Goal: Feedback & Contribution: Leave review/rating

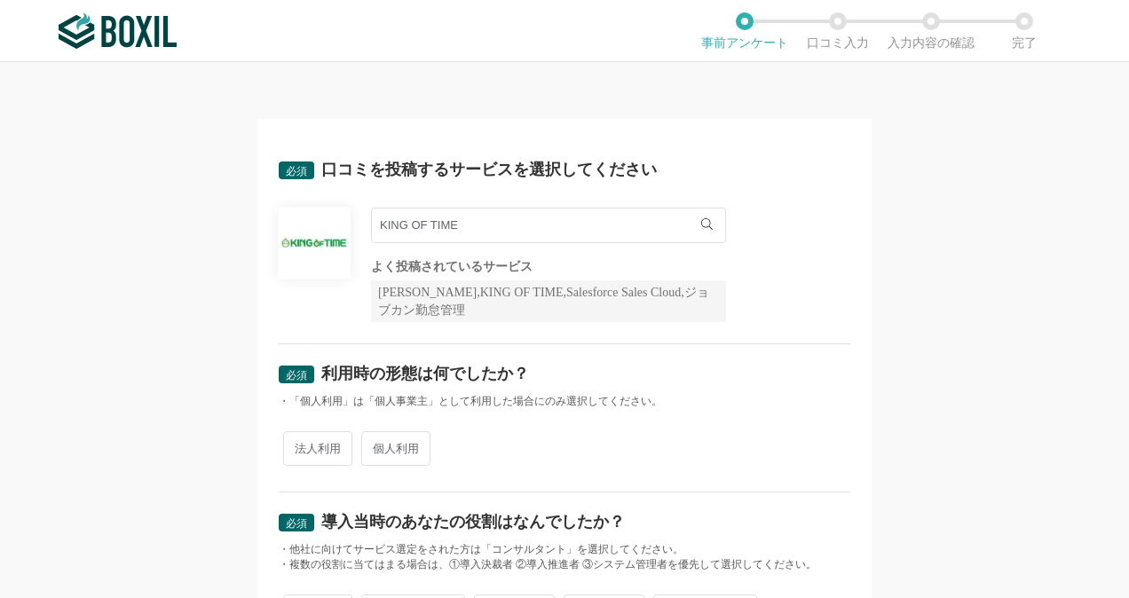
scroll to position [89, 0]
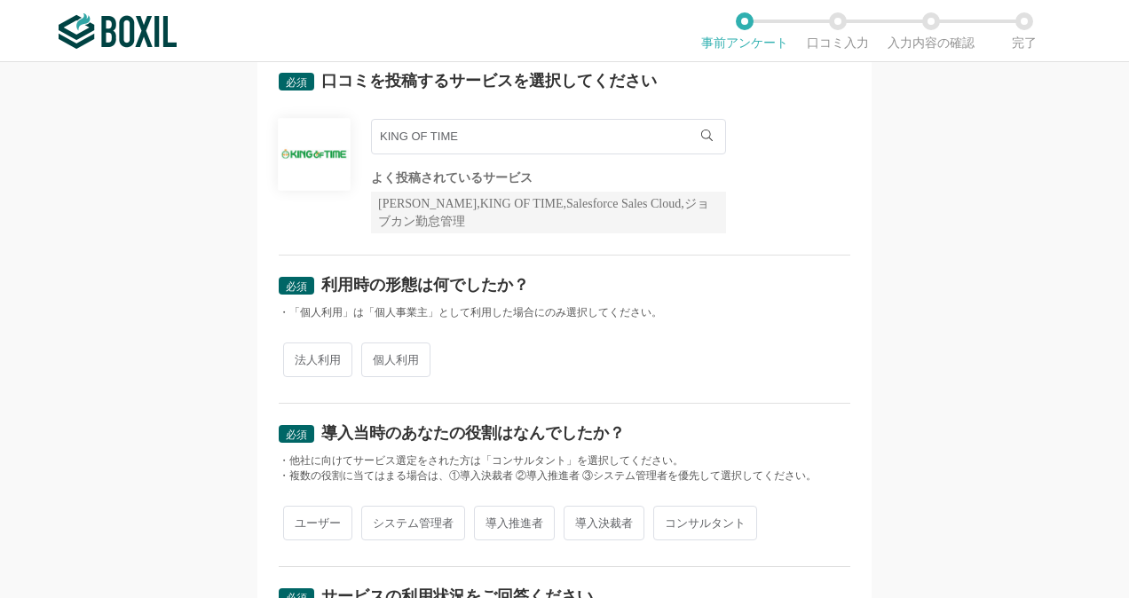
click at [305, 360] on span "法人利用" at bounding box center [317, 360] width 69 height 35
click at [299, 357] on input "法人利用" at bounding box center [294, 351] width 12 height 12
radio input "true"
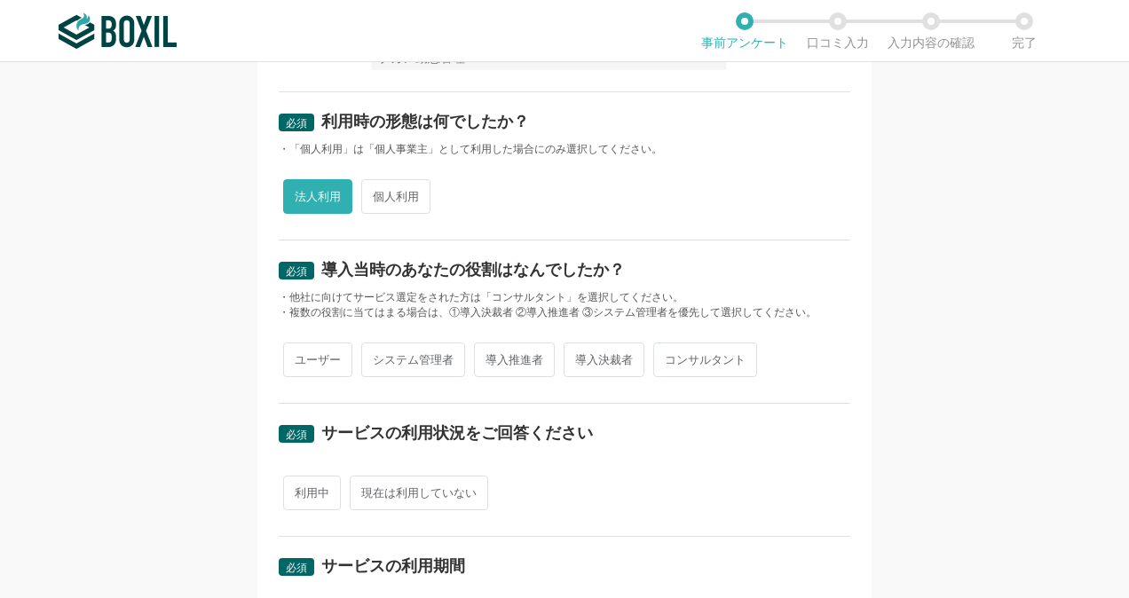
scroll to position [266, 0]
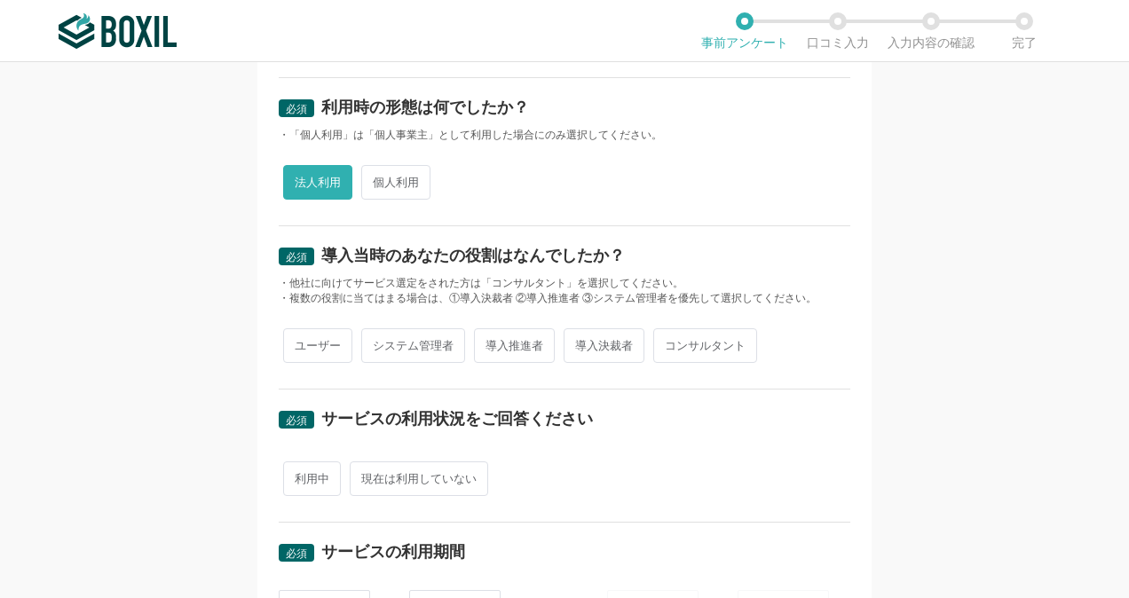
click at [425, 348] on span "システム管理者" at bounding box center [413, 345] width 104 height 35
click at [377, 343] on input "システム管理者" at bounding box center [372, 337] width 12 height 12
radio input "true"
click at [502, 346] on span "導入推進者" at bounding box center [514, 345] width 81 height 35
click at [490, 343] on input "導入推進者" at bounding box center [484, 337] width 12 height 12
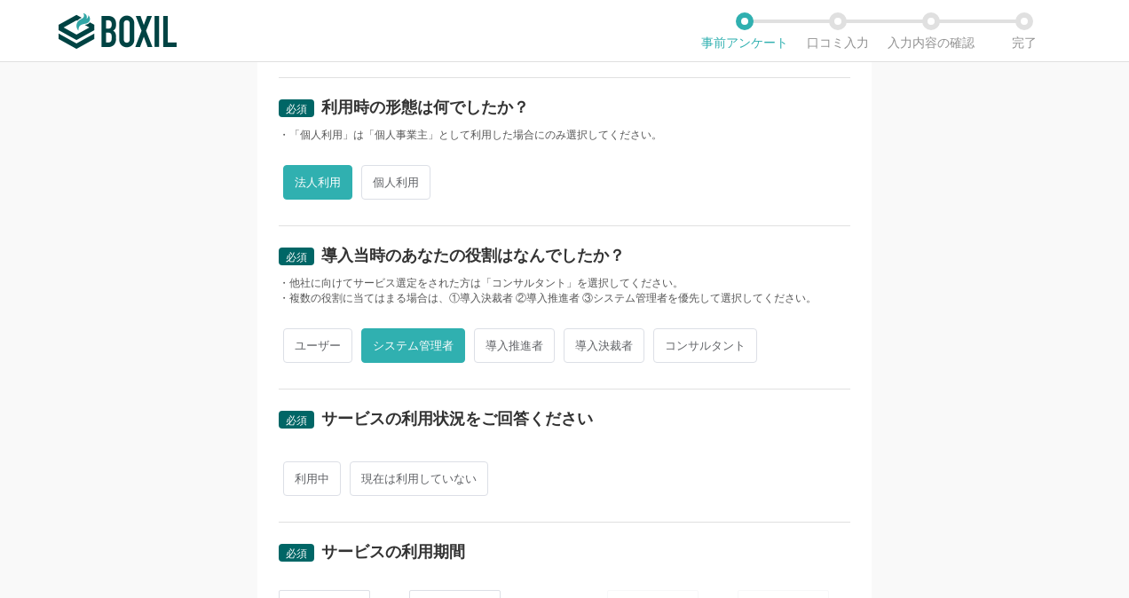
radio input "true"
radio input "false"
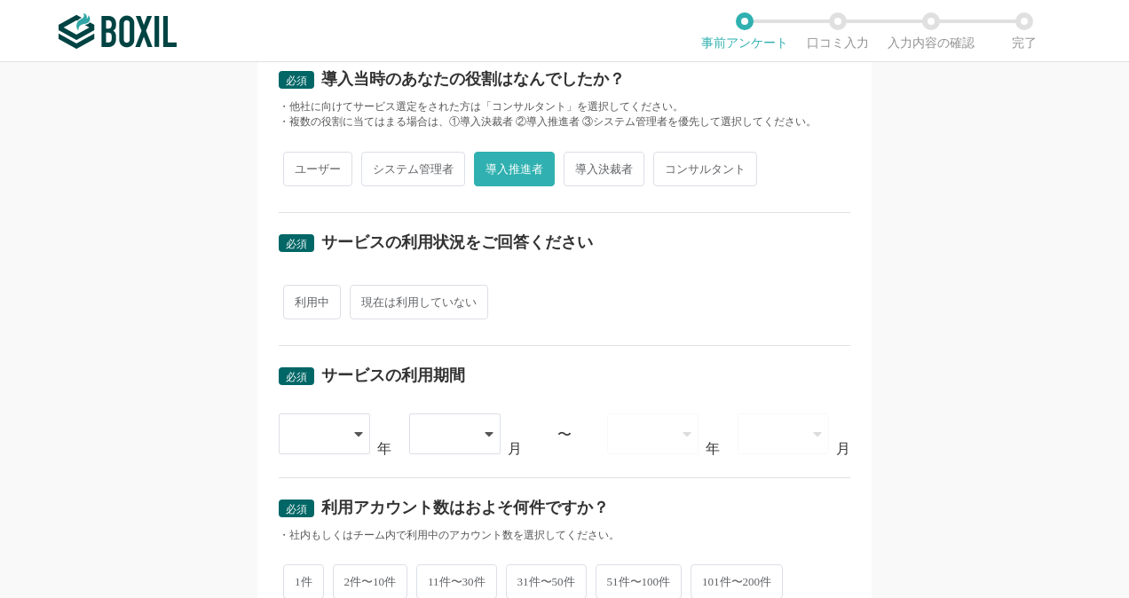
scroll to position [444, 0]
click at [311, 296] on span "利用中" at bounding box center [312, 301] width 58 height 35
click at [299, 296] on input "利用中" at bounding box center [294, 293] width 12 height 12
radio input "true"
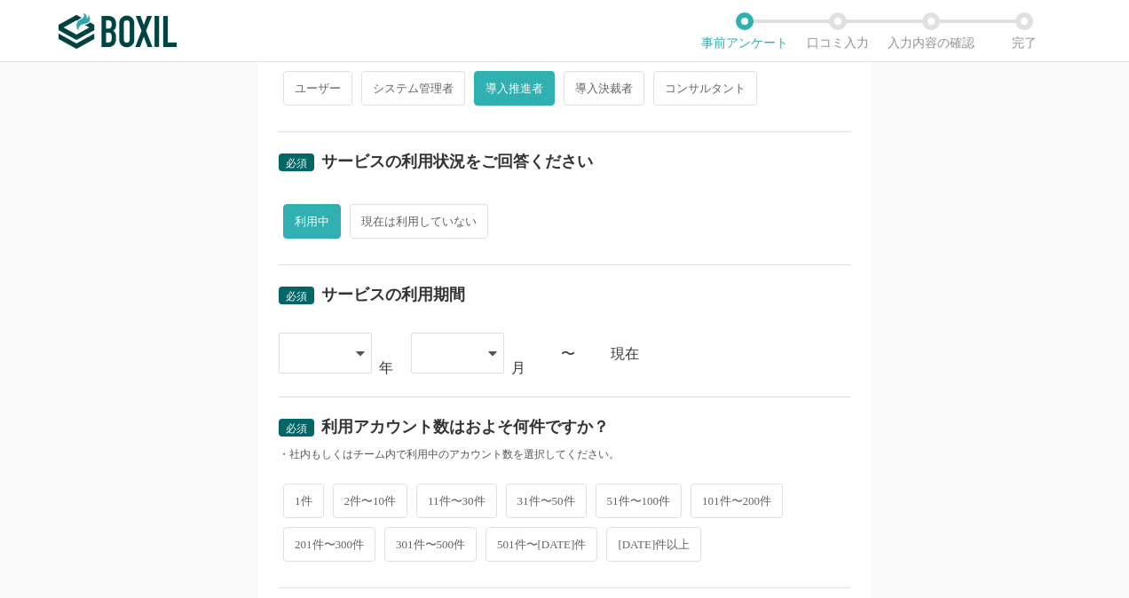
scroll to position [621, 0]
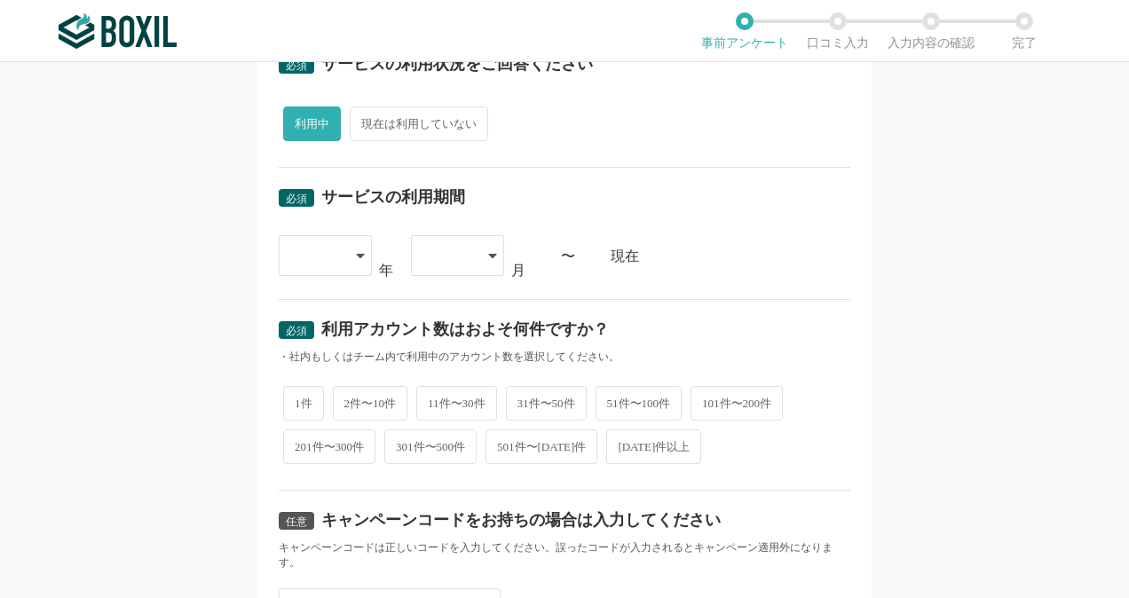
click at [353, 264] on div at bounding box center [325, 255] width 93 height 41
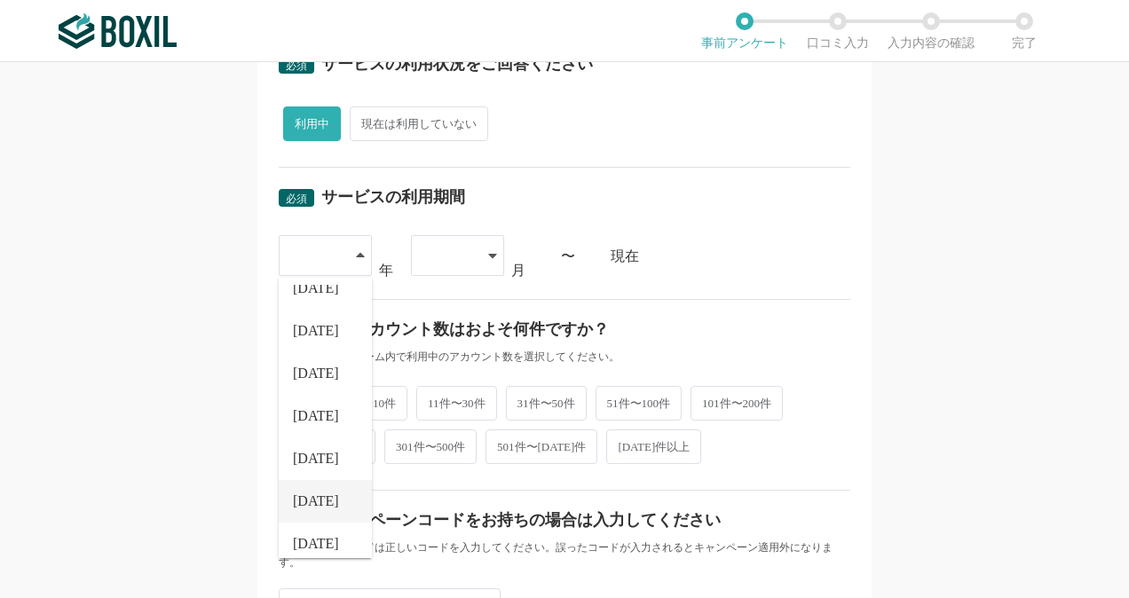
scroll to position [202, 0]
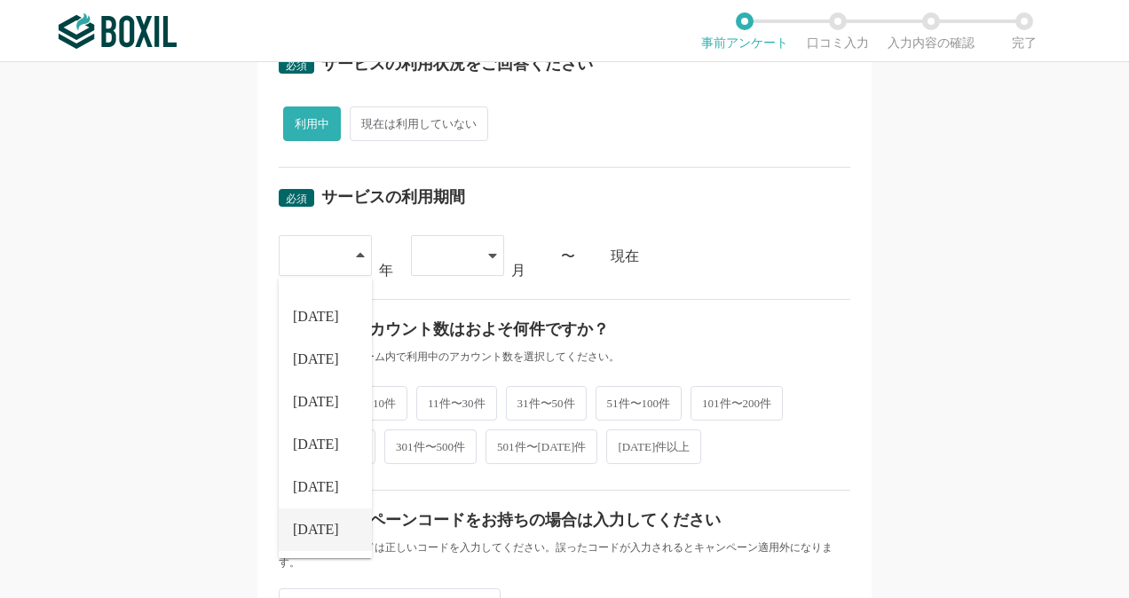
click at [304, 526] on span "[DATE]" at bounding box center [316, 530] width 46 height 14
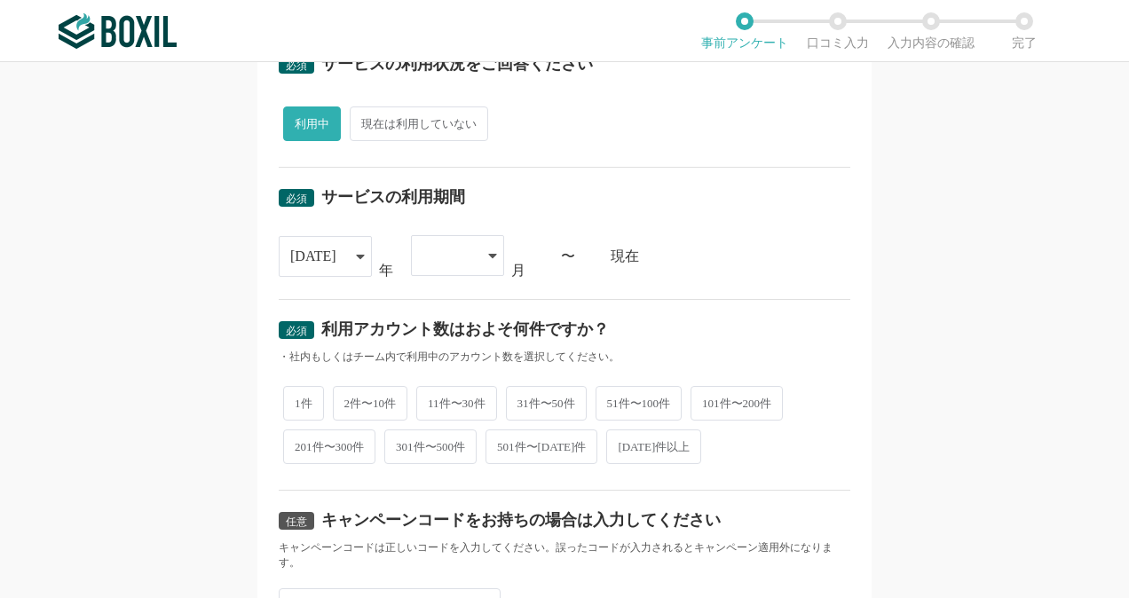
click at [479, 266] on div at bounding box center [457, 255] width 93 height 41
click at [433, 516] on span "06" at bounding box center [432, 519] width 14 height 14
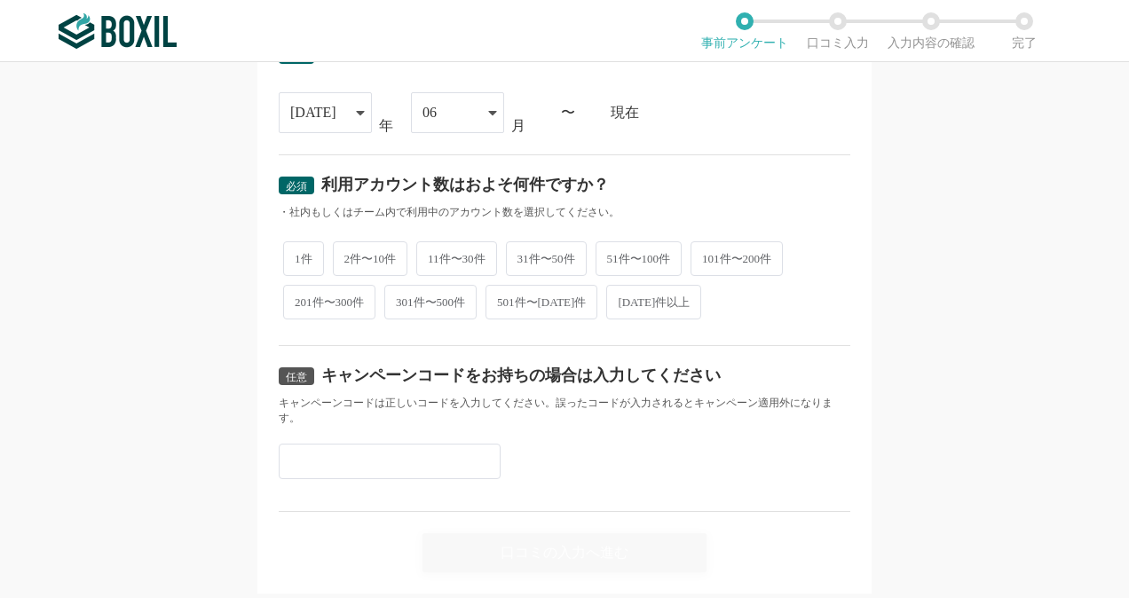
scroll to position [799, 0]
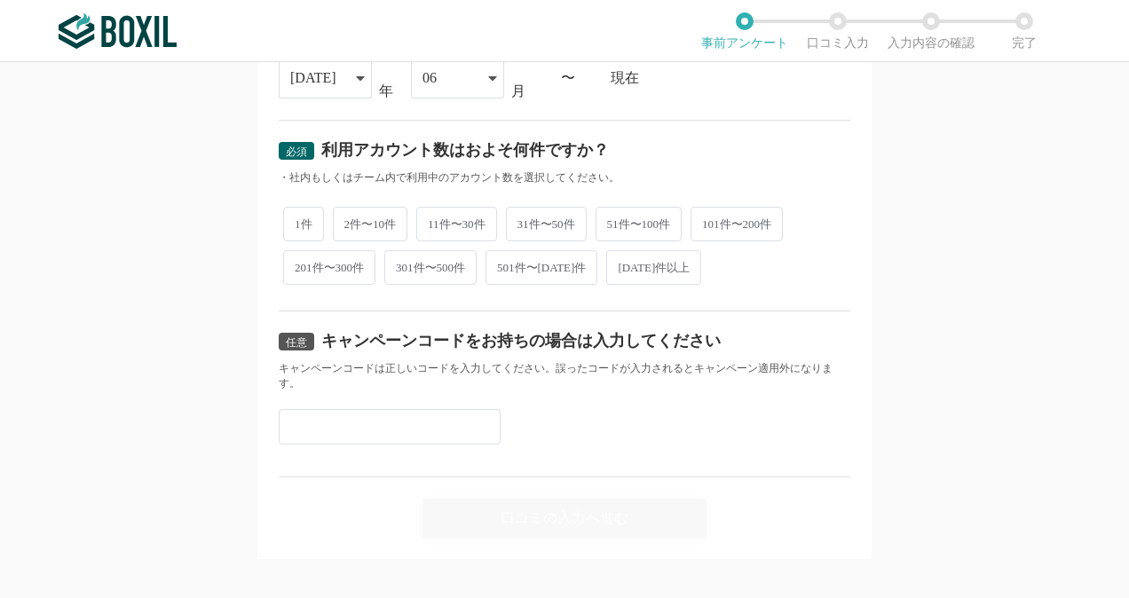
click at [634, 219] on span "51件〜100件" at bounding box center [638, 224] width 87 height 35
click at [611, 219] on input "51件〜100件" at bounding box center [606, 215] width 12 height 12
radio input "true"
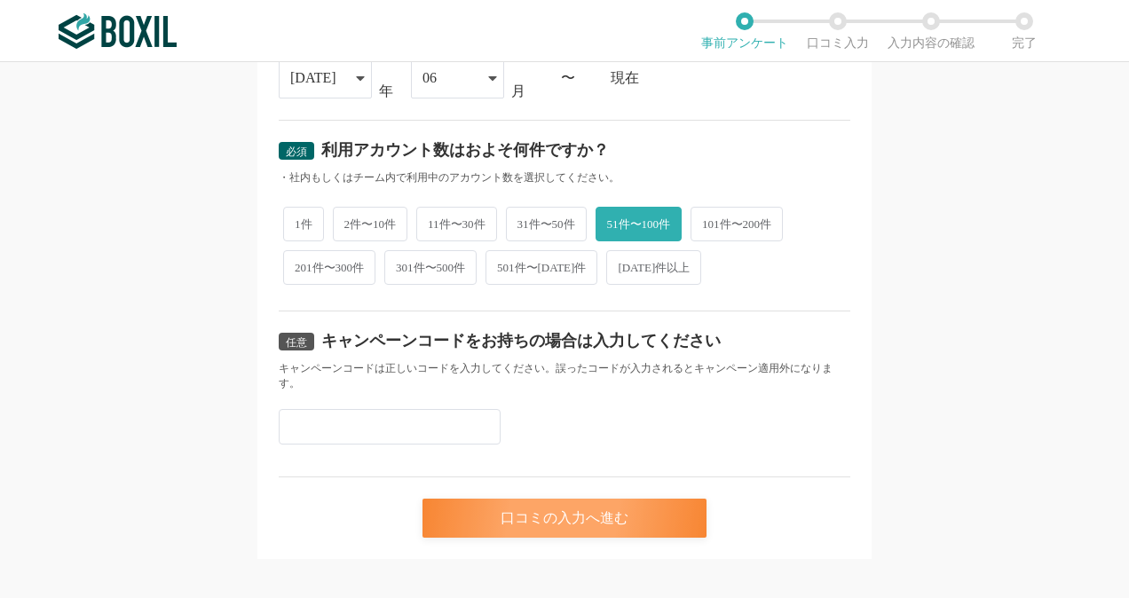
click at [579, 510] on div "口コミの入力へ進む" at bounding box center [564, 518] width 284 height 39
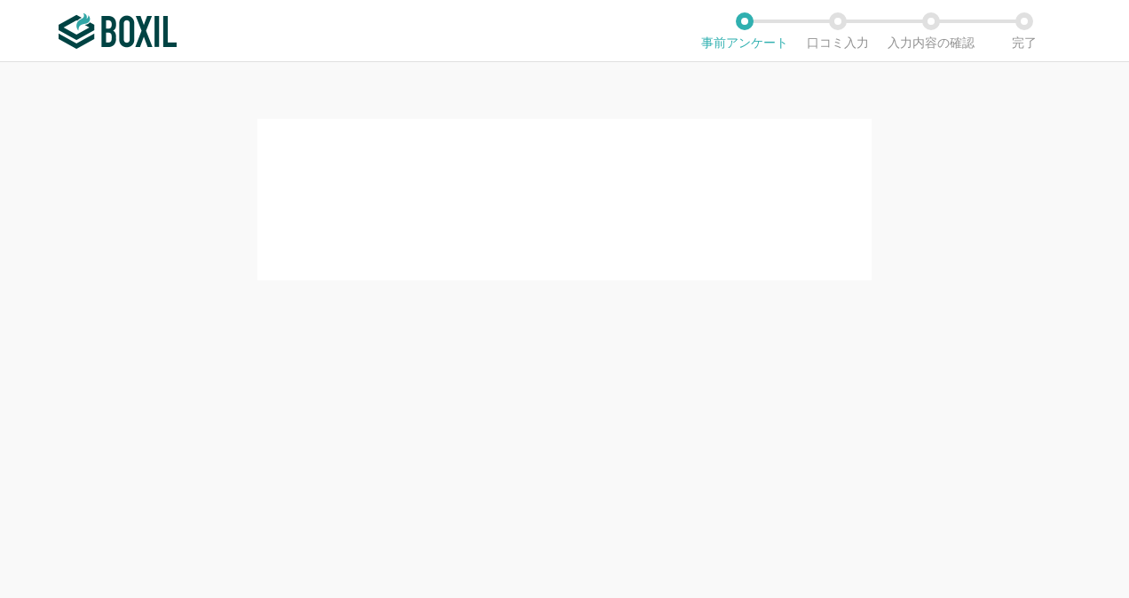
scroll to position [0, 0]
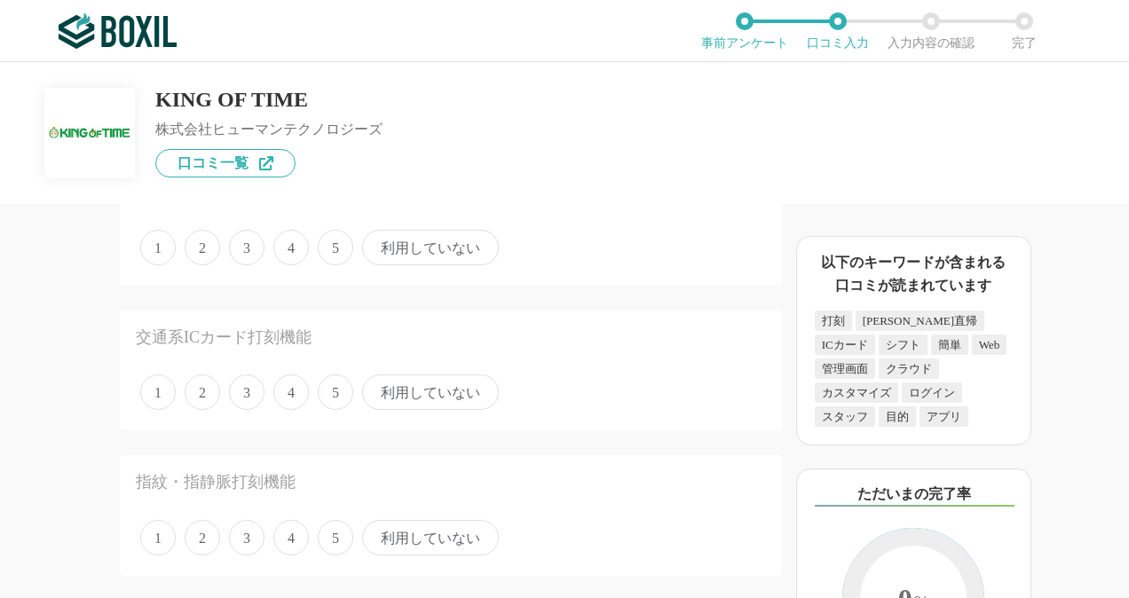
scroll to position [89, 0]
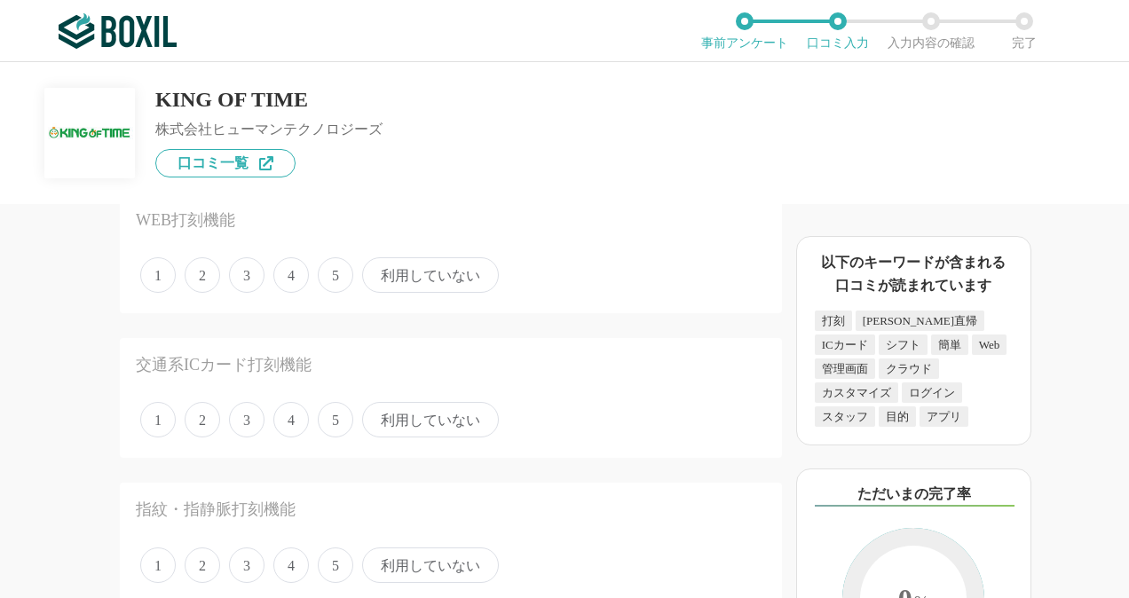
click at [283, 277] on span "4" at bounding box center [290, 274] width 35 height 35
click at [283, 272] on input "4" at bounding box center [284, 266] width 12 height 12
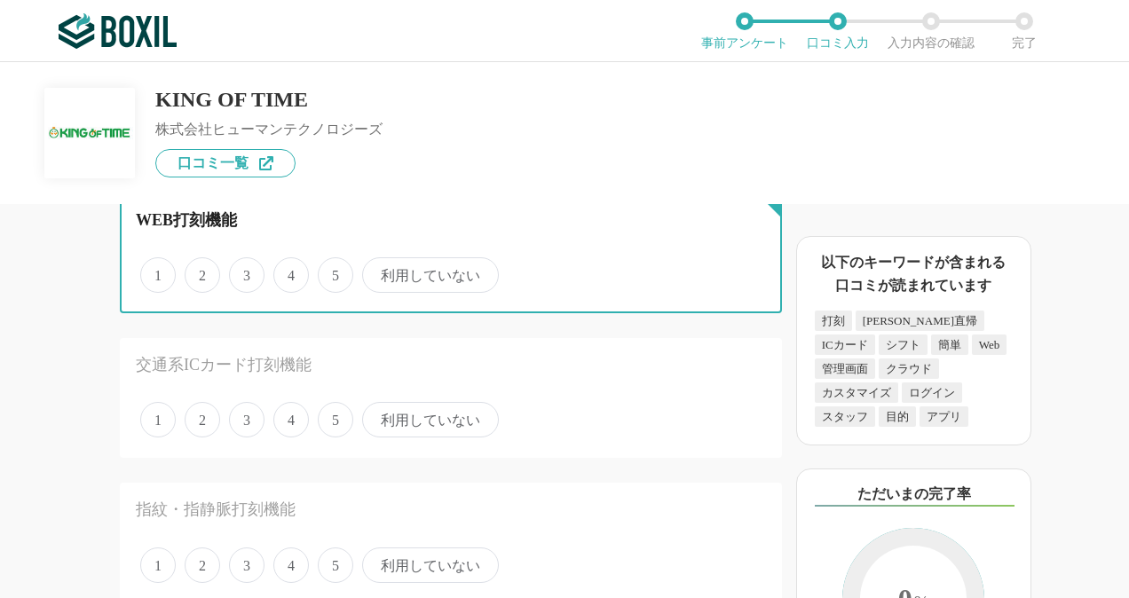
radio input "true"
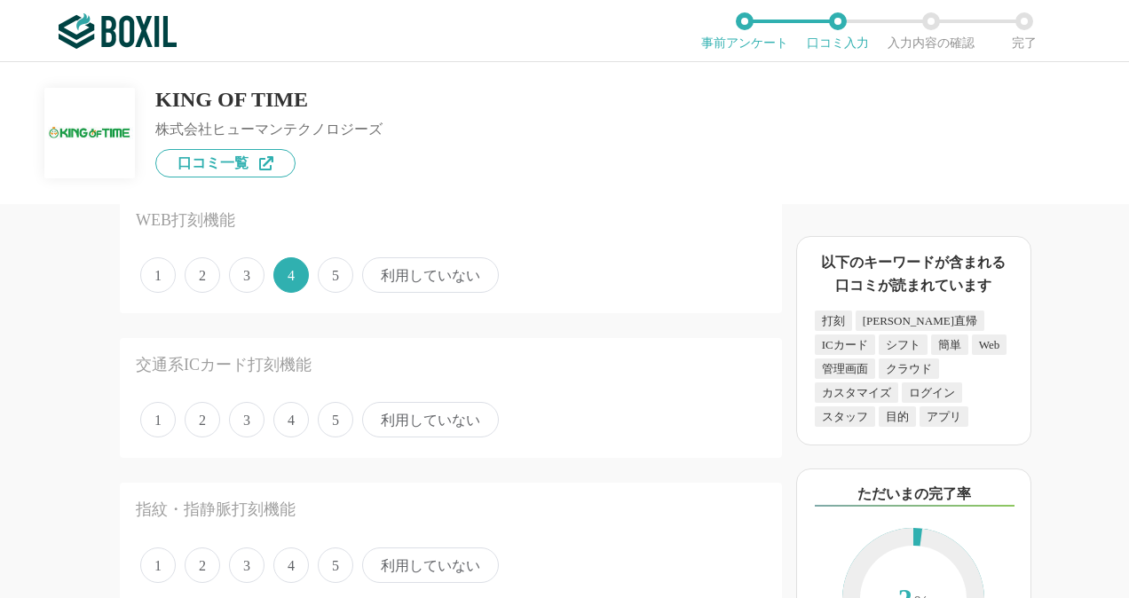
click at [410, 427] on span "利用していない" at bounding box center [430, 419] width 137 height 35
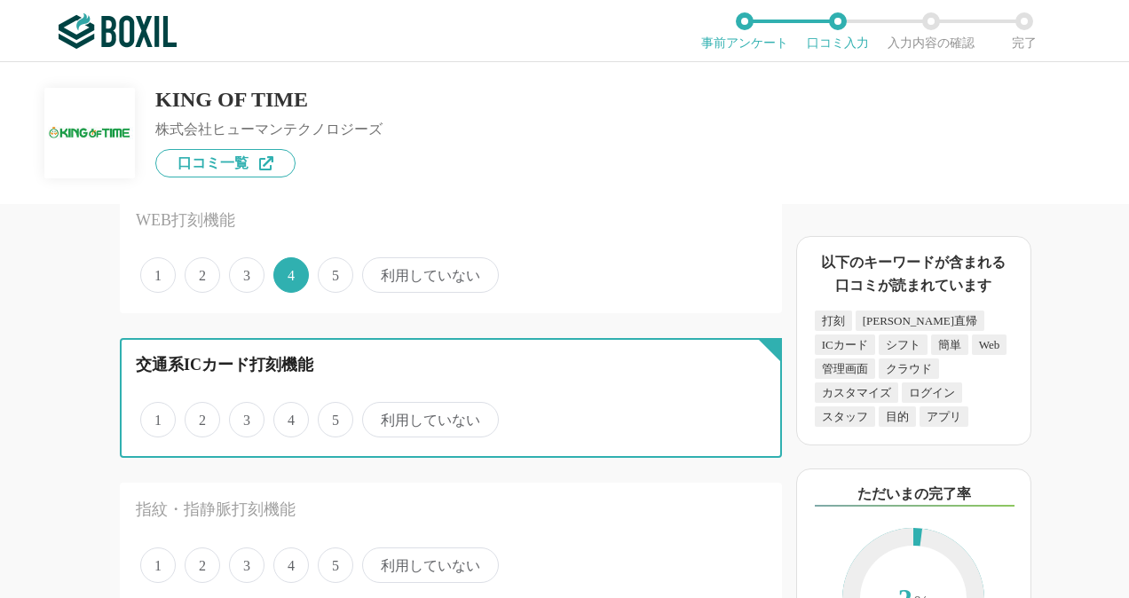
click at [378, 416] on input "利用していない" at bounding box center [372, 411] width 12 height 12
radio input "true"
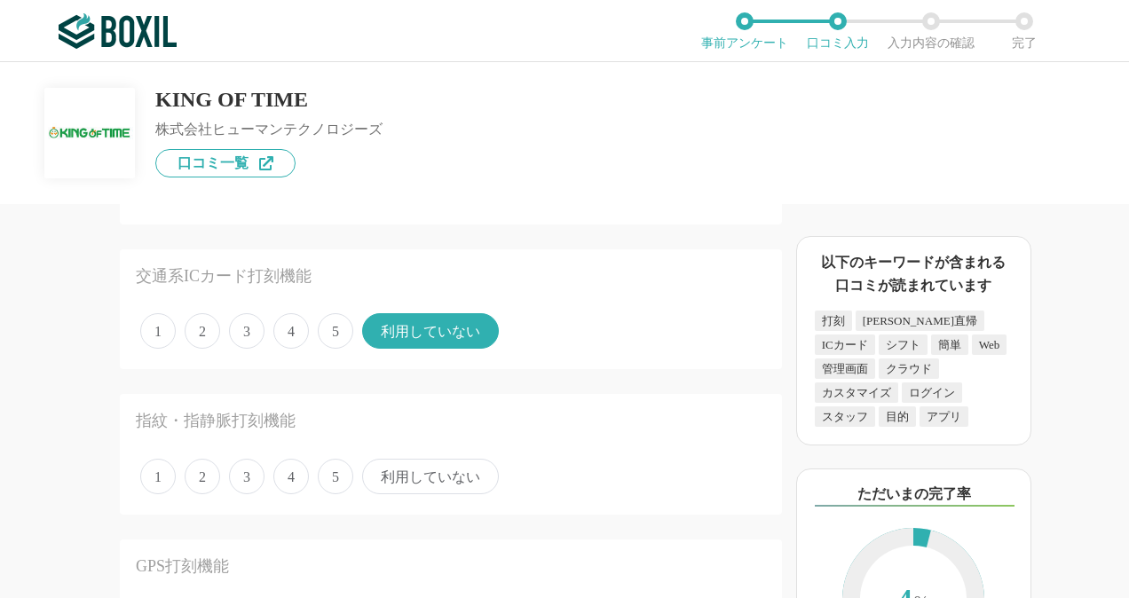
click at [461, 469] on span "利用していない" at bounding box center [430, 476] width 137 height 35
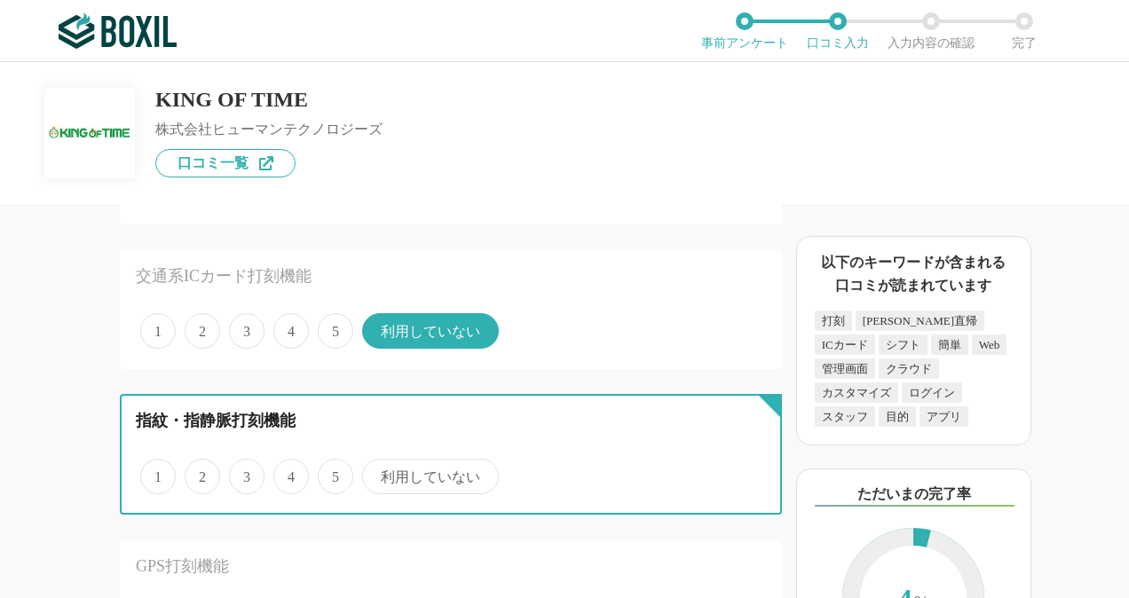
click at [378, 469] on input "利用していない" at bounding box center [372, 467] width 12 height 12
radio input "true"
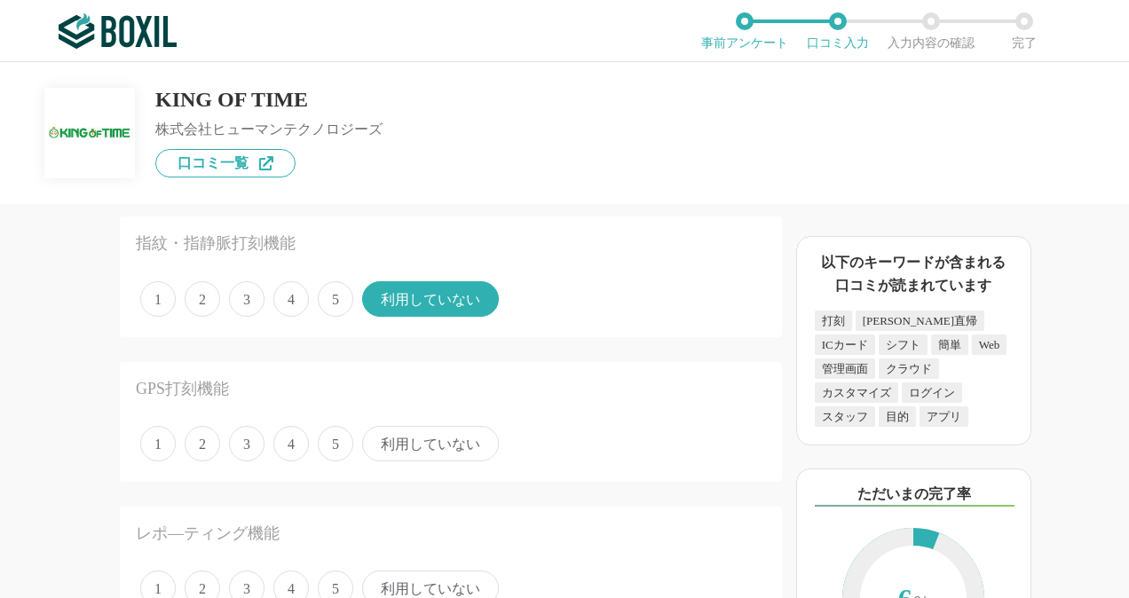
click at [449, 456] on span "利用していない" at bounding box center [430, 443] width 137 height 35
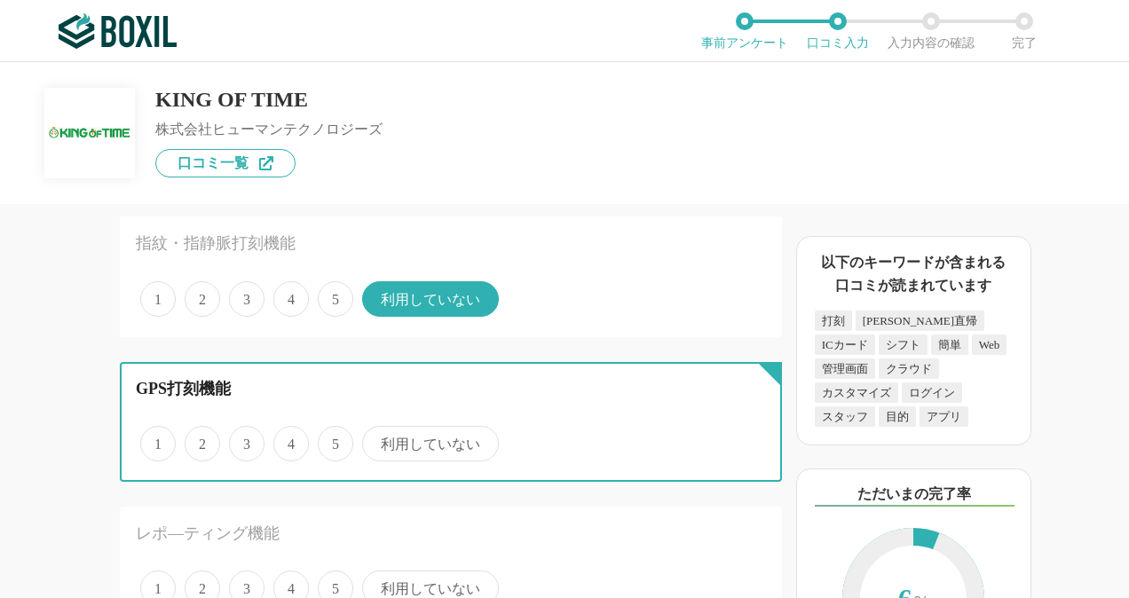
click at [378, 440] on input "利用していない" at bounding box center [372, 435] width 12 height 12
radio input "true"
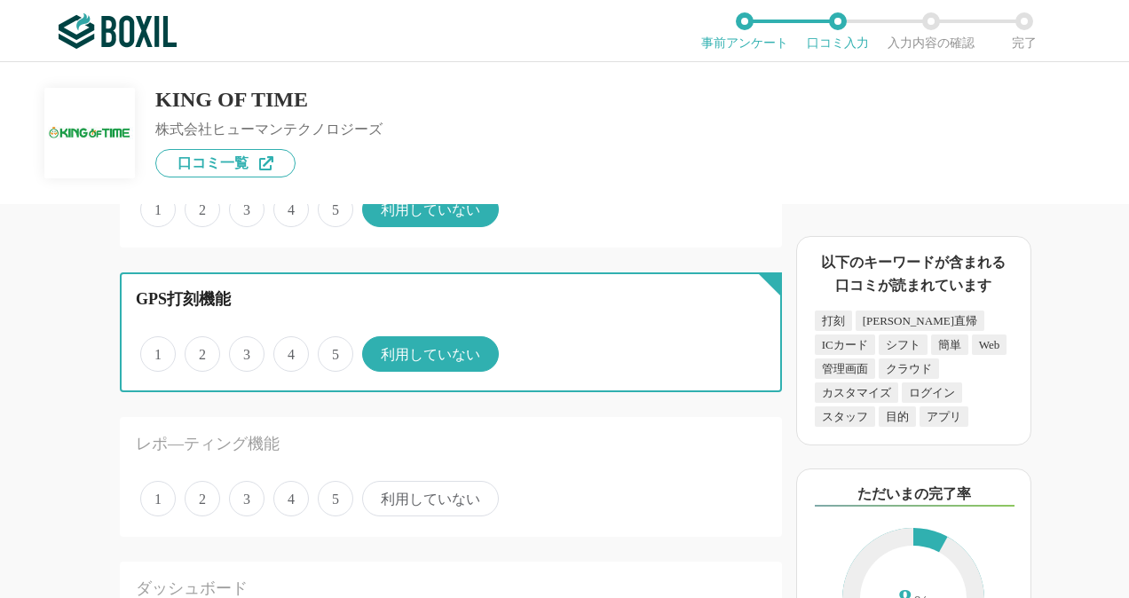
scroll to position [532, 0]
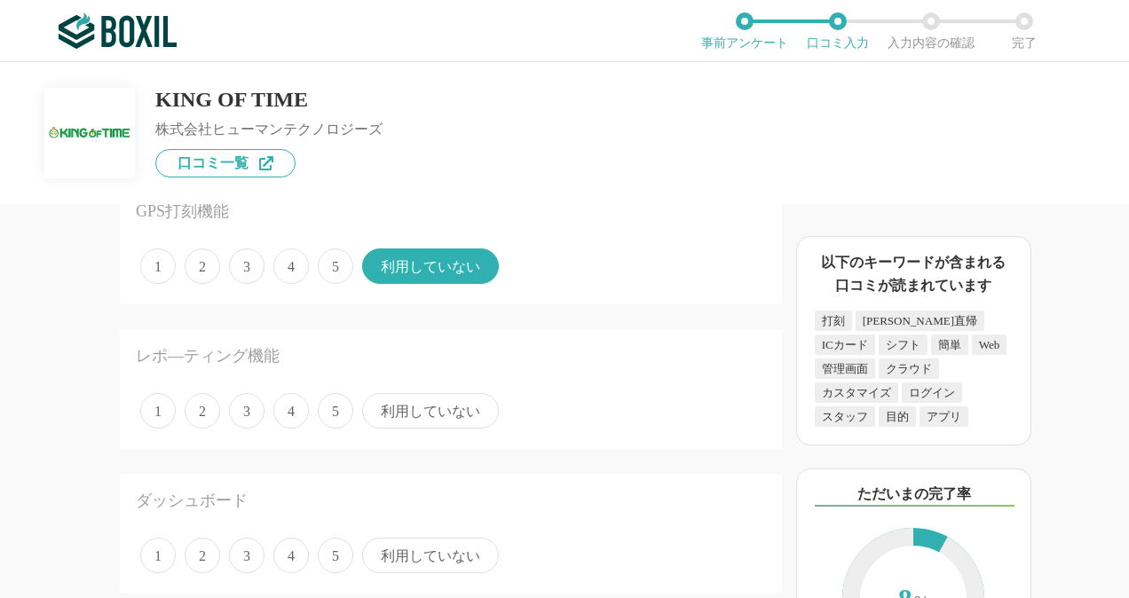
click at [454, 412] on span "利用していない" at bounding box center [430, 410] width 137 height 35
click at [378, 407] on input "利用していない" at bounding box center [372, 402] width 12 height 12
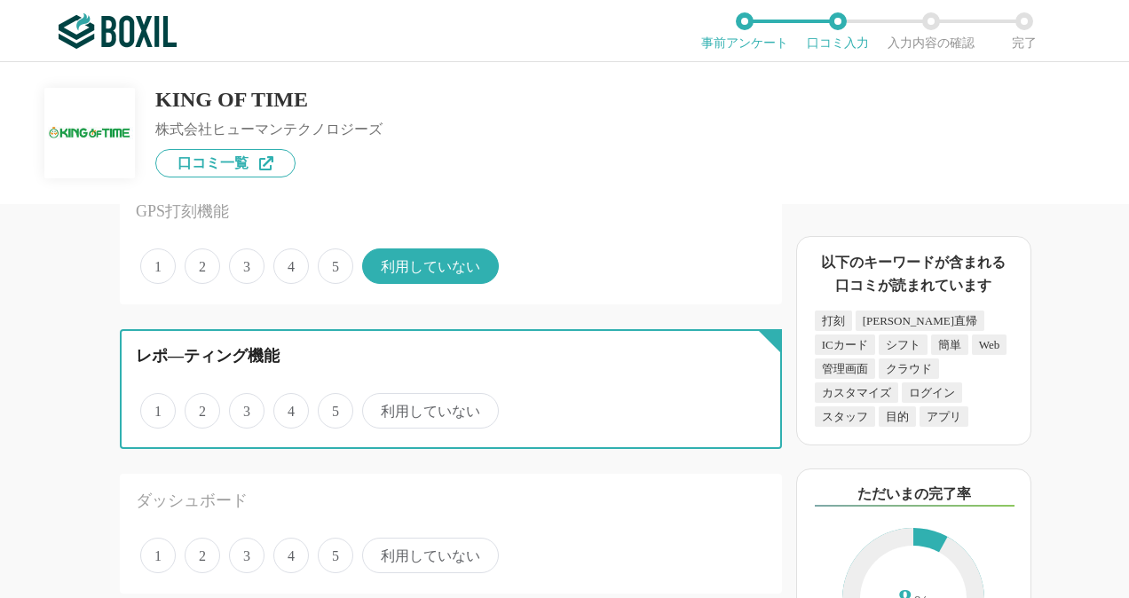
radio input "true"
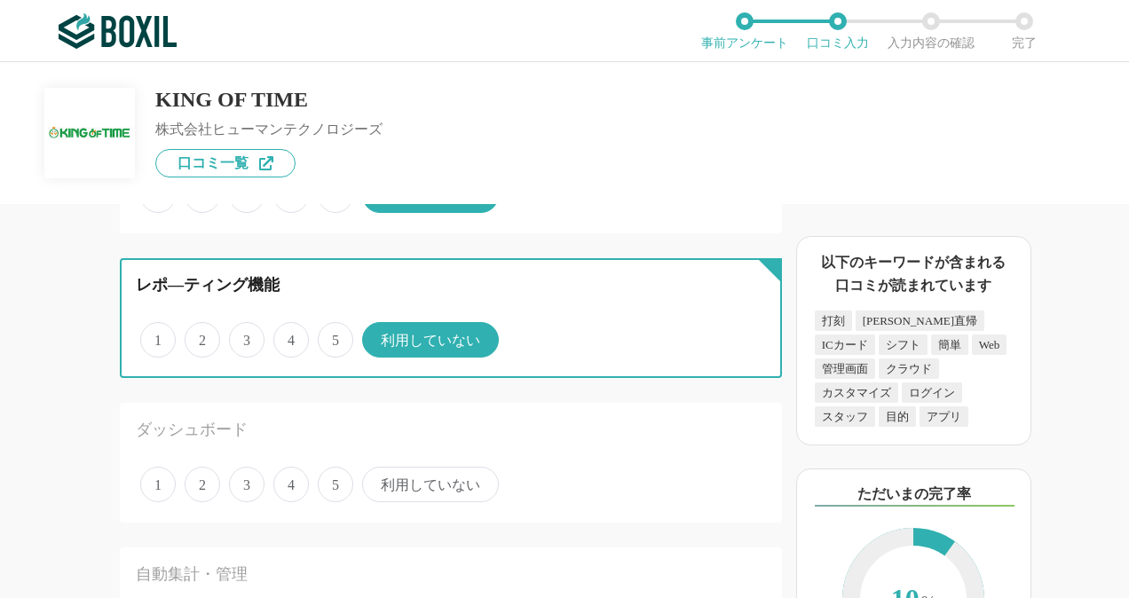
scroll to position [621, 0]
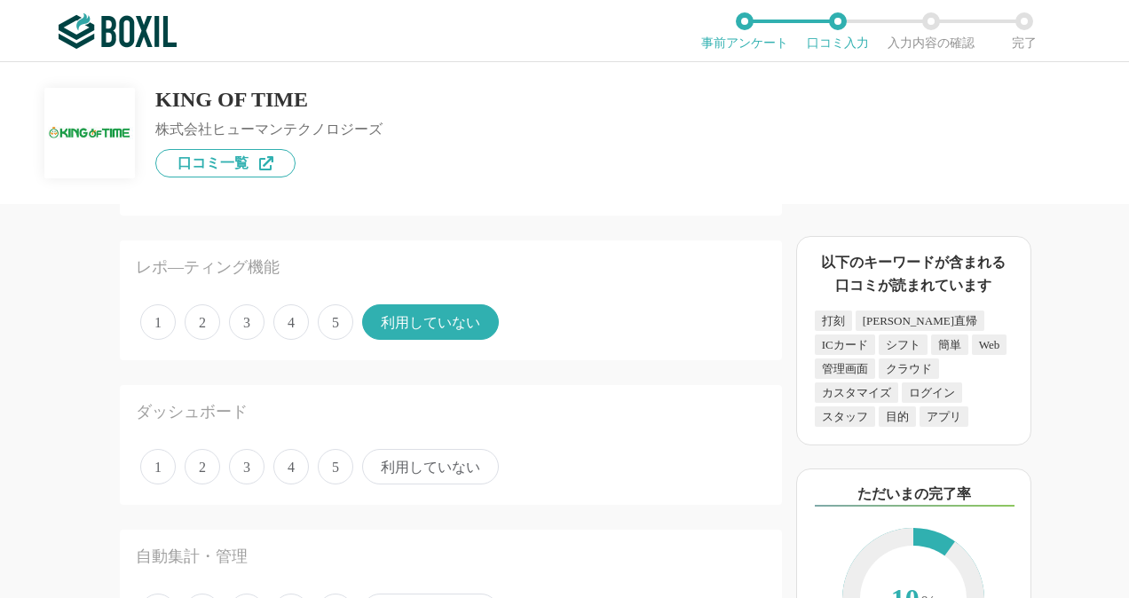
click at [445, 465] on span "利用していない" at bounding box center [430, 466] width 137 height 35
click at [378, 463] on input "利用していない" at bounding box center [372, 458] width 12 height 12
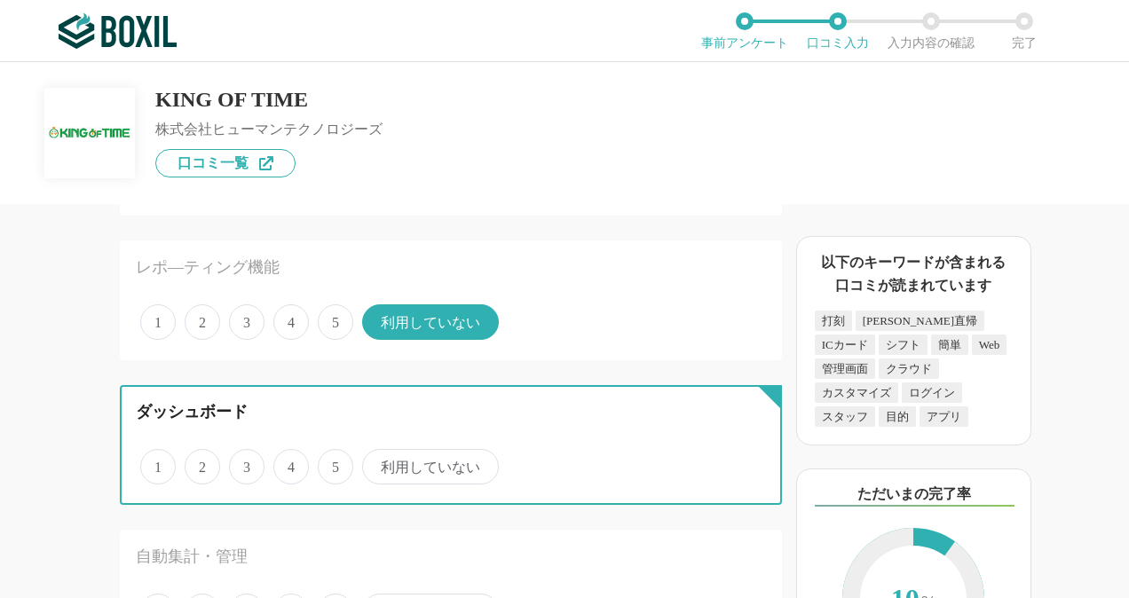
radio input "true"
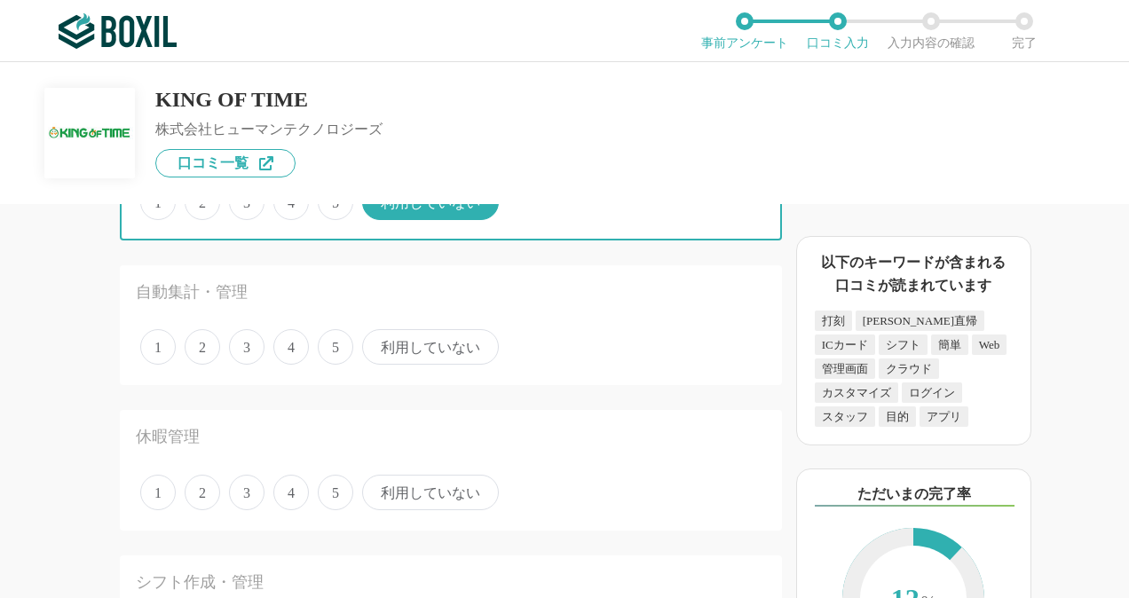
scroll to position [887, 0]
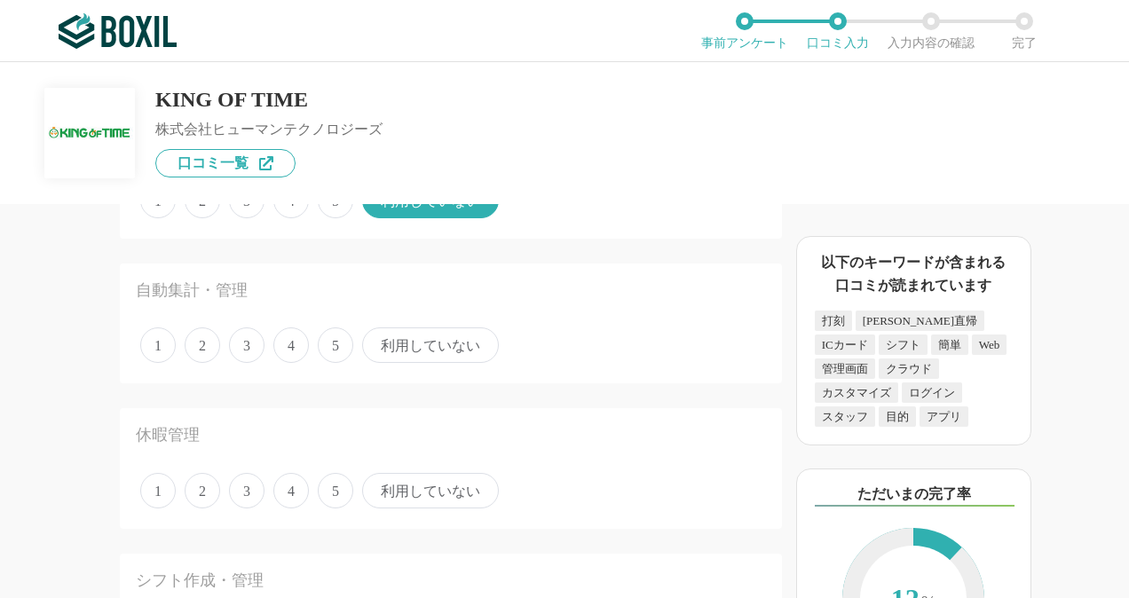
click at [283, 350] on span "4" at bounding box center [290, 344] width 35 height 35
click at [283, 342] on input "4" at bounding box center [284, 336] width 12 height 12
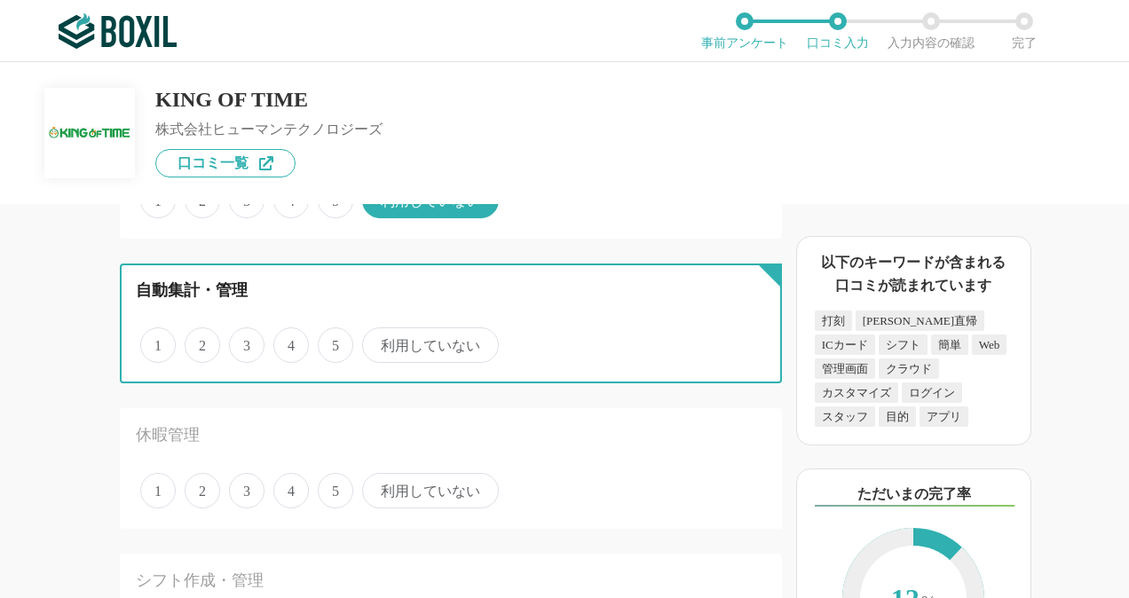
radio input "true"
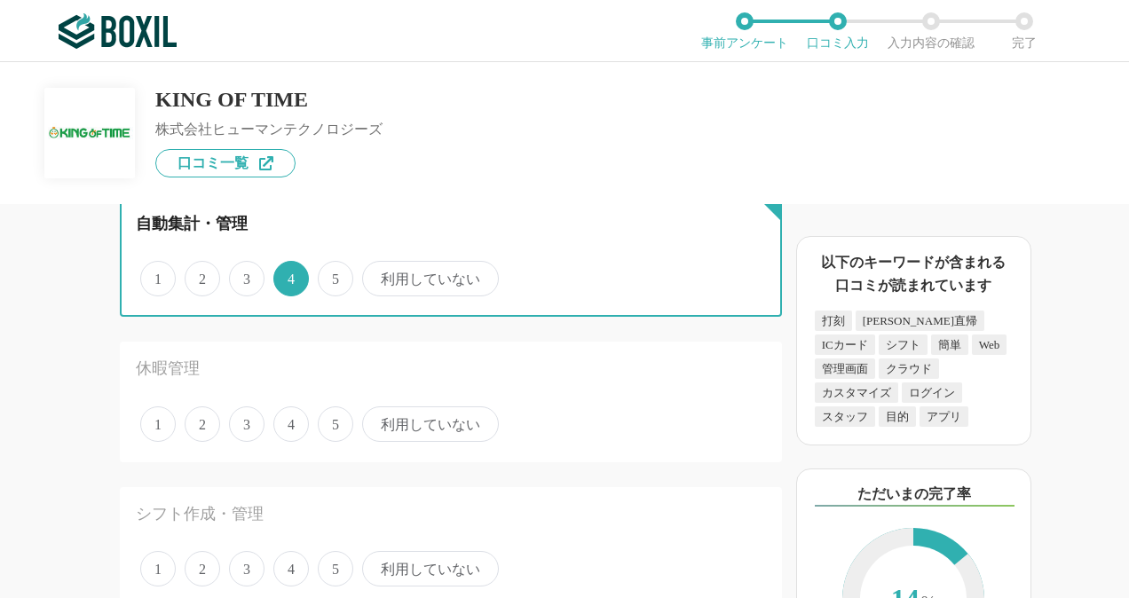
scroll to position [1065, 0]
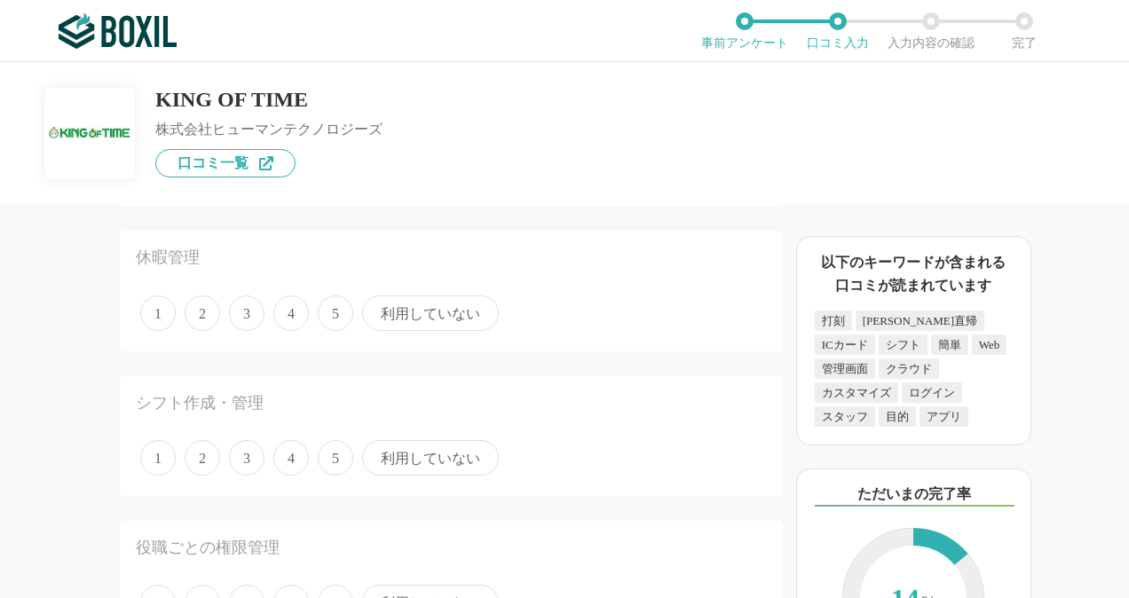
click at [335, 319] on span "5" at bounding box center [335, 313] width 35 height 35
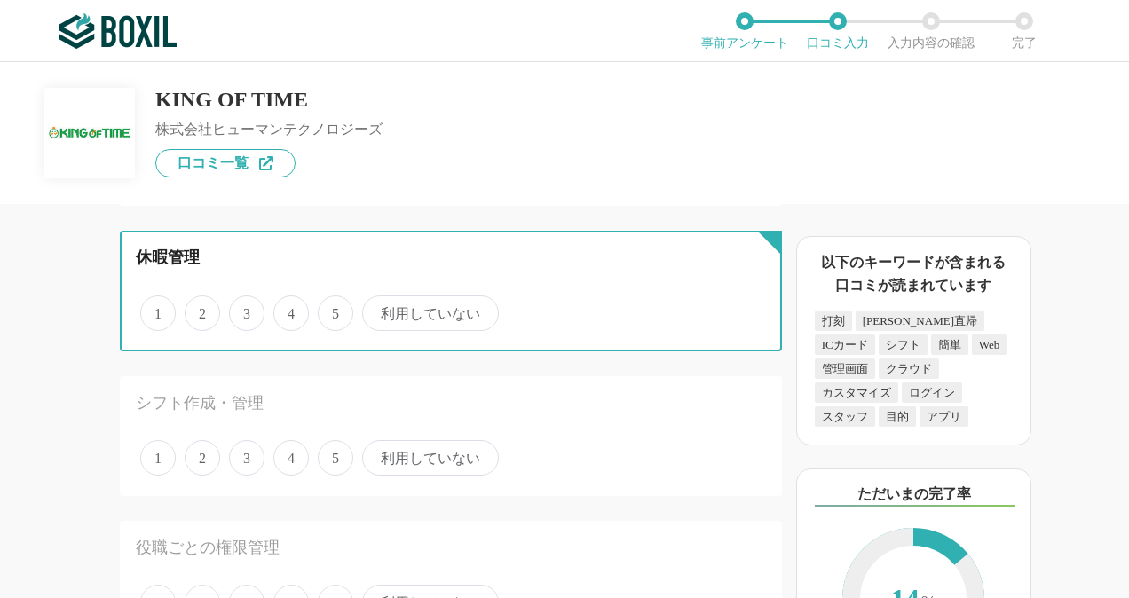
click at [334, 310] on input "5" at bounding box center [328, 304] width 12 height 12
radio input "true"
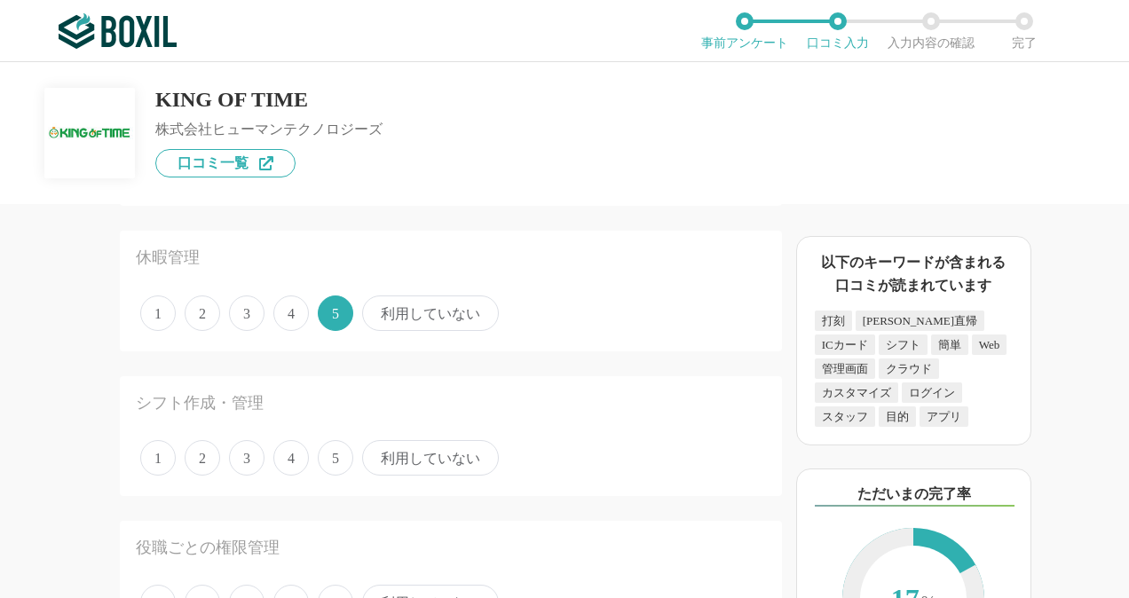
click at [433, 467] on span "利用していない" at bounding box center [430, 457] width 137 height 35
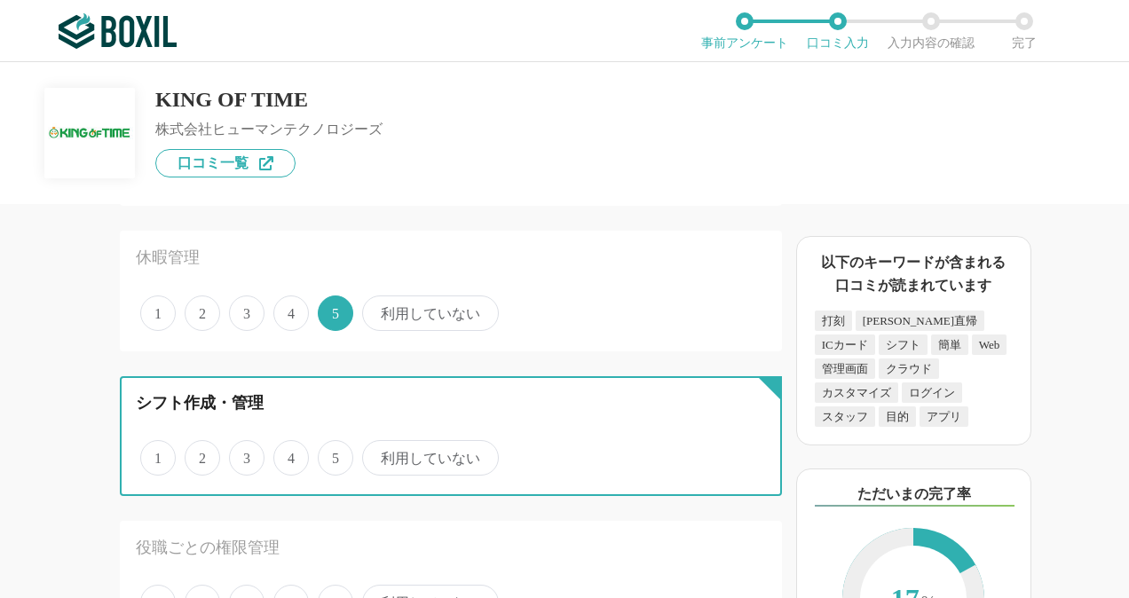
click at [378, 454] on input "利用していない" at bounding box center [372, 449] width 12 height 12
radio input "true"
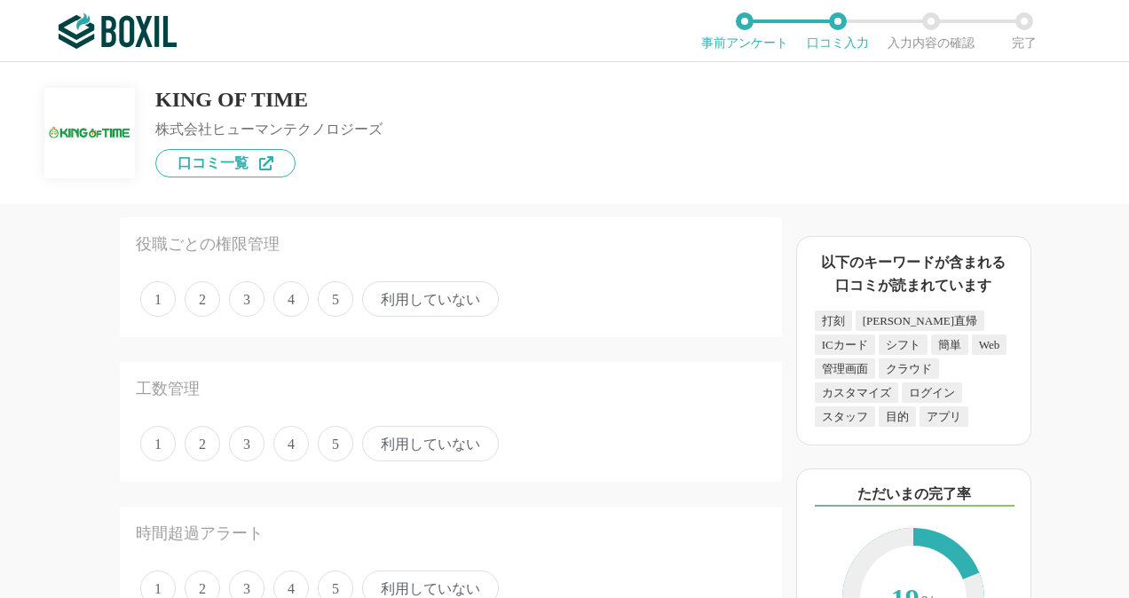
scroll to position [1331, 0]
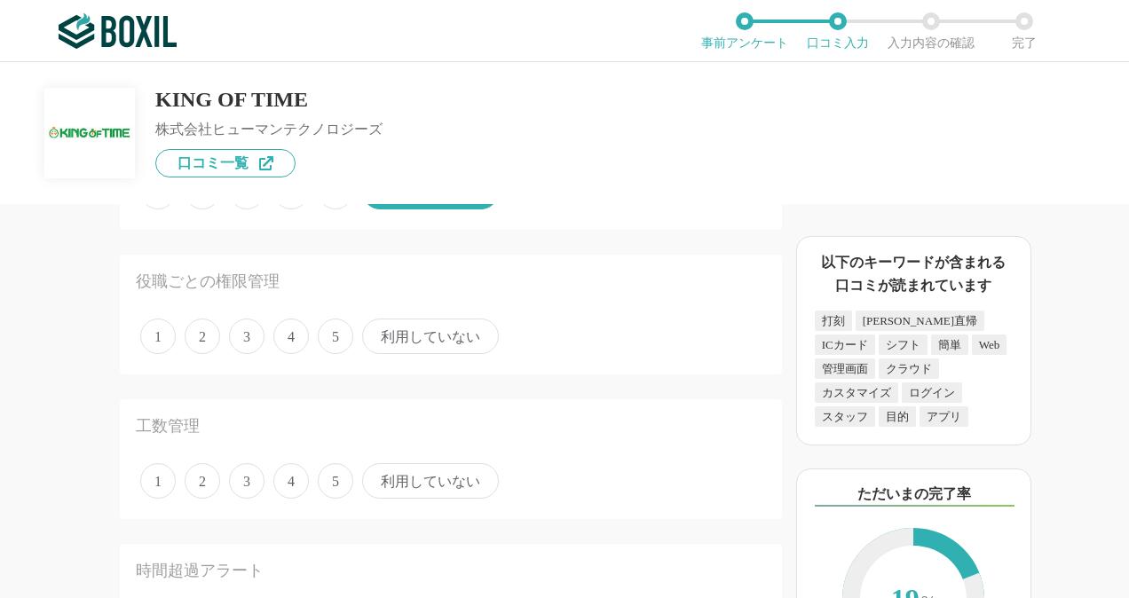
click at [280, 328] on span "4" at bounding box center [290, 336] width 35 height 35
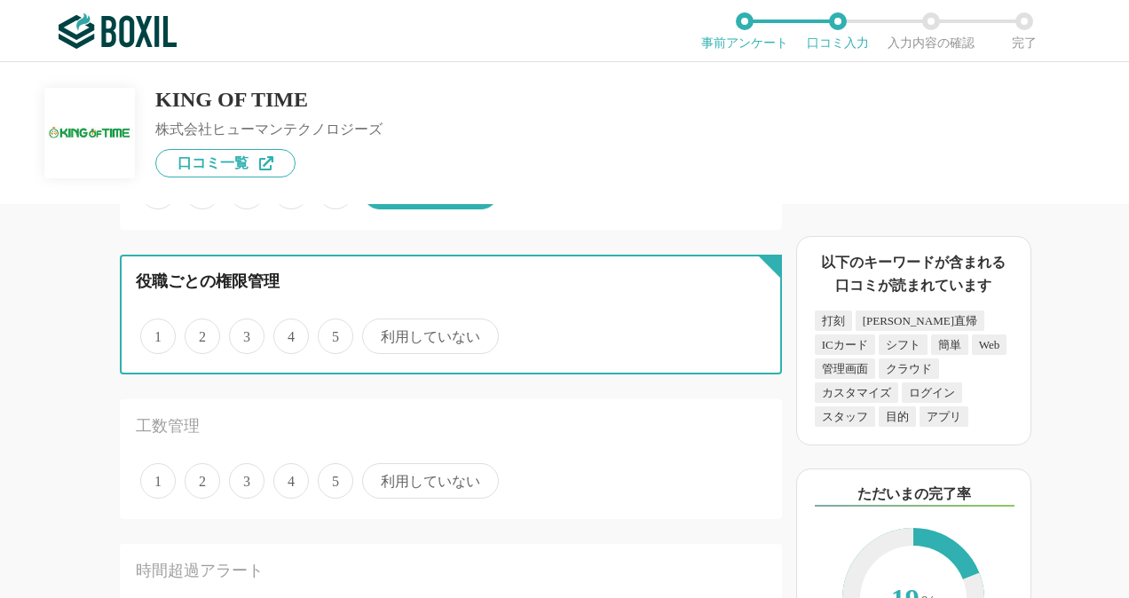
click at [280, 328] on input "4" at bounding box center [284, 327] width 12 height 12
radio input "true"
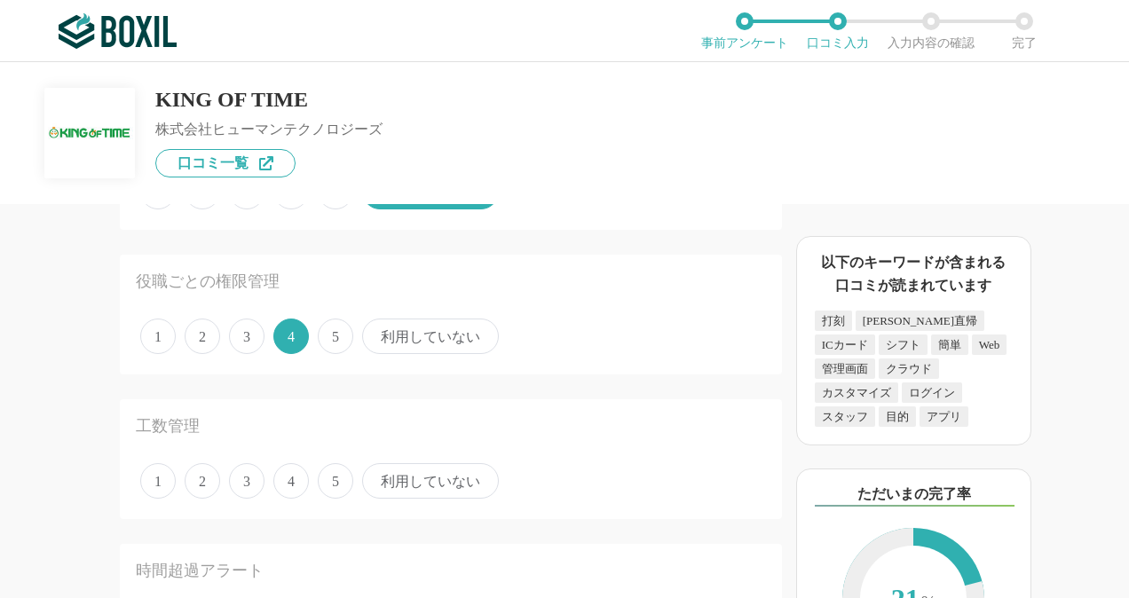
click at [435, 475] on span "利用していない" at bounding box center [430, 480] width 137 height 35
click at [378, 475] on input "利用していない" at bounding box center [372, 472] width 12 height 12
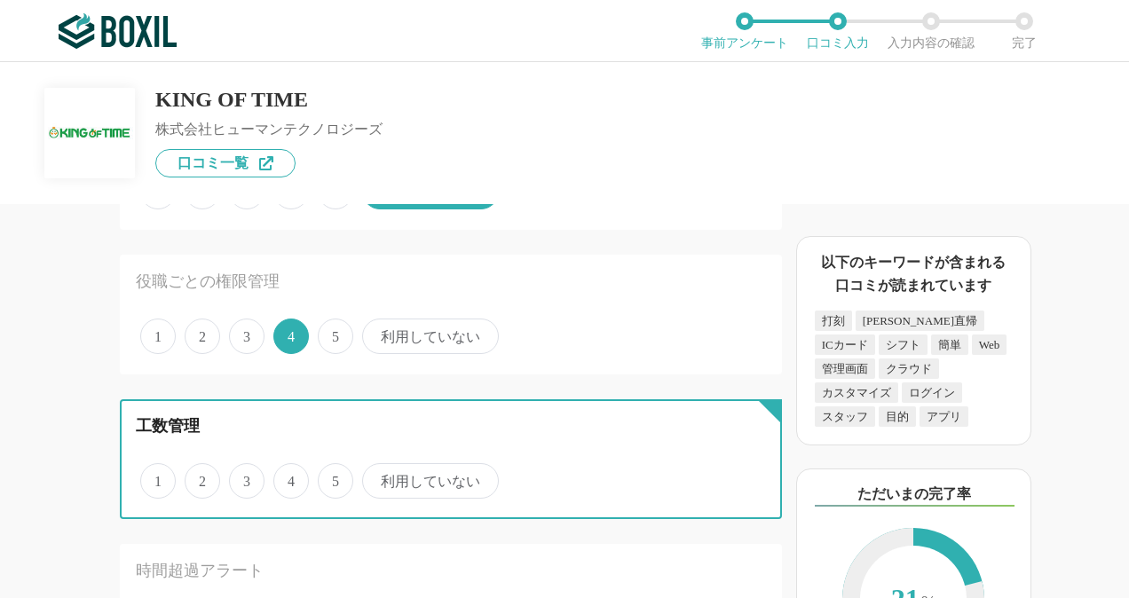
radio input "true"
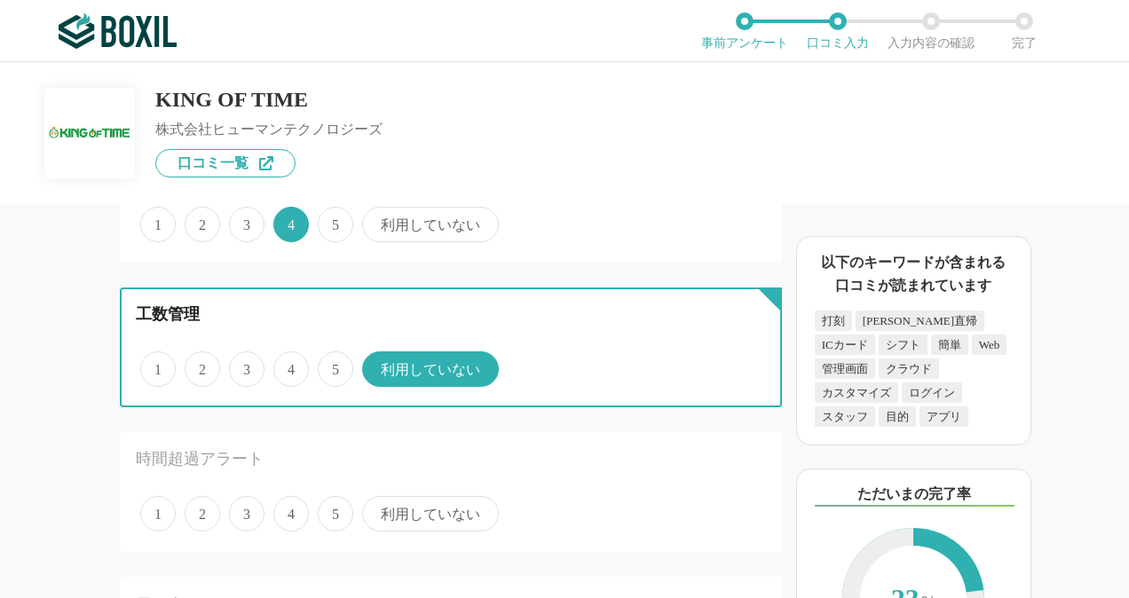
scroll to position [1509, 0]
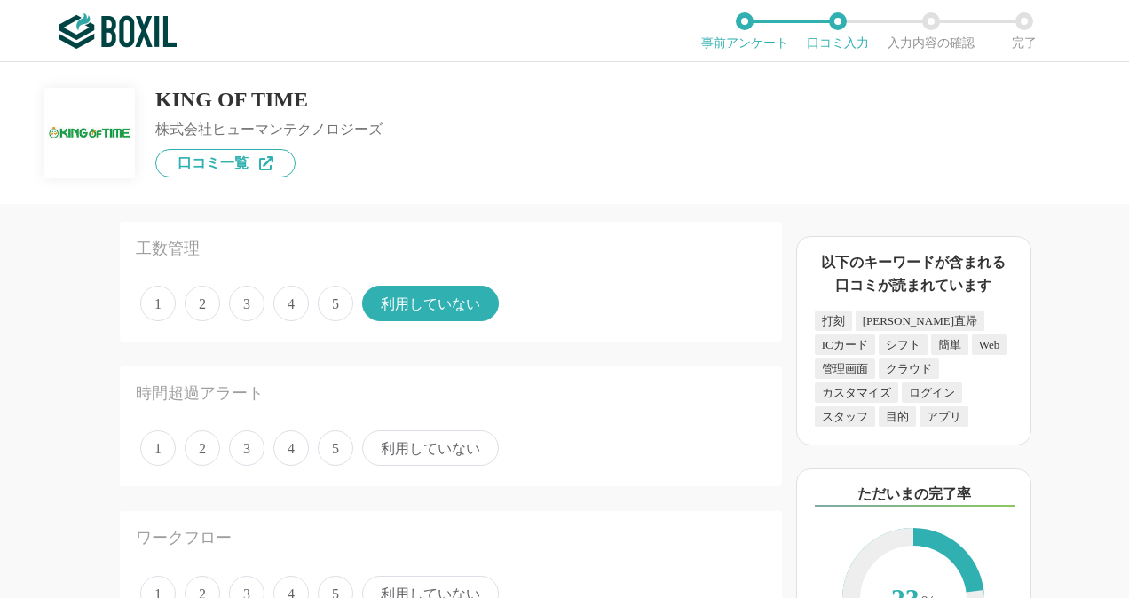
click at [298, 453] on span "4" at bounding box center [290, 447] width 35 height 35
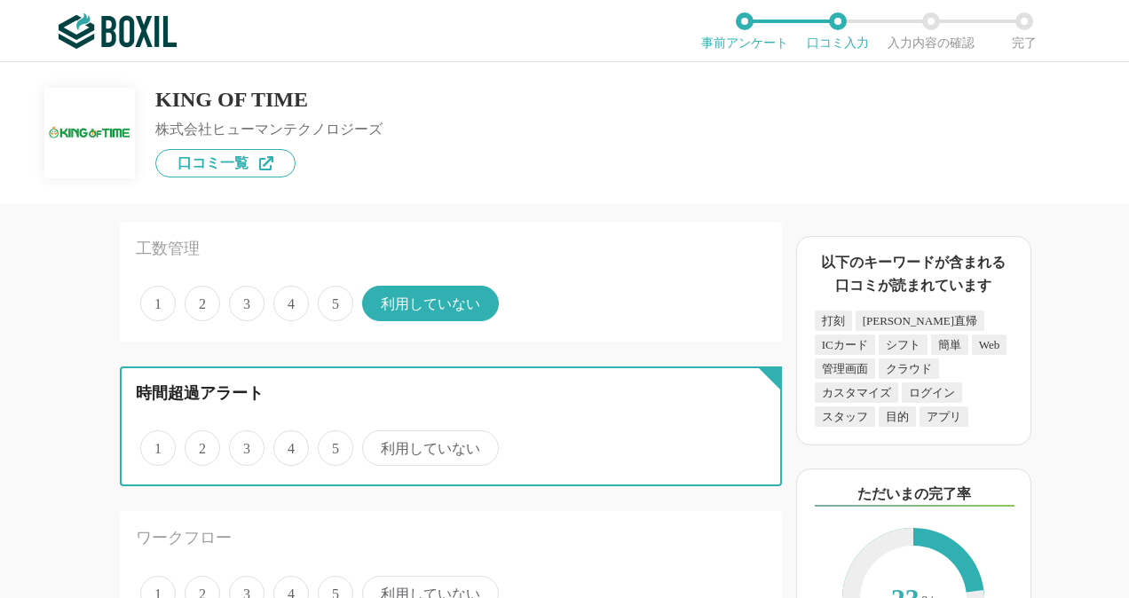
click at [289, 445] on input "4" at bounding box center [284, 439] width 12 height 12
radio input "true"
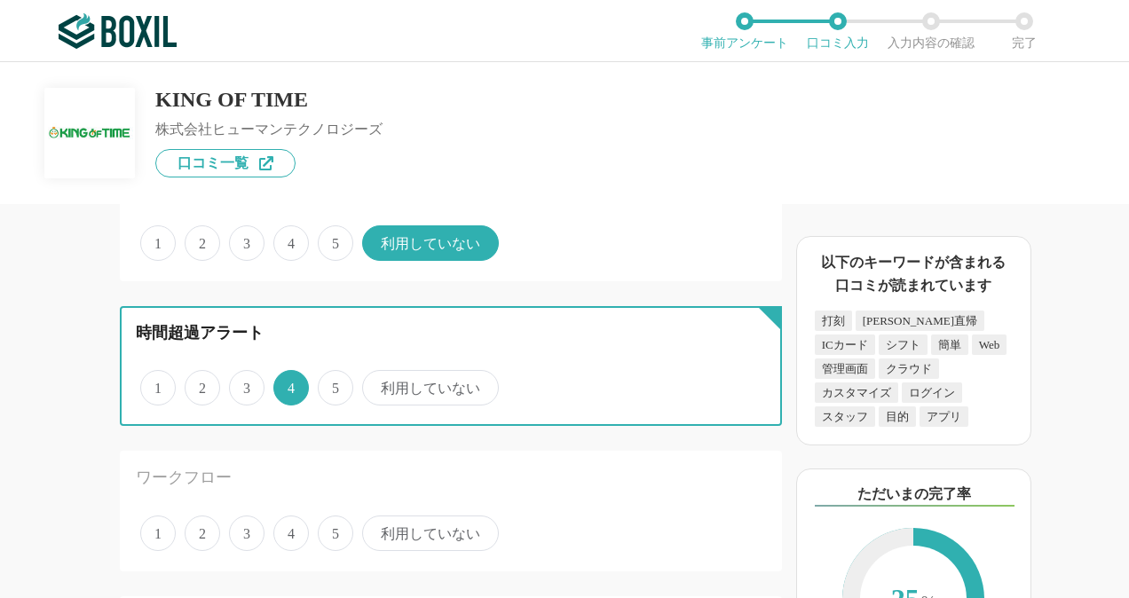
scroll to position [1597, 0]
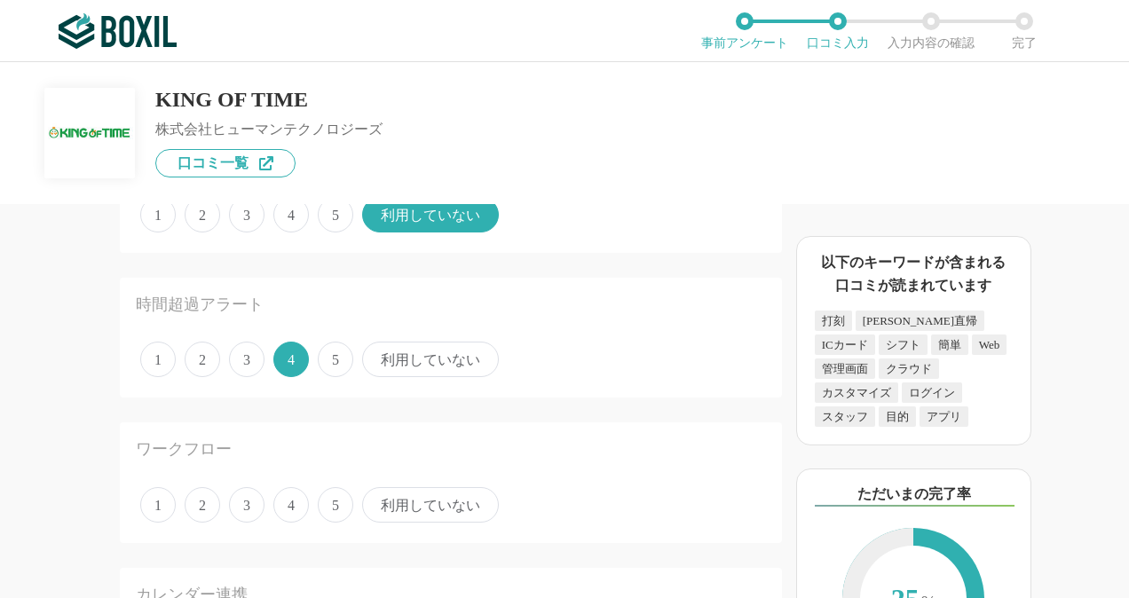
click at [335, 369] on span "5" at bounding box center [335, 359] width 35 height 35
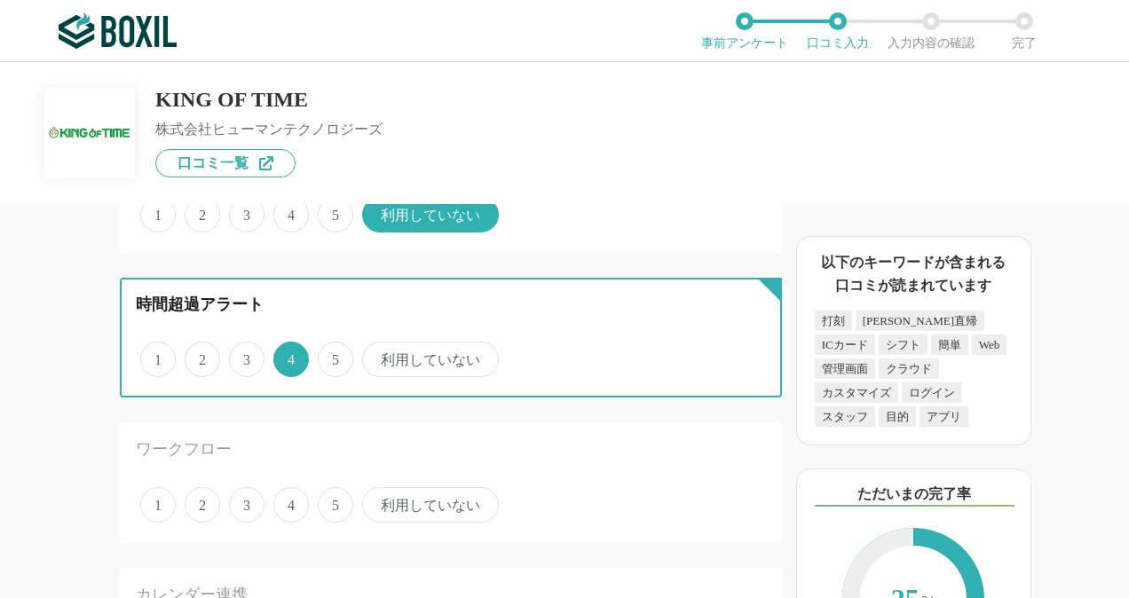
click at [334, 356] on input "5" at bounding box center [328, 350] width 12 height 12
radio input "true"
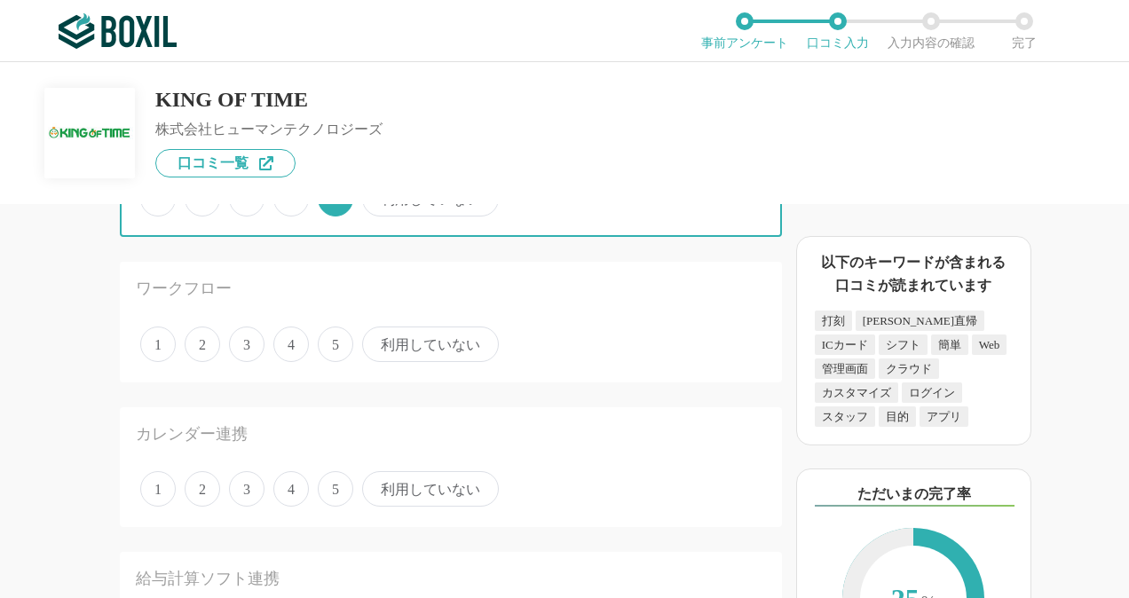
scroll to position [1775, 0]
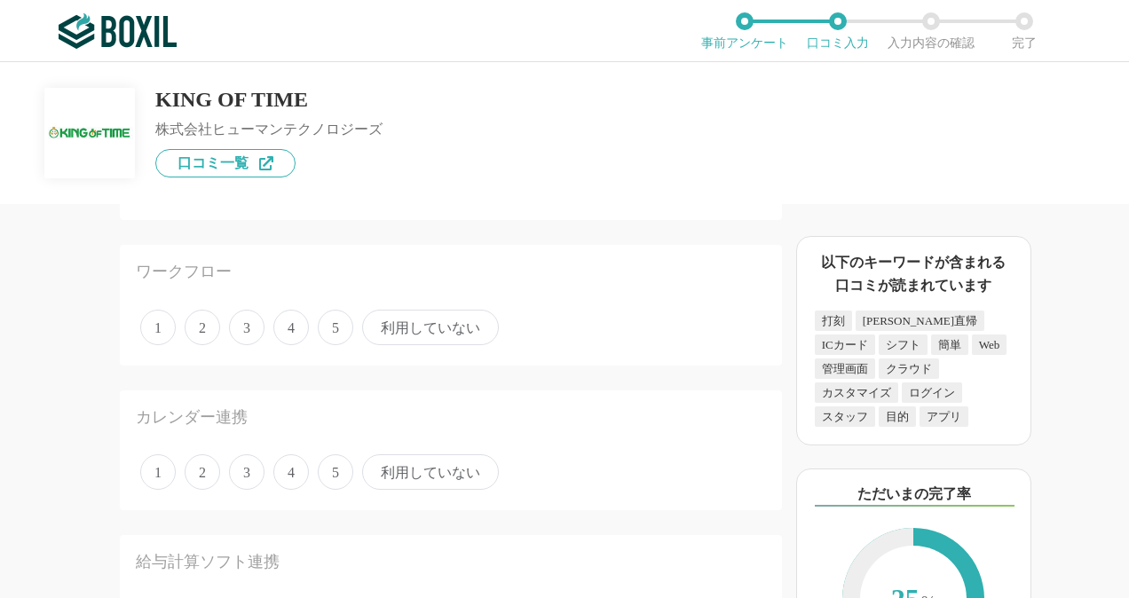
click at [342, 337] on span "5" at bounding box center [335, 327] width 35 height 35
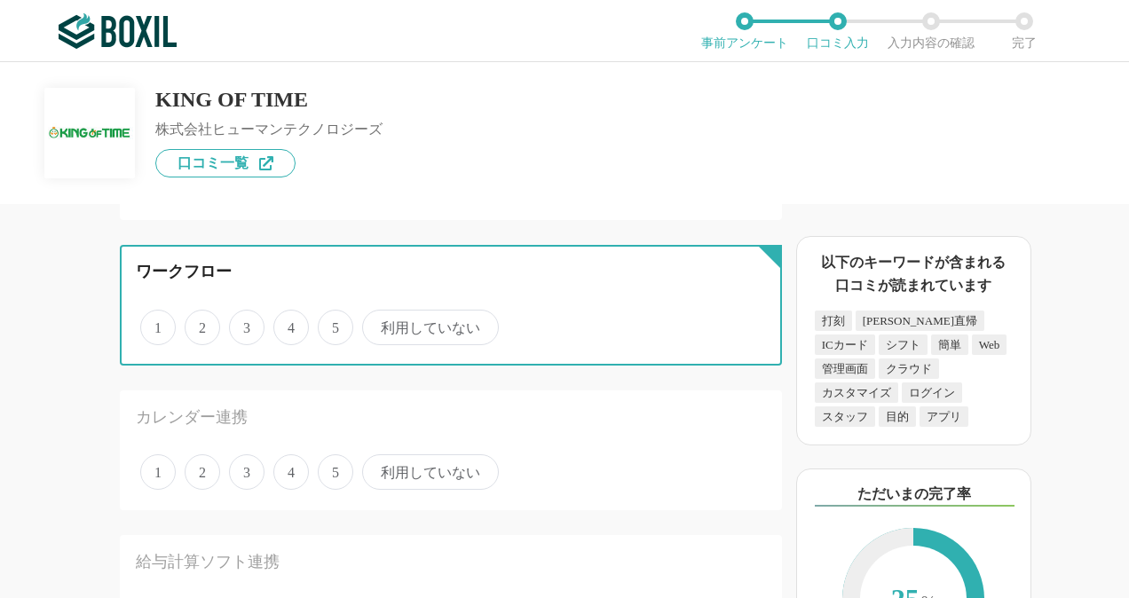
click at [334, 324] on input "5" at bounding box center [328, 318] width 12 height 12
radio input "true"
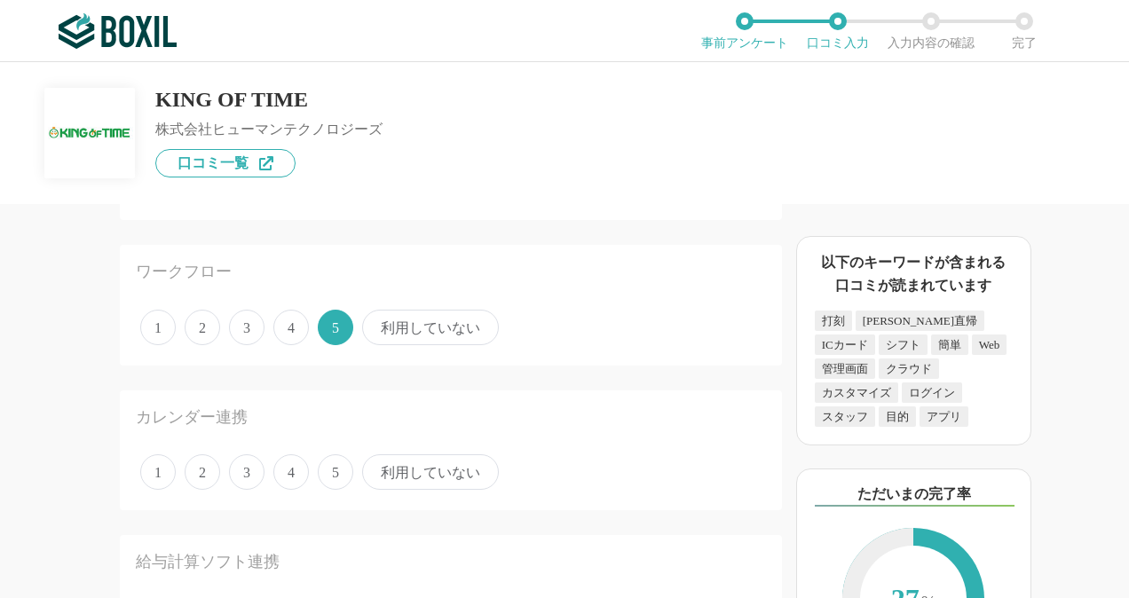
click at [297, 328] on span "4" at bounding box center [290, 327] width 35 height 35
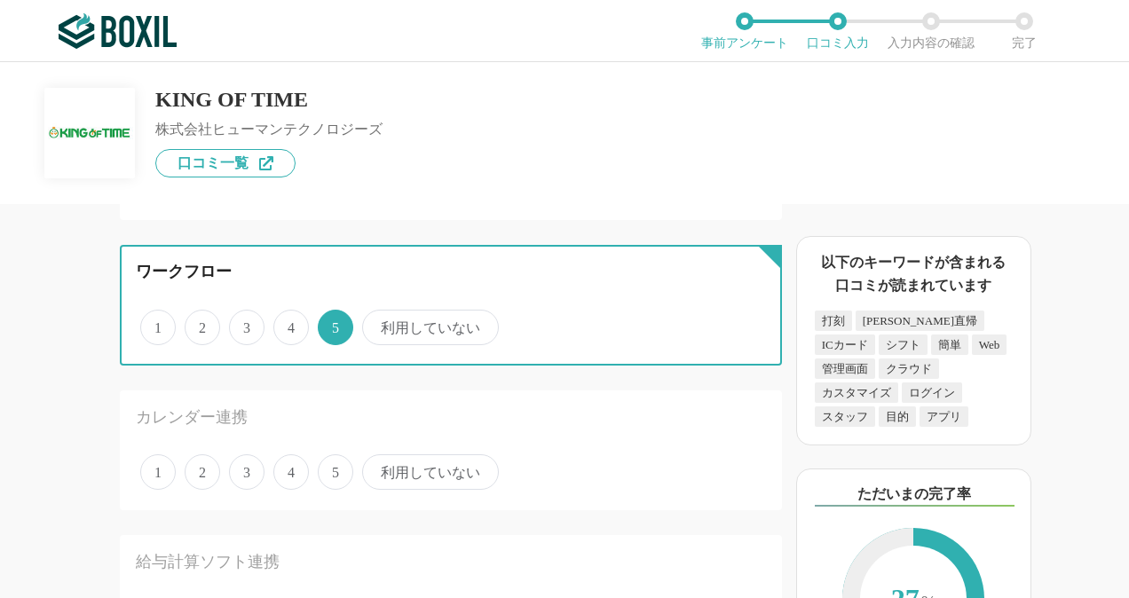
click at [289, 324] on input "4" at bounding box center [284, 318] width 12 height 12
radio input "true"
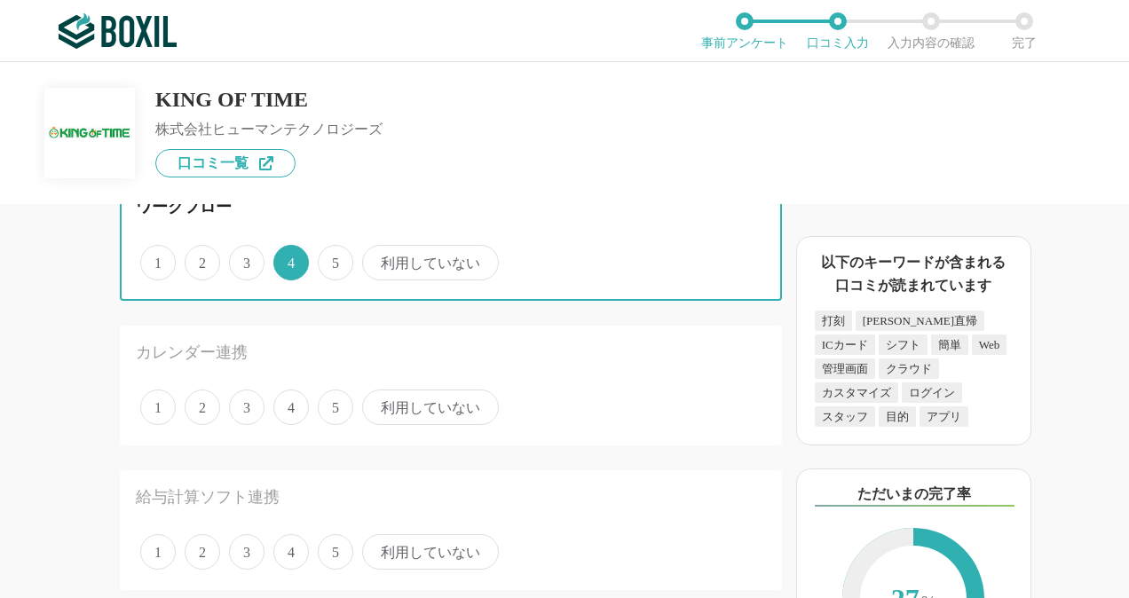
scroll to position [1864, 0]
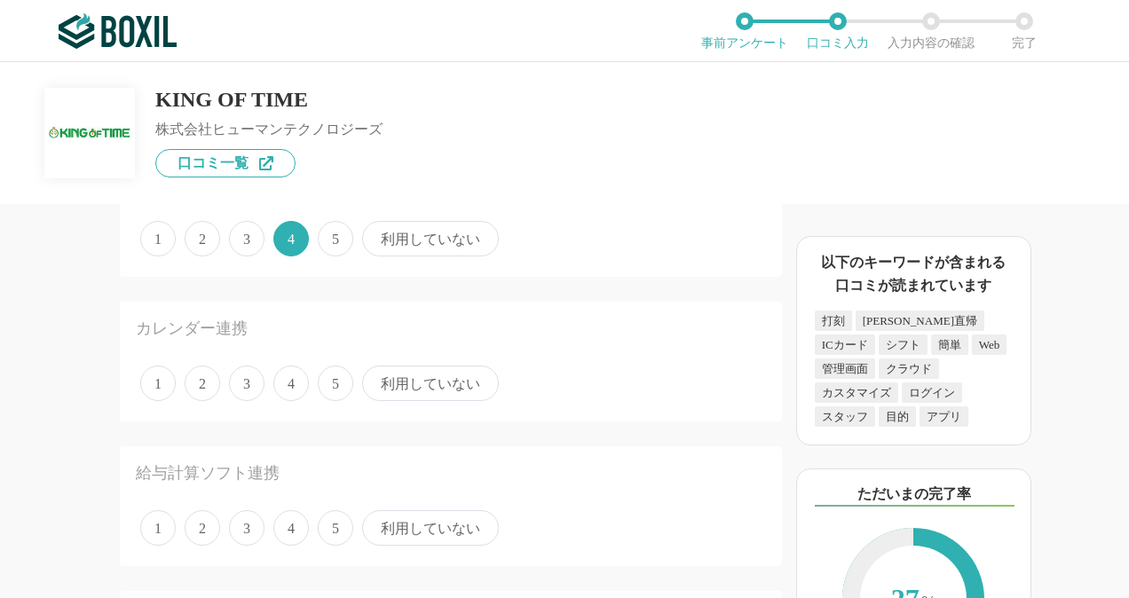
click at [470, 387] on span "利用していない" at bounding box center [430, 383] width 137 height 35
click at [378, 380] on input "利用していない" at bounding box center [372, 374] width 12 height 12
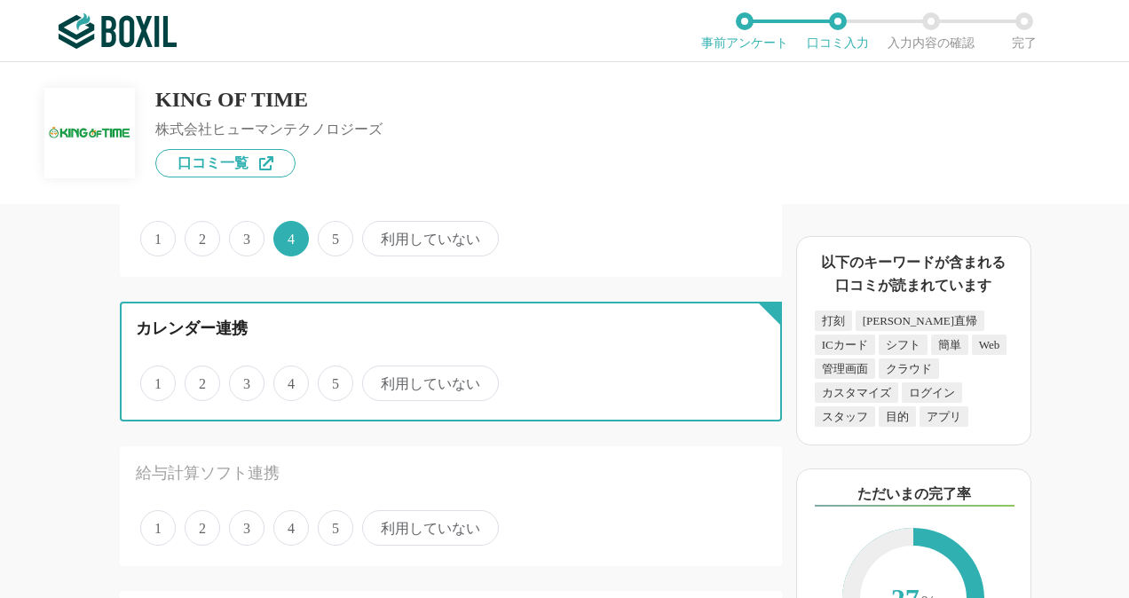
radio input "true"
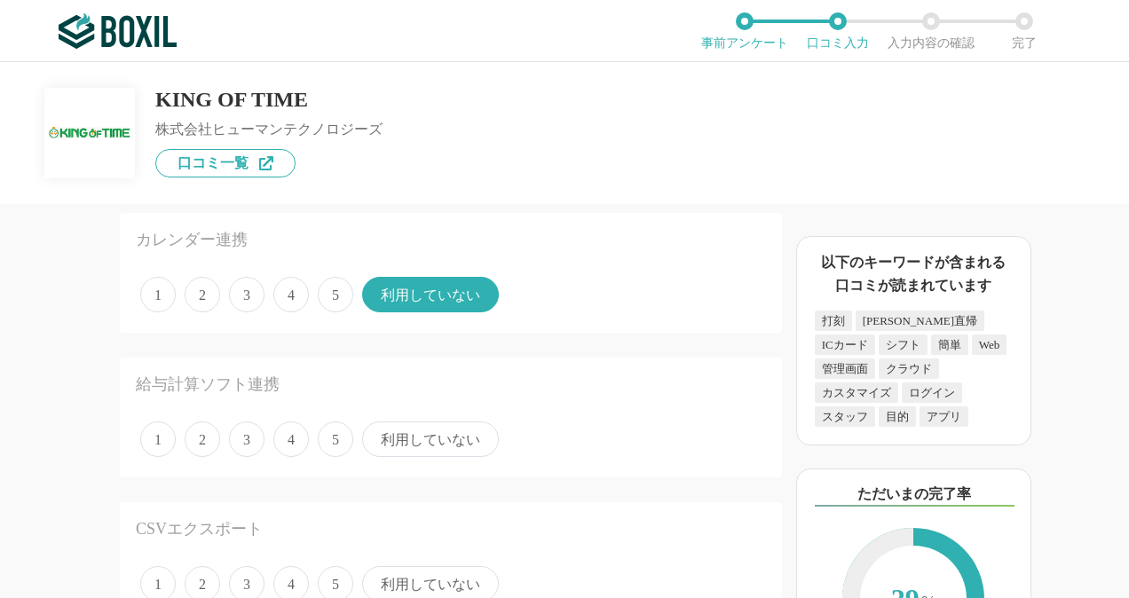
click at [451, 445] on span "利用していない" at bounding box center [430, 439] width 137 height 35
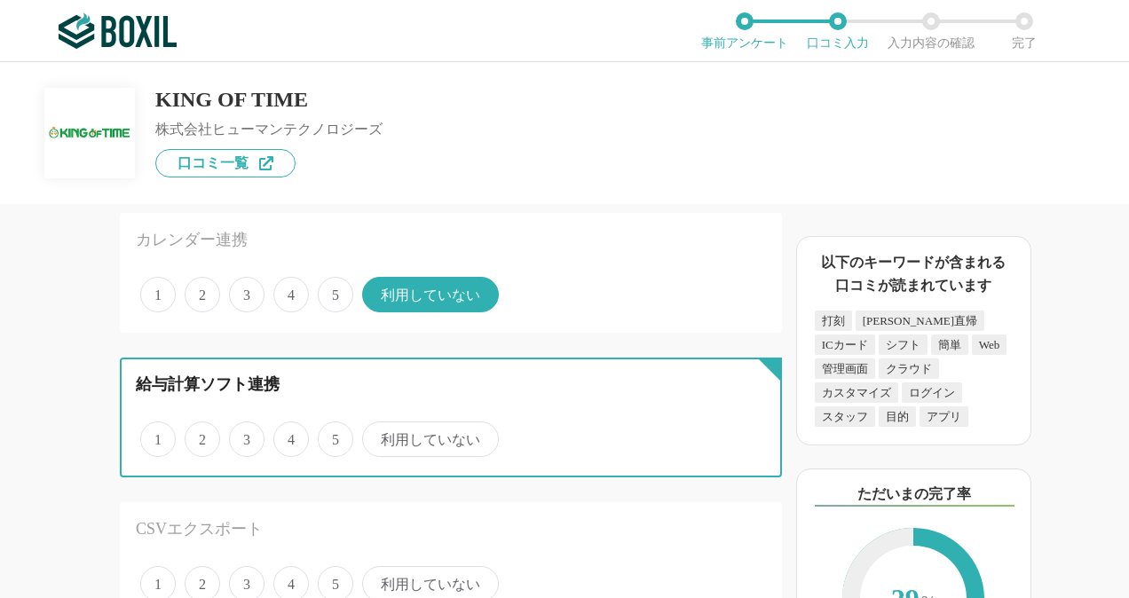
click at [378, 436] on input "利用していない" at bounding box center [372, 430] width 12 height 12
radio input "true"
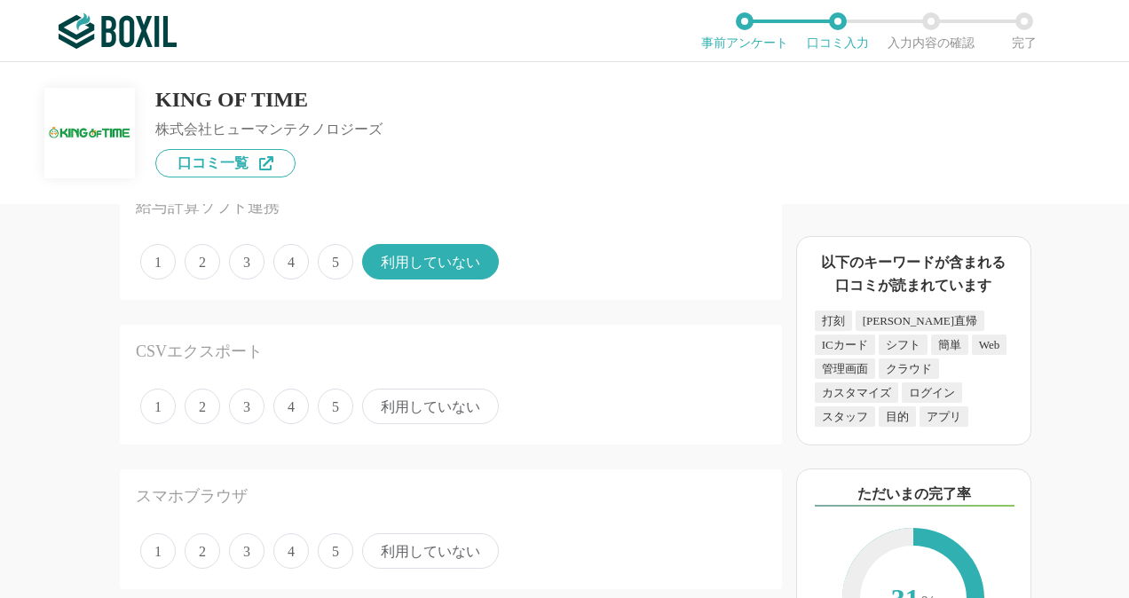
click at [334, 407] on span "5" at bounding box center [335, 406] width 35 height 35
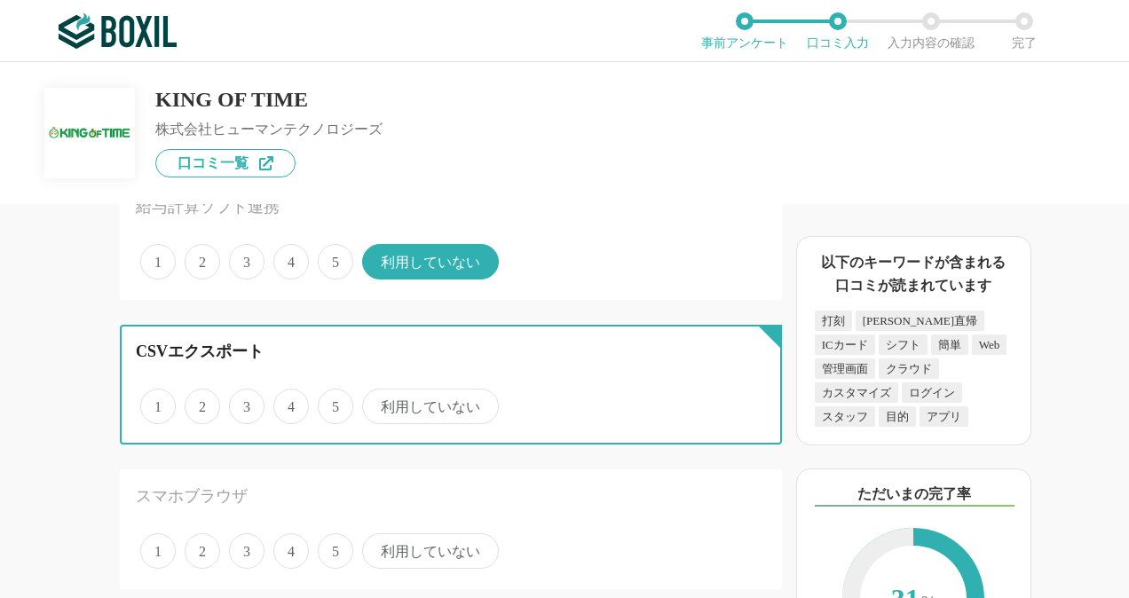
click at [334, 403] on input "5" at bounding box center [328, 397] width 12 height 12
radio input "true"
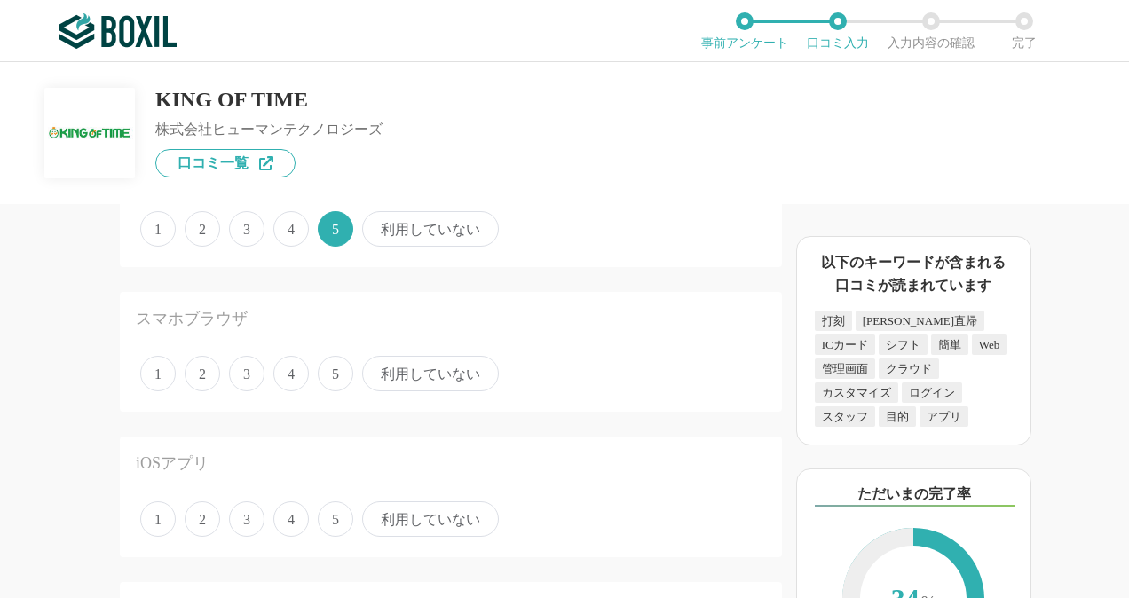
click at [433, 377] on span "利用していない" at bounding box center [430, 373] width 137 height 35
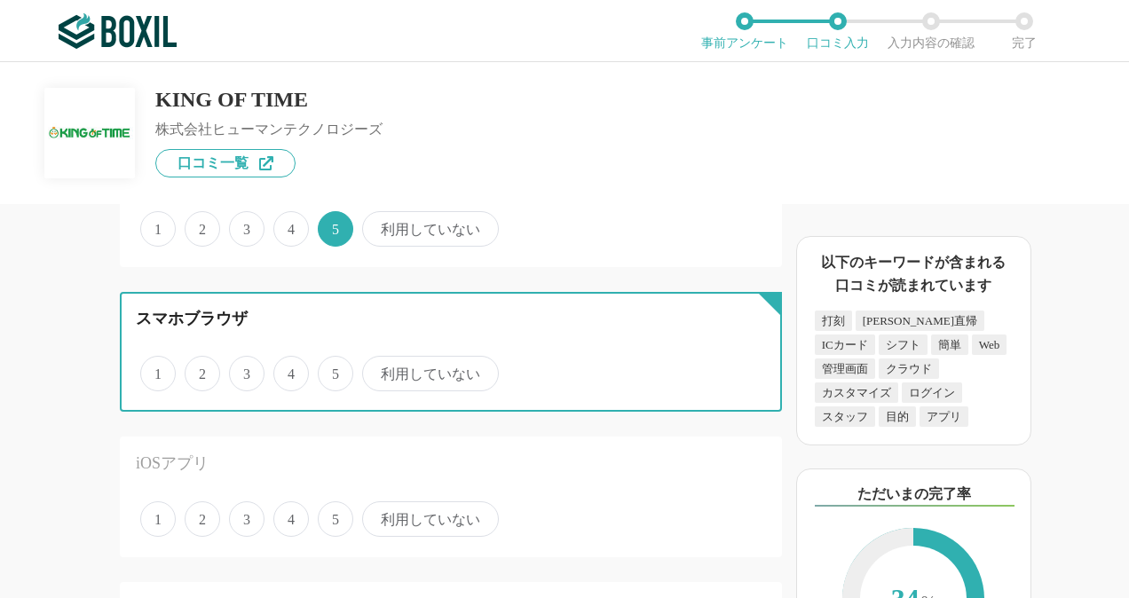
click at [378, 370] on input "利用していない" at bounding box center [372, 365] width 12 height 12
radio input "true"
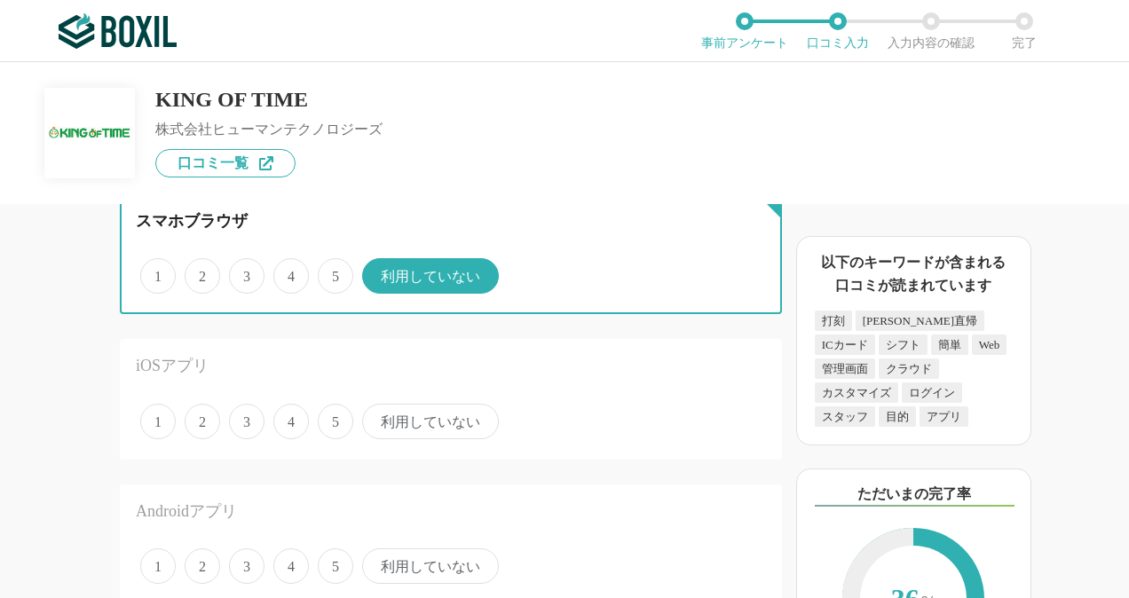
scroll to position [2485, 0]
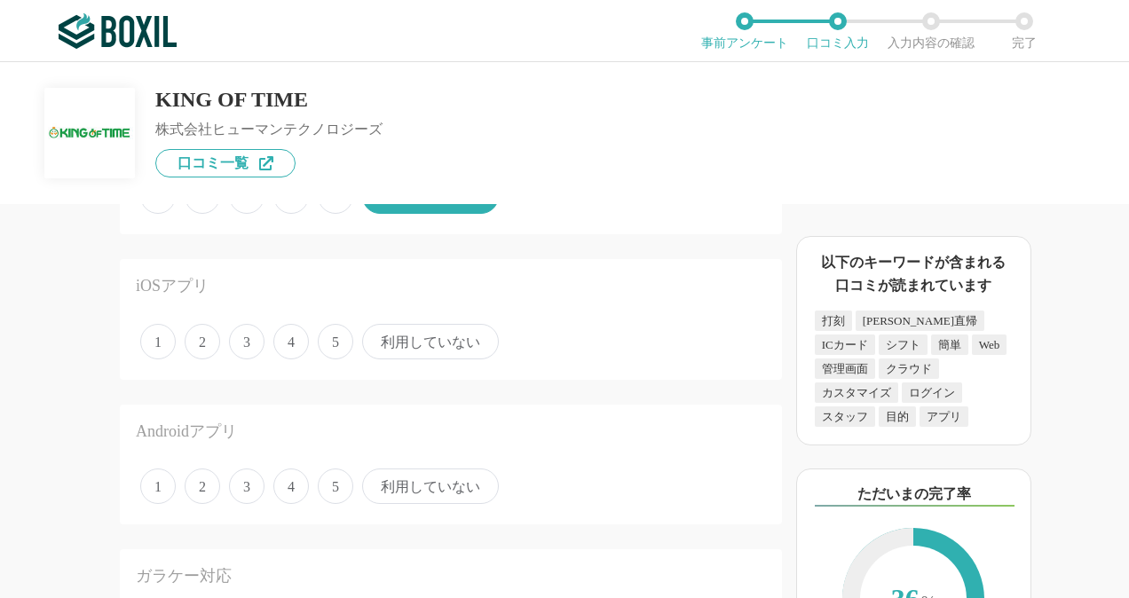
click at [443, 343] on span "利用していない" at bounding box center [430, 341] width 137 height 35
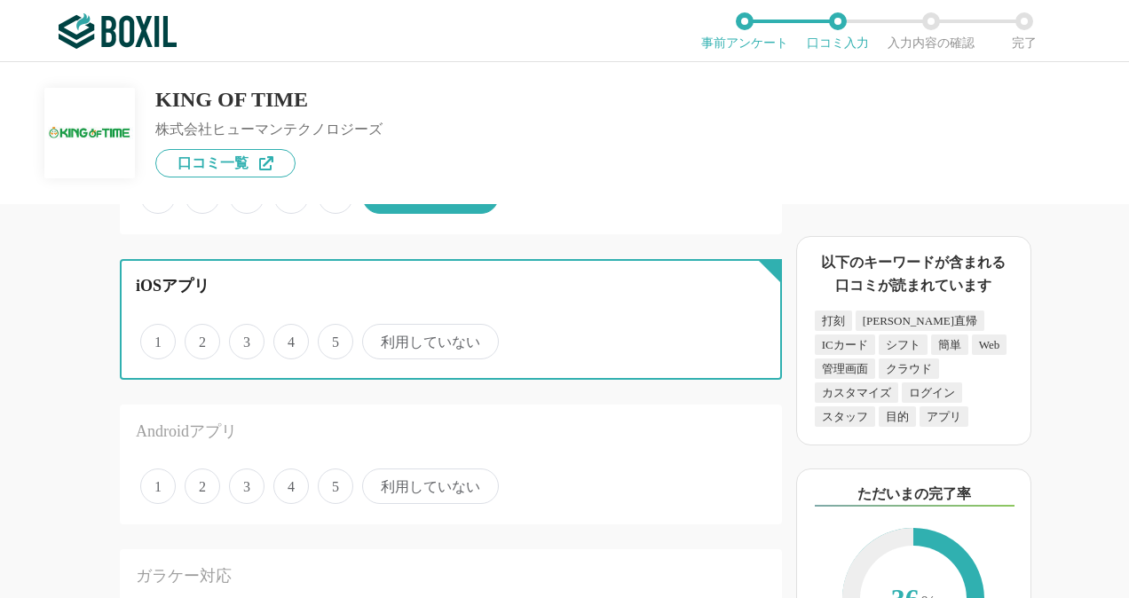
click at [378, 338] on input "利用していない" at bounding box center [372, 333] width 12 height 12
radio input "true"
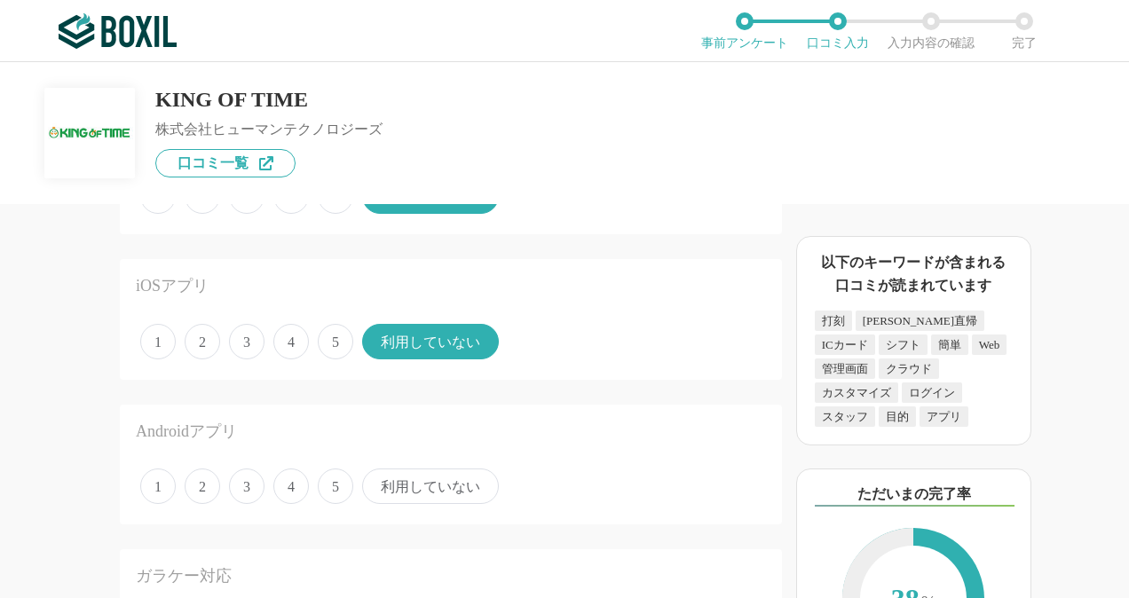
click at [449, 490] on span "利用していない" at bounding box center [430, 486] width 137 height 35
click at [378, 483] on input "利用していない" at bounding box center [372, 477] width 12 height 12
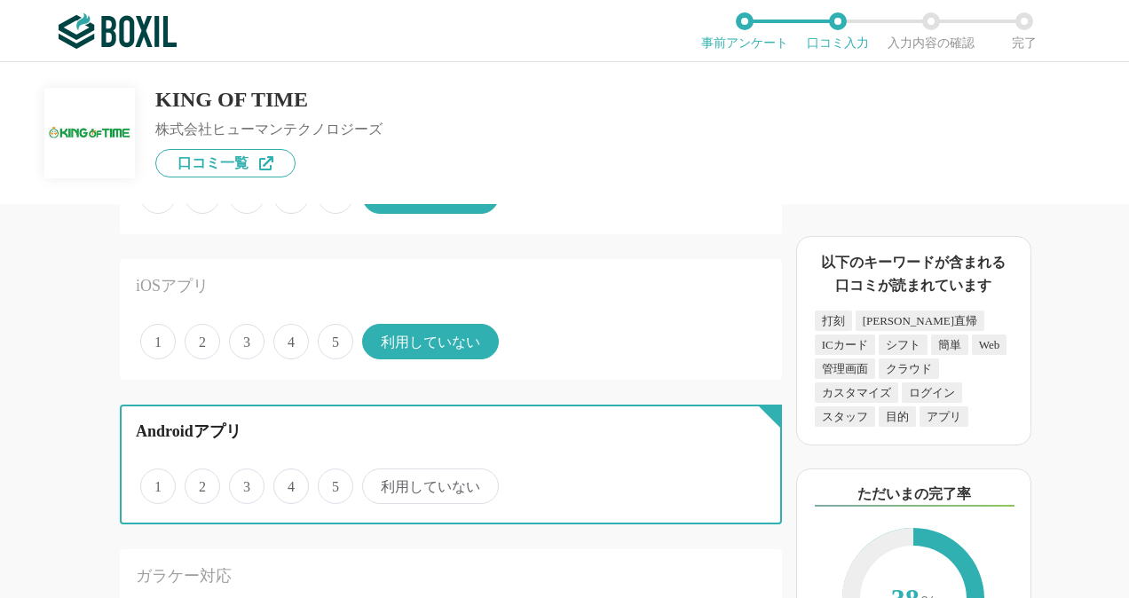
radio input "true"
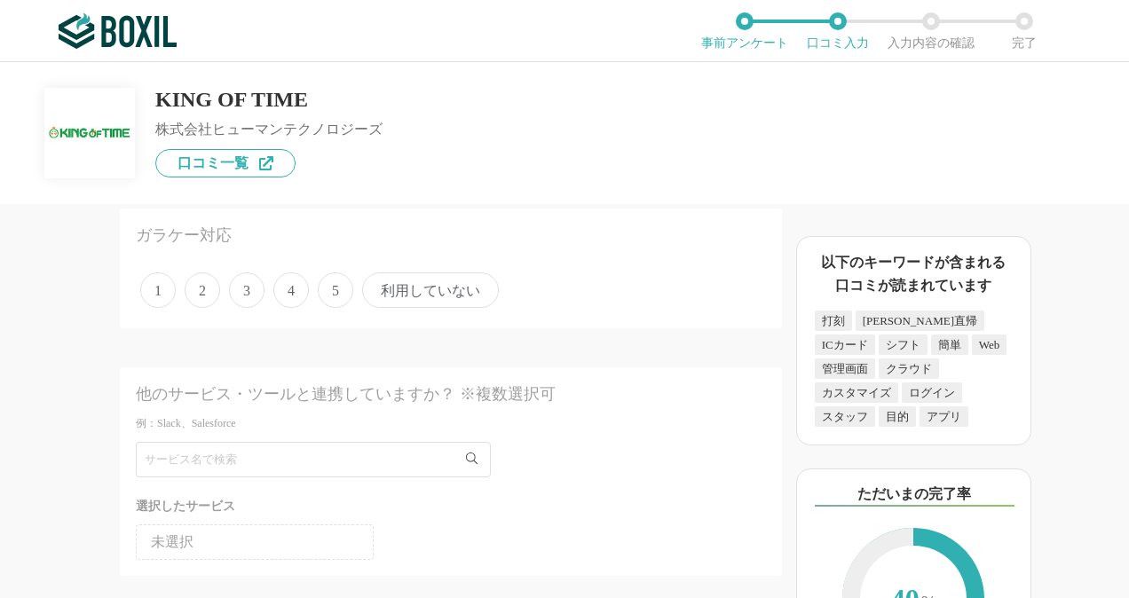
scroll to position [2840, 0]
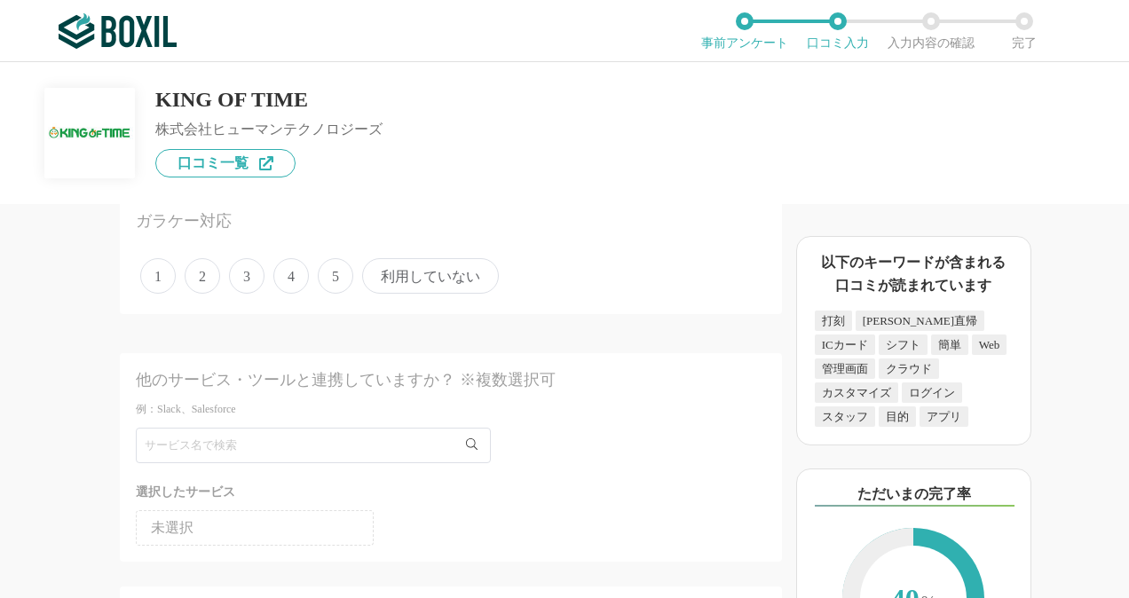
click at [447, 275] on span "利用していない" at bounding box center [430, 275] width 137 height 35
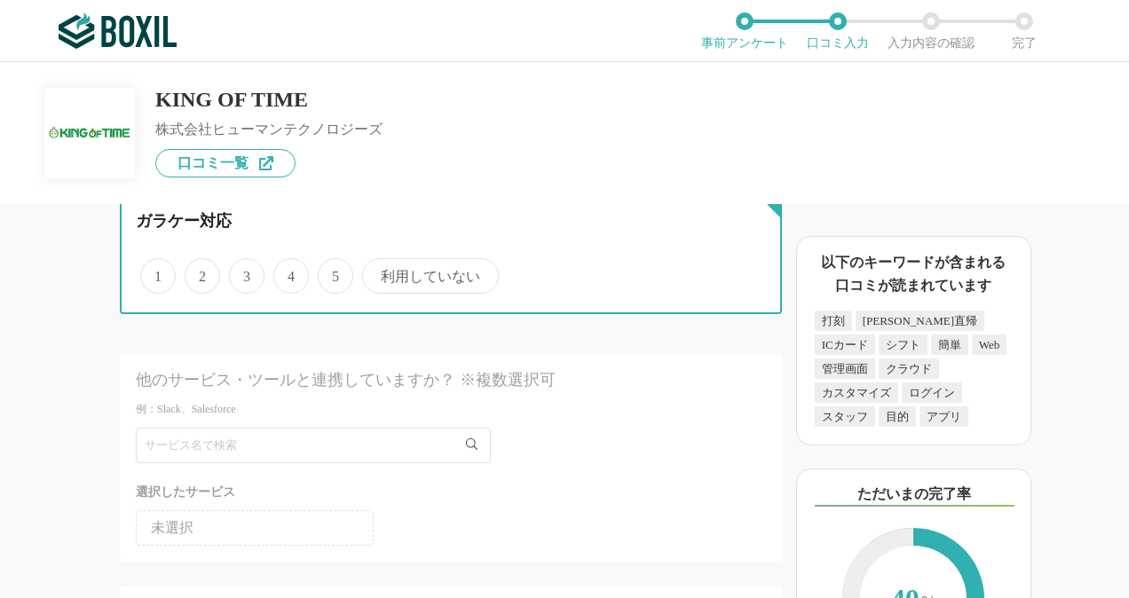
click at [378, 272] on input "利用していない" at bounding box center [372, 267] width 12 height 12
radio input "true"
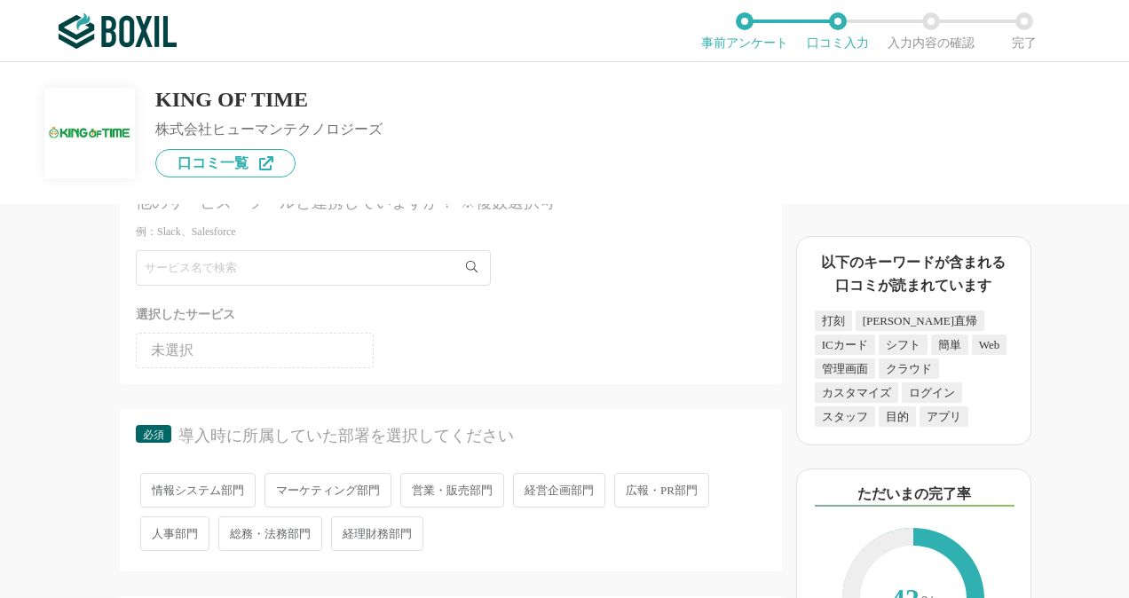
scroll to position [2928, 0]
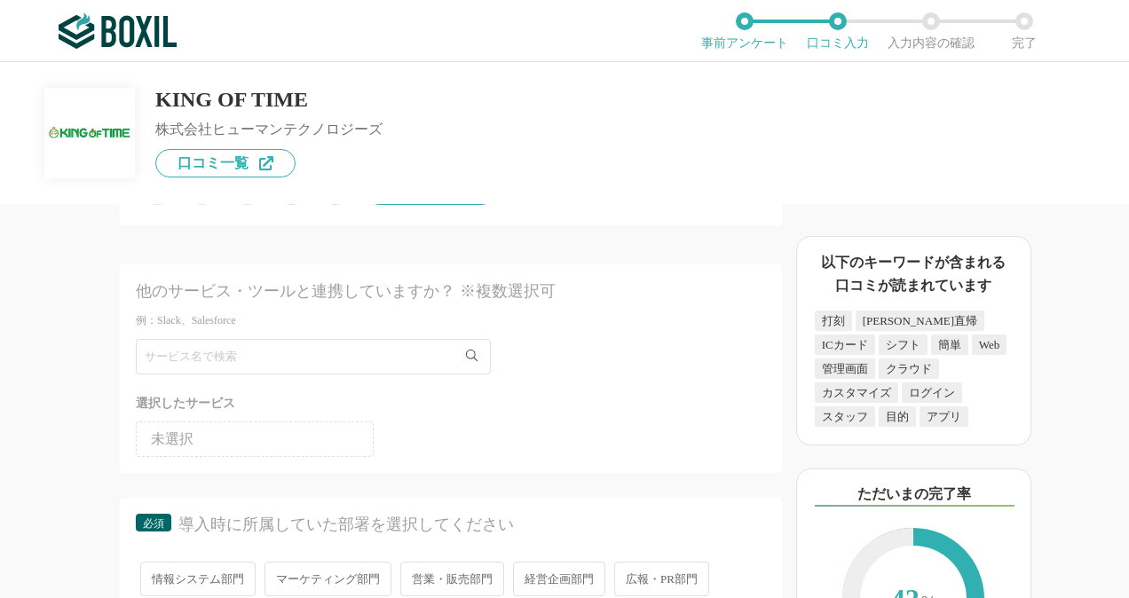
click at [275, 449] on li "未選択" at bounding box center [255, 439] width 238 height 35
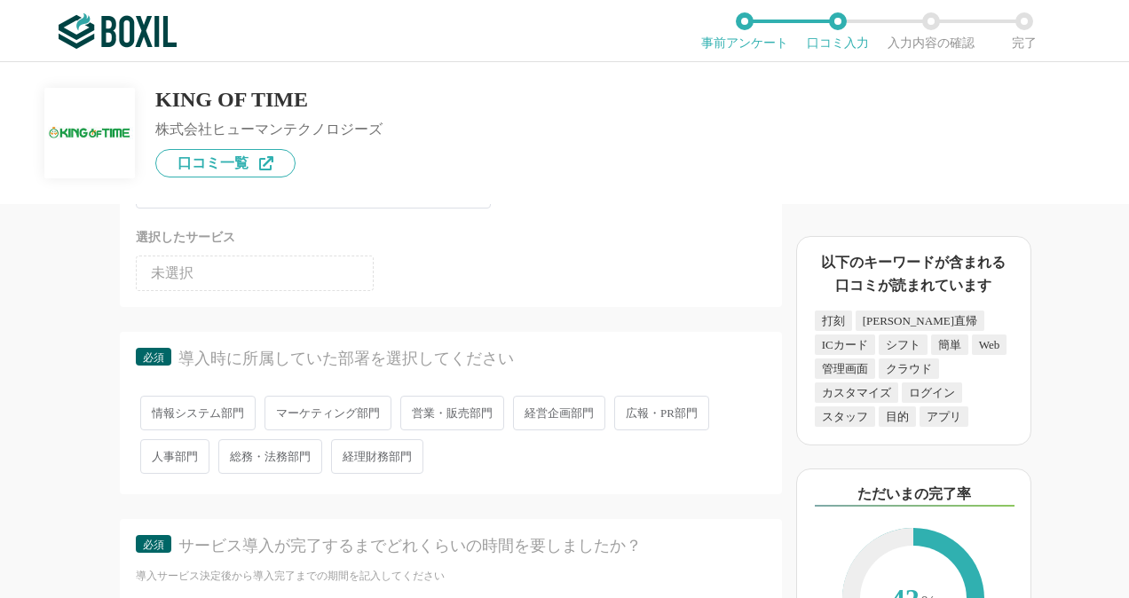
scroll to position [3195, 0]
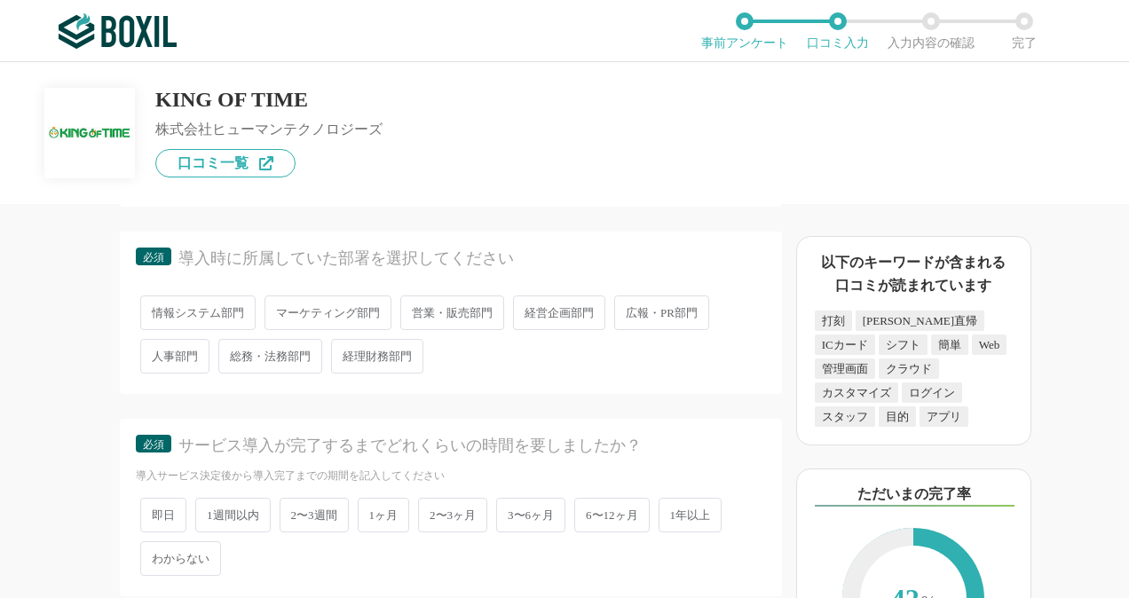
click at [156, 356] on span "人事部門" at bounding box center [174, 356] width 69 height 35
click at [156, 353] on input "人事部門" at bounding box center [151, 348] width 12 height 12
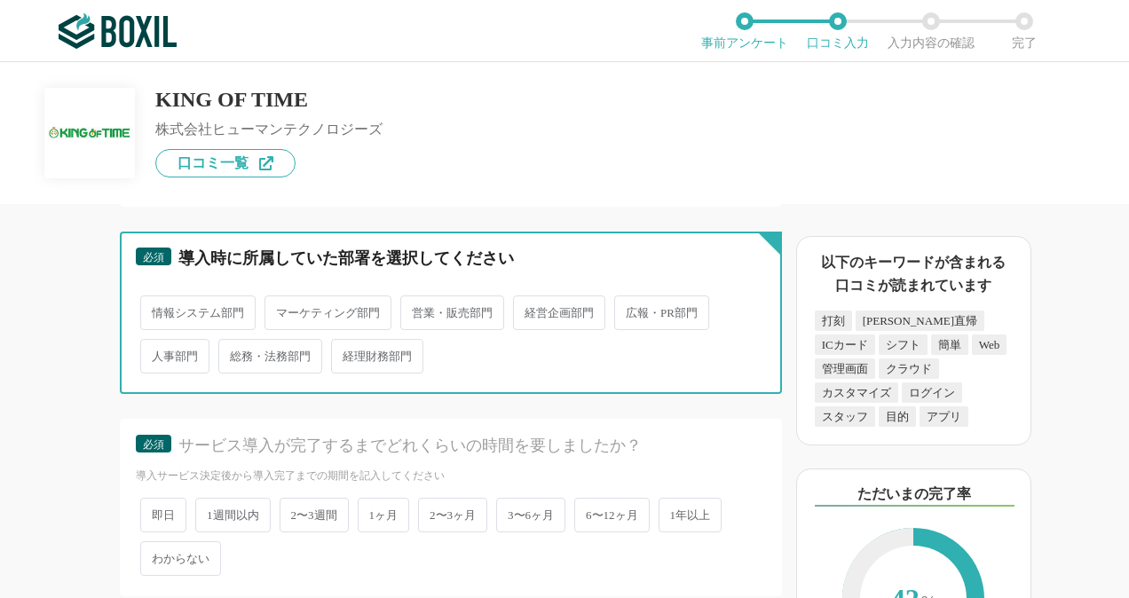
radio input "true"
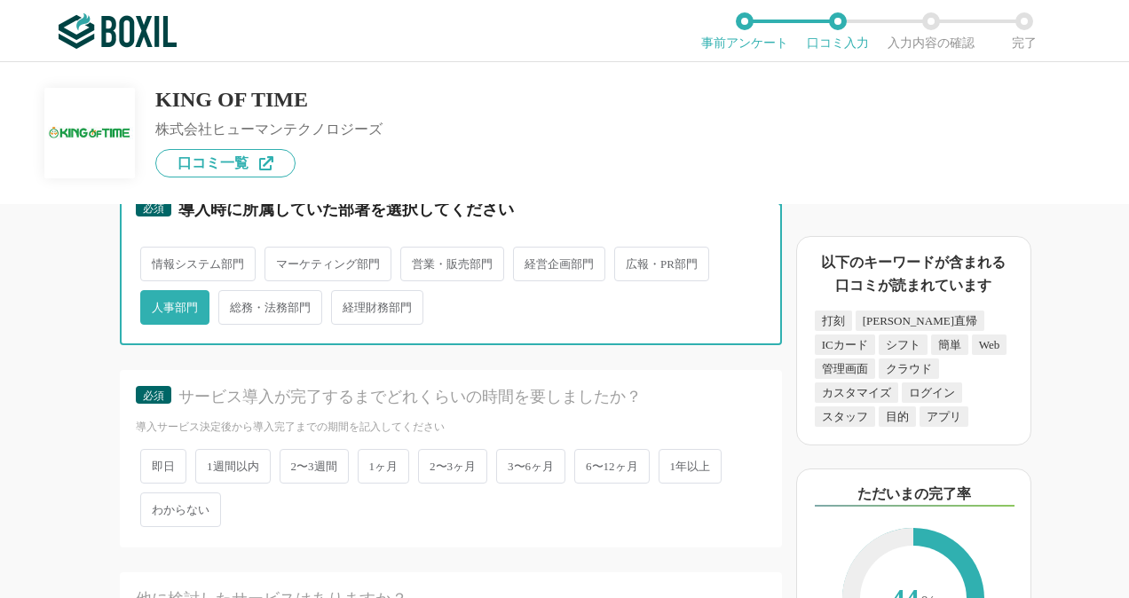
scroll to position [3283, 0]
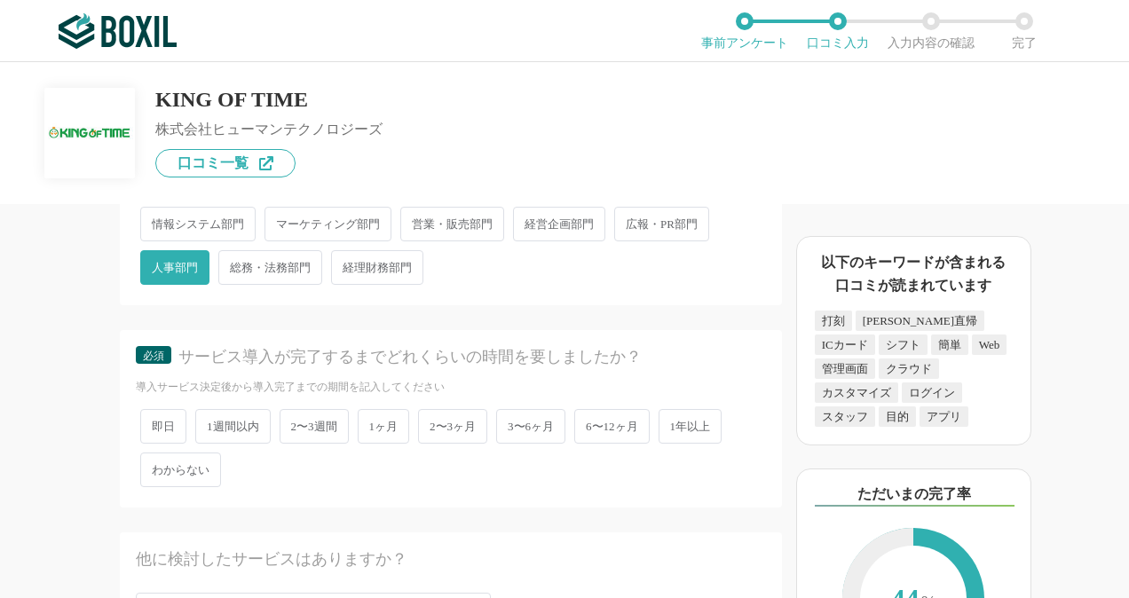
click at [536, 428] on span "3〜6ヶ月" at bounding box center [530, 426] width 69 height 35
click at [512, 423] on input "3〜6ヶ月" at bounding box center [506, 418] width 12 height 12
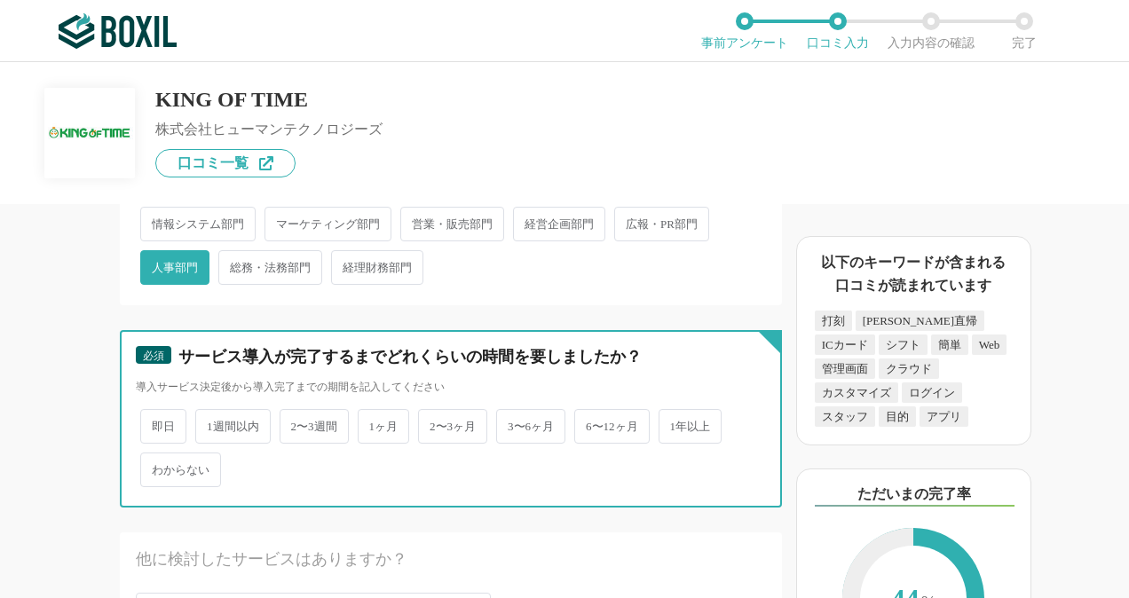
radio input "true"
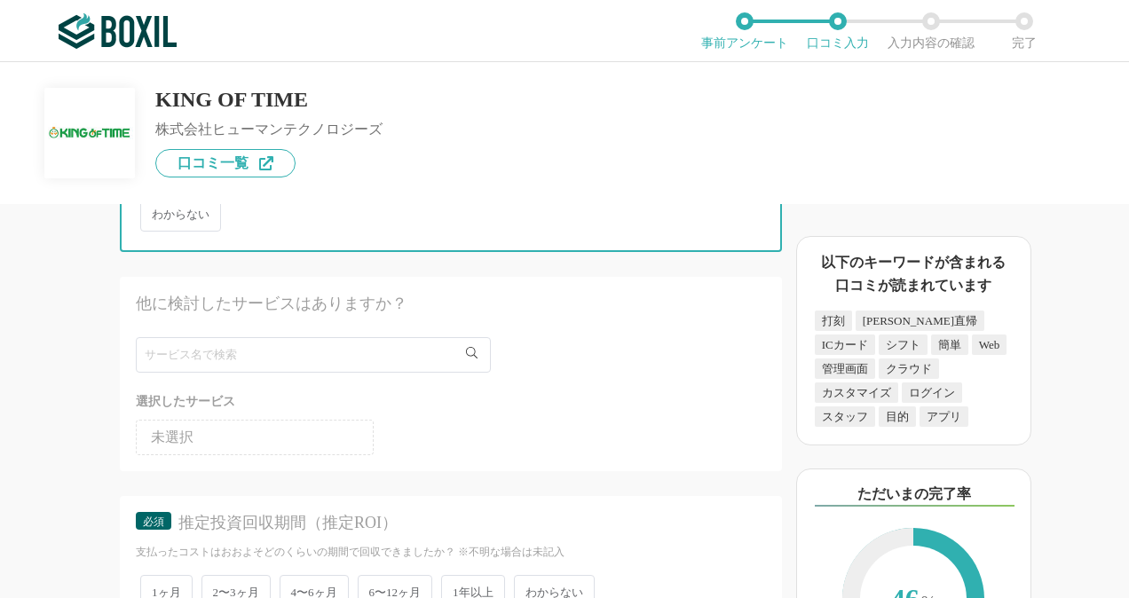
scroll to position [3638, 0]
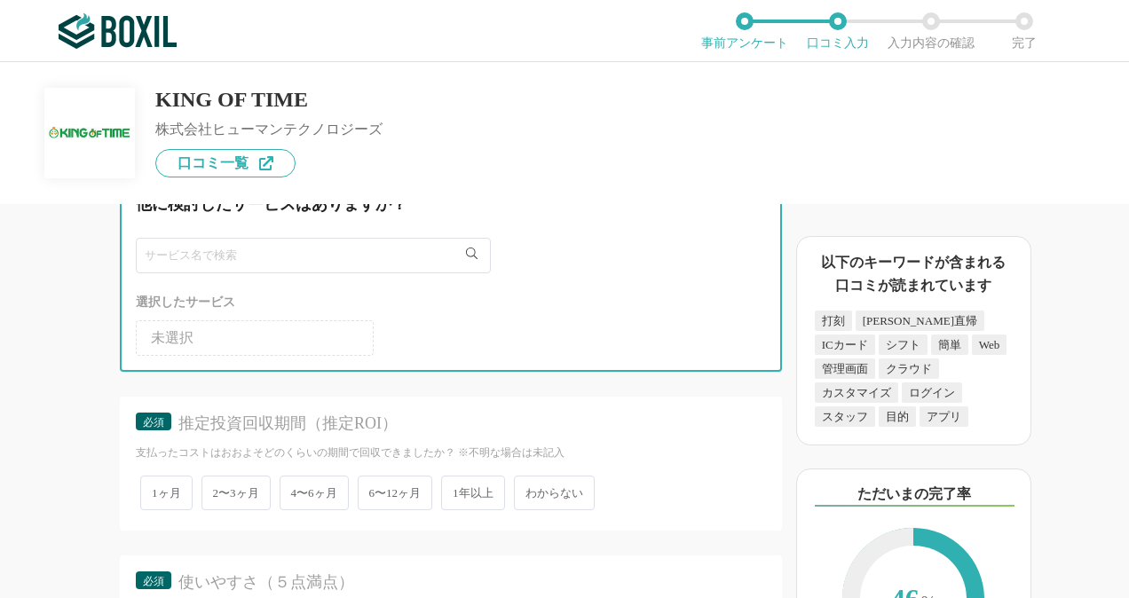
click at [332, 259] on input "text" at bounding box center [313, 255] width 355 height 35
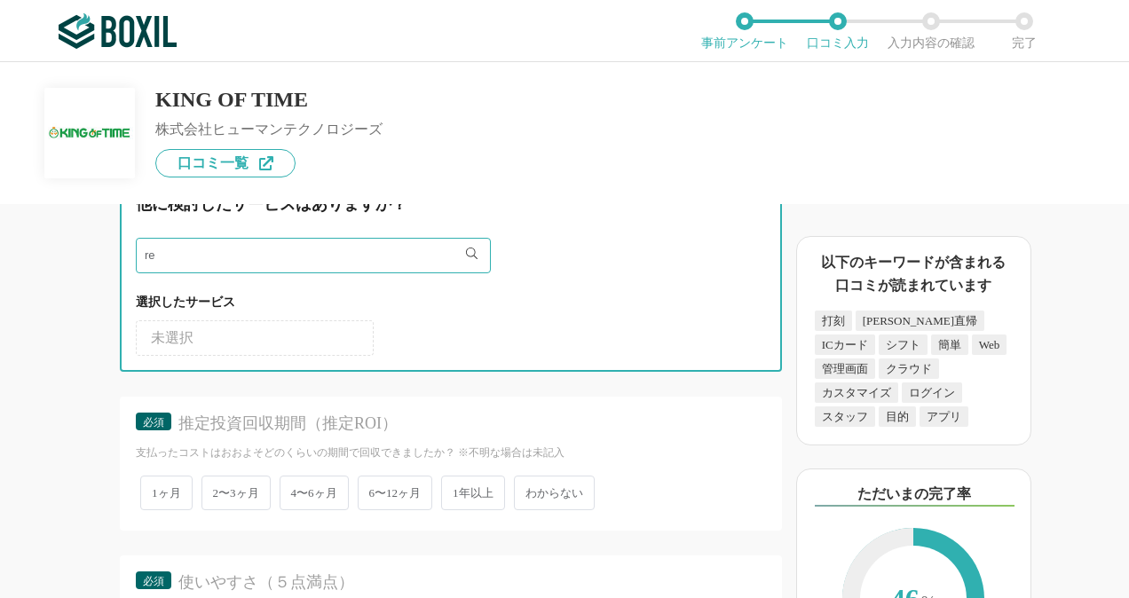
type input "r"
type input "レコル"
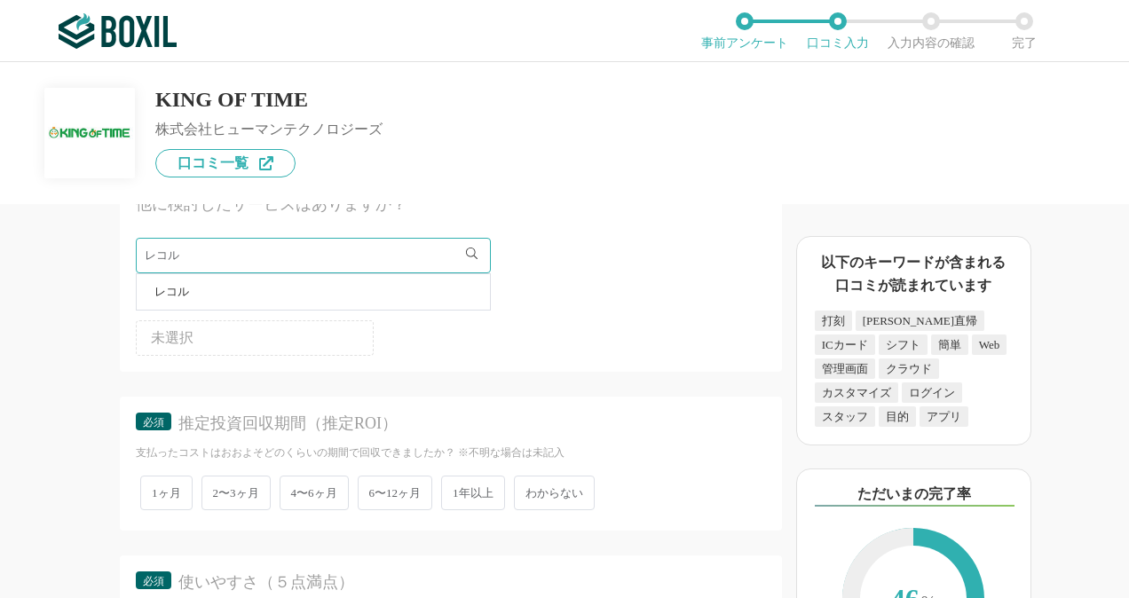
click at [250, 286] on li "レコル" at bounding box center [313, 291] width 353 height 35
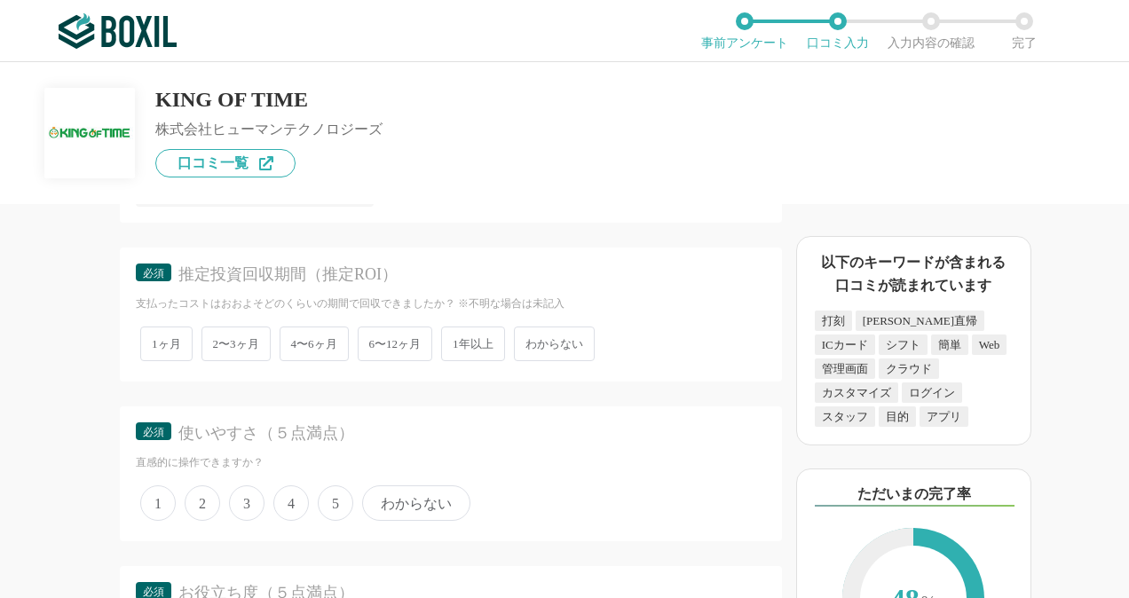
scroll to position [3816, 0]
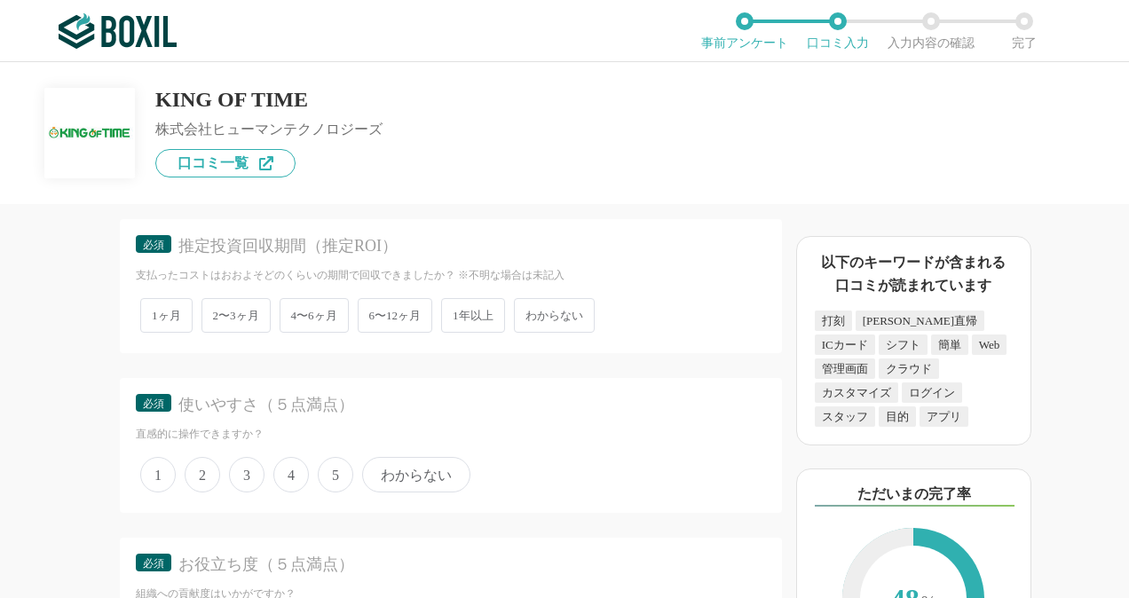
click at [551, 312] on span "わからない" at bounding box center [554, 315] width 81 height 35
click at [530, 312] on input "わからない" at bounding box center [524, 307] width 12 height 12
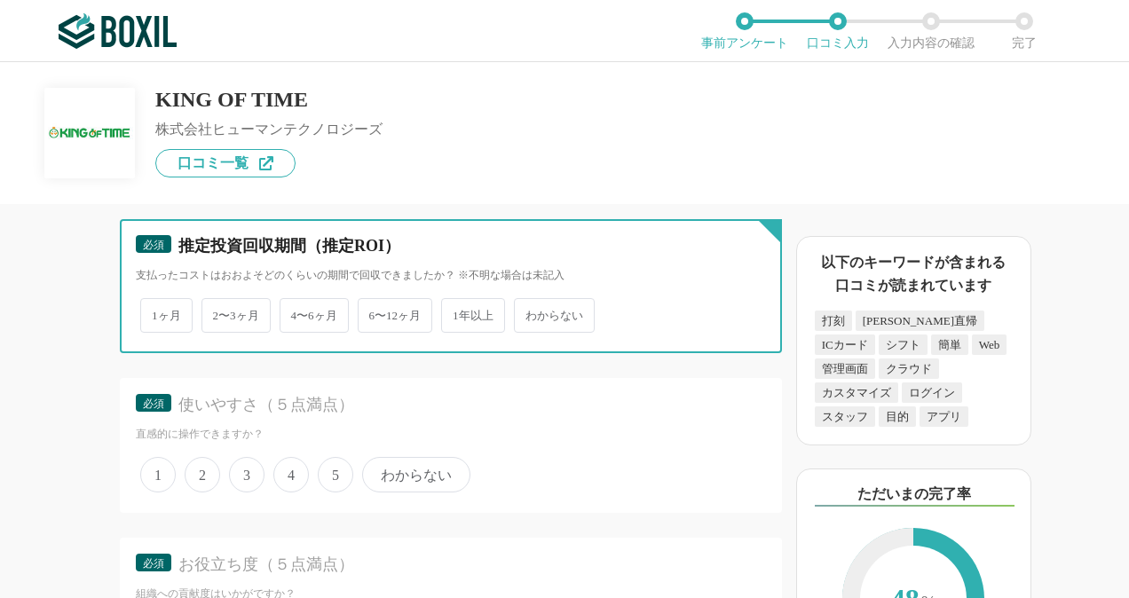
radio input "true"
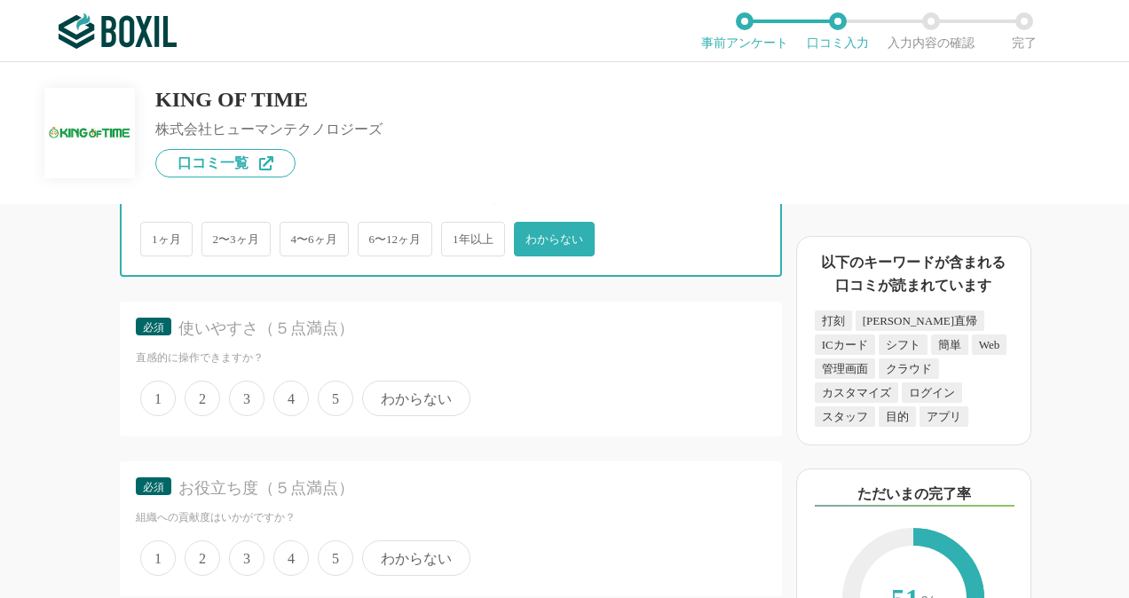
scroll to position [3993, 0]
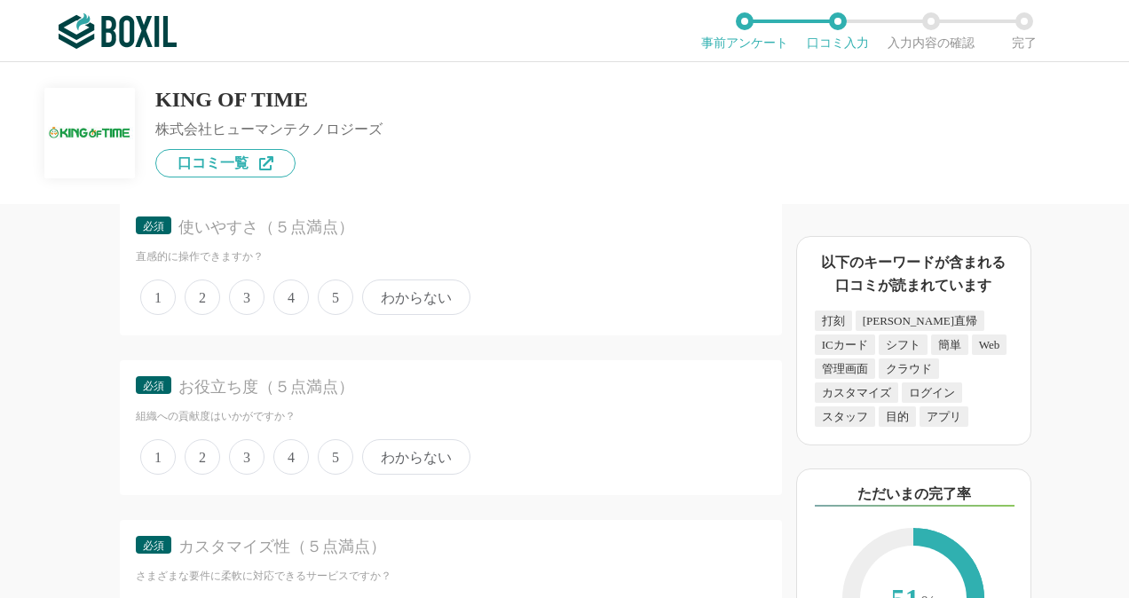
click at [289, 453] on span "4" at bounding box center [290, 456] width 35 height 35
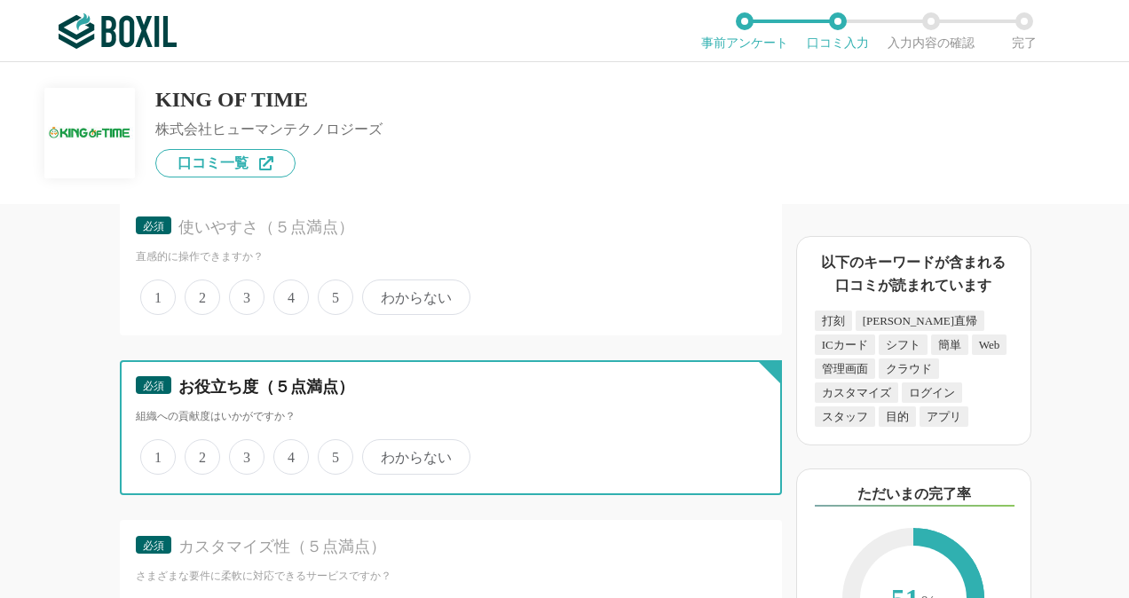
click at [289, 453] on input "4" at bounding box center [284, 448] width 12 height 12
radio input "true"
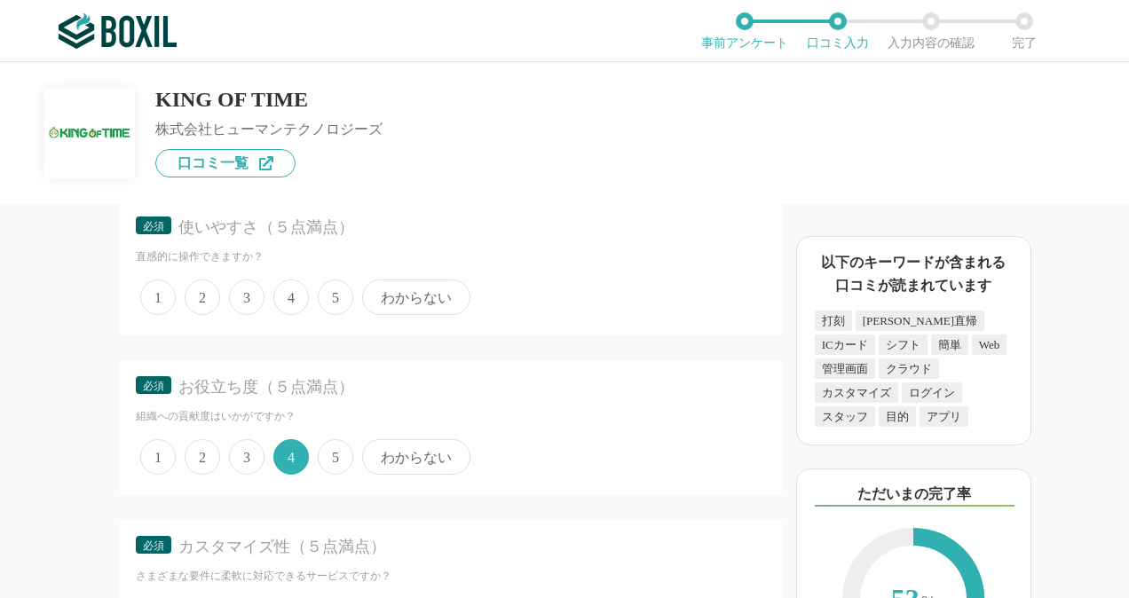
click at [293, 295] on span "4" at bounding box center [290, 297] width 35 height 35
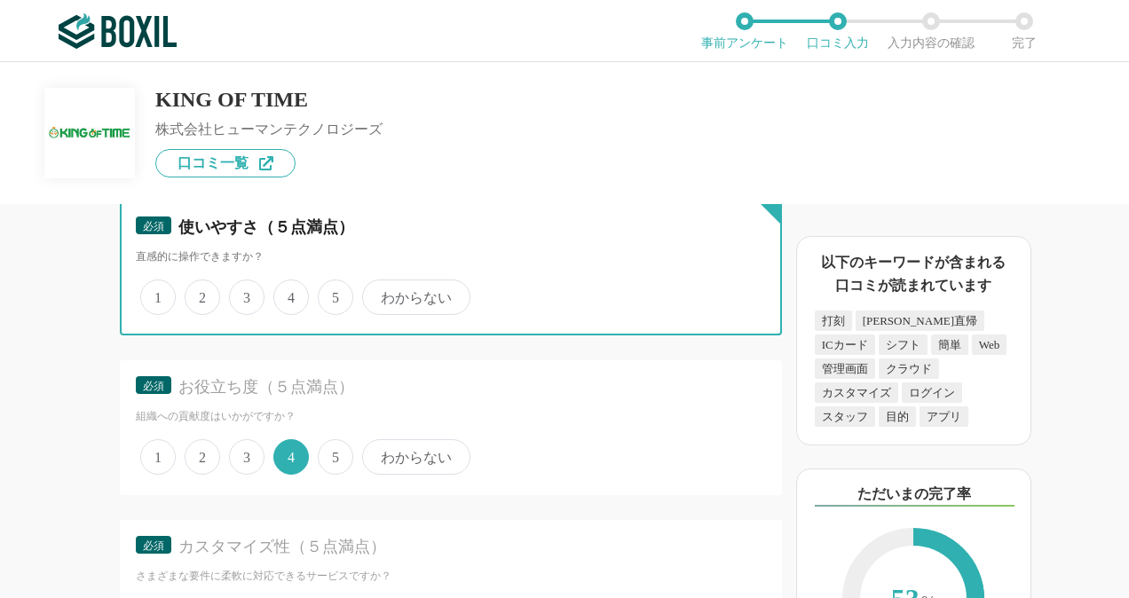
click at [289, 294] on input "4" at bounding box center [284, 288] width 12 height 12
radio input "true"
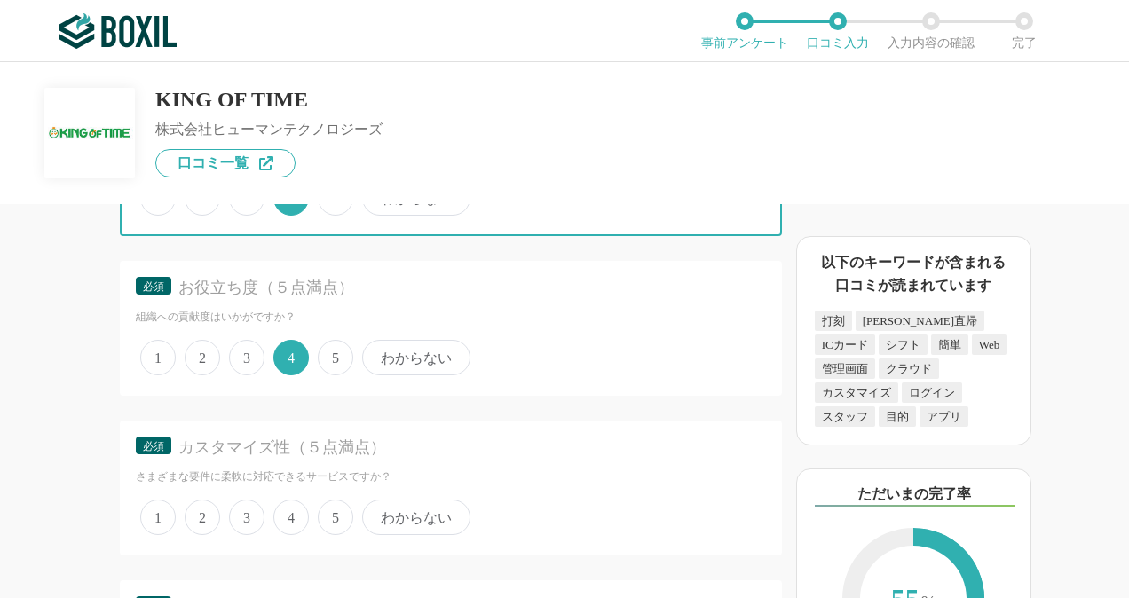
scroll to position [4171, 0]
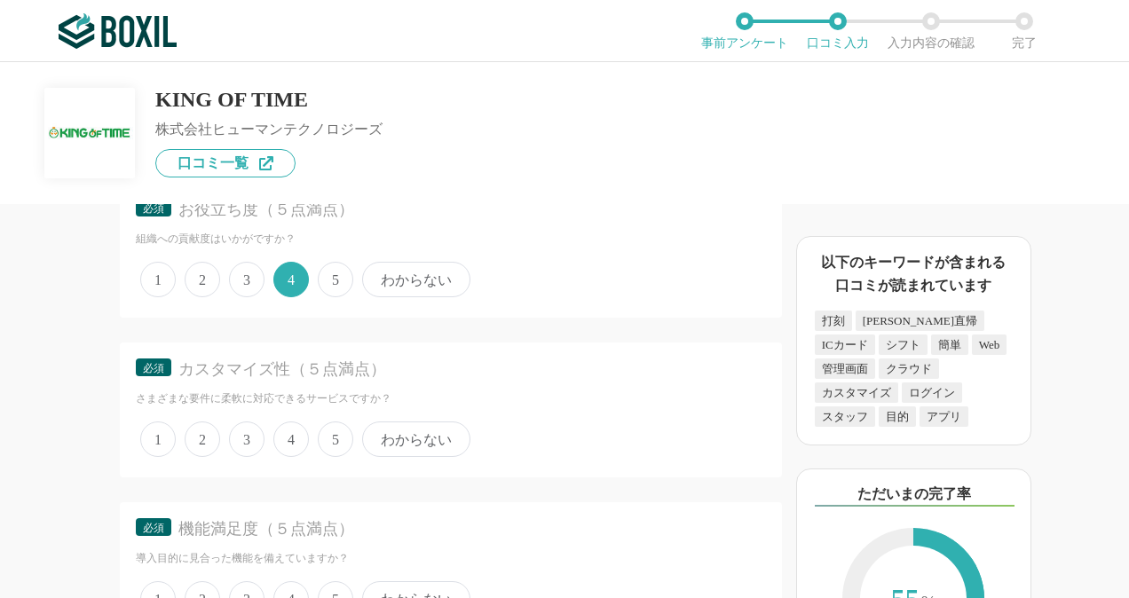
click at [329, 438] on span "5" at bounding box center [335, 439] width 35 height 35
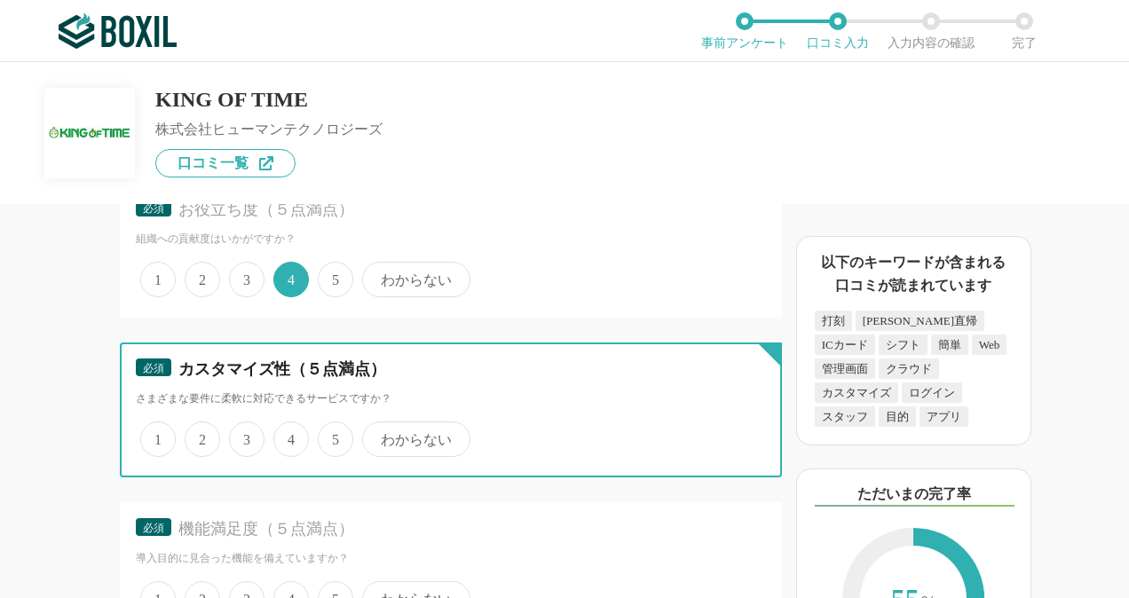
click at [329, 436] on input "5" at bounding box center [328, 430] width 12 height 12
radio input "true"
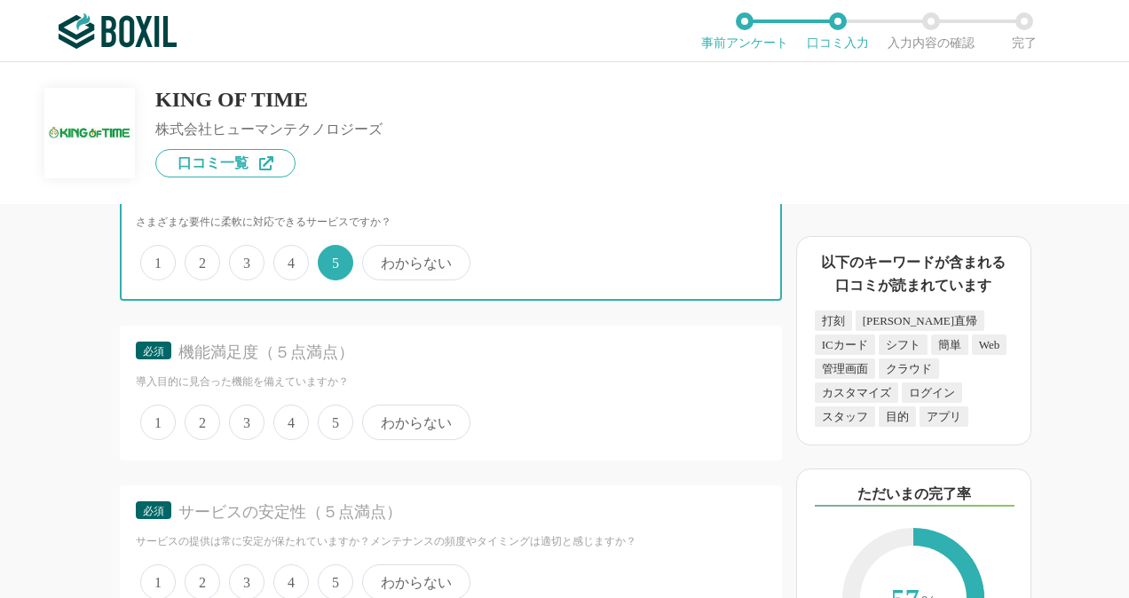
scroll to position [4348, 0]
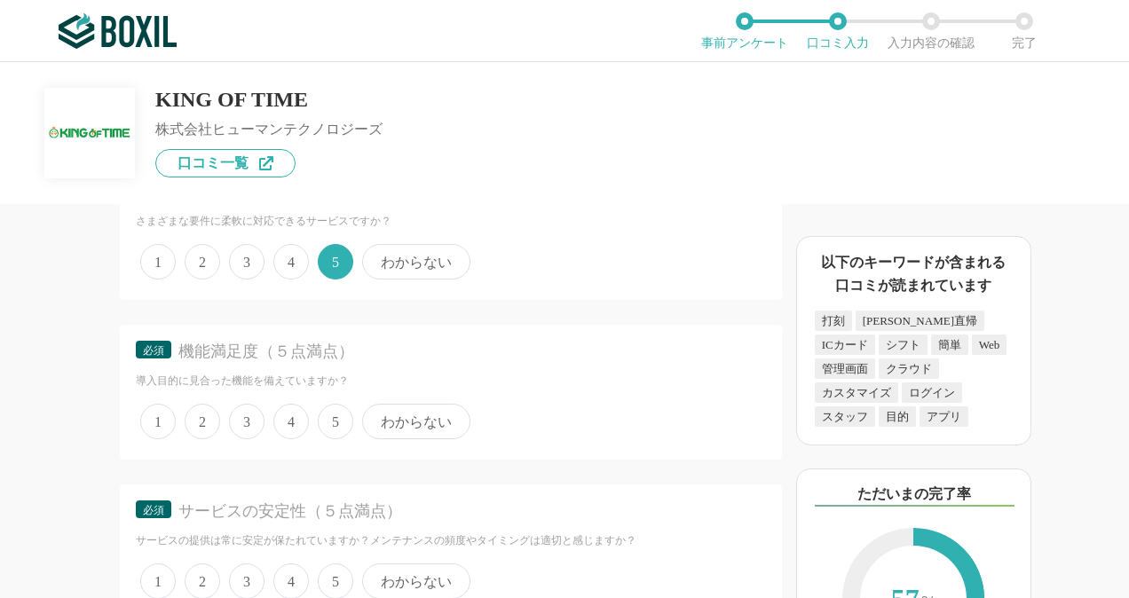
click at [327, 421] on span "5" at bounding box center [335, 421] width 35 height 35
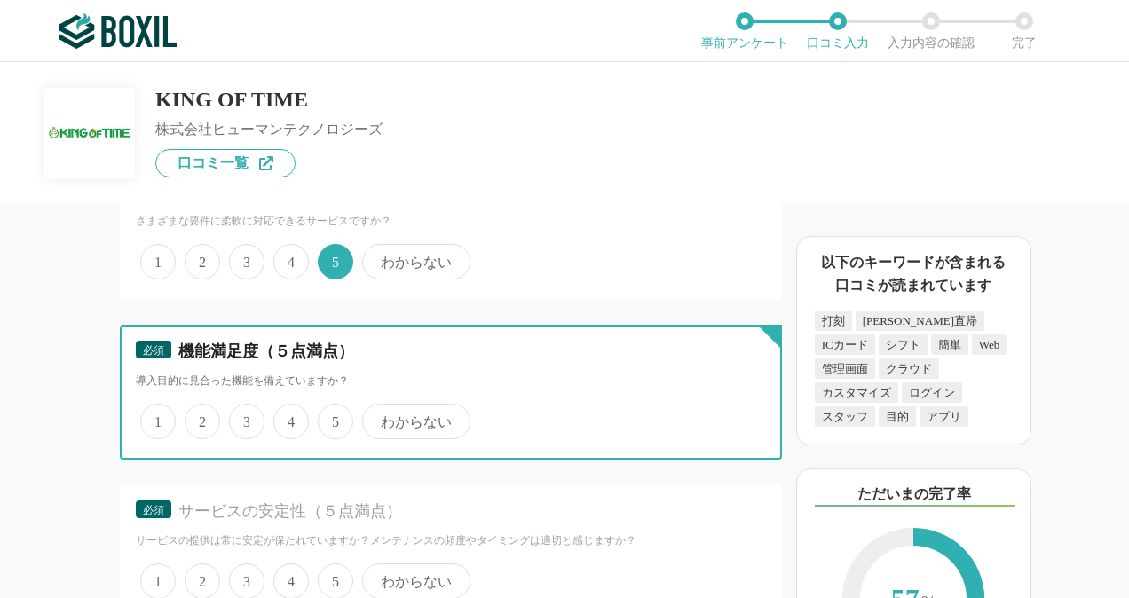
click at [327, 418] on input "5" at bounding box center [328, 412] width 12 height 12
radio input "true"
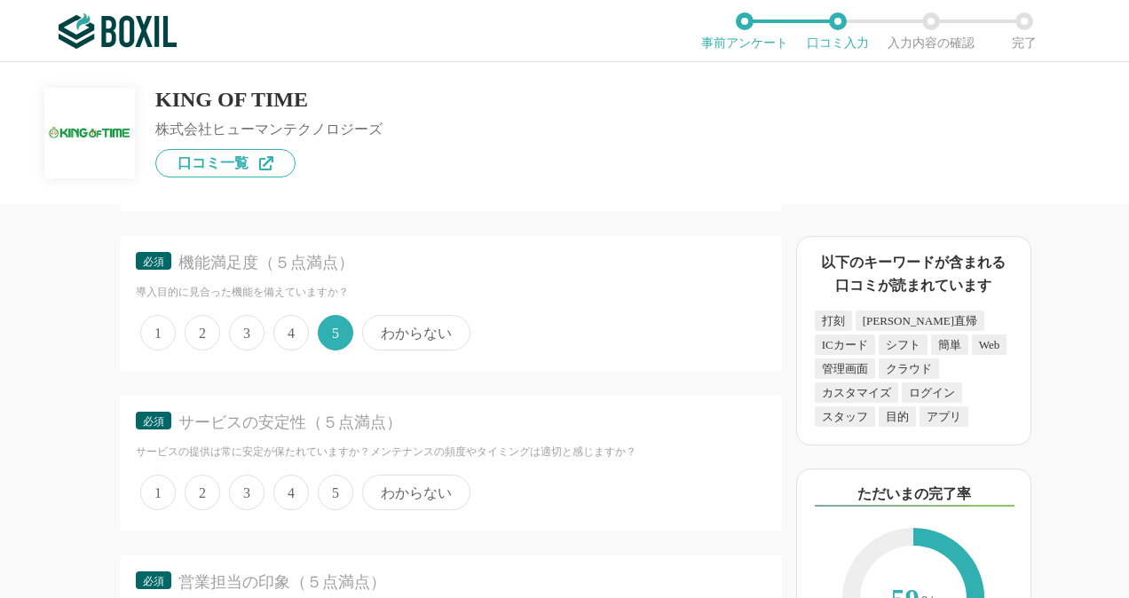
drag, startPoint x: 291, startPoint y: 323, endPoint x: 293, endPoint y: 337, distance: 14.3
click at [292, 323] on span "4" at bounding box center [290, 332] width 35 height 35
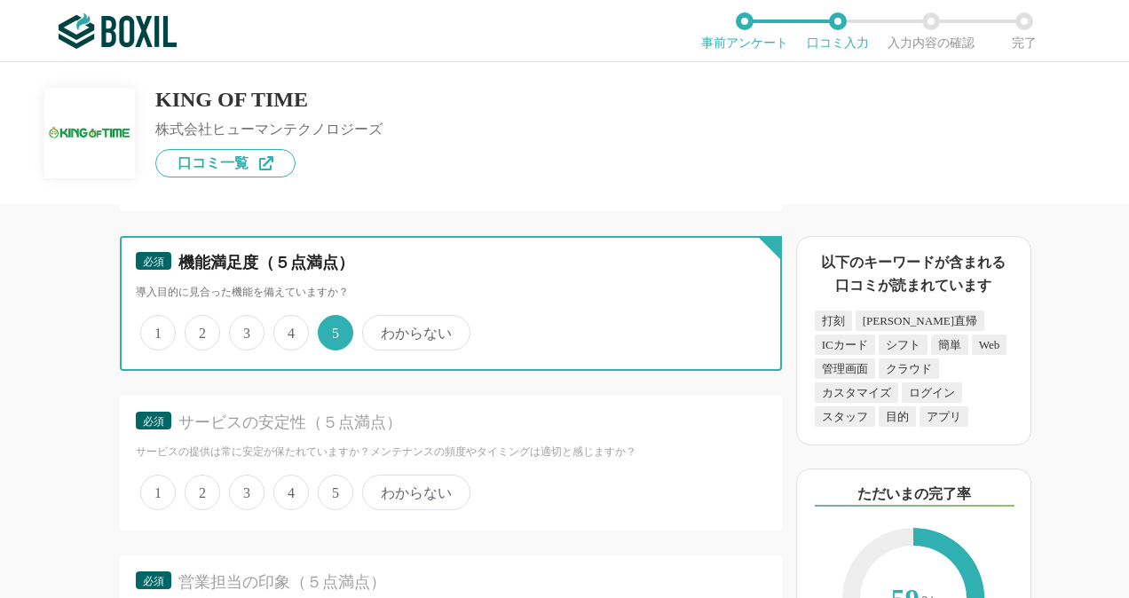
click at [289, 323] on input "4" at bounding box center [284, 324] width 12 height 12
radio input "true"
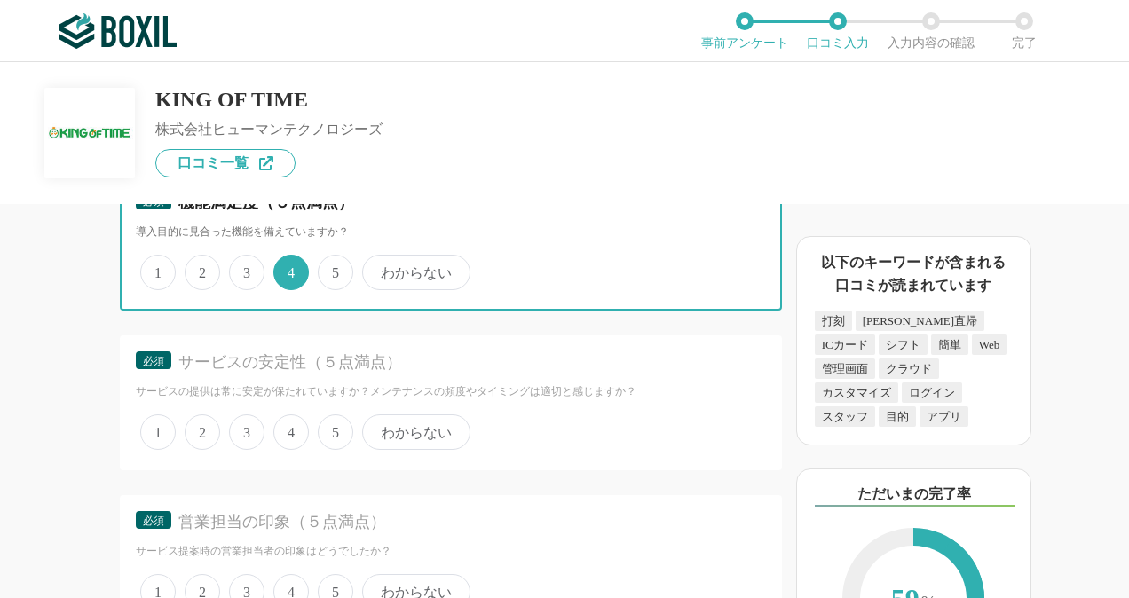
scroll to position [4526, 0]
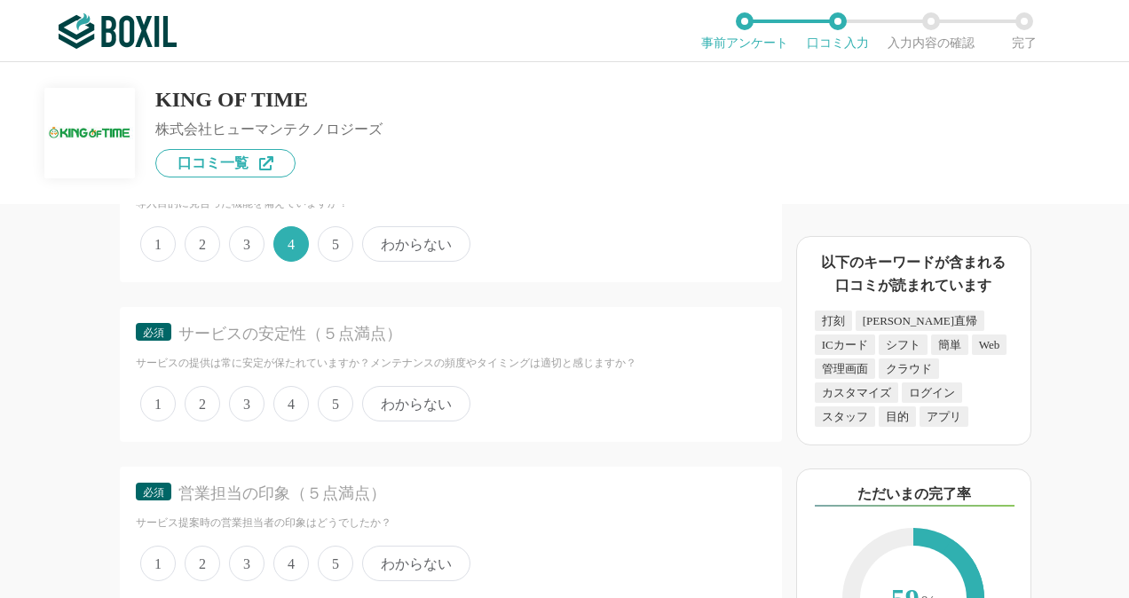
click at [335, 409] on span "5" at bounding box center [335, 403] width 35 height 35
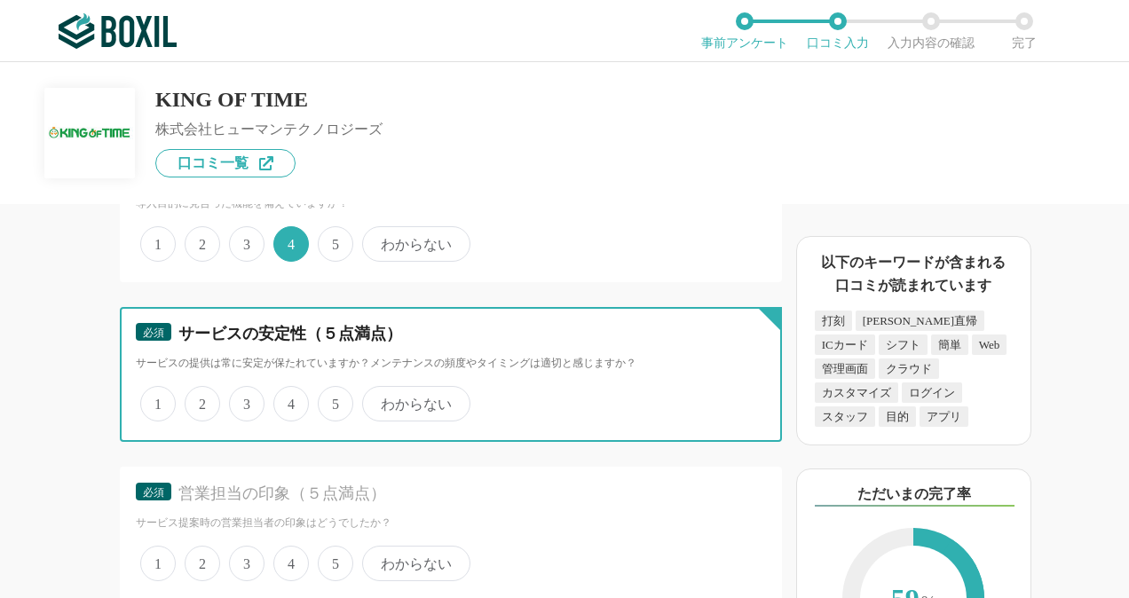
click at [334, 400] on input "5" at bounding box center [328, 395] width 12 height 12
radio input "true"
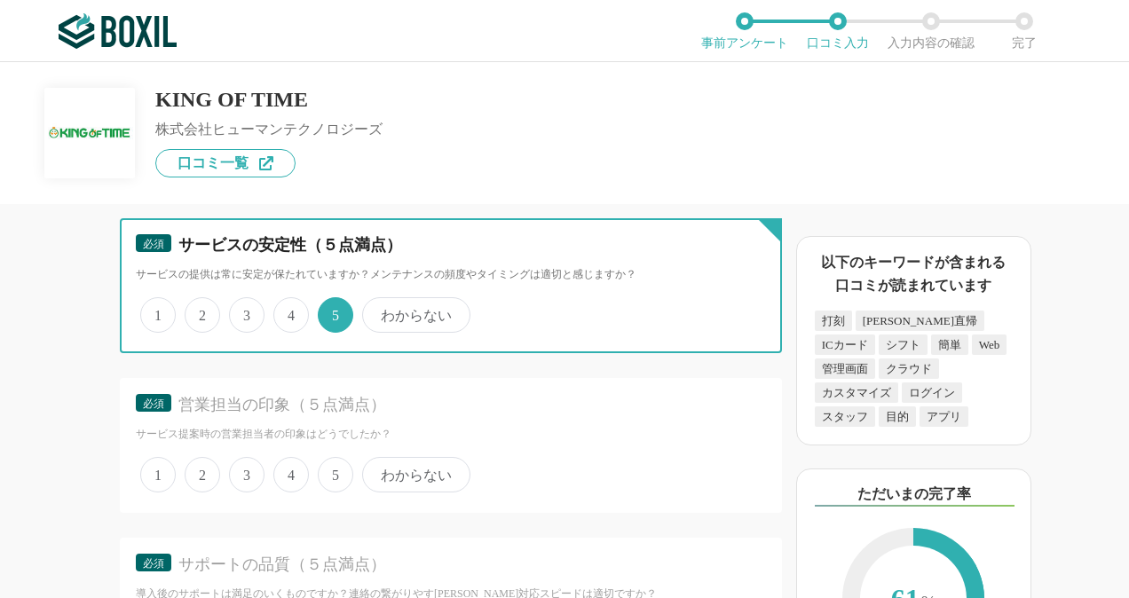
scroll to position [4703, 0]
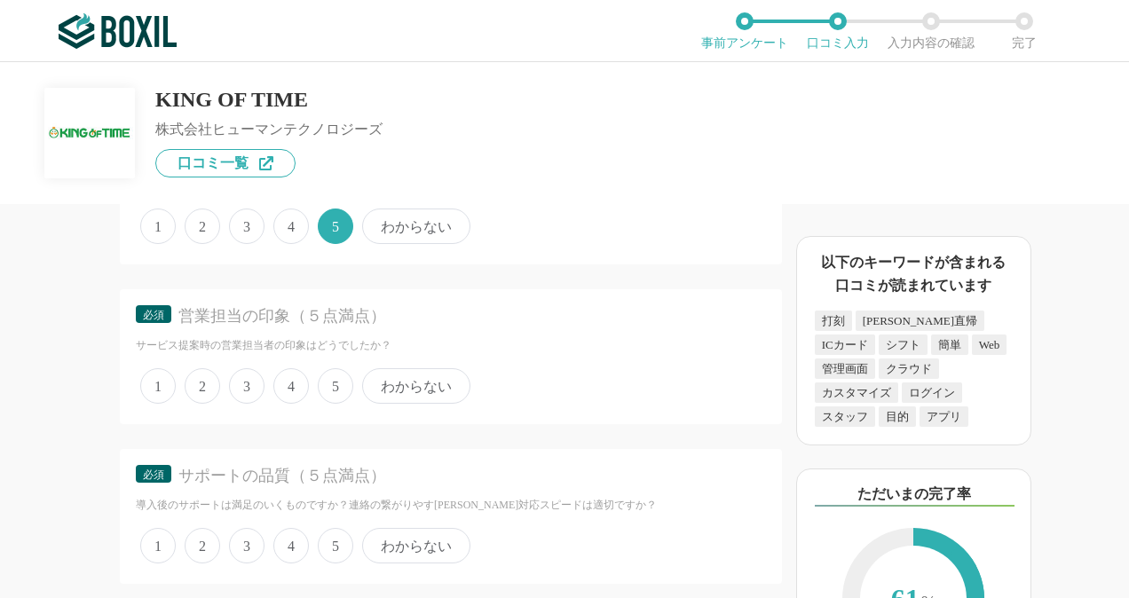
click at [331, 390] on span "5" at bounding box center [335, 385] width 35 height 35
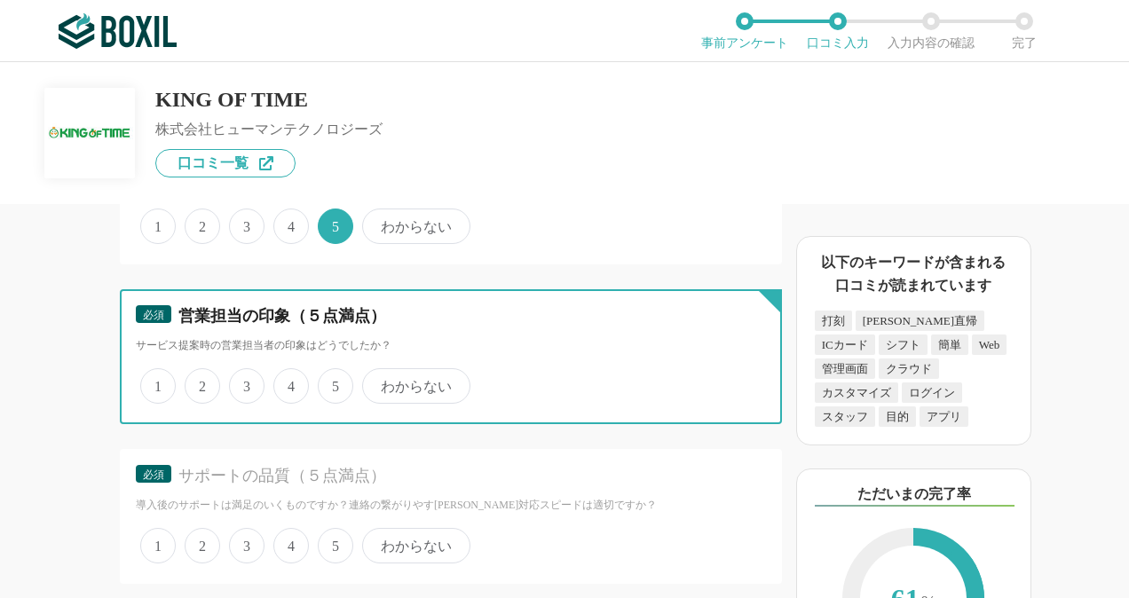
click at [331, 382] on input "5" at bounding box center [328, 377] width 12 height 12
radio input "true"
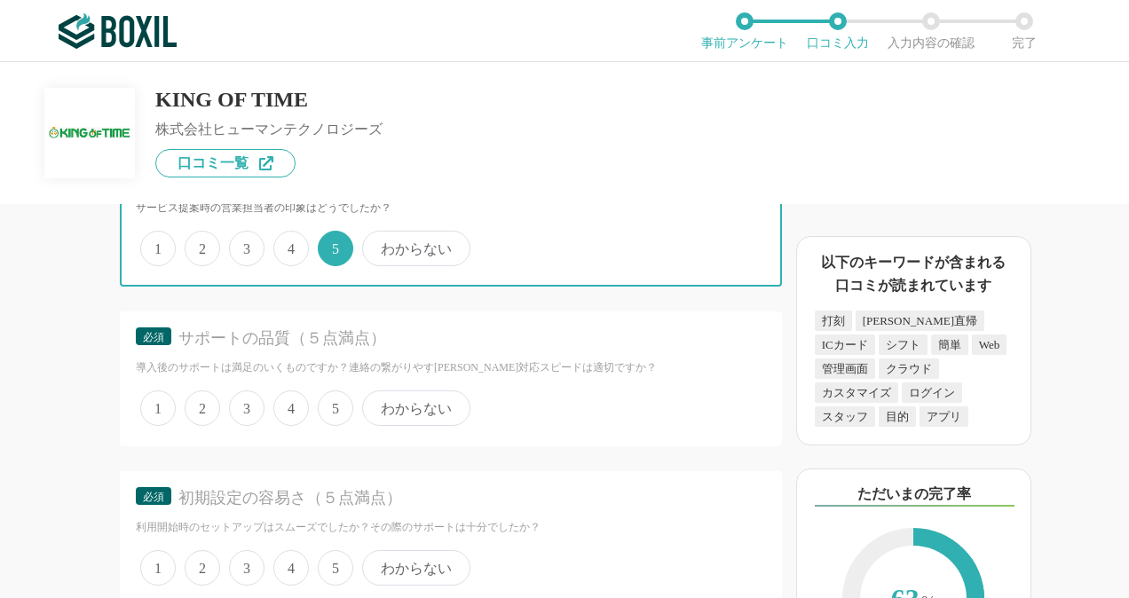
scroll to position [4881, 0]
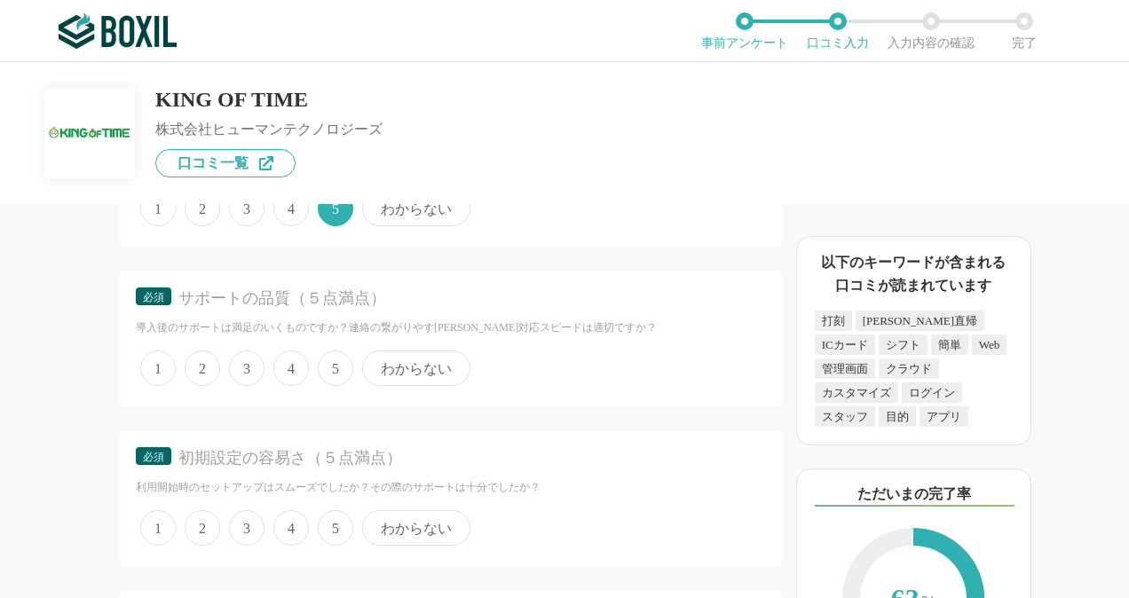
click at [327, 361] on span "5" at bounding box center [335, 368] width 35 height 35
click at [327, 361] on input "5" at bounding box center [328, 359] width 12 height 12
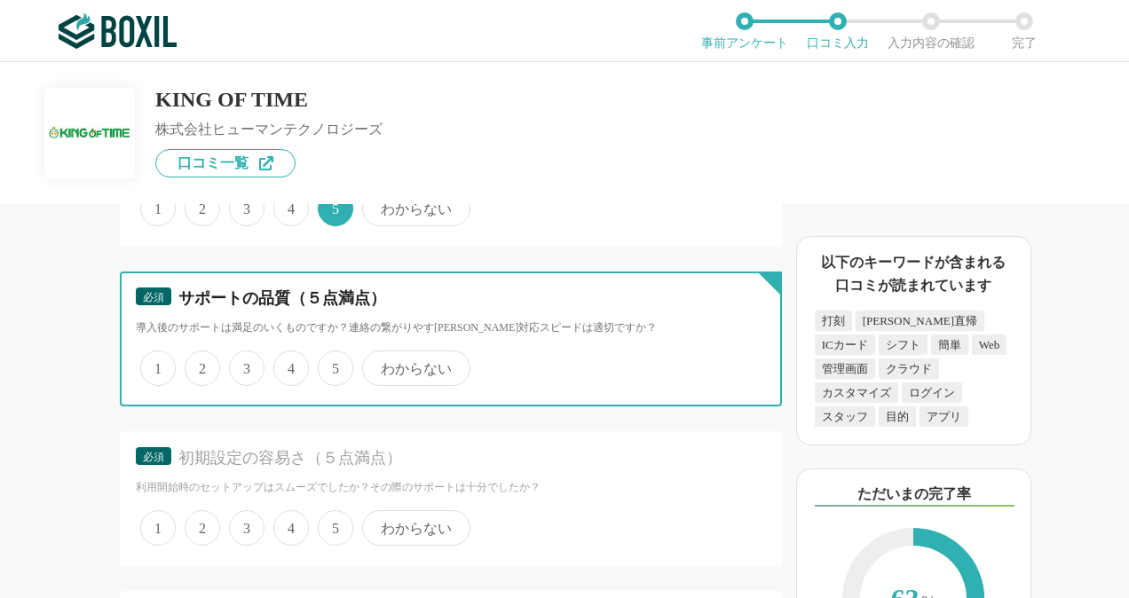
radio input "true"
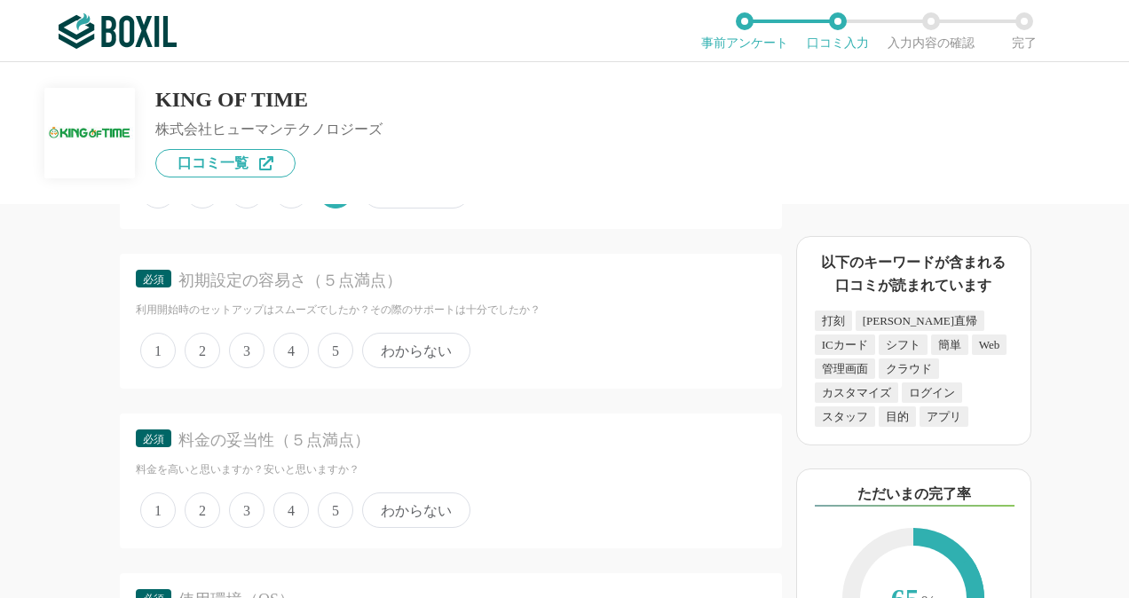
click at [247, 348] on span "3" at bounding box center [246, 350] width 35 height 35
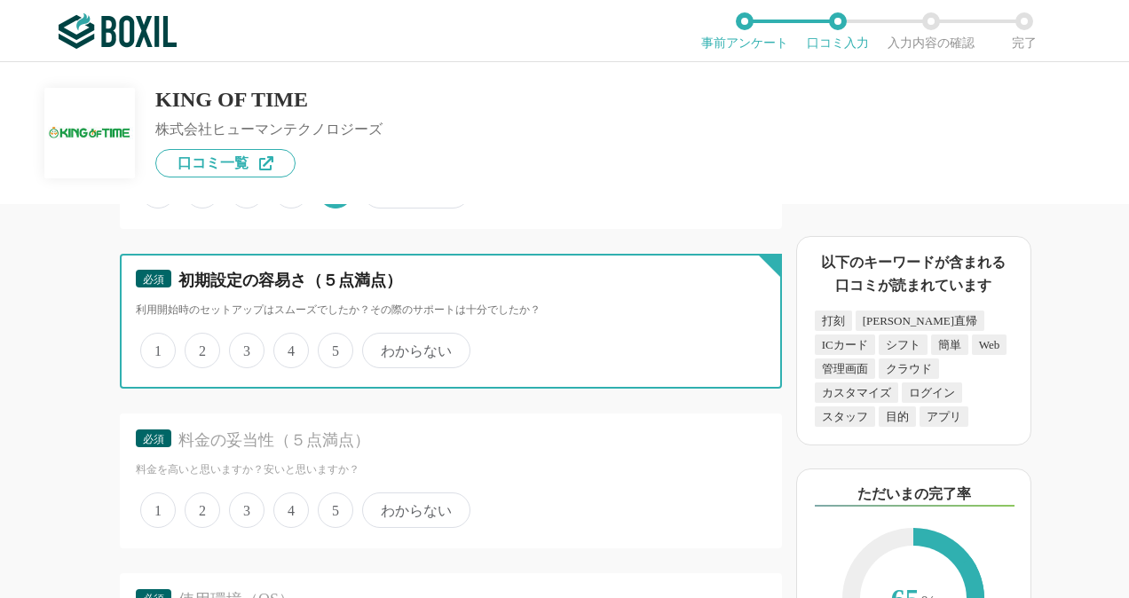
click at [245, 347] on input "3" at bounding box center [239, 341] width 12 height 12
radio input "true"
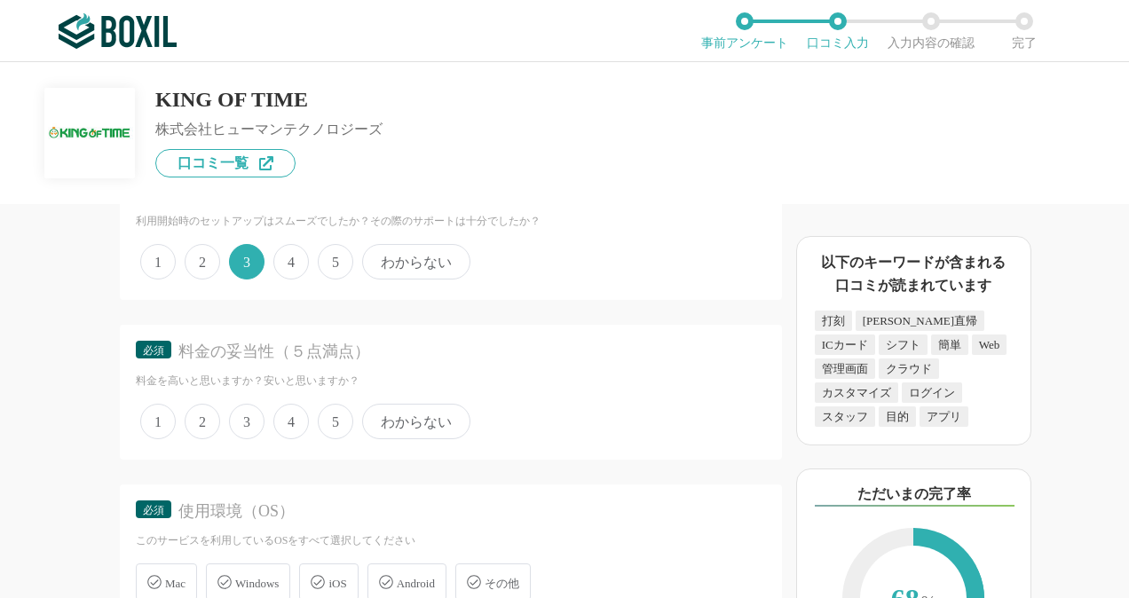
click at [291, 270] on span "4" at bounding box center [290, 261] width 35 height 35
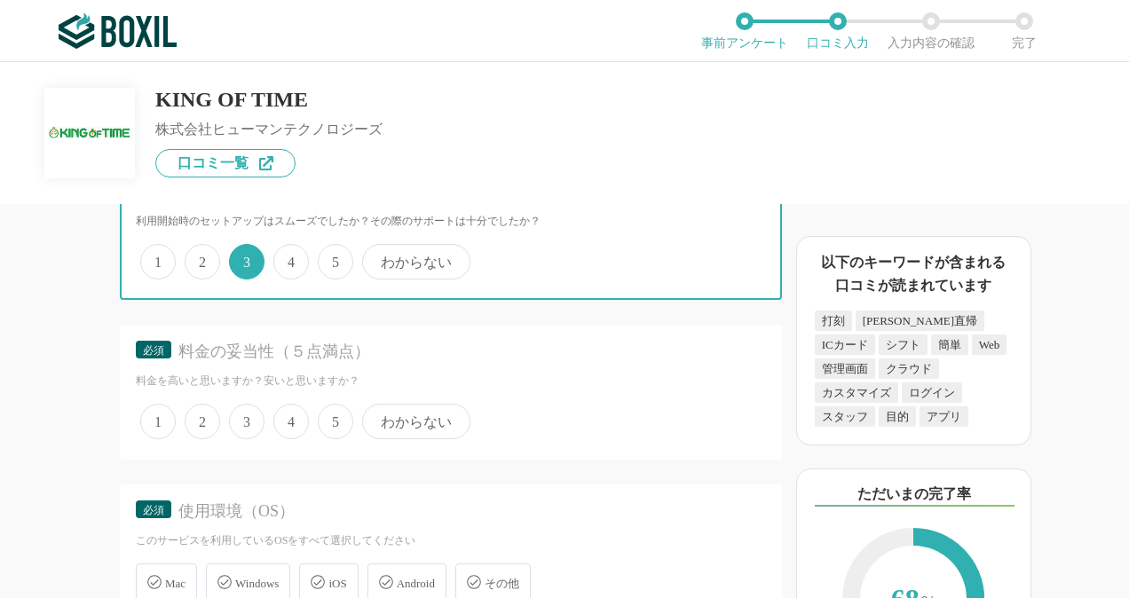
click at [289, 258] on input "4" at bounding box center [284, 253] width 12 height 12
radio input "true"
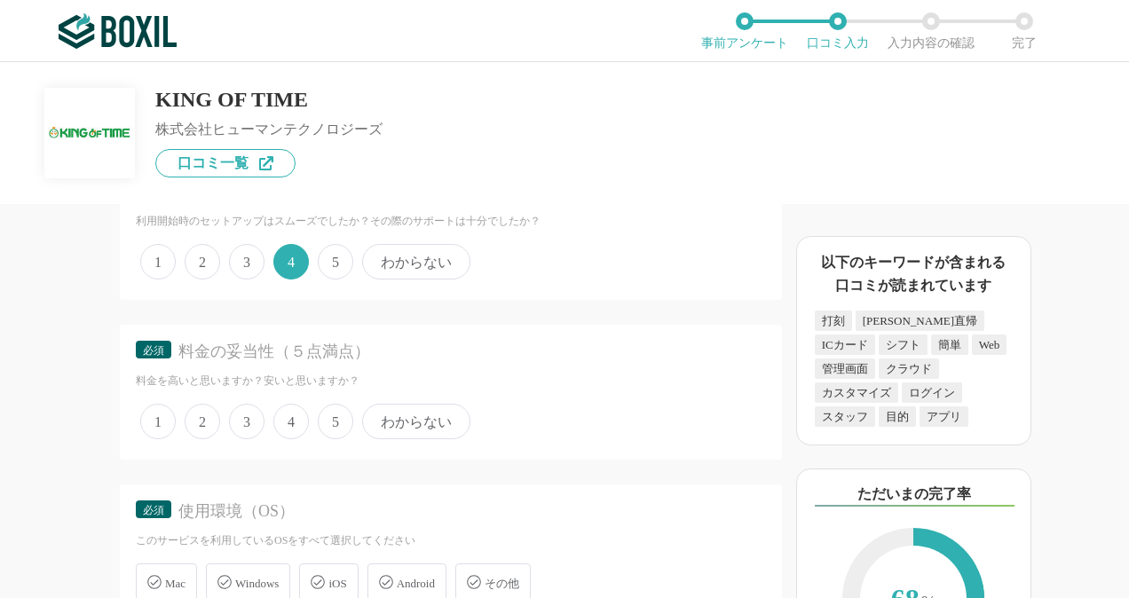
click at [267, 268] on div "1 2 3 4 5 わからない" at bounding box center [451, 262] width 630 height 44
click at [253, 267] on span "3" at bounding box center [246, 261] width 35 height 35
click at [245, 258] on input "3" at bounding box center [239, 253] width 12 height 12
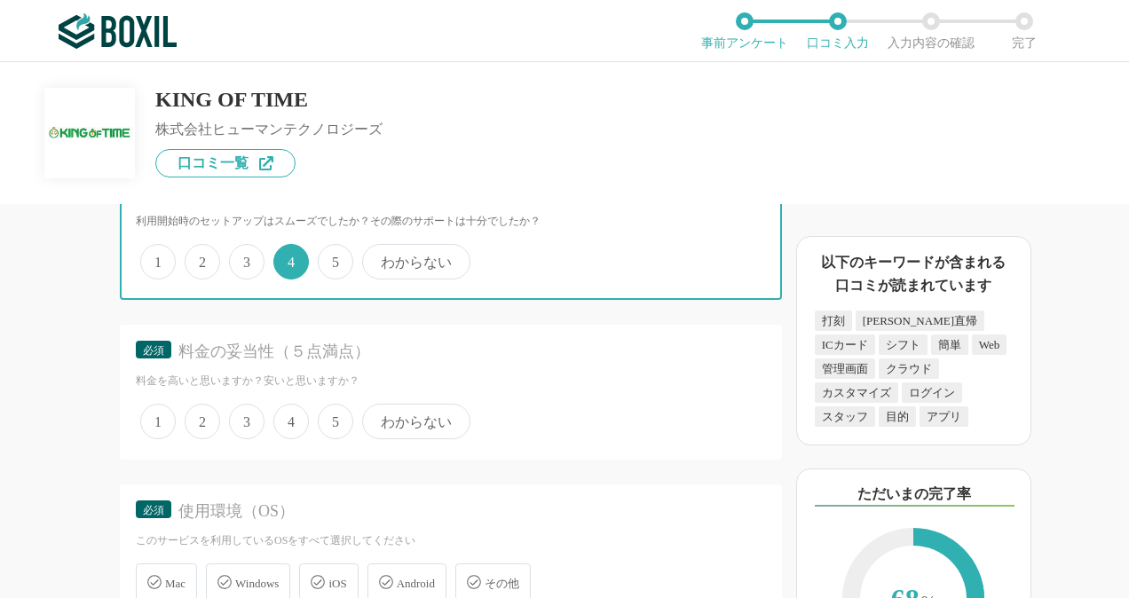
radio input "true"
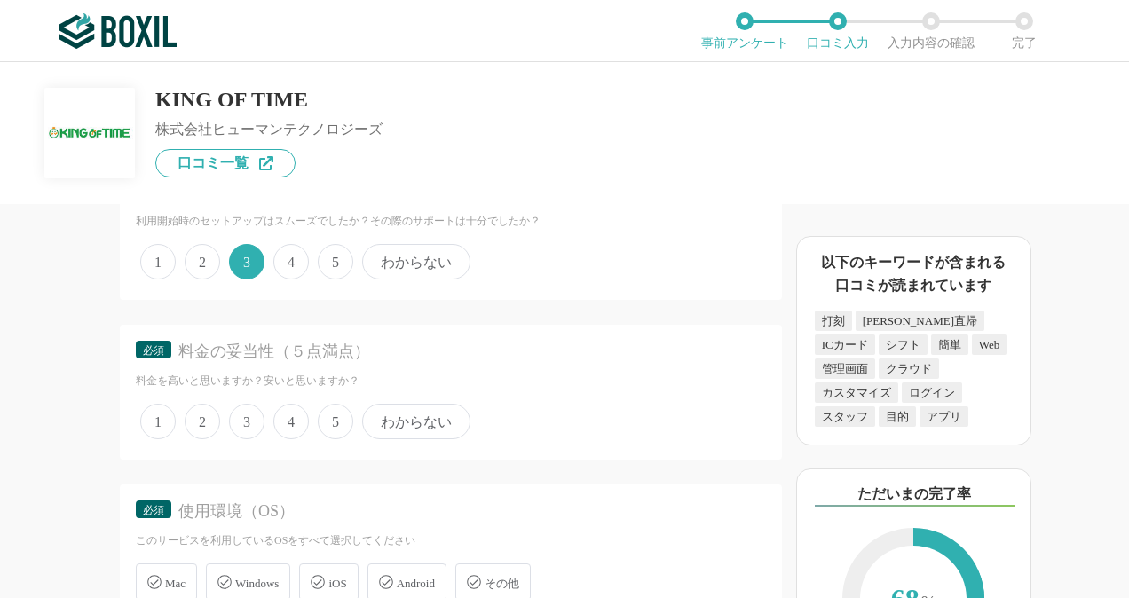
click at [284, 412] on span "4" at bounding box center [290, 421] width 35 height 35
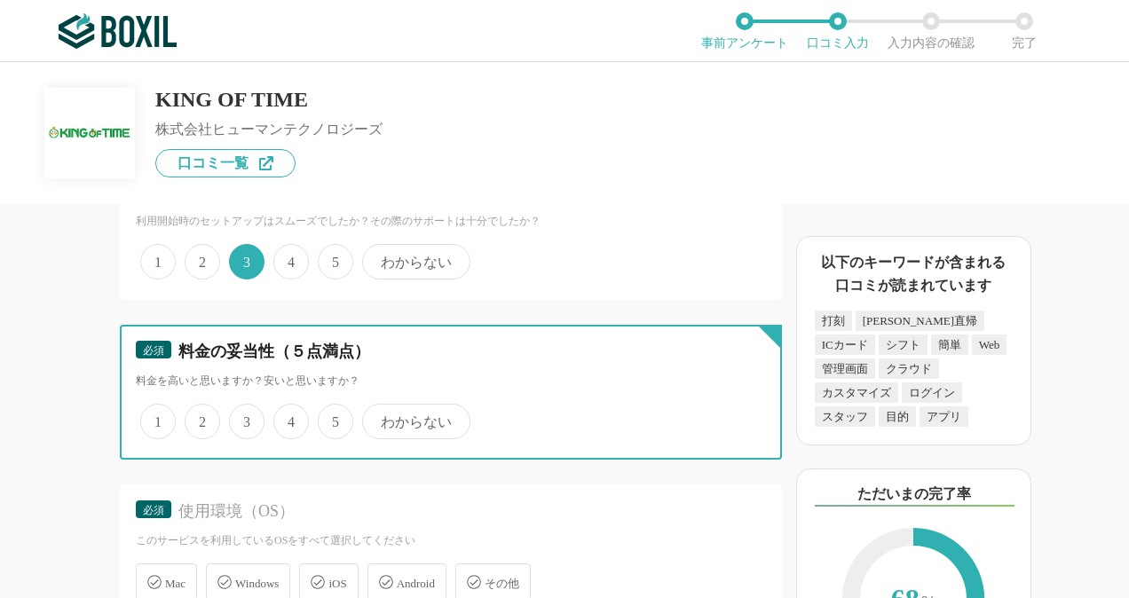
click at [284, 412] on input "4" at bounding box center [284, 412] width 12 height 12
radio input "true"
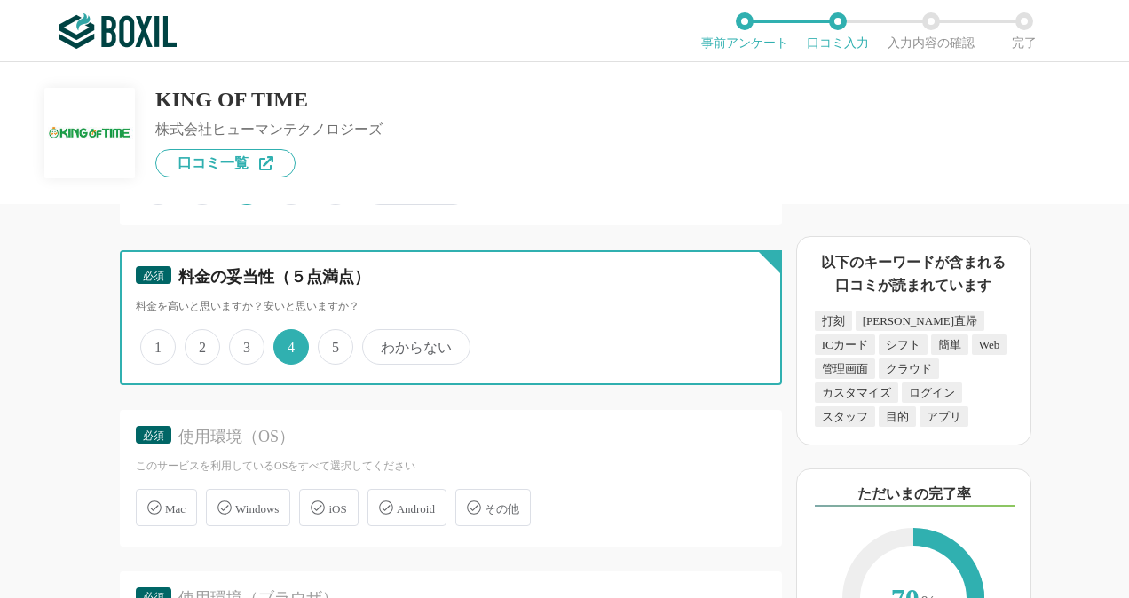
scroll to position [5324, 0]
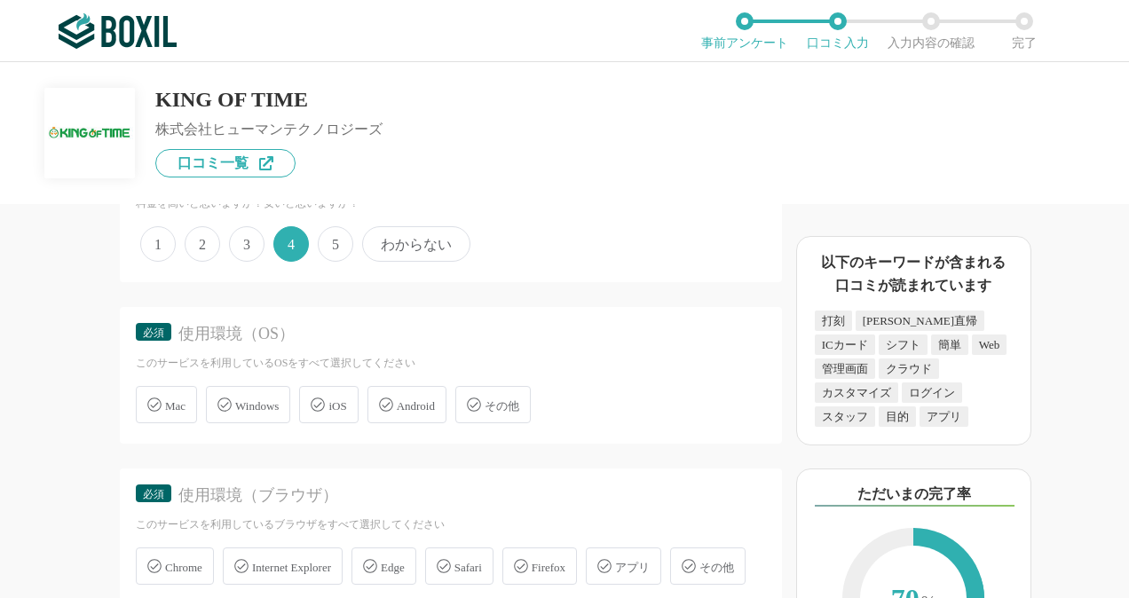
click at [227, 401] on icon at bounding box center [224, 405] width 14 height 14
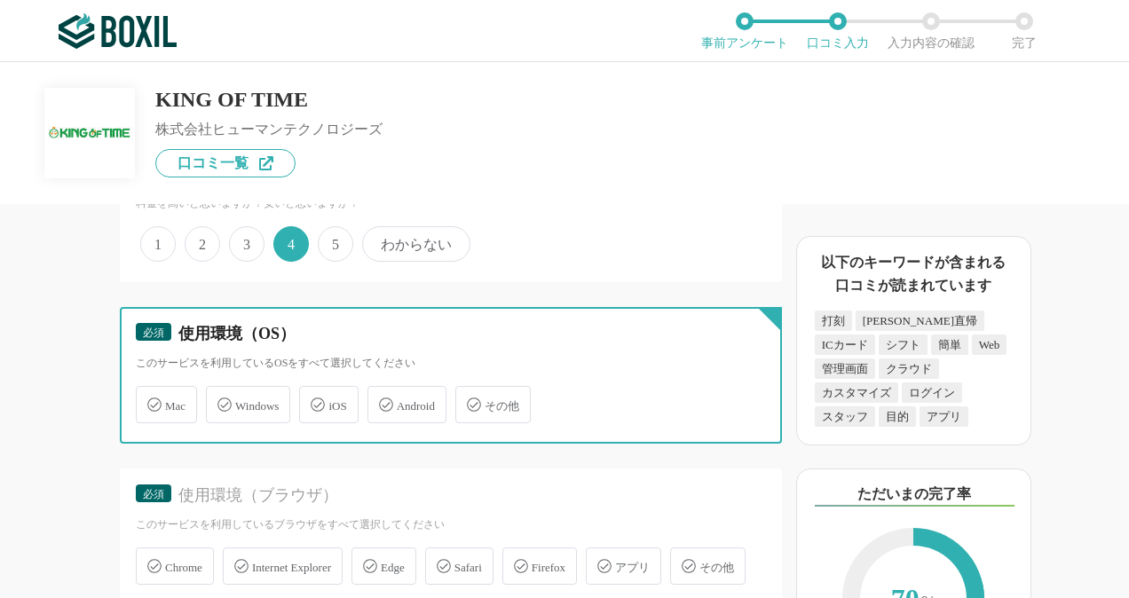
click at [221, 400] on input "Windows" at bounding box center [215, 395] width 12 height 12
checkbox input "true"
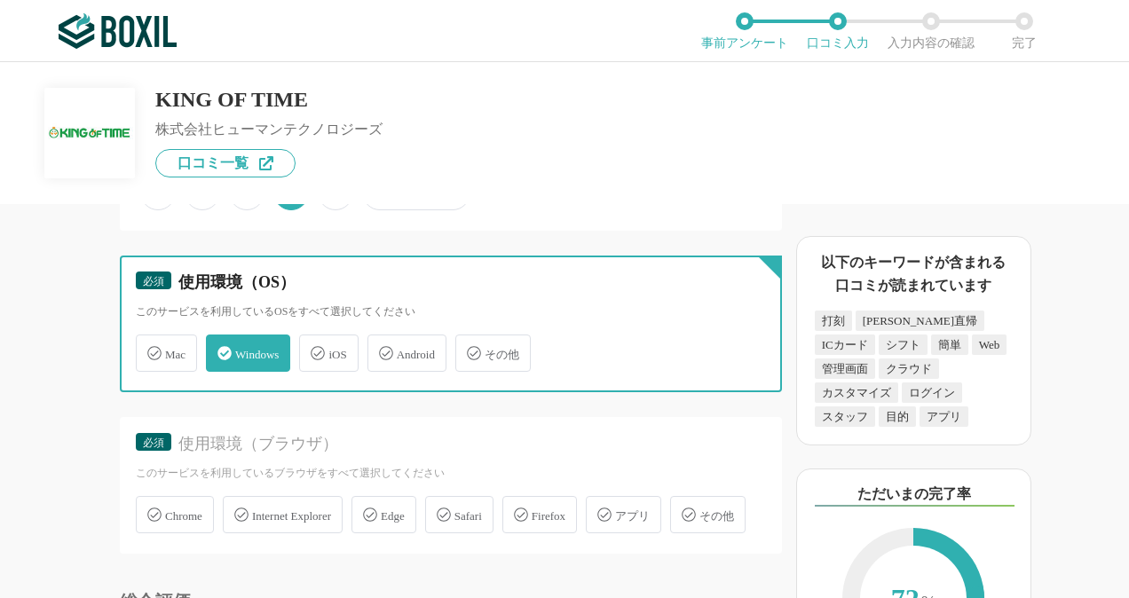
scroll to position [5413, 0]
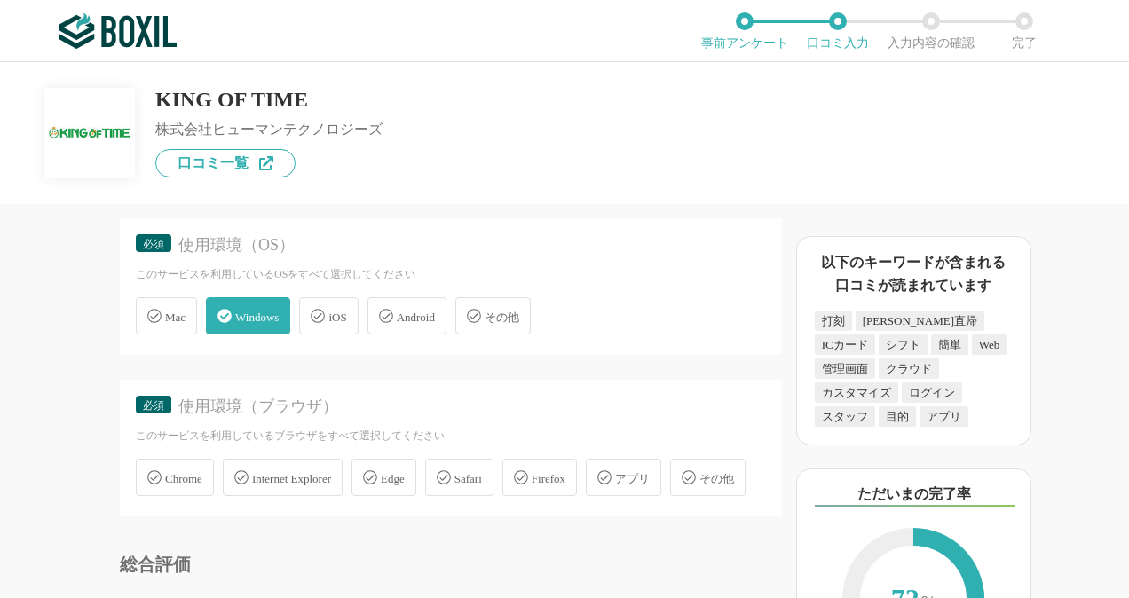
click at [282, 472] on span "Internet Explorer" at bounding box center [291, 478] width 79 height 13
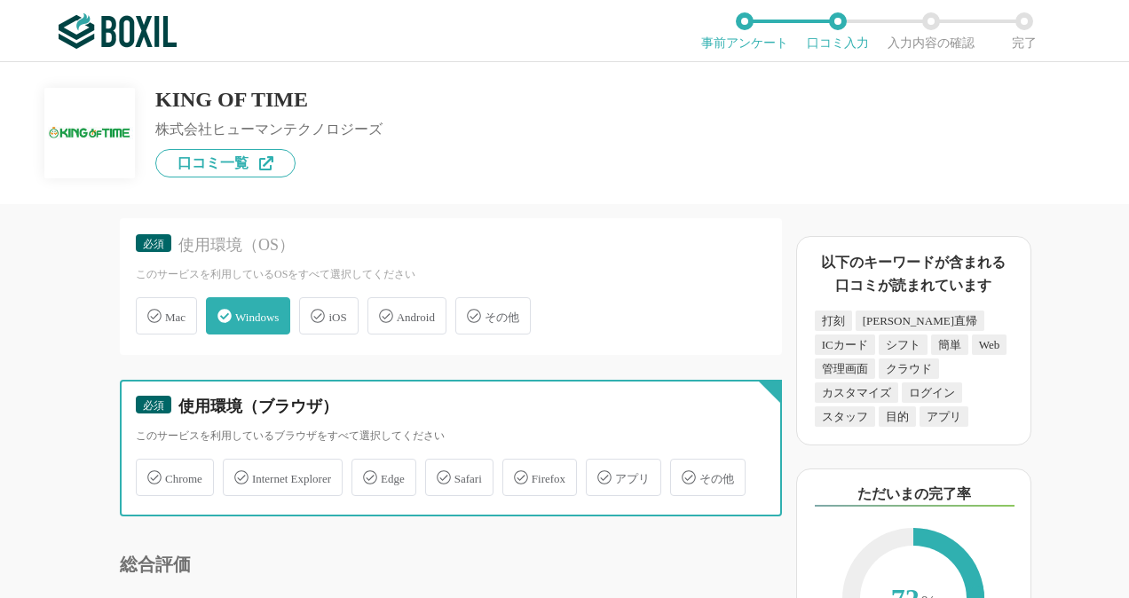
click at [238, 472] on input "Internet Explorer" at bounding box center [232, 467] width 12 height 12
checkbox input "true"
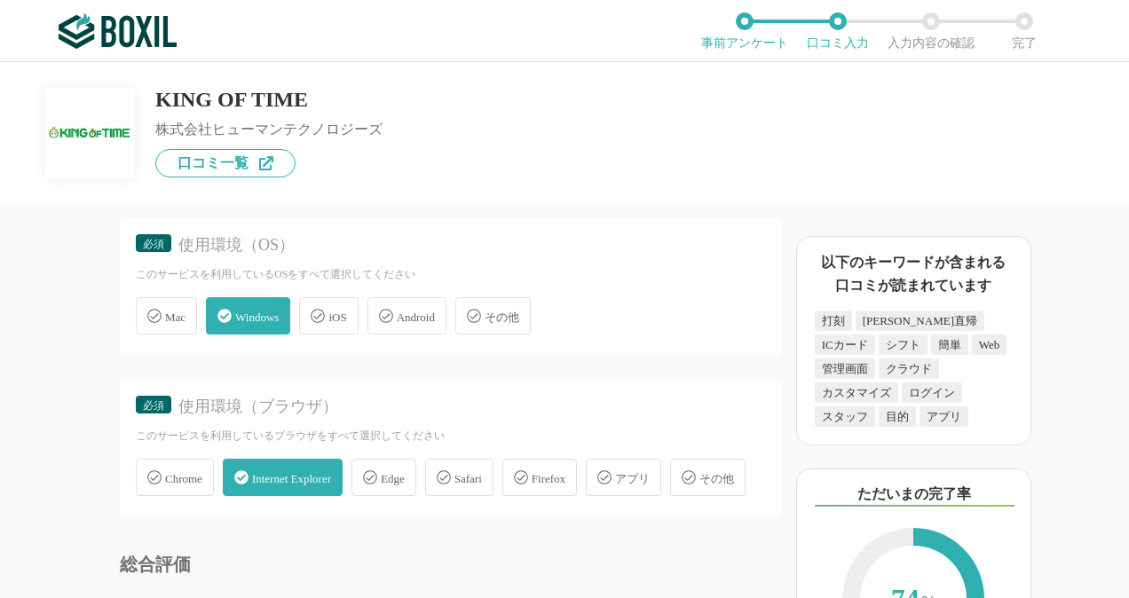
click at [398, 469] on div "Edge" at bounding box center [383, 477] width 65 height 37
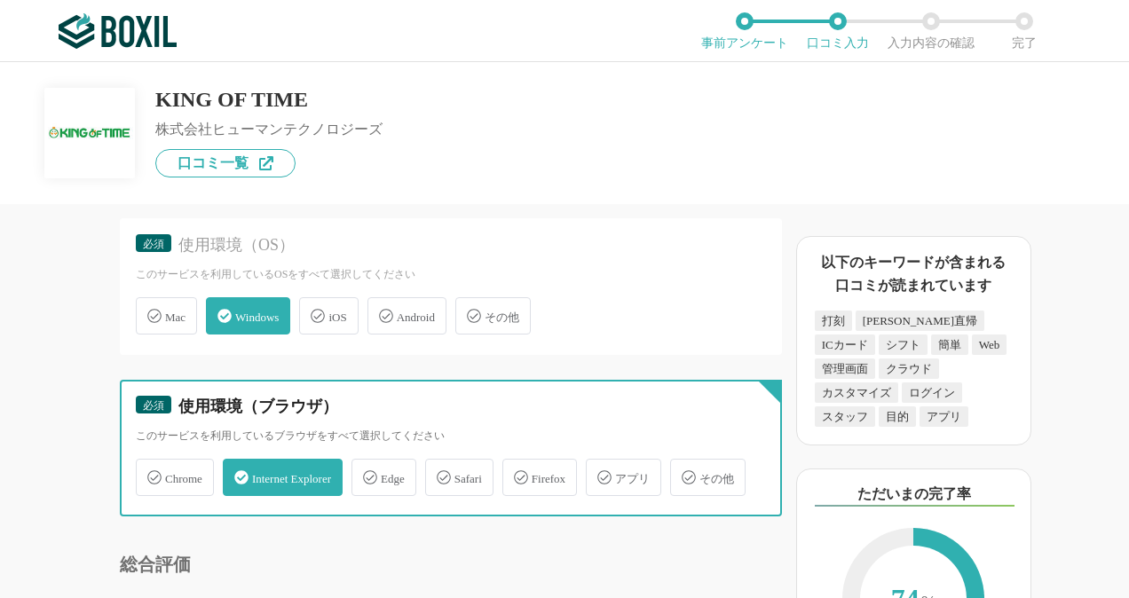
click at [366, 469] on input "Edge" at bounding box center [361, 467] width 12 height 12
checkbox input "true"
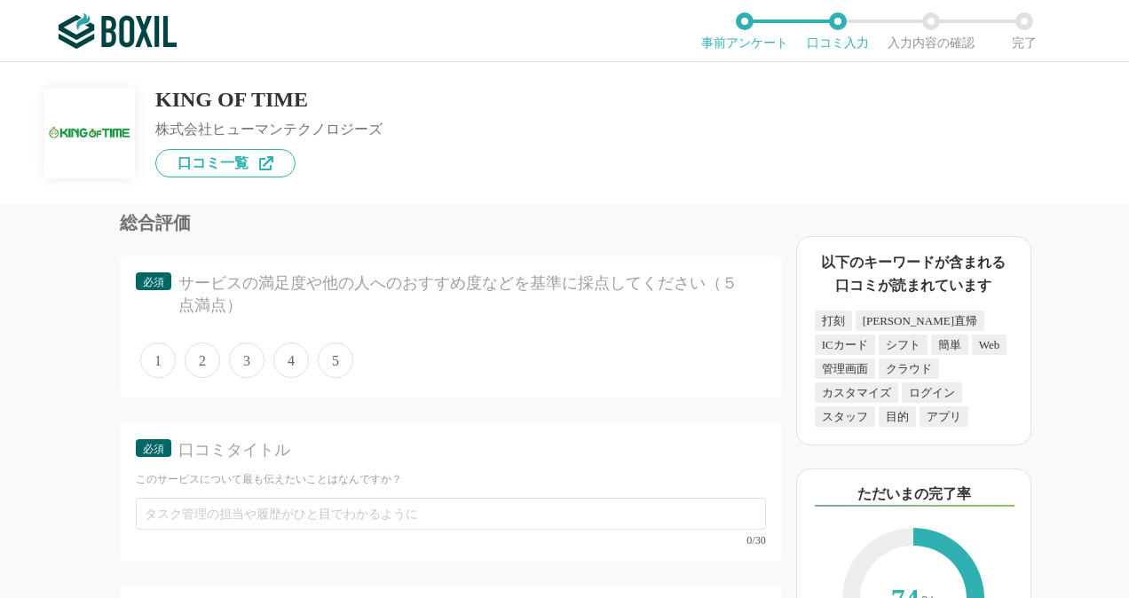
scroll to position [5768, 0]
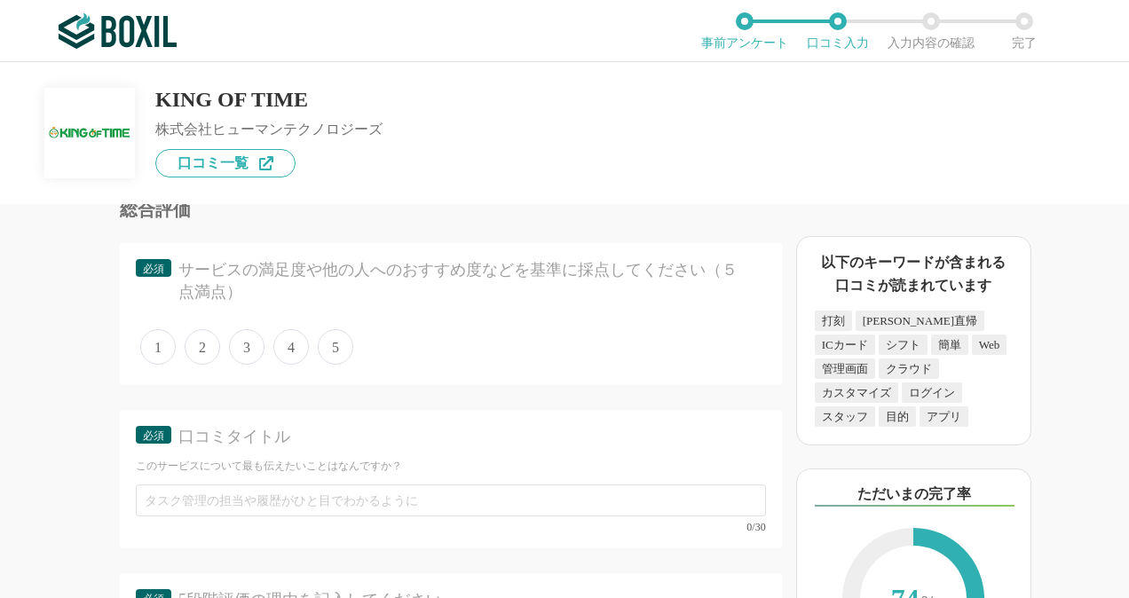
click at [296, 365] on span "4" at bounding box center [290, 346] width 35 height 35
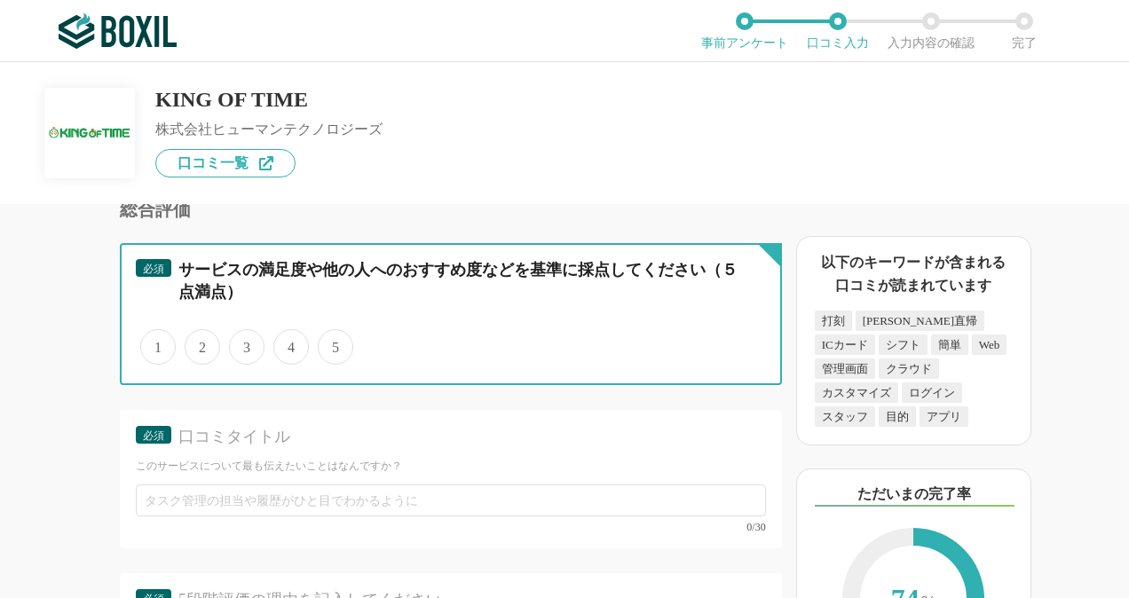
click at [289, 343] on input "4" at bounding box center [284, 338] width 12 height 12
radio input "true"
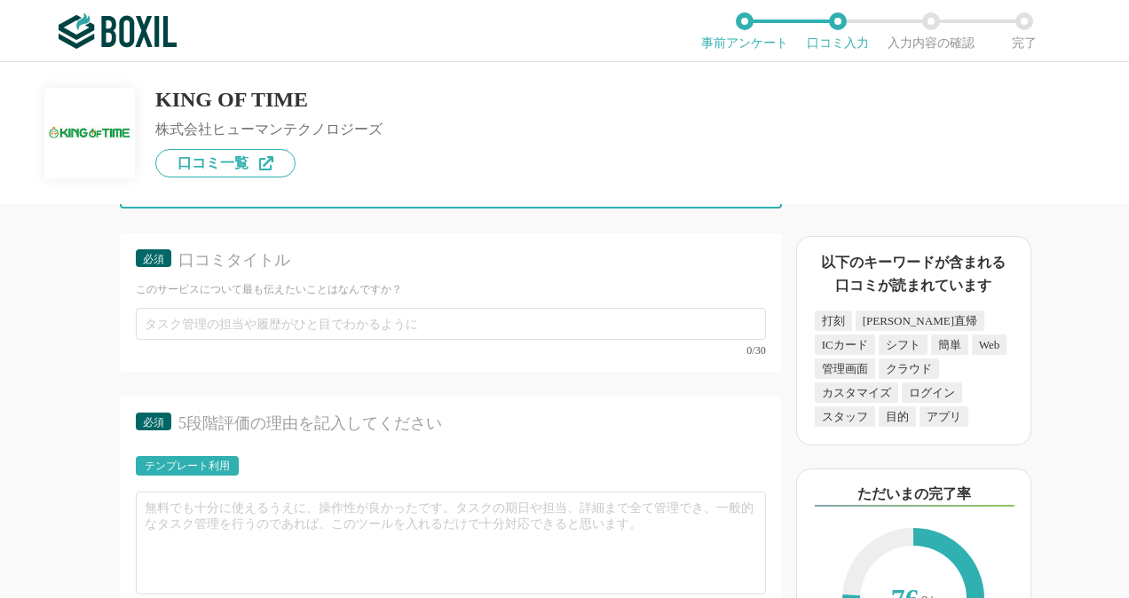
scroll to position [5946, 0]
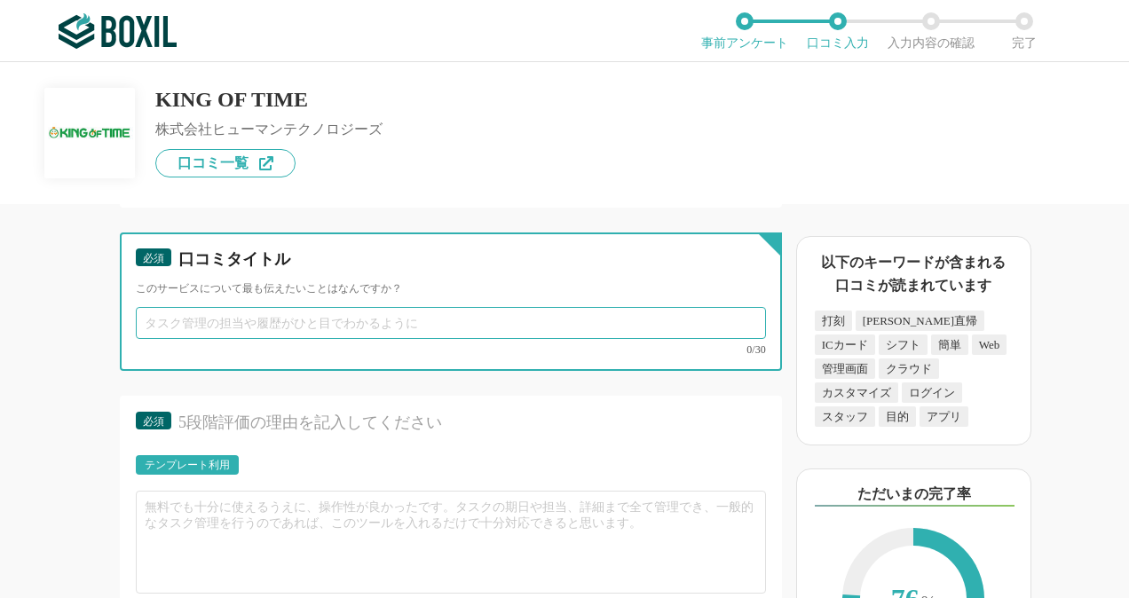
click at [470, 339] on input "text" at bounding box center [451, 323] width 630 height 32
drag, startPoint x: 145, startPoint y: 365, endPoint x: 202, endPoint y: 374, distance: 58.5
click at [146, 339] on input "管理業務の効率化" at bounding box center [451, 323] width 630 height 32
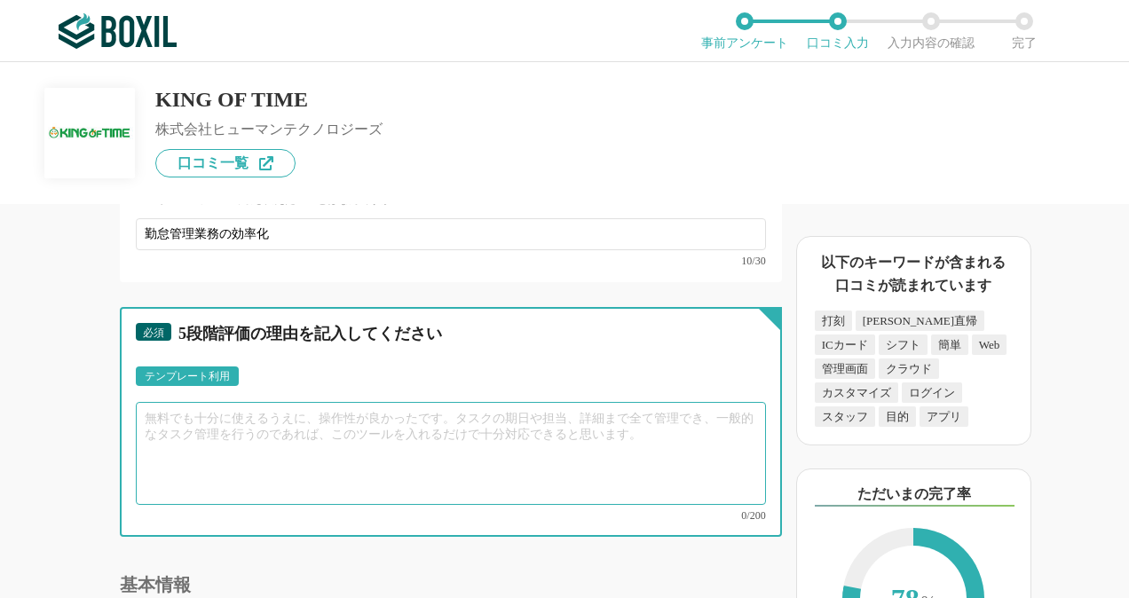
click at [371, 505] on textarea at bounding box center [451, 453] width 630 height 103
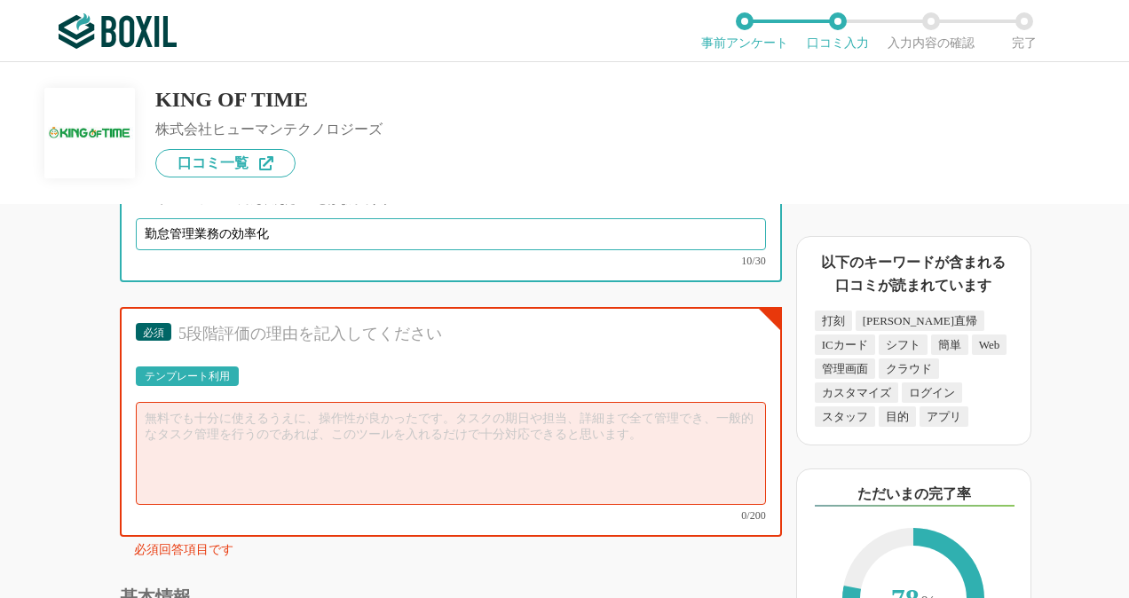
click at [295, 250] on input "勤怠管理業務の効率化" at bounding box center [451, 234] width 630 height 32
type input "勤怠管理業務の効率化が実現"
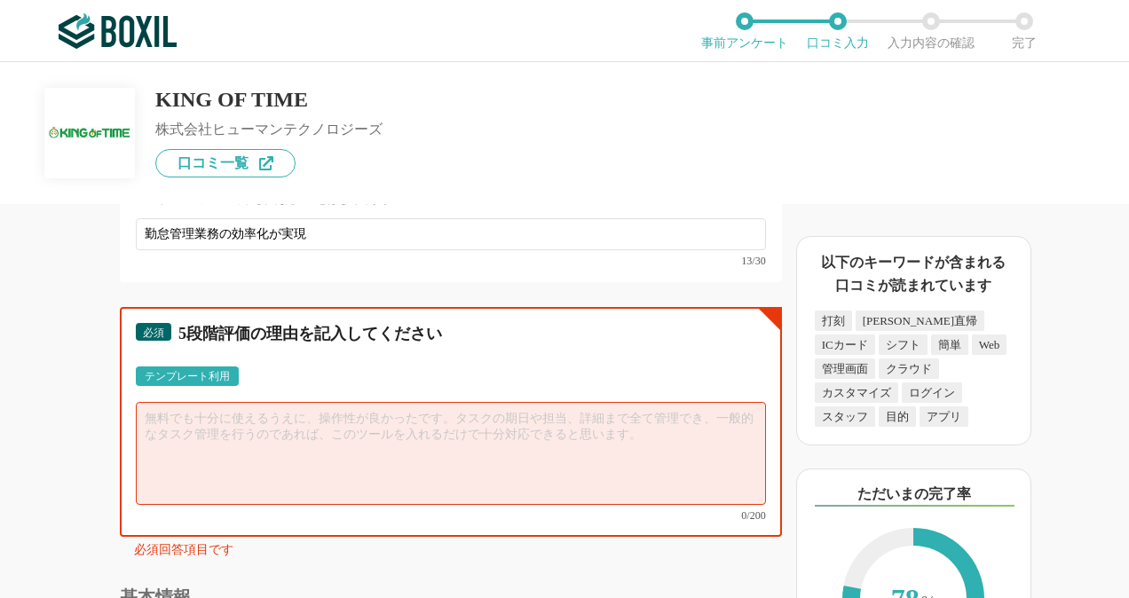
click at [299, 457] on textarea at bounding box center [451, 453] width 630 height 103
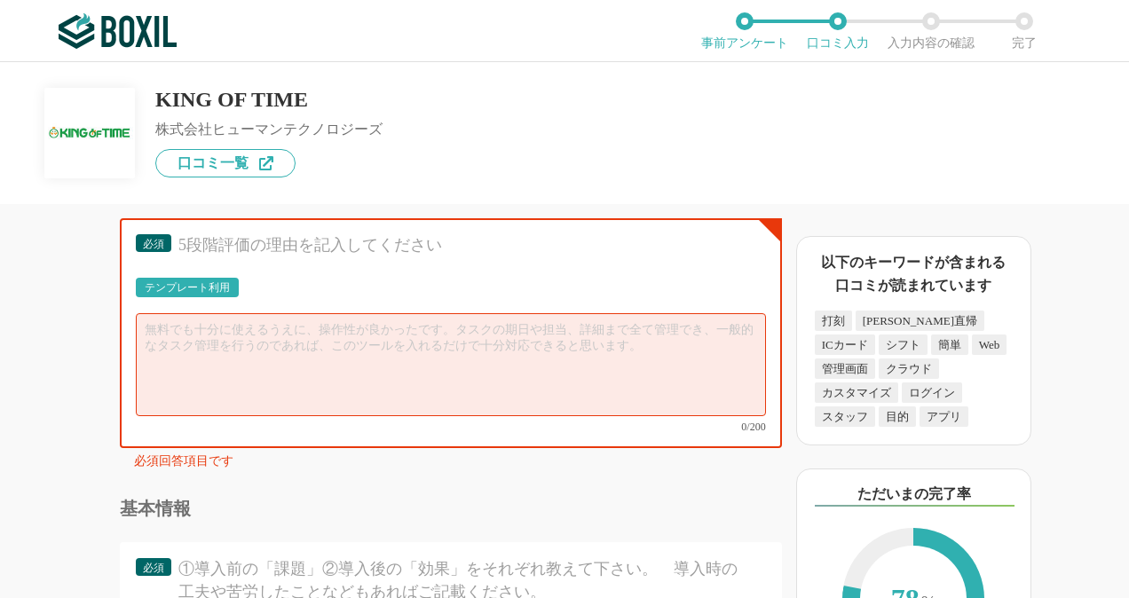
click at [209, 293] on div "テンプレート利用" at bounding box center [187, 287] width 85 height 11
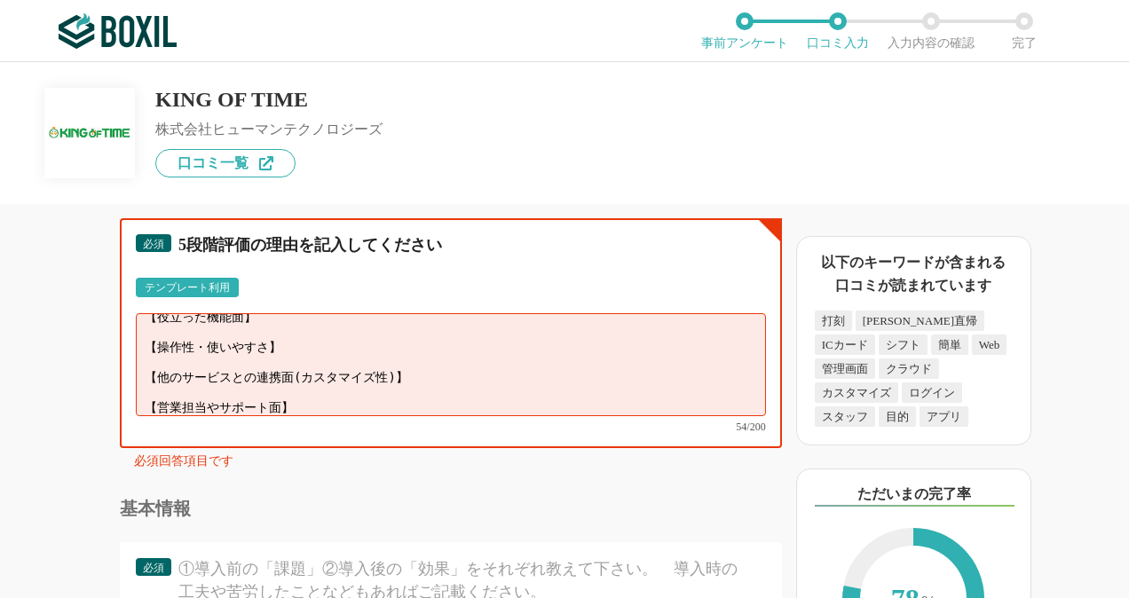
scroll to position [0, 0]
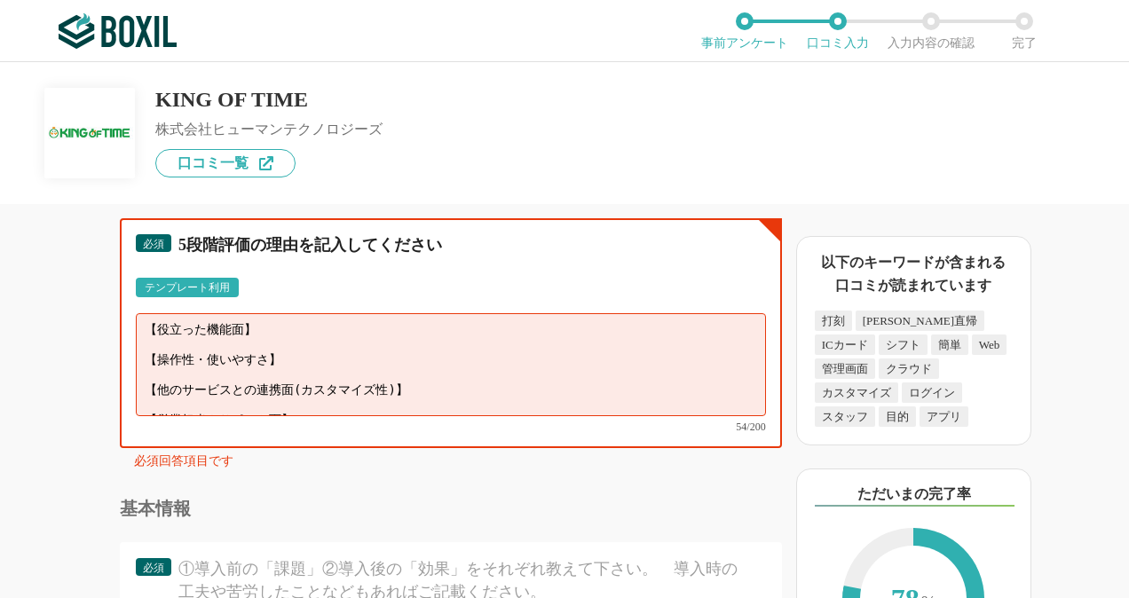
drag, startPoint x: 174, startPoint y: 402, endPoint x: 66, endPoint y: 339, distance: 125.3
click at [66, 339] on div "勤怠管理システムの機能について（5点満点で評価してください） WEB打刻機能 1 2 3 4 5 利用していない 交通系ICカード打刻機能 1 2 3 4 5…" at bounding box center [391, 401] width 782 height 394
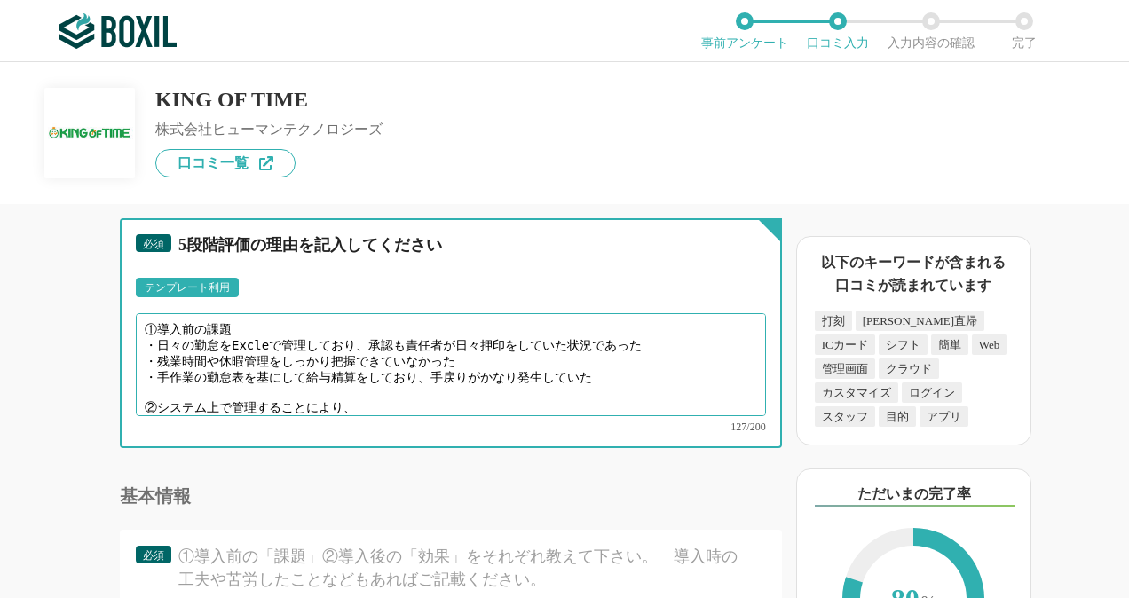
click at [470, 400] on textarea "①導入前の課題 ・日々の勤怠をExcleで管理しており、承認も責任者が日々押印をしていた状況であった ・残業時間や休暇管理をしっかり把握できていなかった ・手…" at bounding box center [451, 364] width 630 height 103
click at [465, 394] on textarea "①導入前の課題 ・日々の勤怠をExcleで管理しており、承認も責任者が日々押印をしていた状況であった ・残業時間や休暇管理をしっかり把握できていなかった ・手…" at bounding box center [451, 364] width 630 height 103
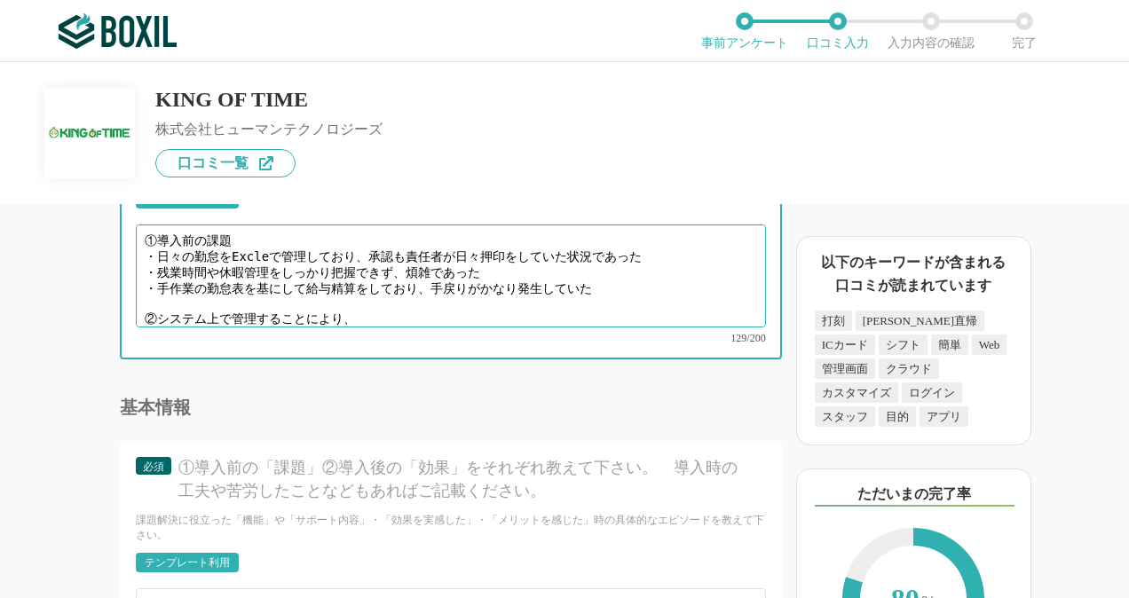
click at [360, 327] on textarea "①導入前の課題 ・日々の勤怠をExcleで管理しており、承認も責任者が日々押印をしていた状況であった ・残業時間や休暇管理をしっかり把握できず、煩雑であった …" at bounding box center [451, 276] width 630 height 103
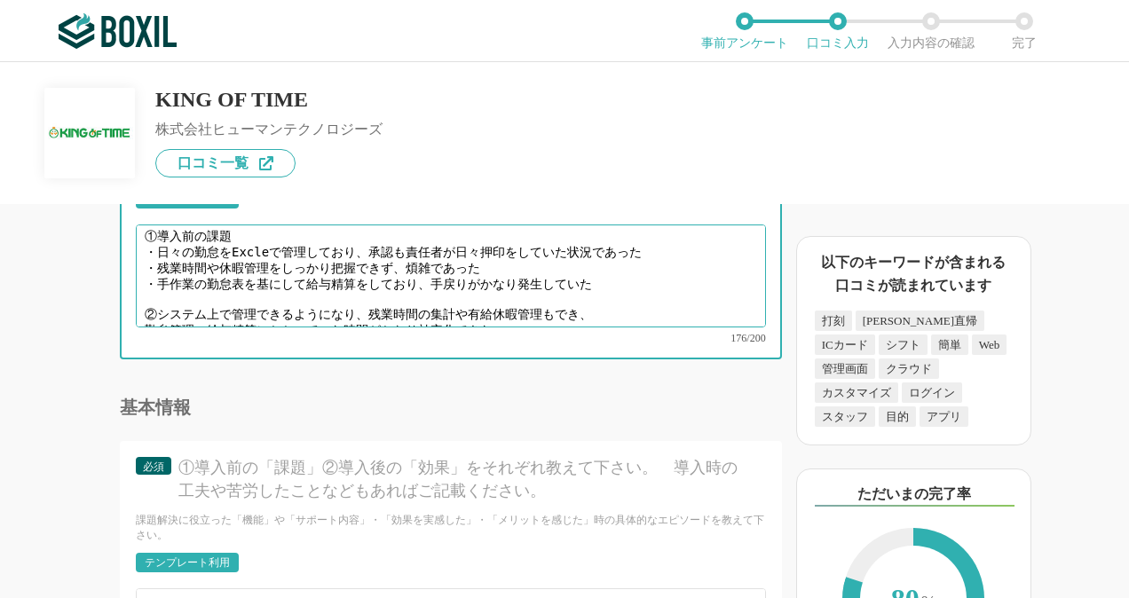
scroll to position [17, 0]
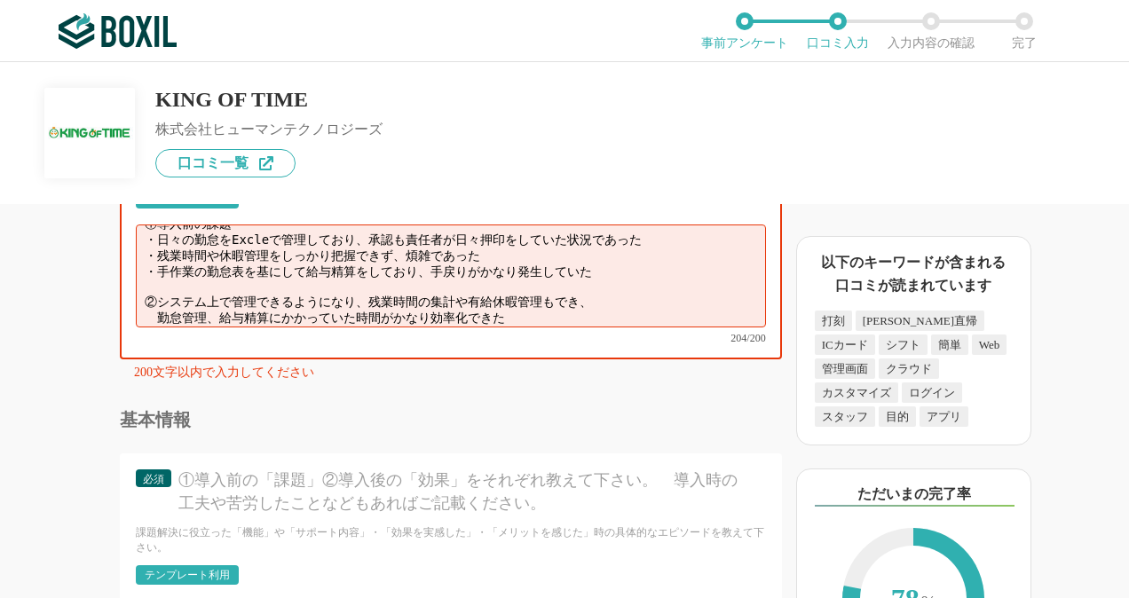
type textarea "①導入前の課題 ・日々の勤怠をExcleで管理しており、承認も責任者が日々押印をしていた状況であった ・残業時間や休暇管理をしっかり把握できず、煩雑であった …"
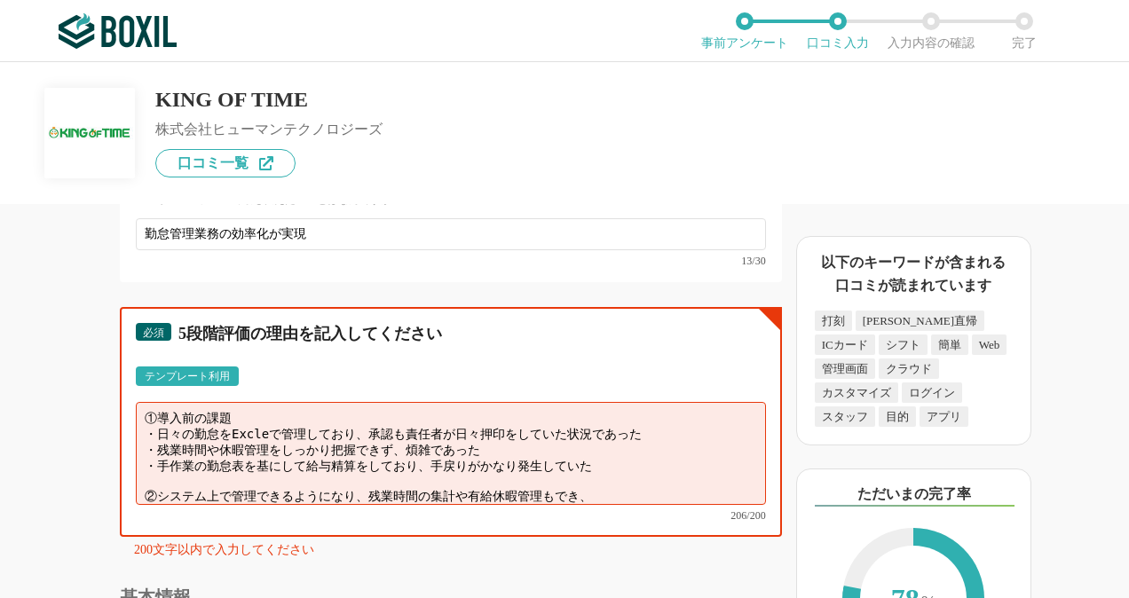
scroll to position [25, 0]
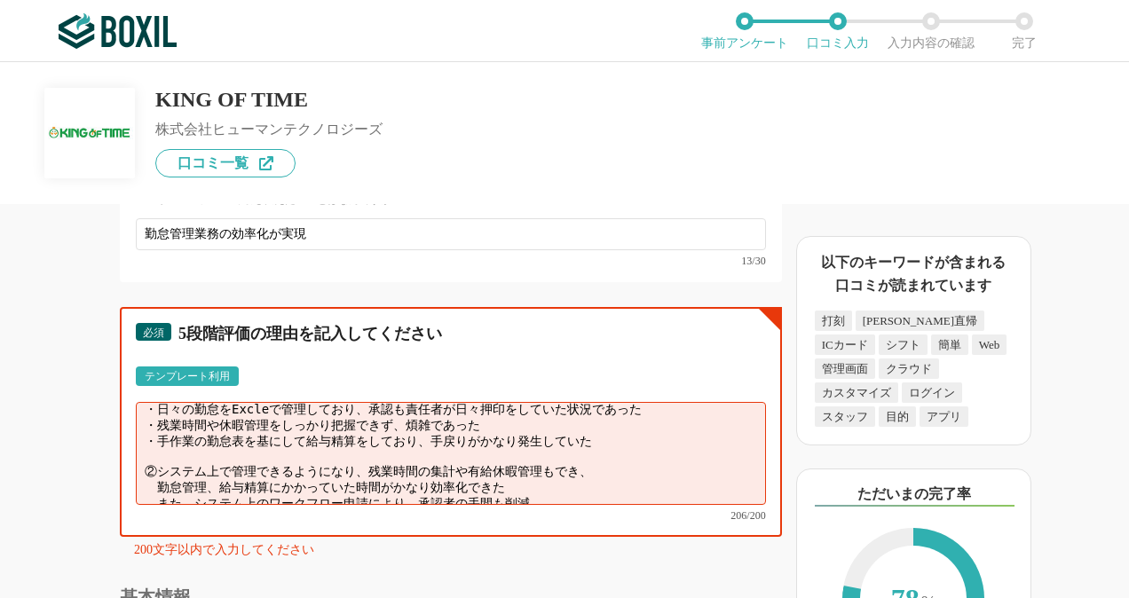
drag, startPoint x: 145, startPoint y: 459, endPoint x: 551, endPoint y: 557, distance: 418.2
click at [551, 537] on div "必須 5段階評価の理由を記入してください テンプレート利用 ፠テンプレート文言が変更されてない箇所がある、または使用できないテキスト（記号）が含まれています。…" at bounding box center [451, 422] width 662 height 230
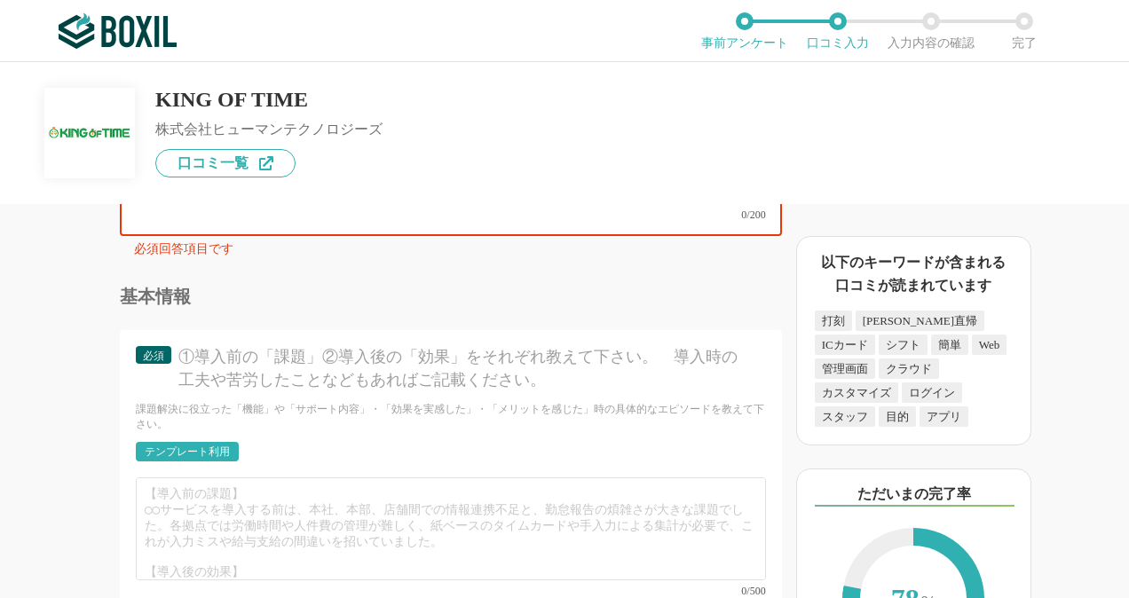
scroll to position [6389, 0]
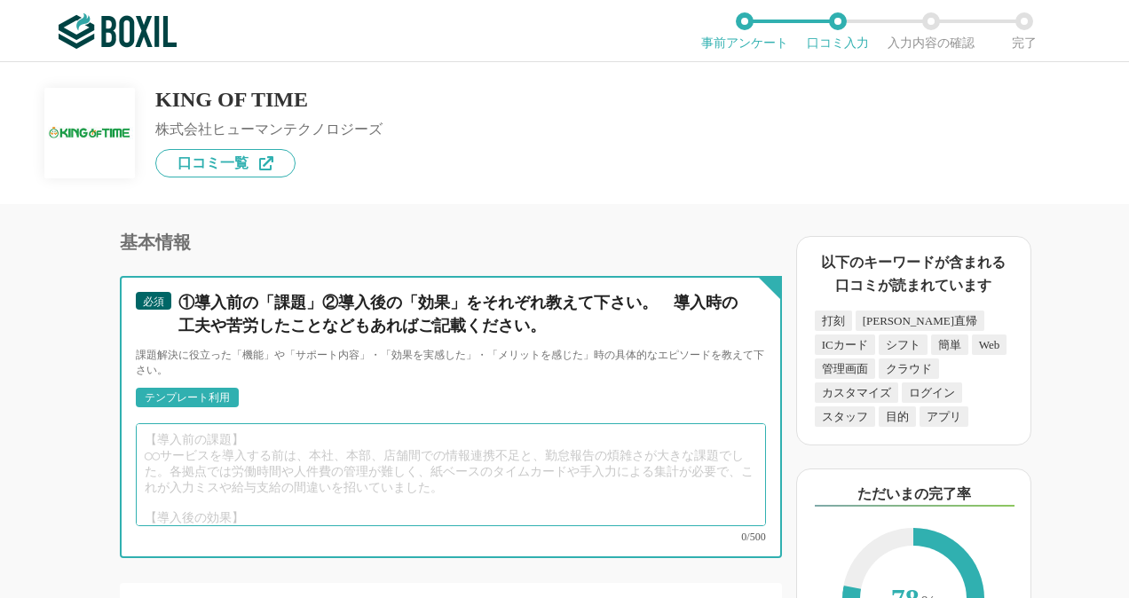
click at [257, 506] on textarea at bounding box center [451, 474] width 630 height 103
paste textarea "①導入前の課題 ・日々の勤怠をExcleで管理しており、承認も責任者が日々押印をしていた状況であった ・残業時間や休暇管理をしっかり把握できず、煩雑であった …"
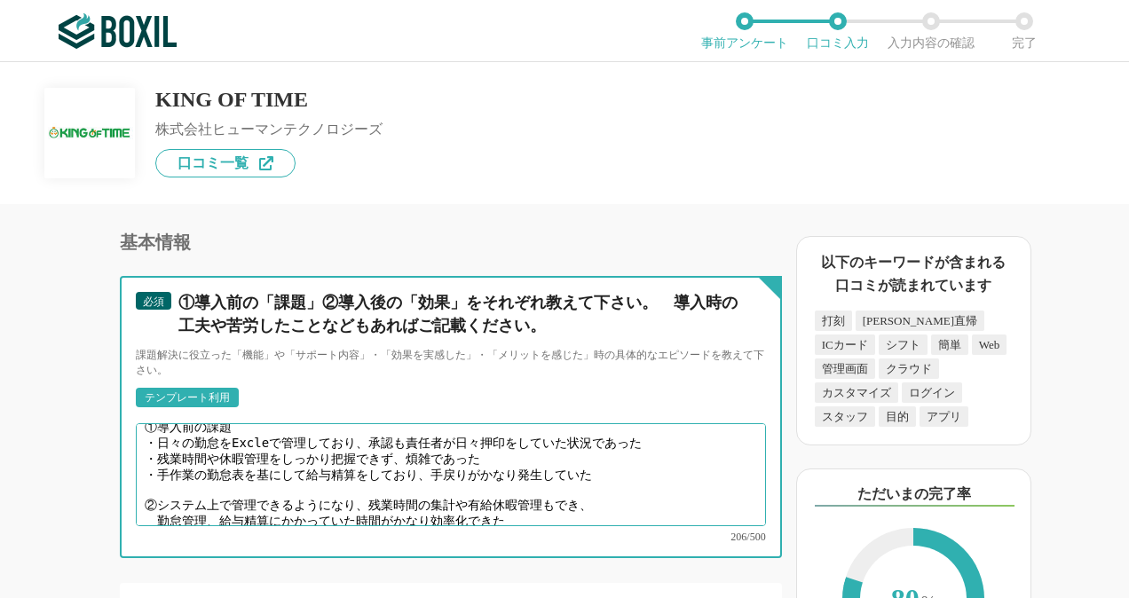
scroll to position [25, 0]
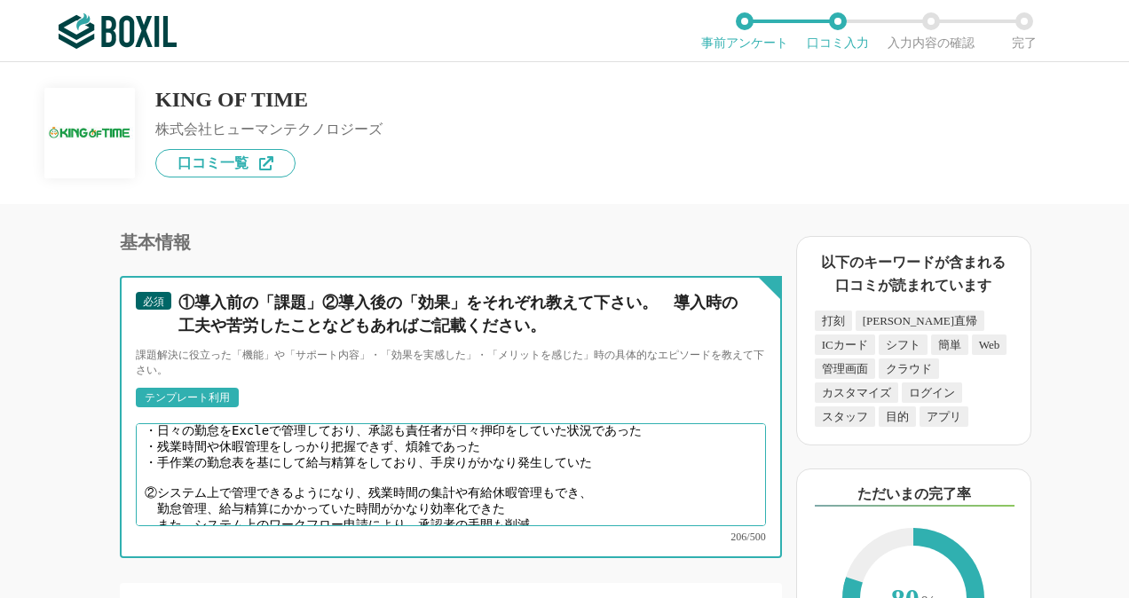
click at [154, 502] on textarea "①導入前の課題 ・日々の勤怠をExcleで管理しており、承認も責任者が日々押印をしていた状況であった ・残業時間や休暇管理をしっかり把握できず、煩雑であった …" at bounding box center [451, 474] width 630 height 103
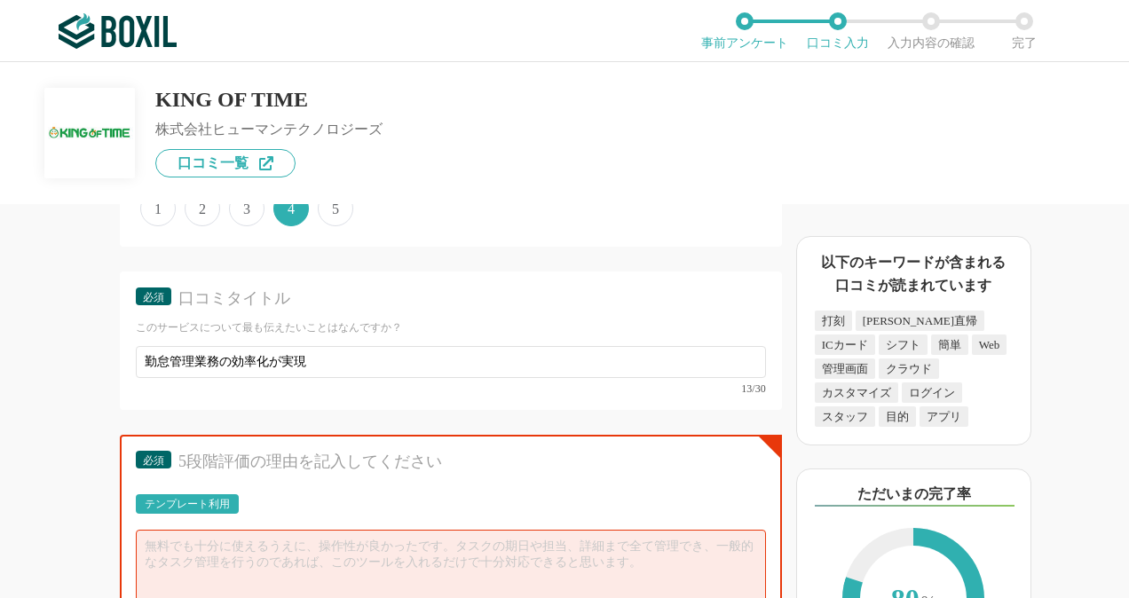
scroll to position [5946, 0]
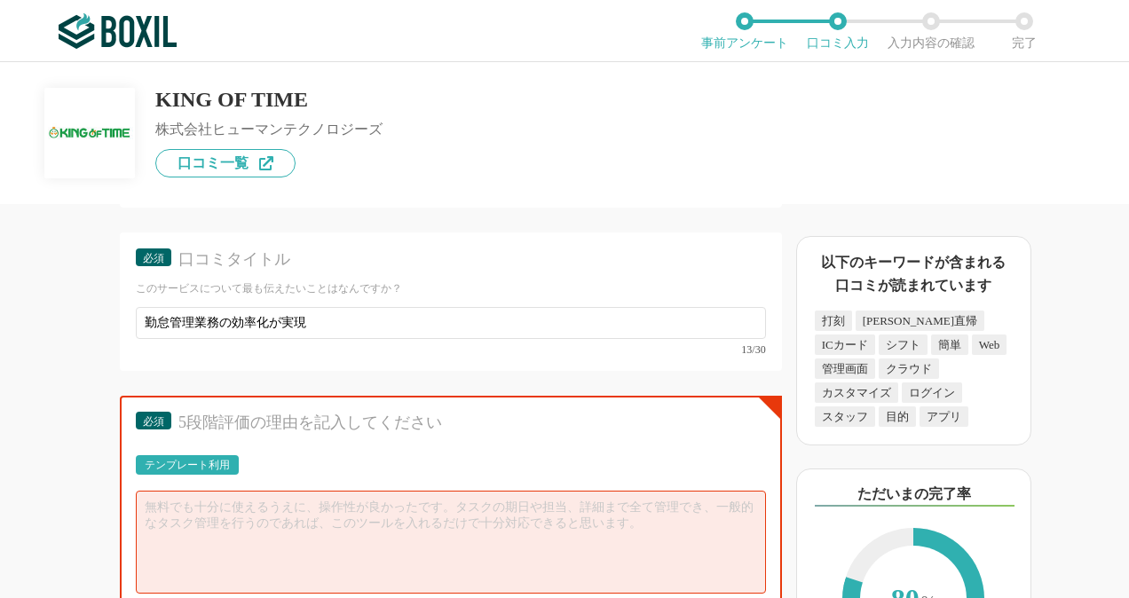
type textarea "①導入前の課題 ・日々の勤怠をExcleで管理しており、承認も責任者が日々押印をしていた状況であった ・残業時間や休暇管理をしっかり把握できず、煩雑であった …"
click at [335, 534] on textarea at bounding box center [451, 542] width 630 height 103
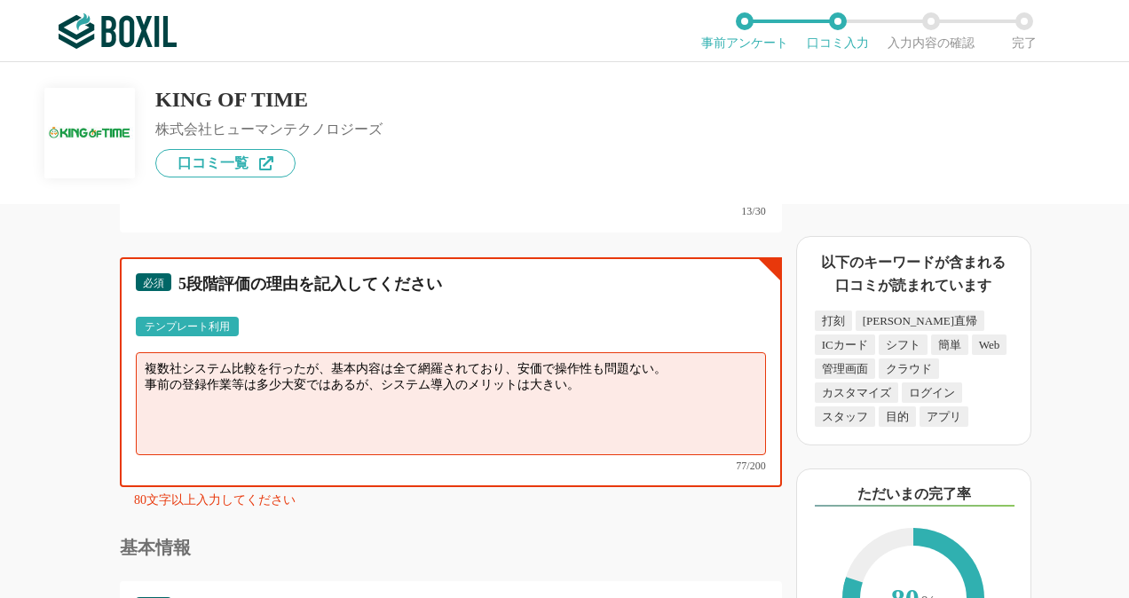
scroll to position [6123, 0]
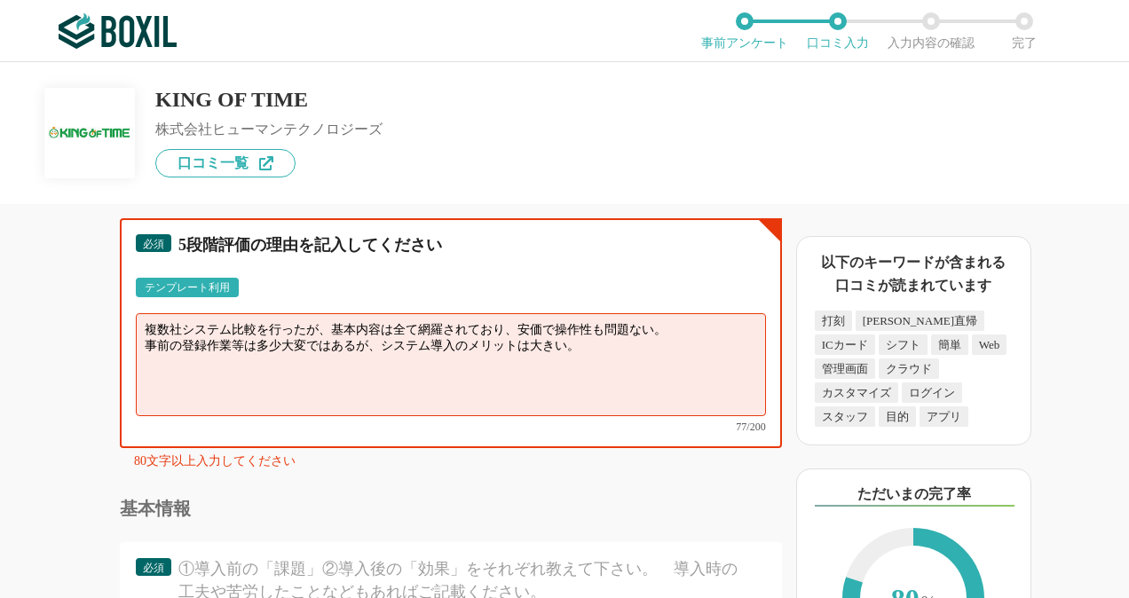
click at [469, 382] on textarea "複数社システム比較を行ったが、基本内容は全て網羅されており、安価で操作性も問題ない。 事前の登録作業等は多少大変ではあるが、システム導入のメリットは大きい。" at bounding box center [451, 364] width 630 height 103
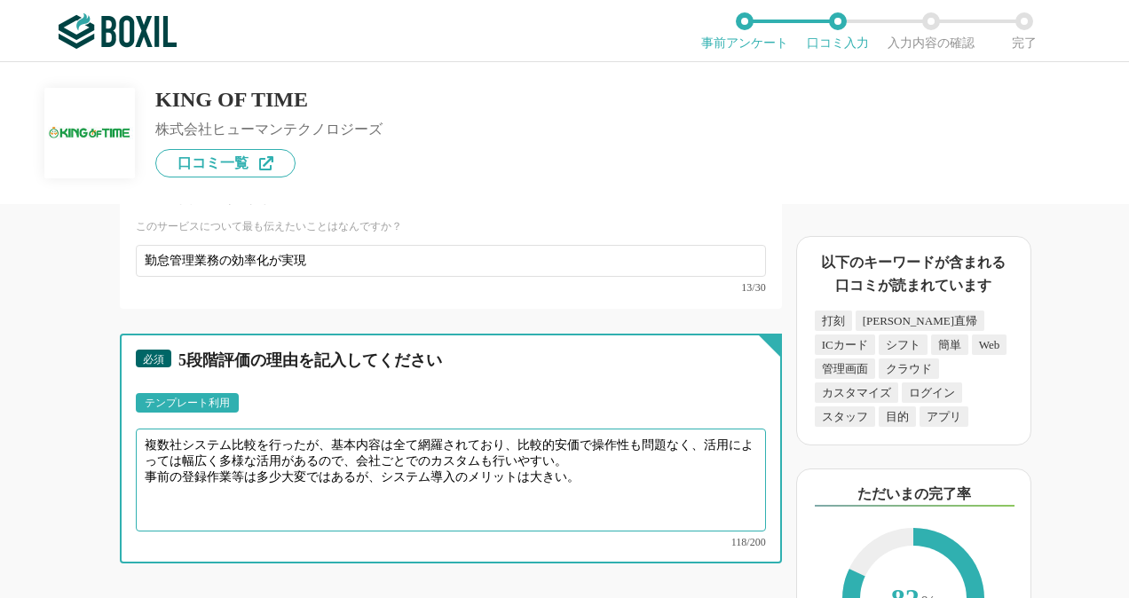
scroll to position [6034, 0]
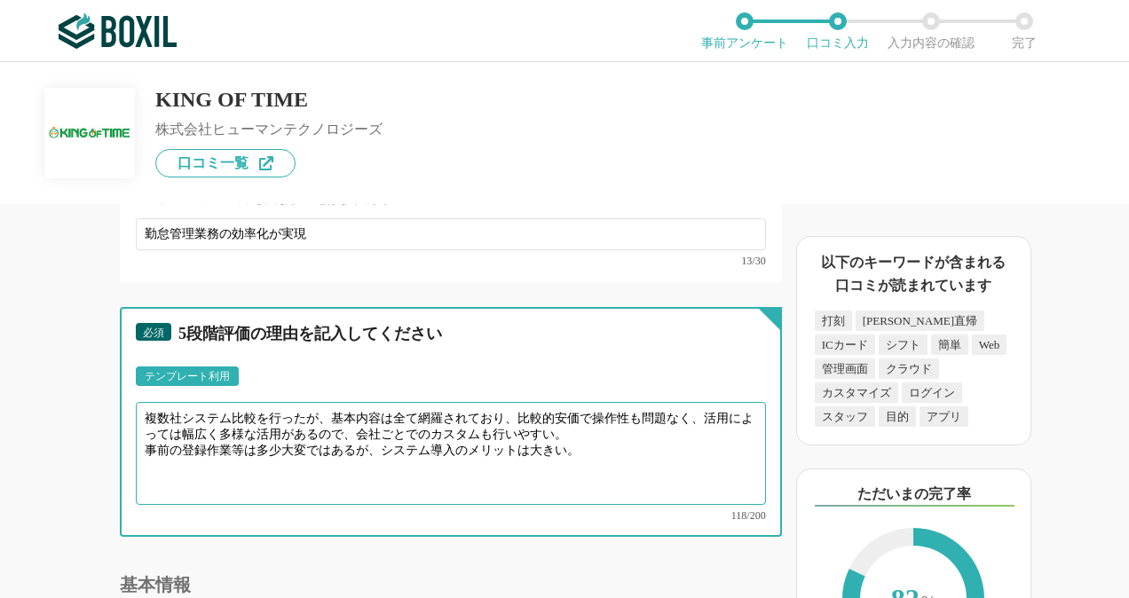
click at [433, 469] on textarea "複数社システム比較を行ったが、基本内容は全て網羅されており、比較的安価で操作性も問題なく、活用によっては幅広く多様な活用があるので、会社ごとでのカスタムも行い…" at bounding box center [451, 453] width 630 height 103
click at [571, 472] on textarea "複数社システム比較を行ったが、基本内容は全て網羅されており、比較的安価で操作性も問題なく、活用によっては幅広く多様な活用があるので、会社ごとのカスタムも行いや…" at bounding box center [451, 453] width 630 height 103
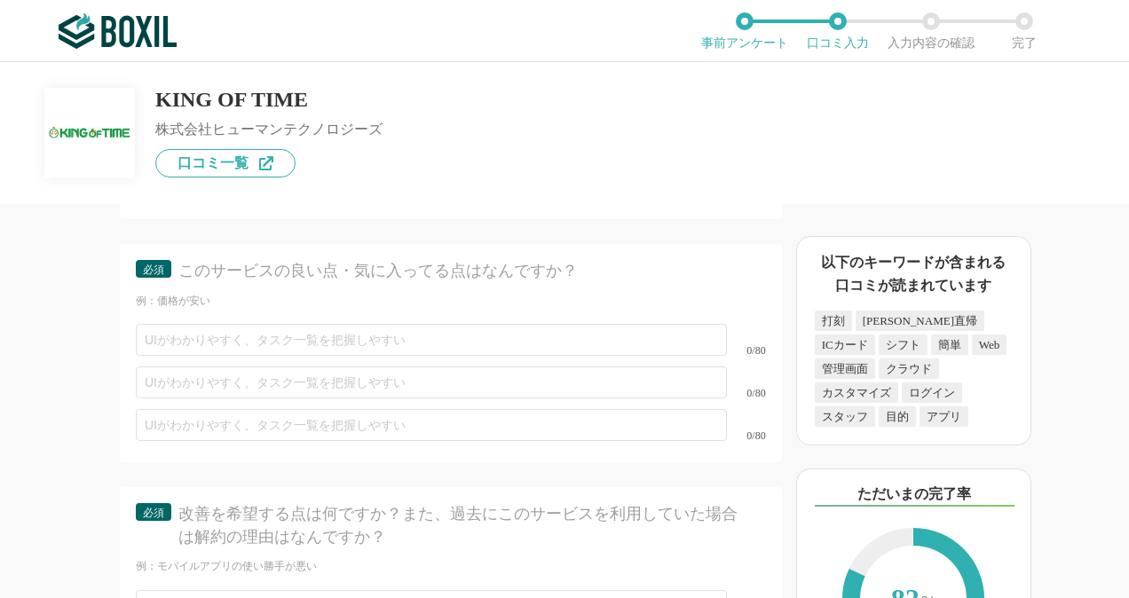
scroll to position [6744, 0]
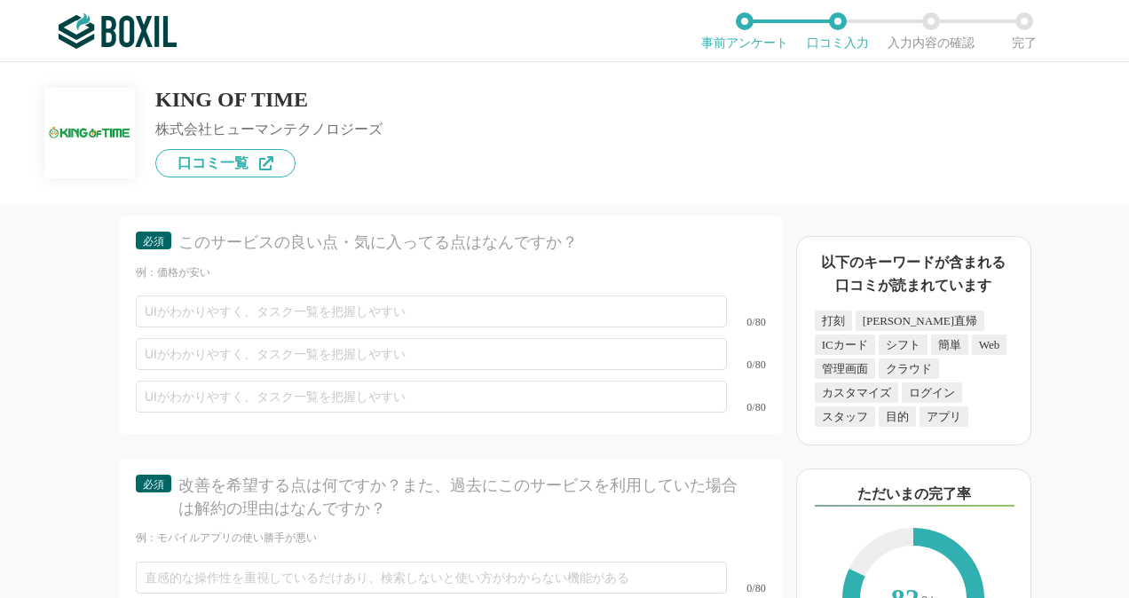
type textarea "複数社システム比較を行ったが、基本内容は全て網羅されており、比較的安価で操作性も問題なく、活用によっては幅広く多様な活用があるので、会社ごとのカスタムも行いや…"
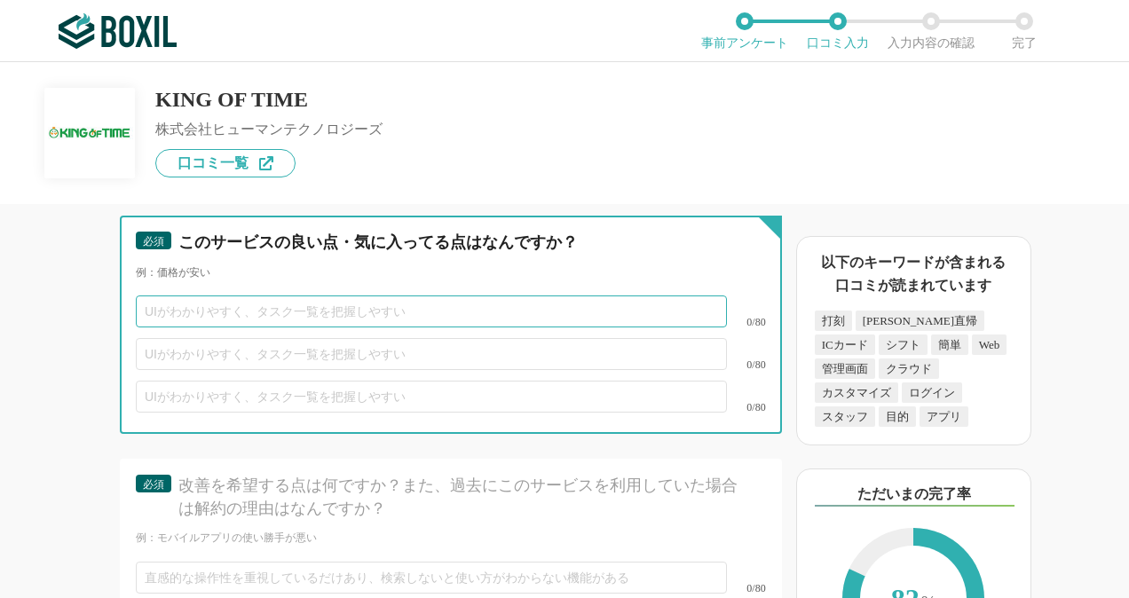
click at [422, 327] on input "text" at bounding box center [431, 312] width 591 height 32
type input "価格"
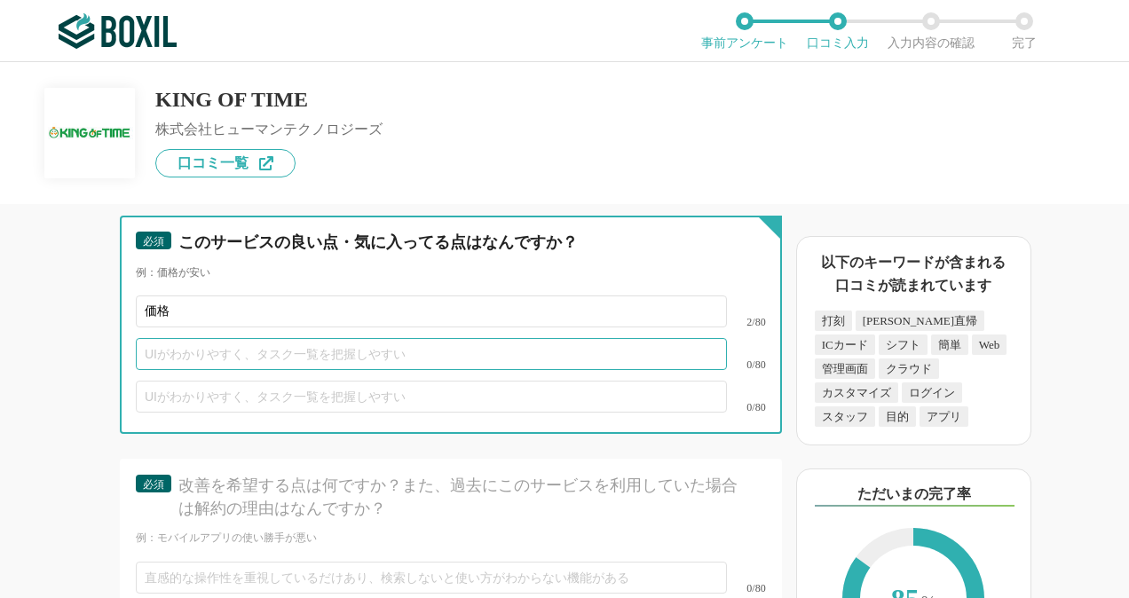
click at [405, 364] on input "text" at bounding box center [431, 354] width 591 height 32
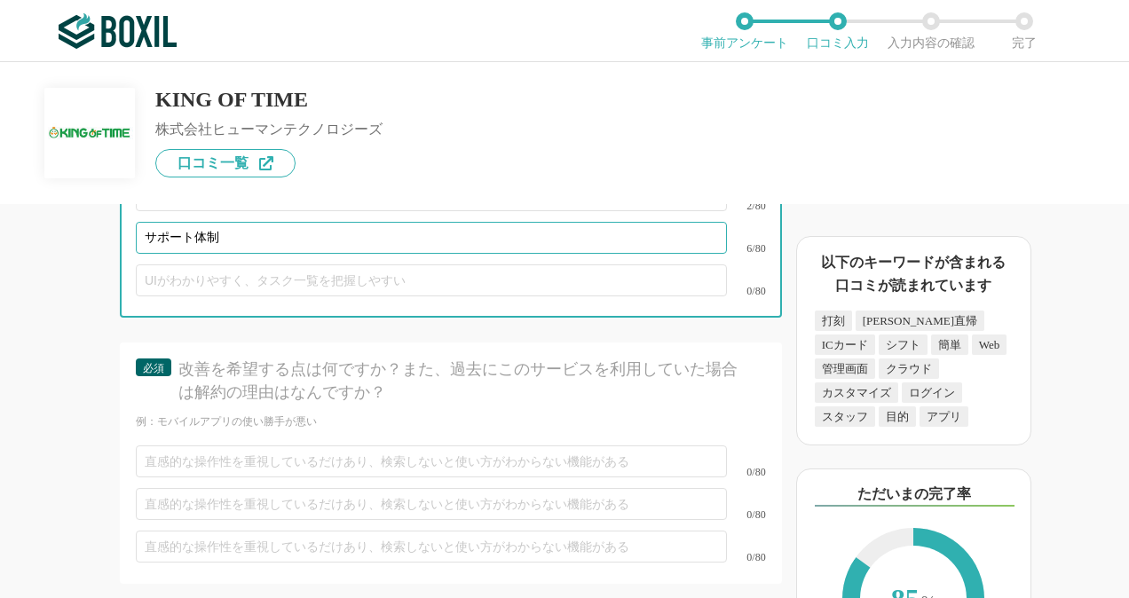
scroll to position [6833, 0]
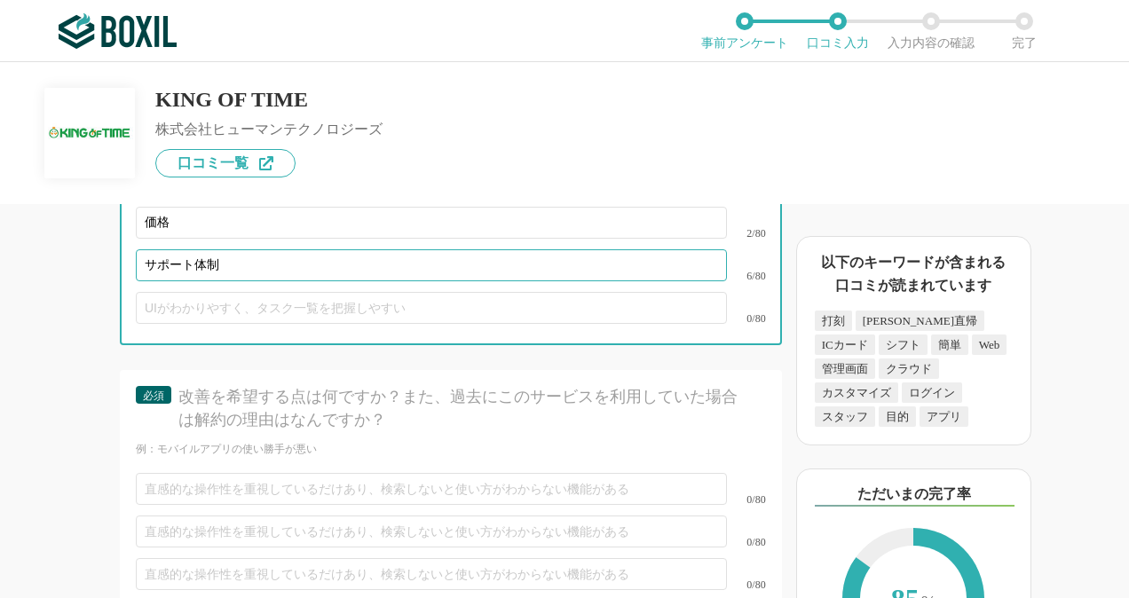
type input "サポート体制"
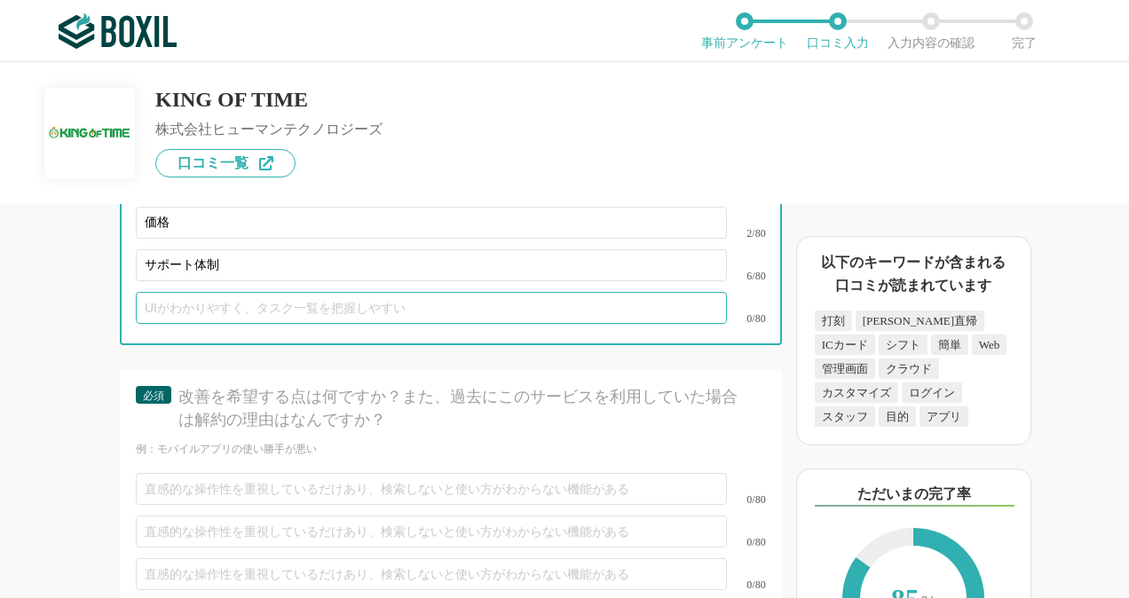
click at [272, 324] on input "text" at bounding box center [431, 308] width 591 height 32
type input "し"
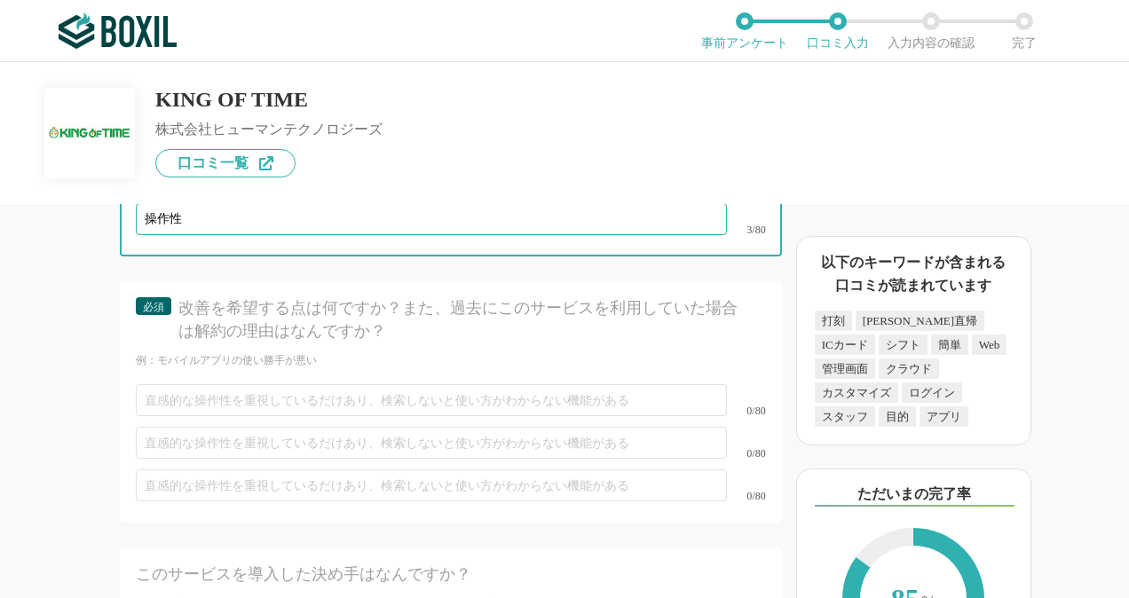
scroll to position [7010, 0]
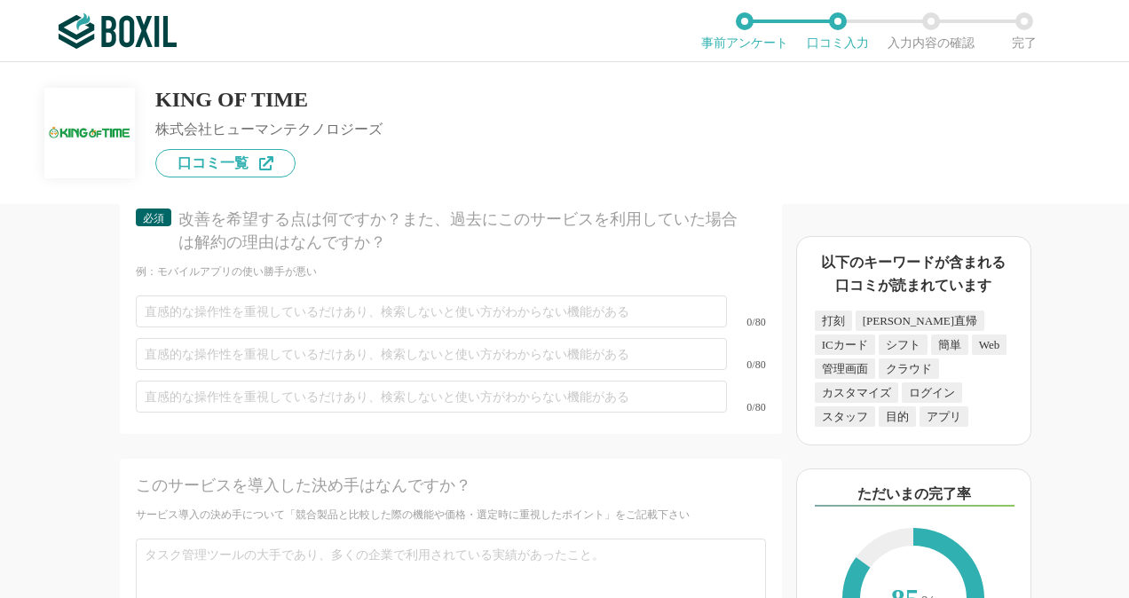
type input "操作性"
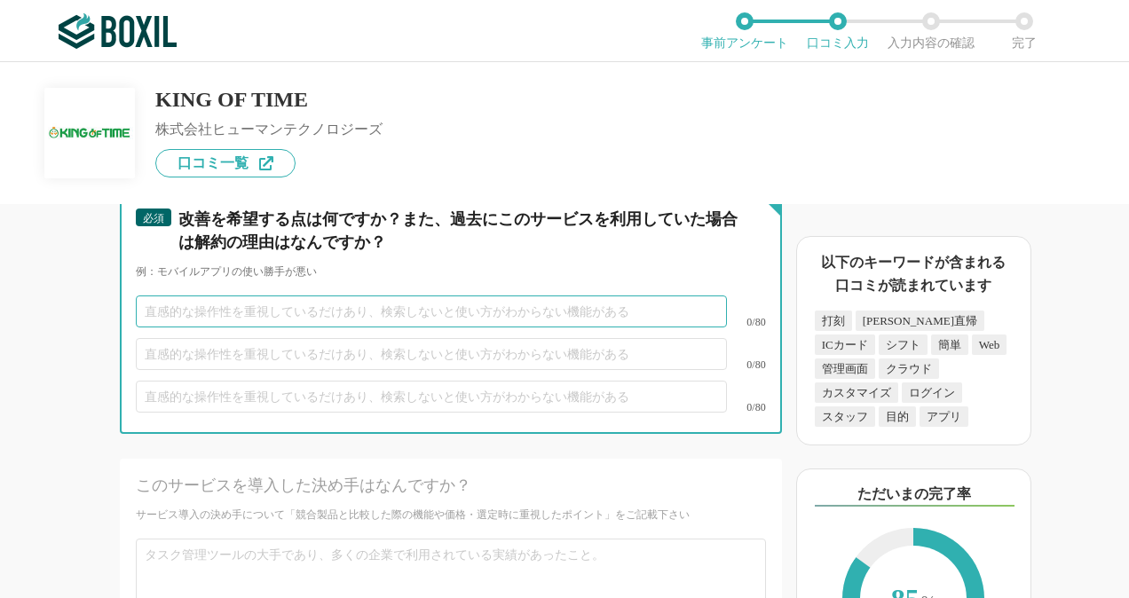
click at [296, 327] on input "text" at bounding box center [431, 312] width 591 height 32
click at [144, 323] on input "マニュアルはあるが、検索ヒット数が多く見つけづらい場合がある" at bounding box center [431, 312] width 591 height 32
type input "WEBマニュアルはあるが、検索ヒット数が多く見つけづらい場合がある"
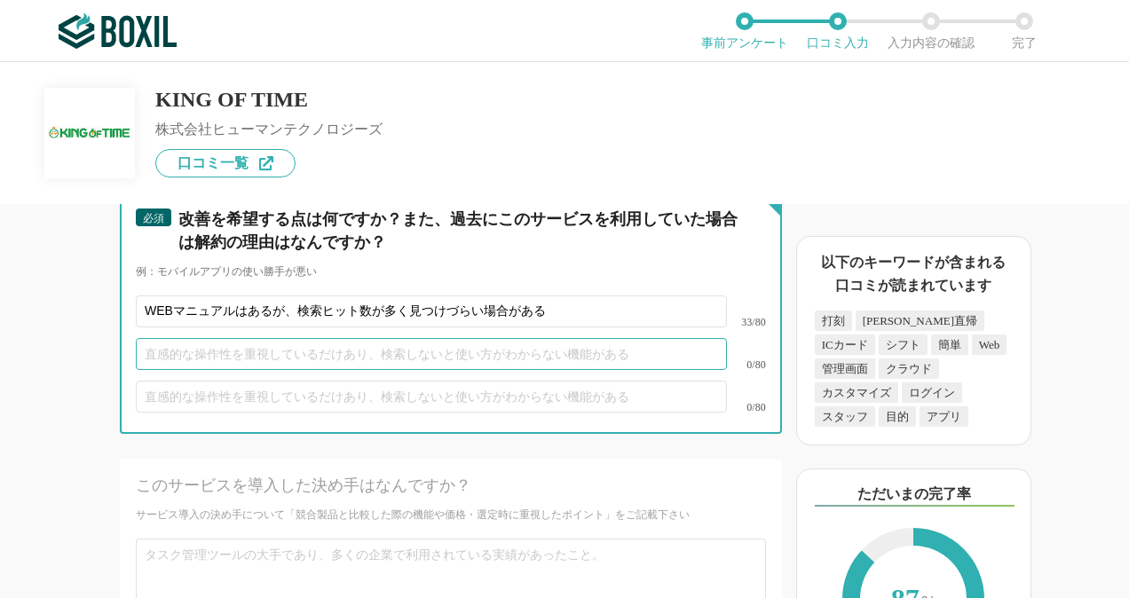
click at [307, 370] on input "text" at bounding box center [431, 354] width 591 height 32
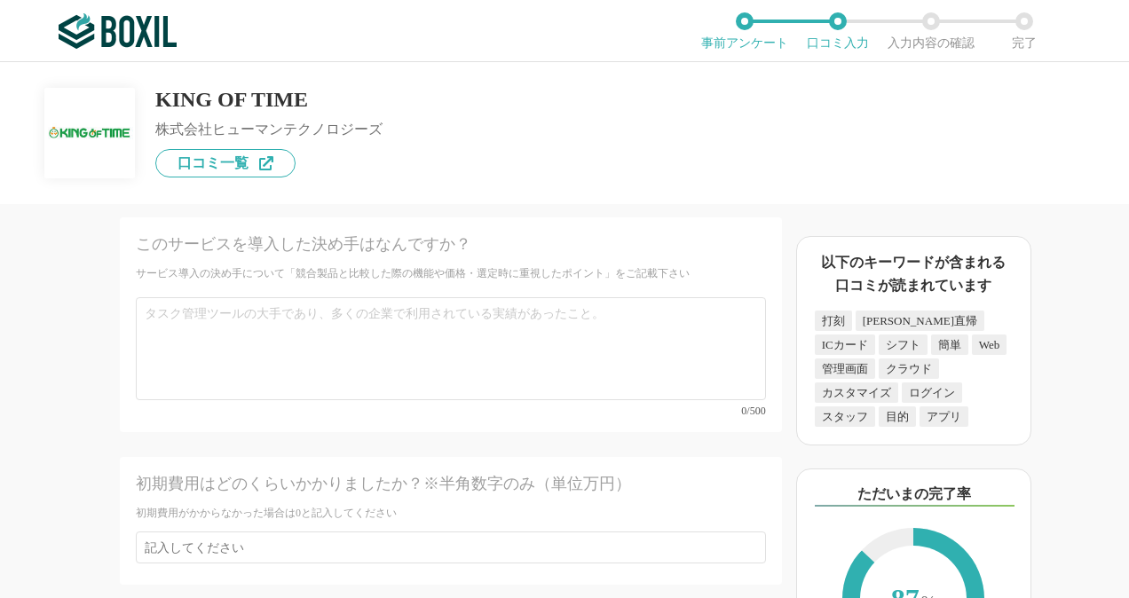
scroll to position [7365, 0]
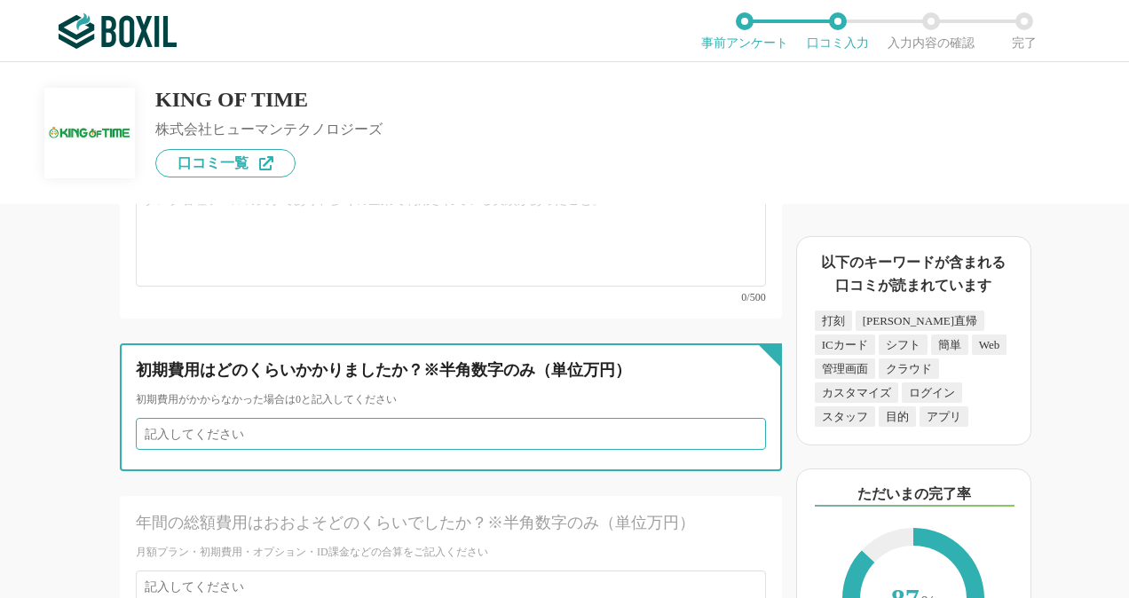
click at [361, 442] on input "number" at bounding box center [451, 434] width 630 height 32
click at [732, 437] on input "1" at bounding box center [451, 434] width 630 height 32
type input "2"
click at [738, 436] on input "2" at bounding box center [451, 434] width 630 height 32
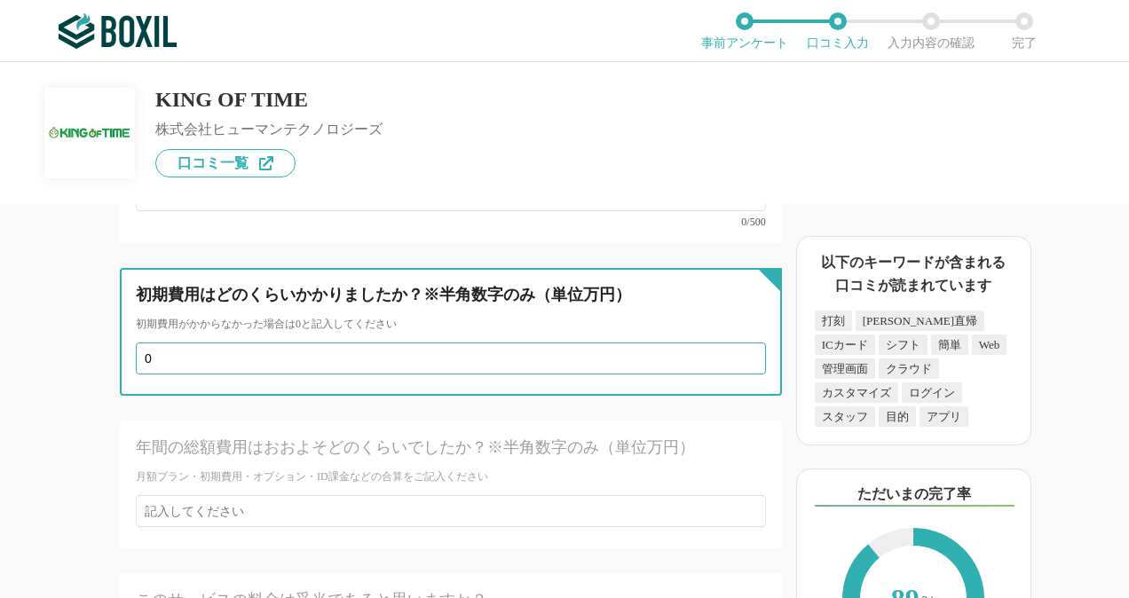
scroll to position [7543, 0]
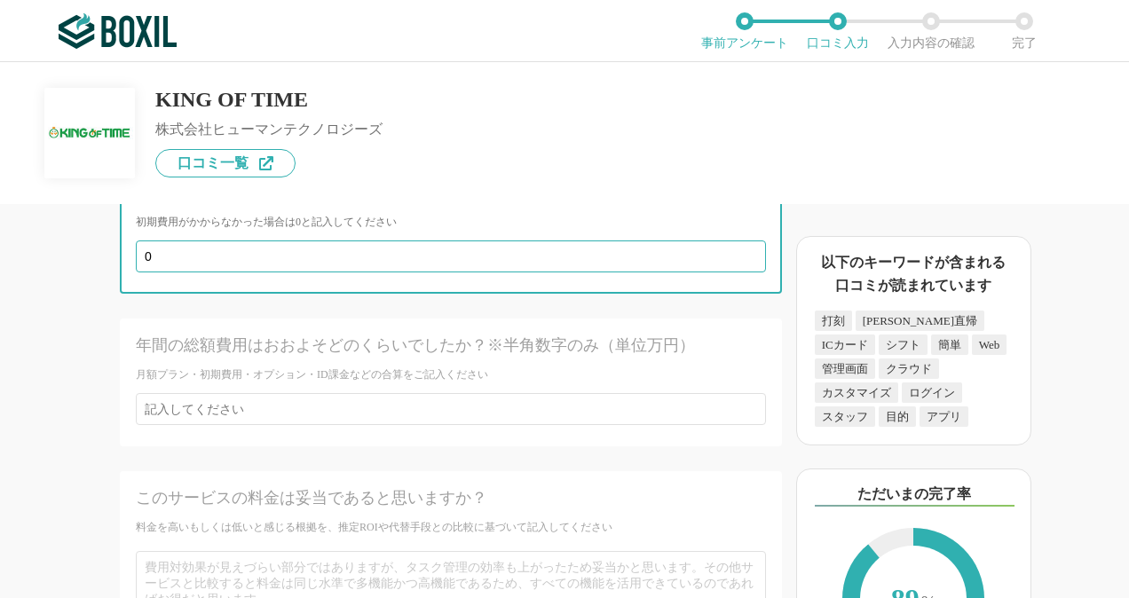
type input "0"
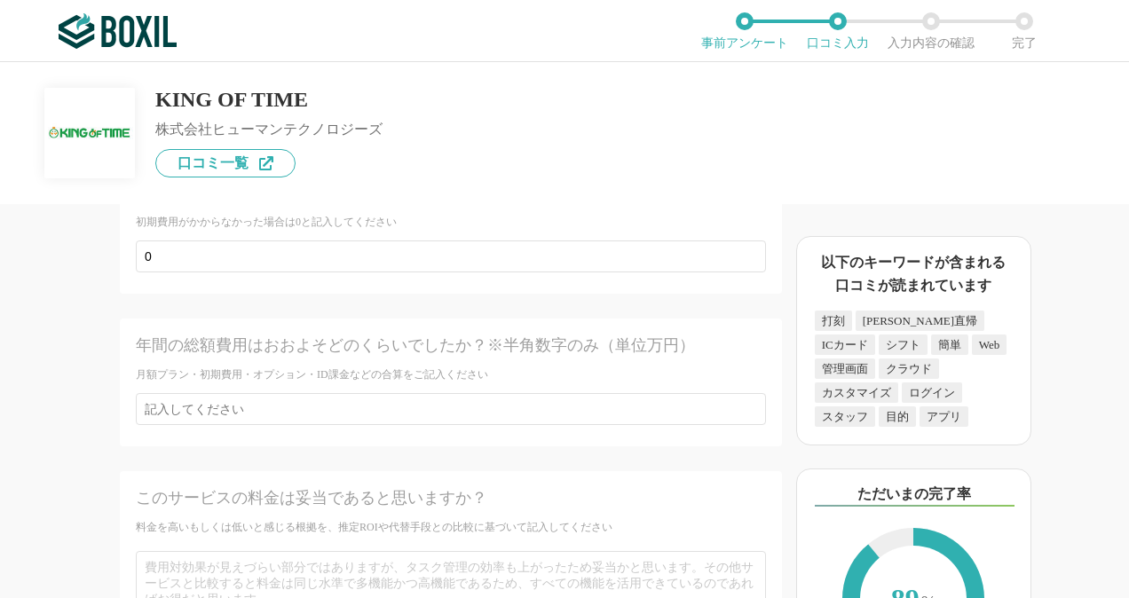
click at [499, 446] on div "年間の総額費用はおおよそどのくらいでしたか？※半角数字のみ（単位万円） 月額プラン・初期費用・オプション・ID課金などの合算をご記入ください" at bounding box center [451, 383] width 662 height 128
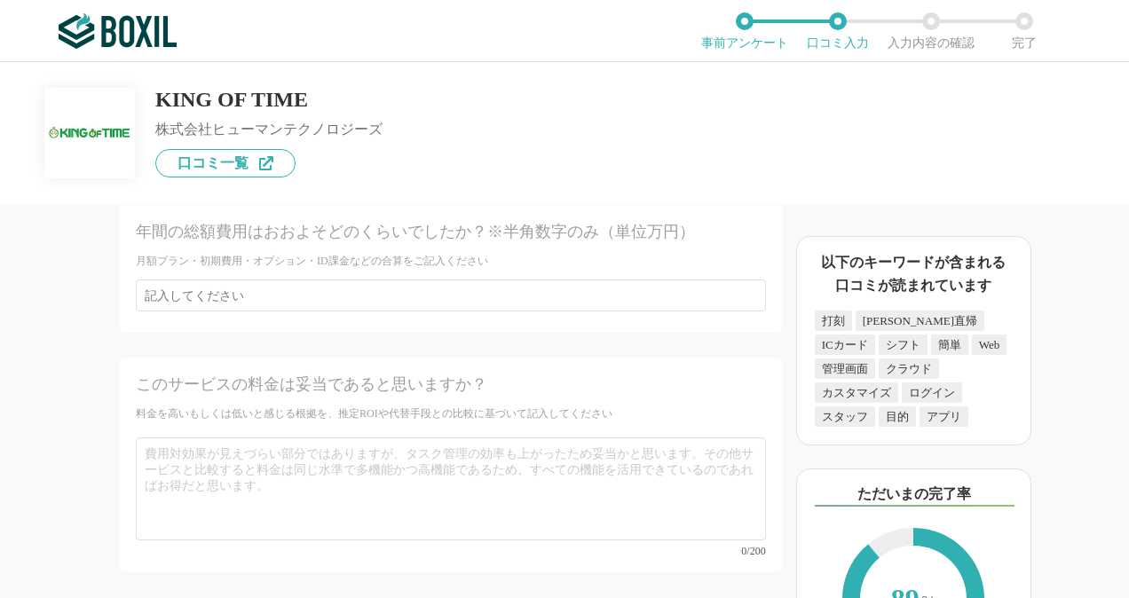
scroll to position [7720, 0]
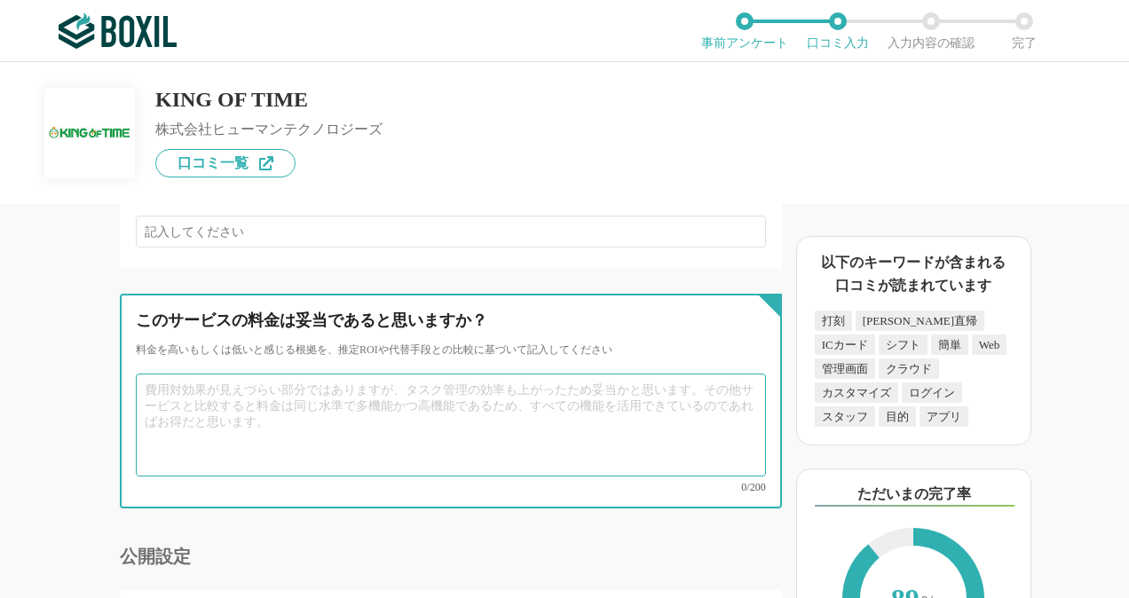
click at [496, 446] on textarea at bounding box center [451, 425] width 630 height 103
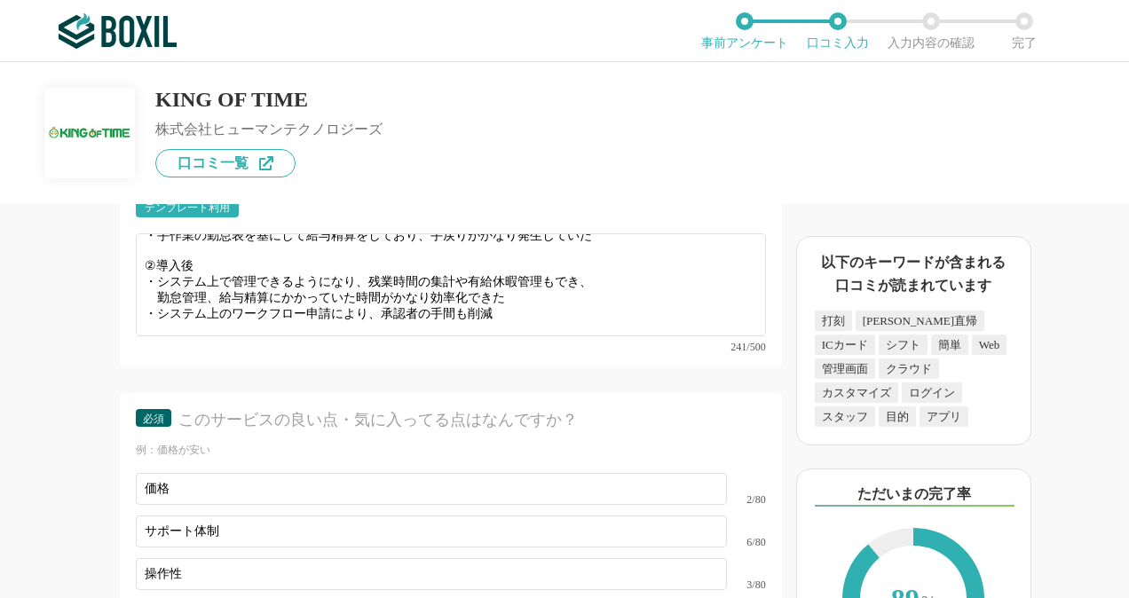
scroll to position [6744, 0]
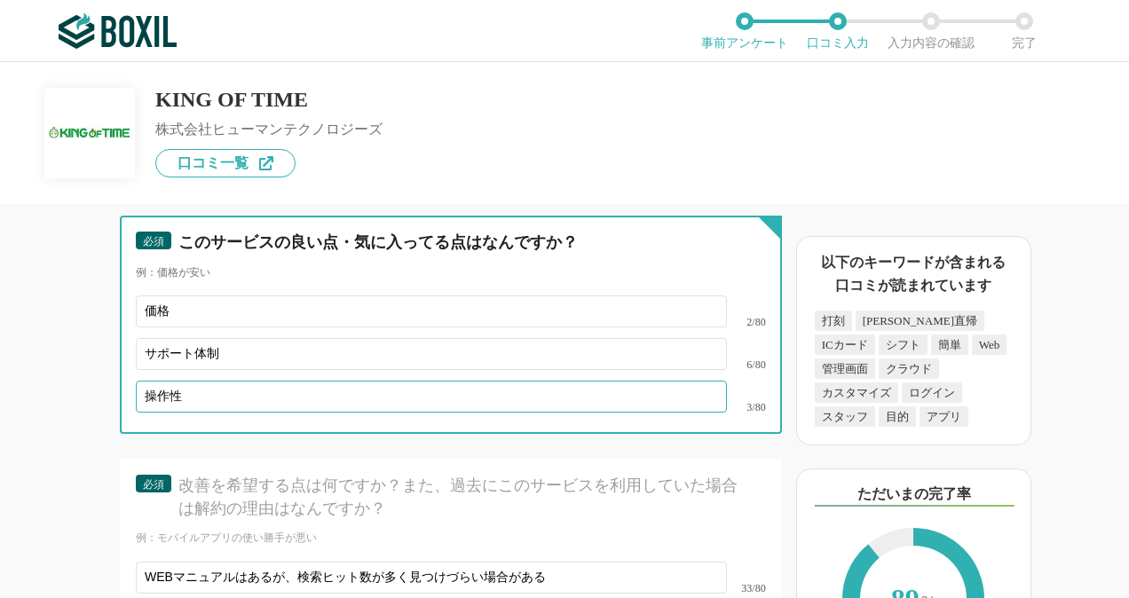
click at [282, 413] on input "操作性" at bounding box center [431, 397] width 591 height 32
type input "操作性(カスタマイズしやすい）"
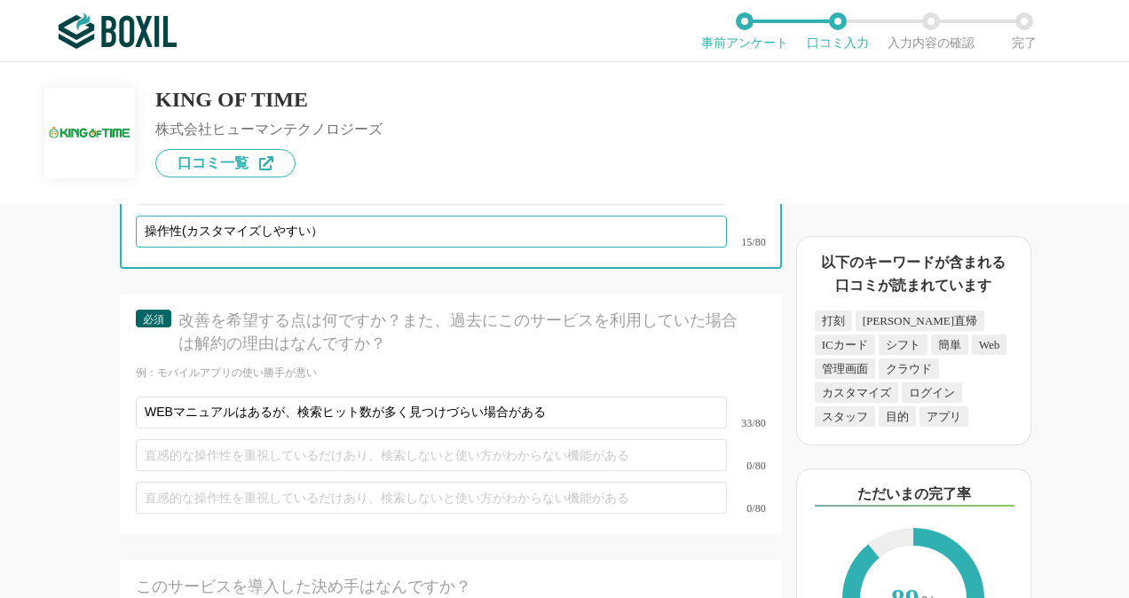
scroll to position [7099, 0]
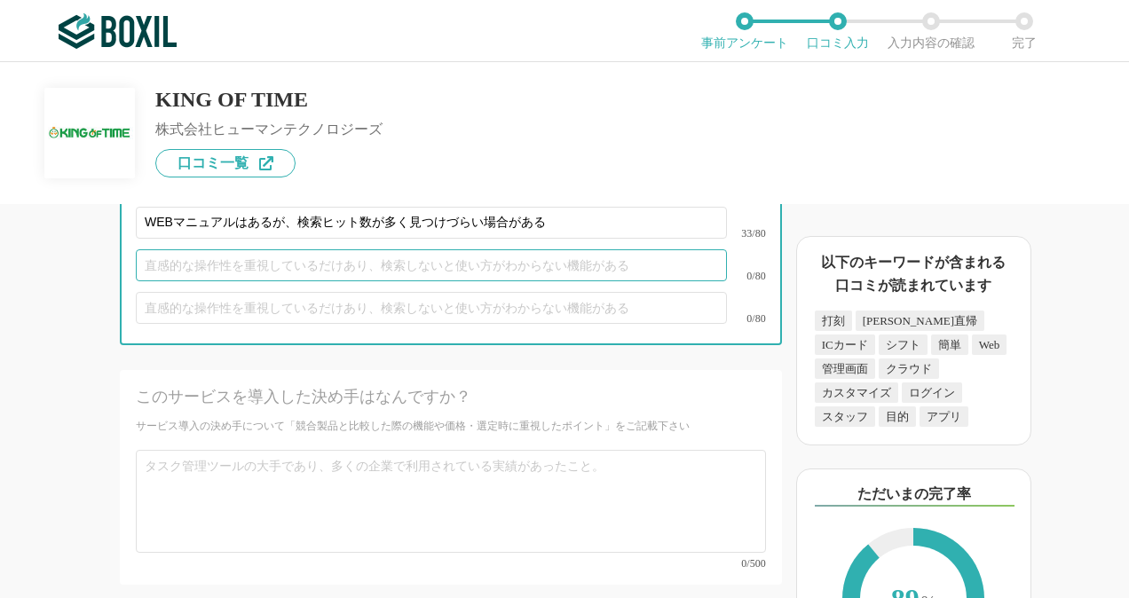
click at [256, 281] on input "text" at bounding box center [431, 265] width 591 height 32
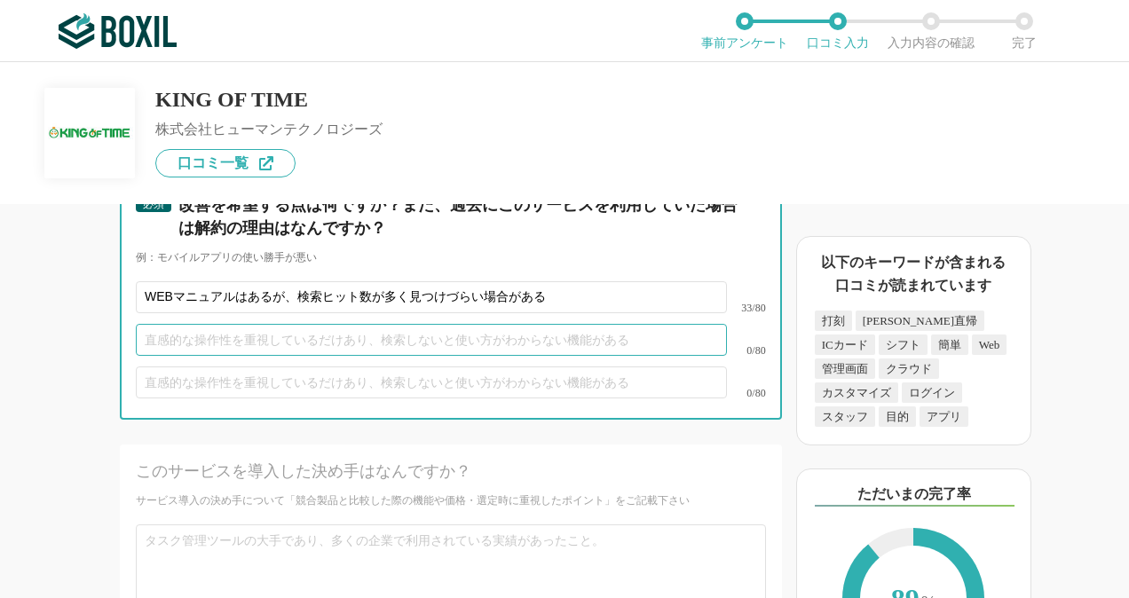
scroll to position [6922, 0]
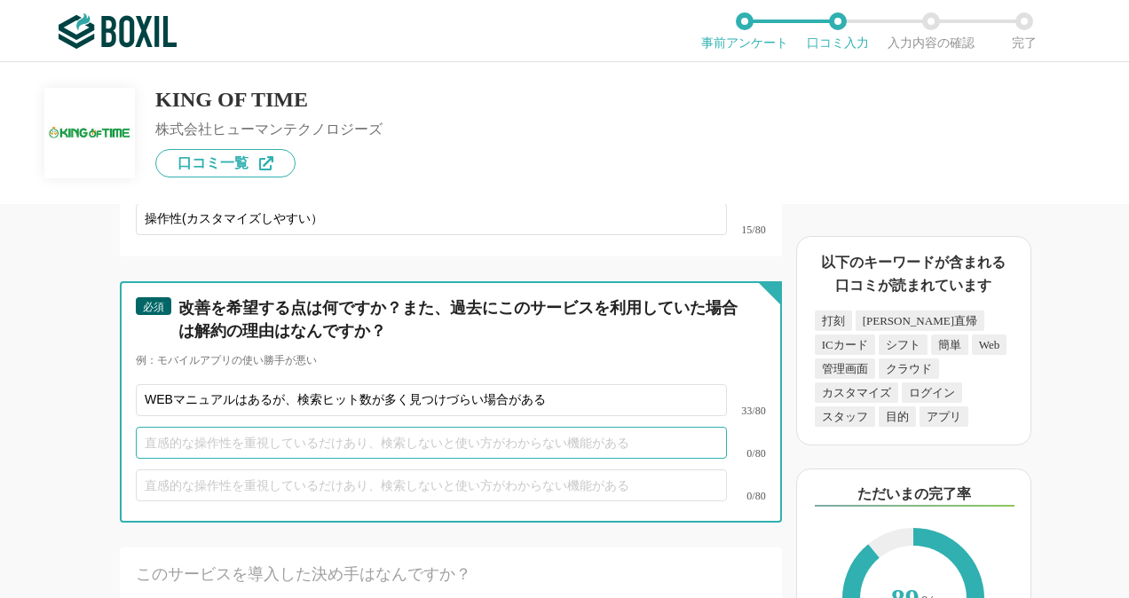
click at [282, 459] on input "text" at bounding box center [431, 443] width 591 height 32
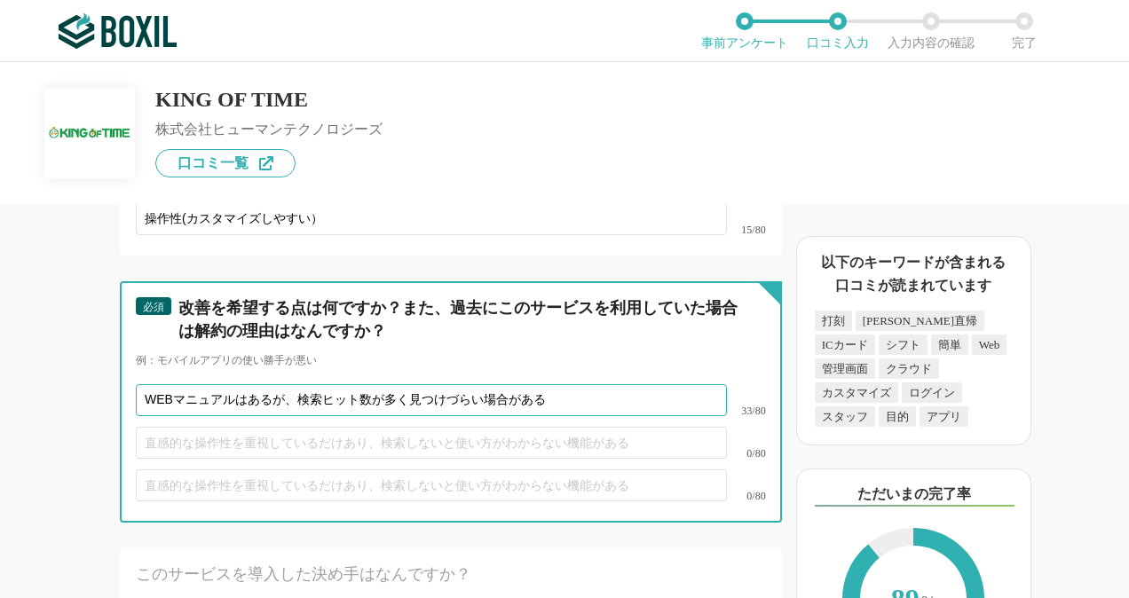
drag, startPoint x: 481, startPoint y: 415, endPoint x: 603, endPoint y: 421, distance: 122.6
click at [602, 416] on input "WEBマニュアルはあるが、検索ヒット数が多く見つけづらい場合がある" at bounding box center [431, 400] width 591 height 32
type input "WEBマニュアルはあるが、検索ヒット数が多く見つけづらい"
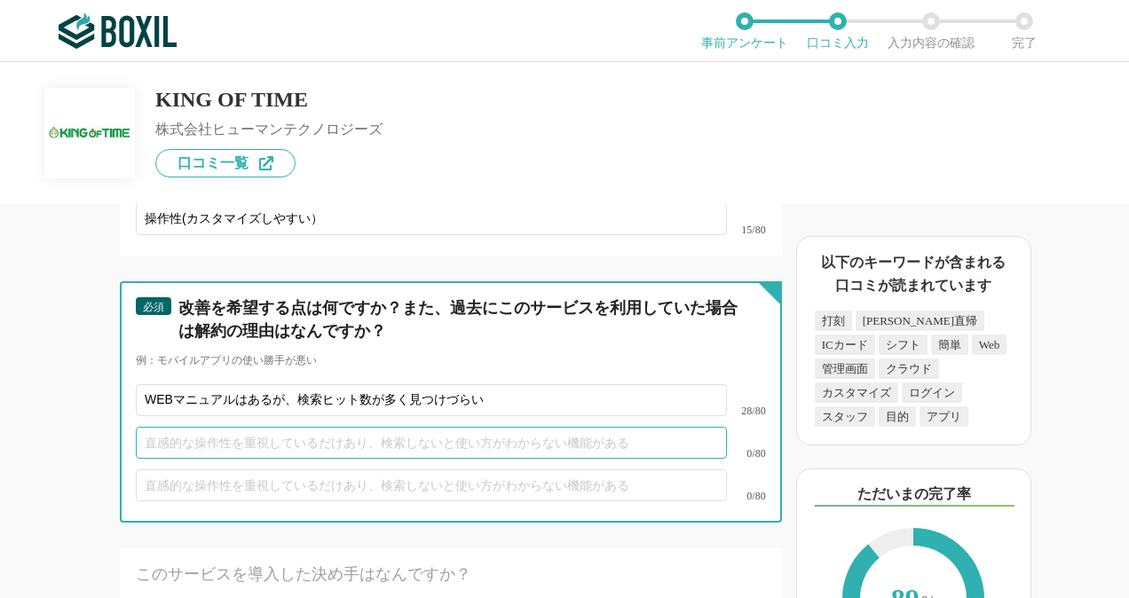
click at [537, 459] on input "text" at bounding box center [431, 443] width 591 height 32
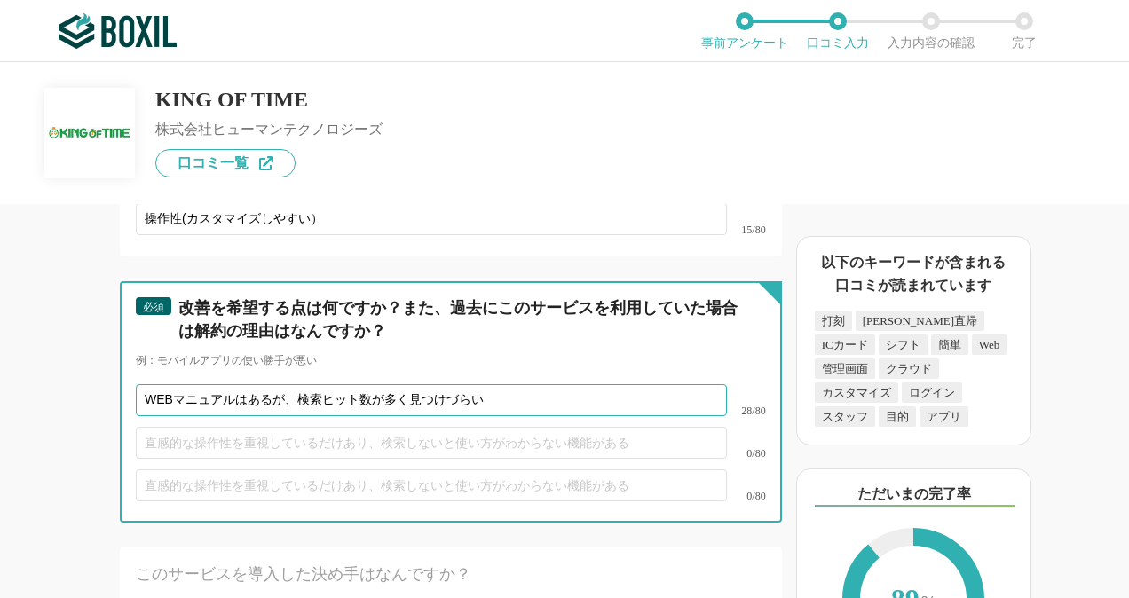
click at [402, 416] on input "WEBマニュアルはあるが、検索ヒット数が多く見つけづらい" at bounding box center [431, 400] width 591 height 32
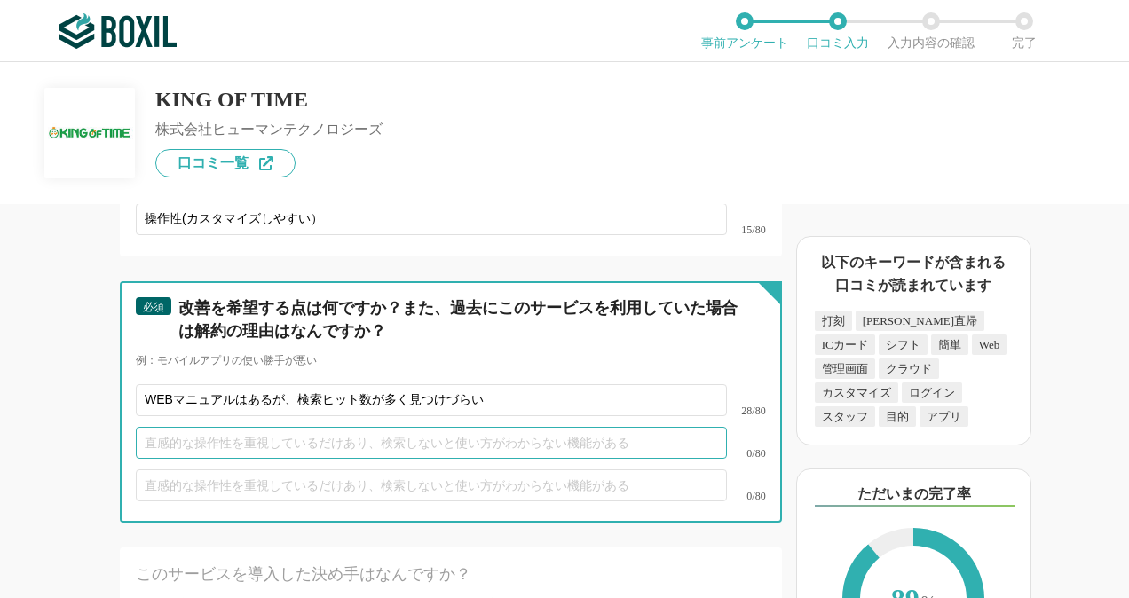
click at [453, 458] on input "text" at bounding box center [431, 443] width 591 height 32
paste input "労働法令知識"
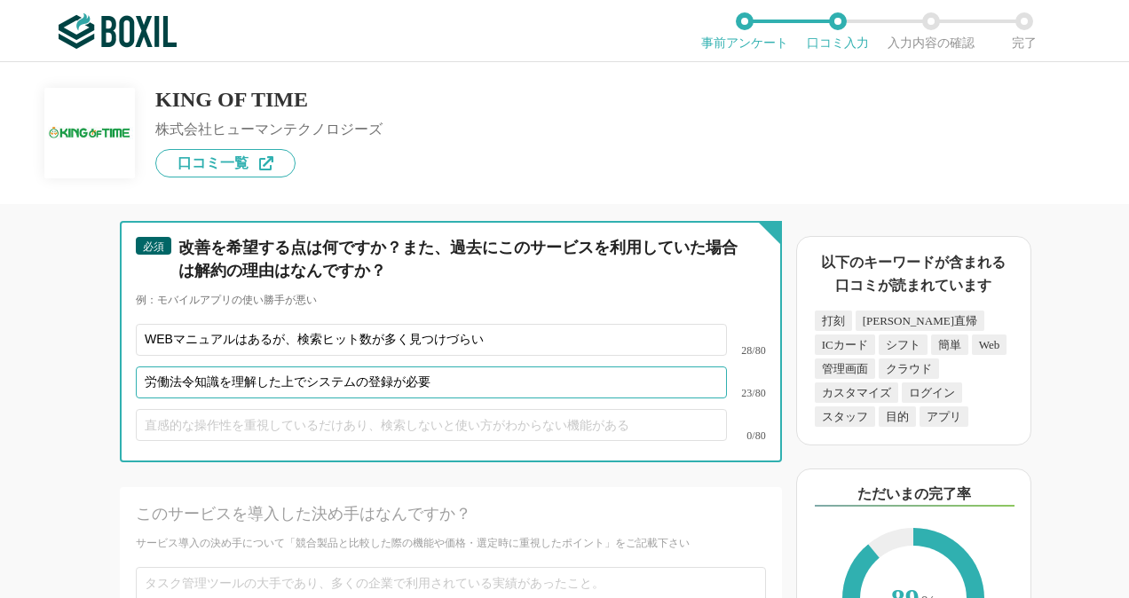
scroll to position [7010, 0]
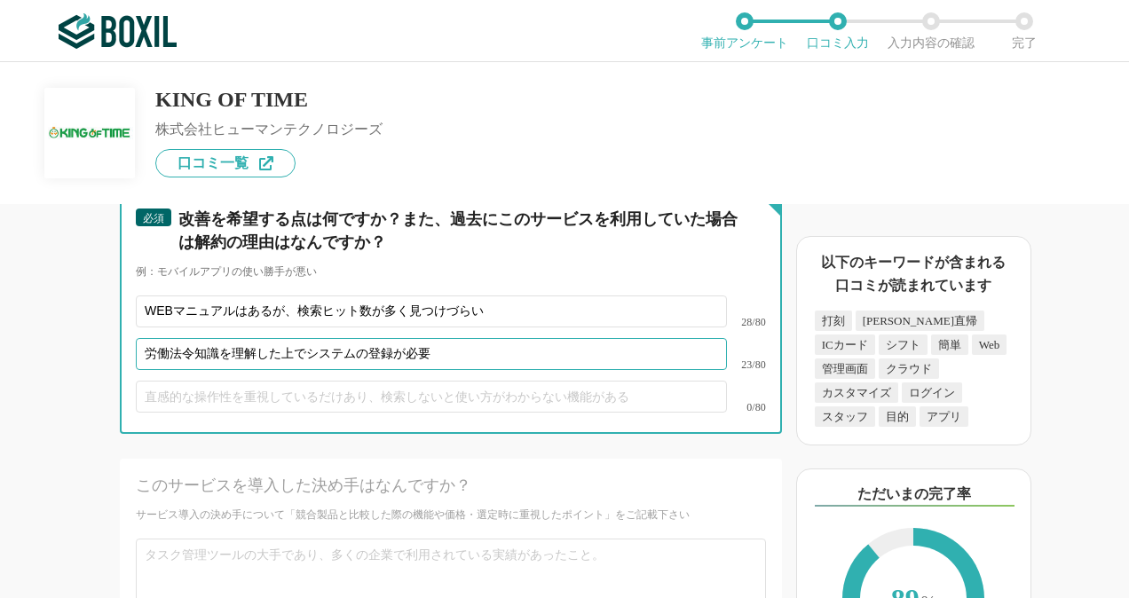
click at [375, 370] on input "労働法令知識を理解した上でシステムの登録が必要" at bounding box center [431, 354] width 591 height 32
click at [369, 370] on input "労働法令知識を理解した上でシステムの登録が必要" at bounding box center [431, 354] width 591 height 32
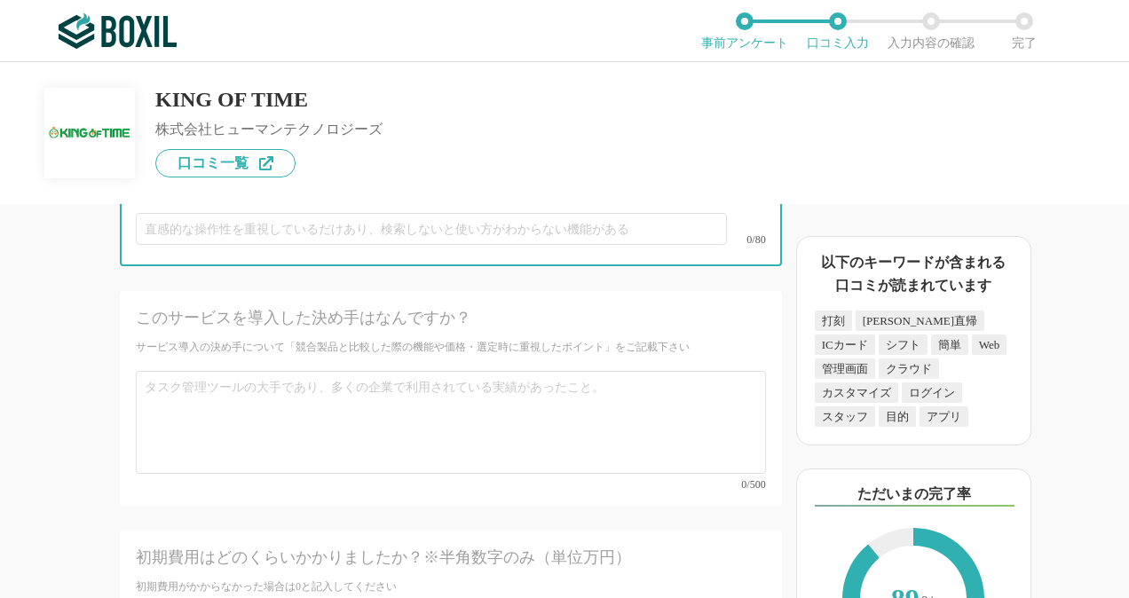
scroll to position [7277, 0]
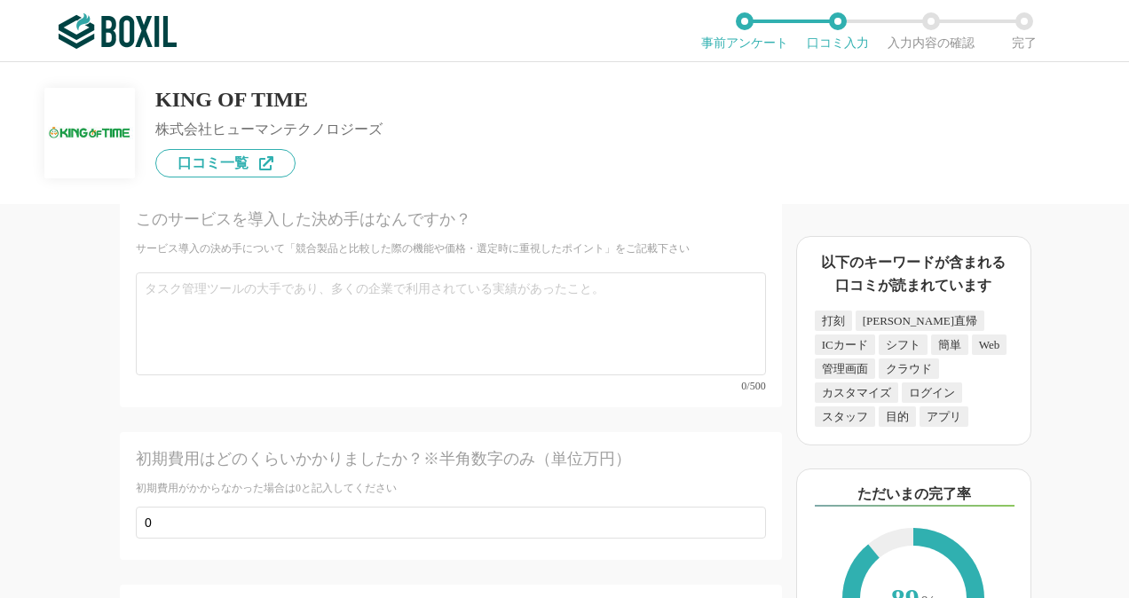
type input "労働法令知識を理解した上でシステム登録が必要"
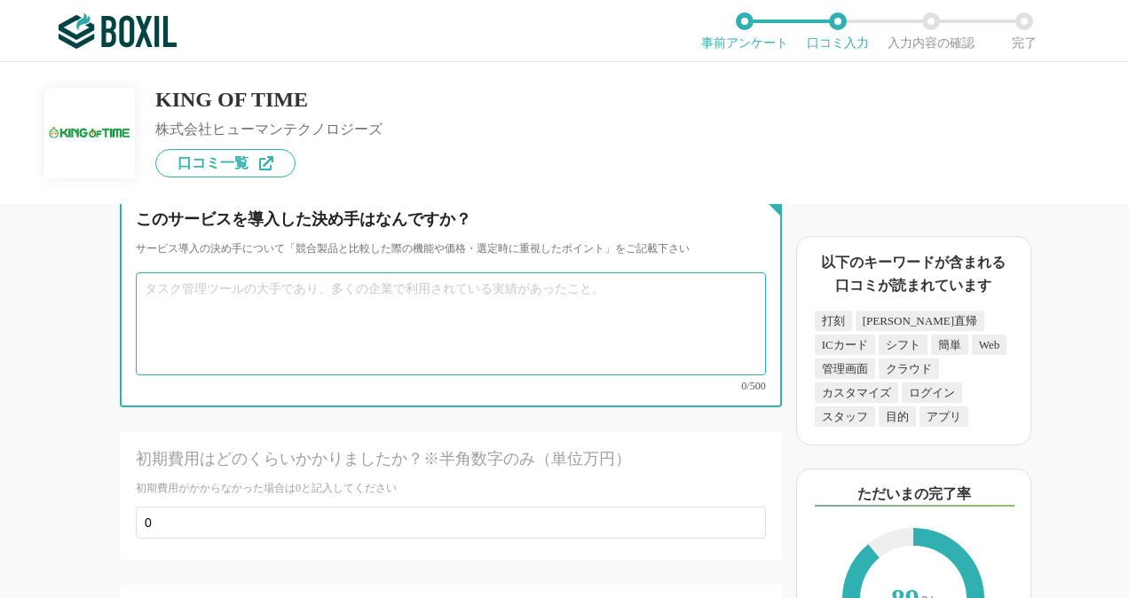
click at [443, 357] on textarea at bounding box center [451, 323] width 630 height 103
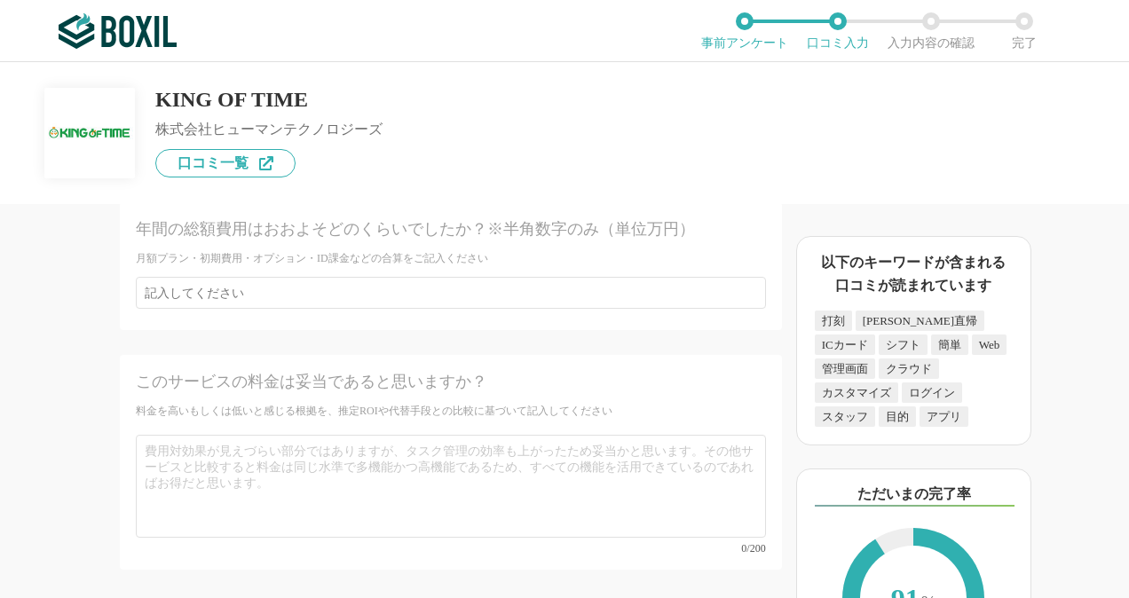
scroll to position [7632, 0]
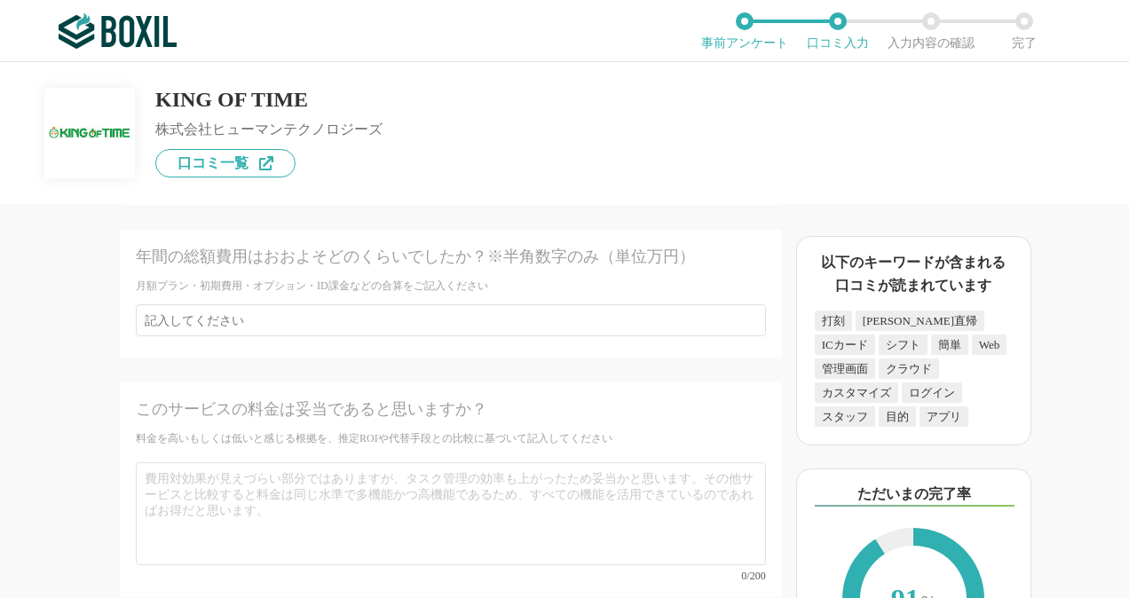
type textarea "複数社比較した上で、当社の設定したい内容にて一番カスタマイズ設定が可能であり、比較的安価であったため"
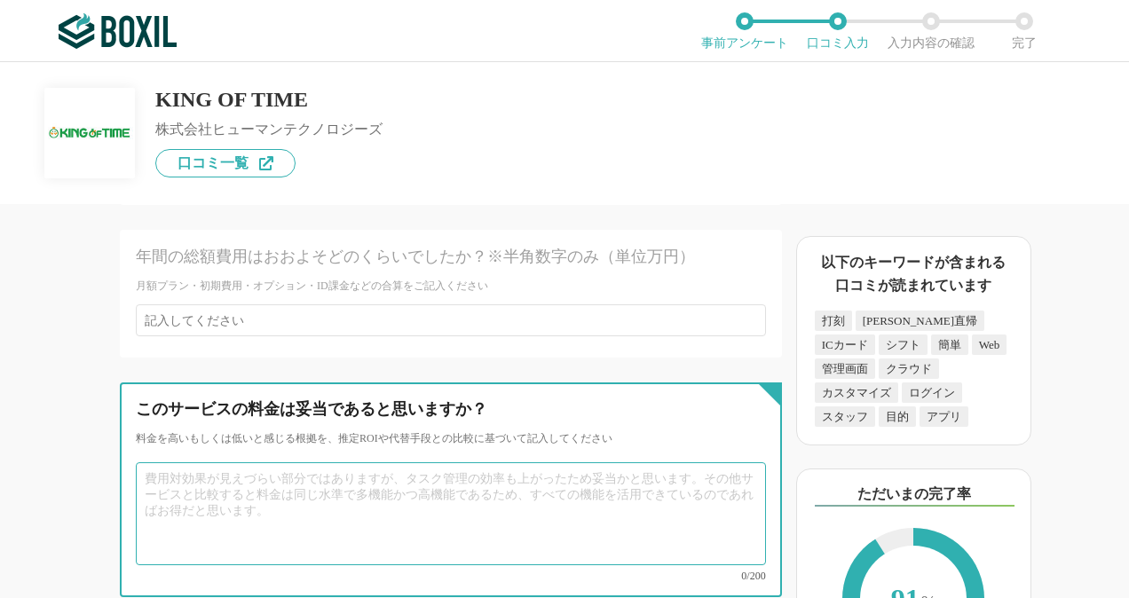
click at [359, 476] on textarea at bounding box center [451, 513] width 630 height 103
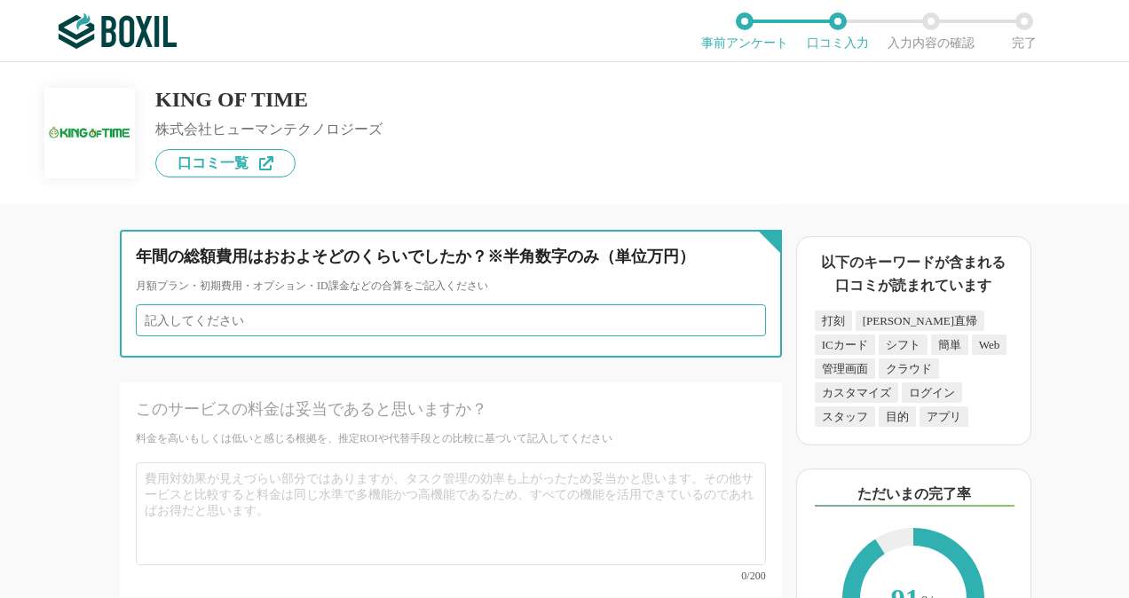
click at [411, 319] on input "number" at bounding box center [451, 320] width 630 height 32
type input "30"
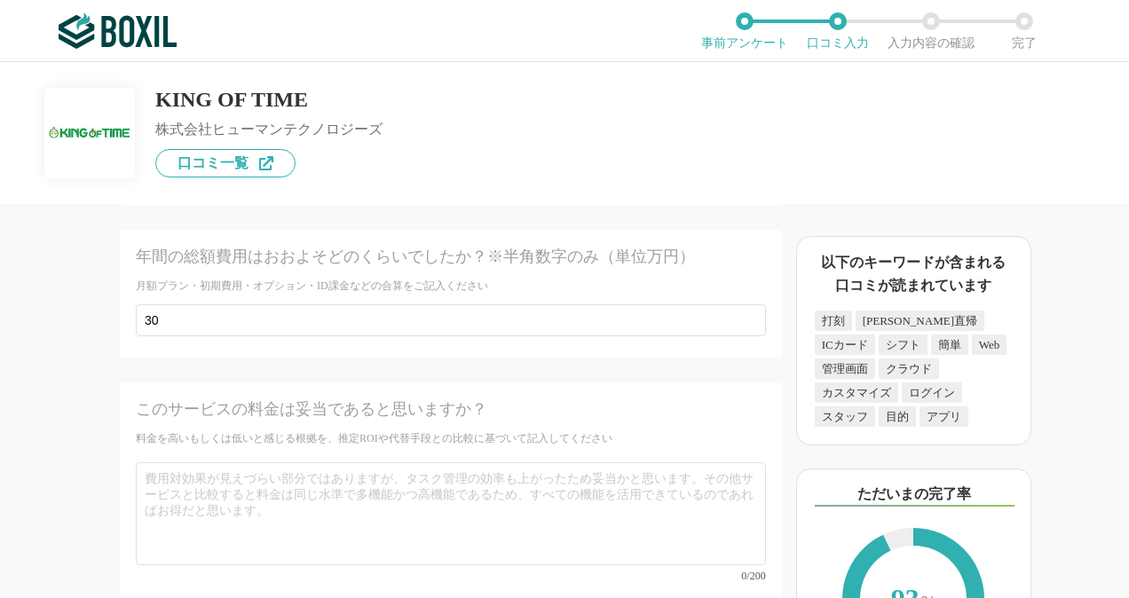
click at [630, 389] on div "このサービスの料金は妥当であると思いますか？ 料金を高いもしくは低いと感じる根拠を、推定ROIや代替手段との比較に基づいて記入してください 0/200" at bounding box center [451, 489] width 662 height 215
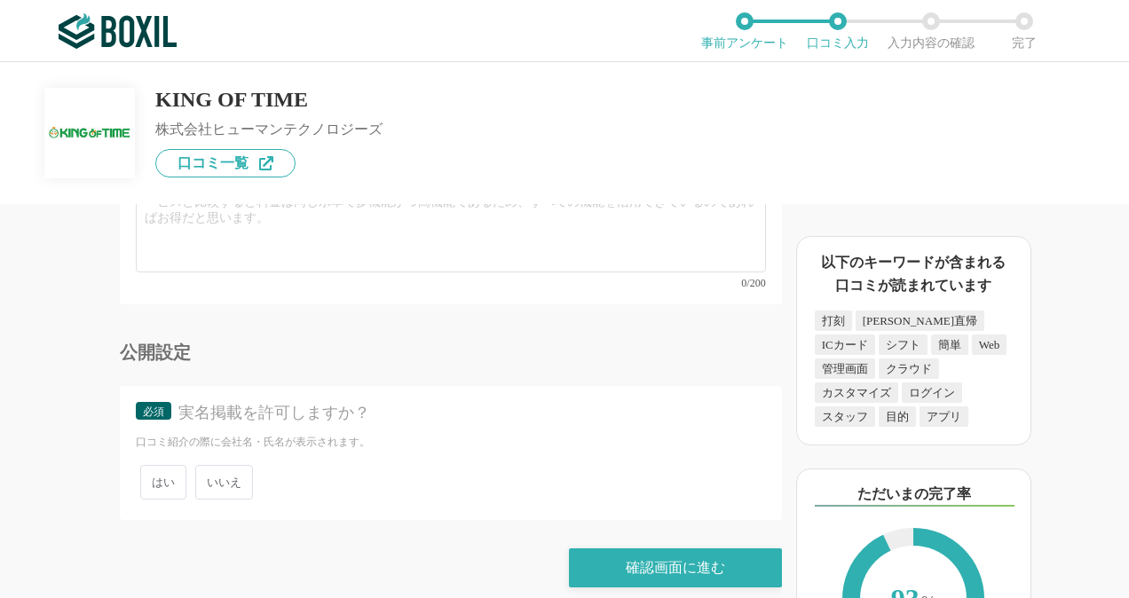
scroll to position [7930, 0]
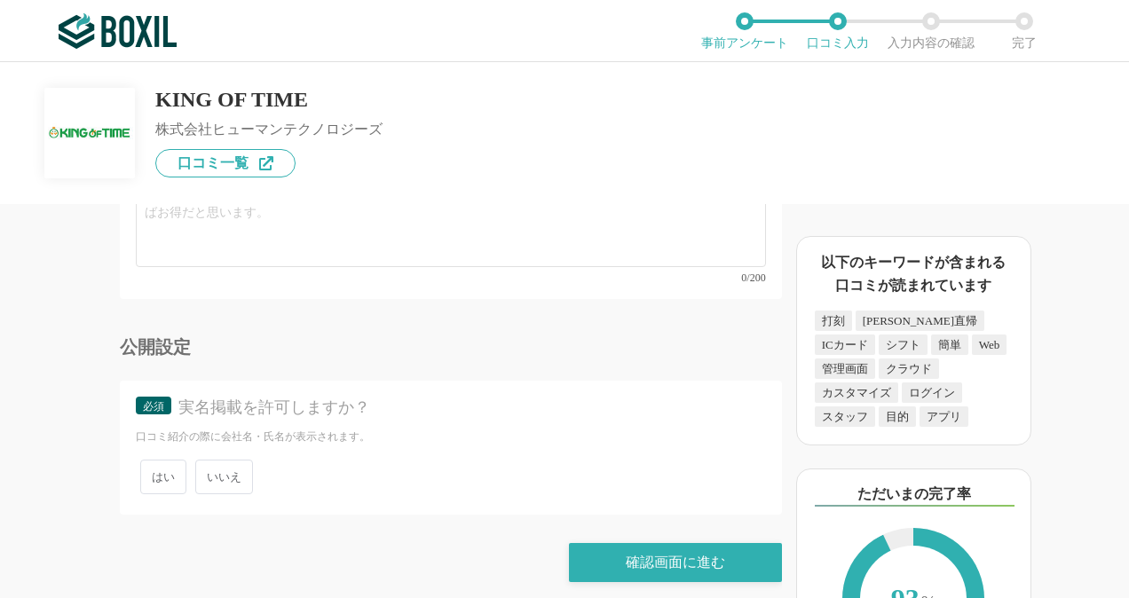
click at [231, 460] on span "いいえ" at bounding box center [224, 477] width 58 height 35
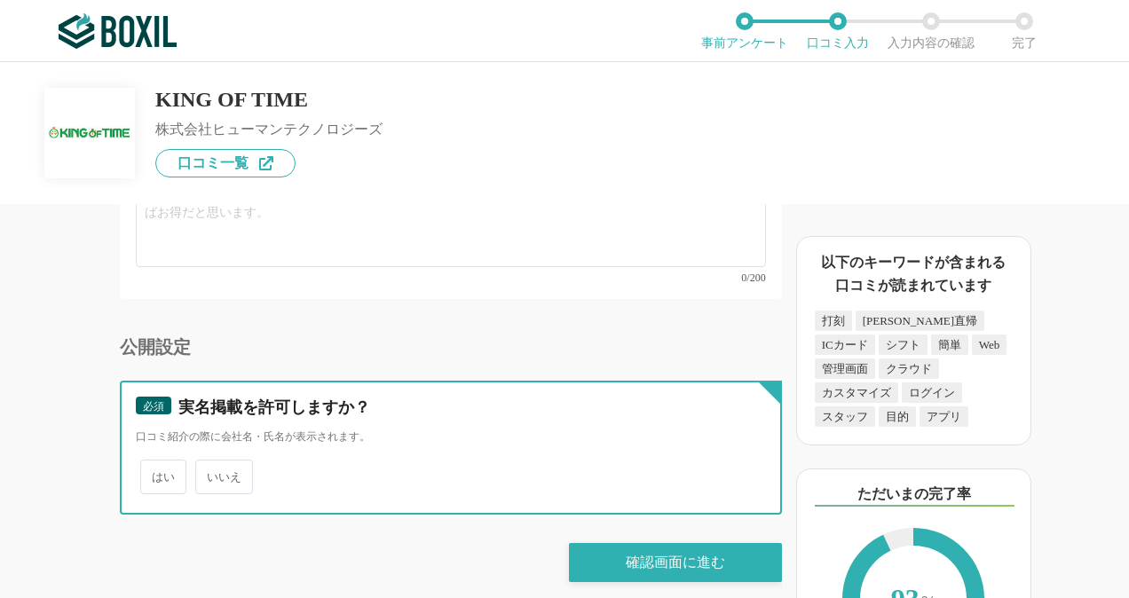
click at [211, 462] on input "いいえ" at bounding box center [206, 468] width 12 height 12
radio input "true"
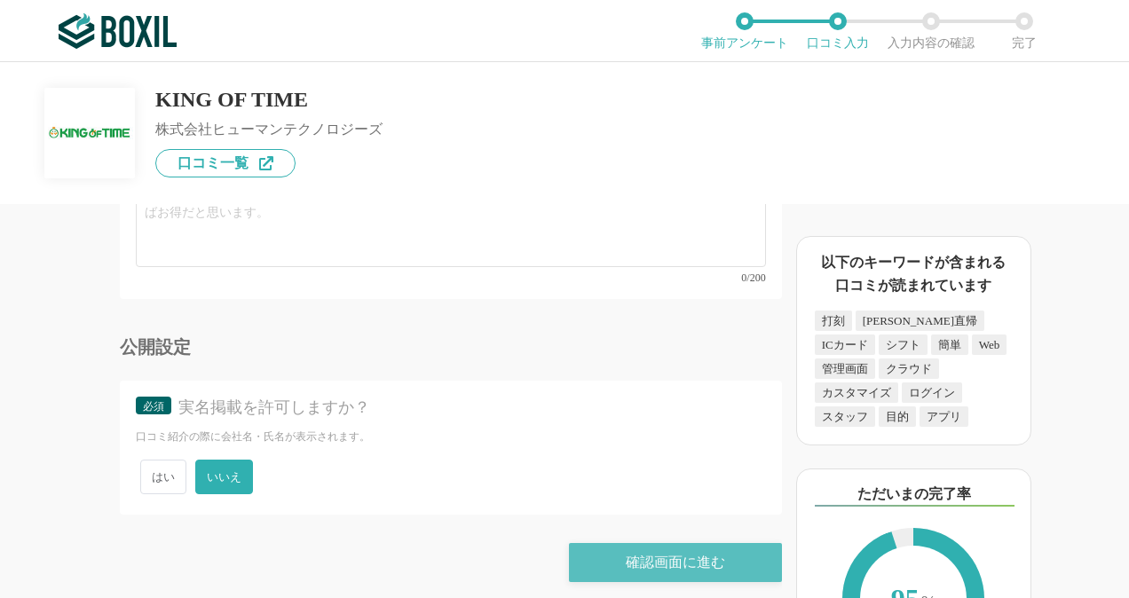
click at [677, 551] on div "確認画面に進む" at bounding box center [675, 562] width 213 height 39
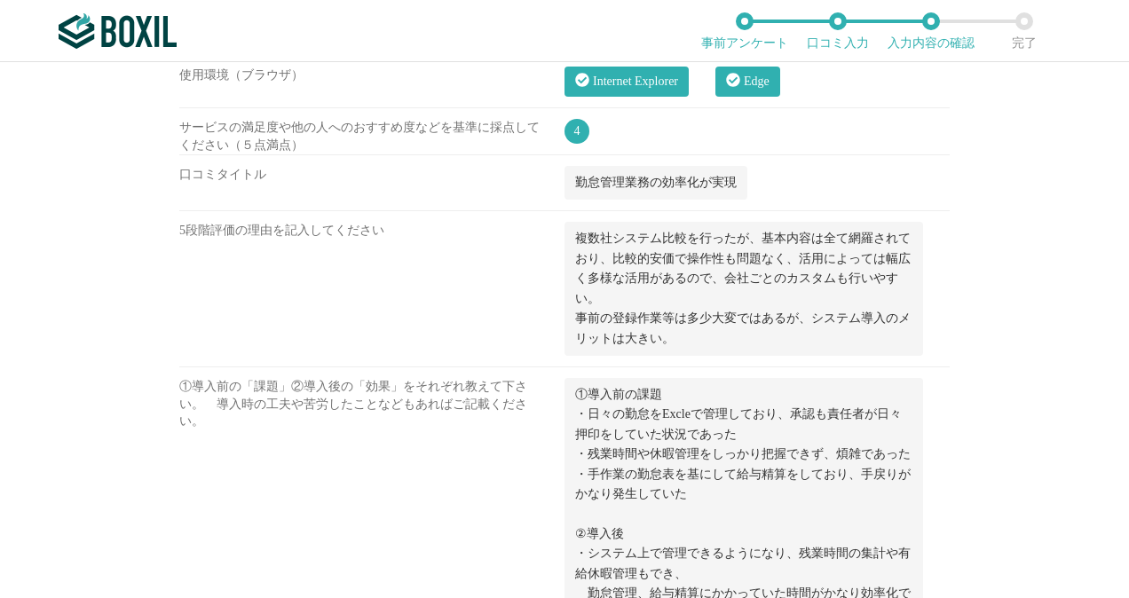
scroll to position [2218, 0]
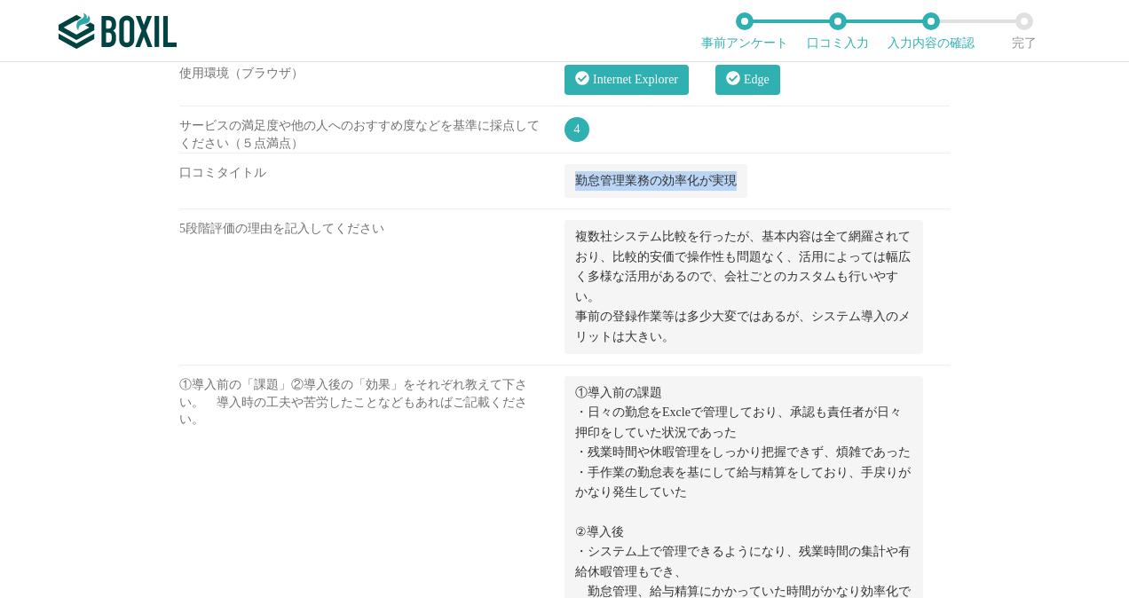
drag, startPoint x: 571, startPoint y: 168, endPoint x: 726, endPoint y: 167, distance: 154.4
click at [726, 174] on span "勤怠管理業務の効率化が実現" at bounding box center [656, 180] width 162 height 13
copy span "勤怠管理業務の効率化が実現"
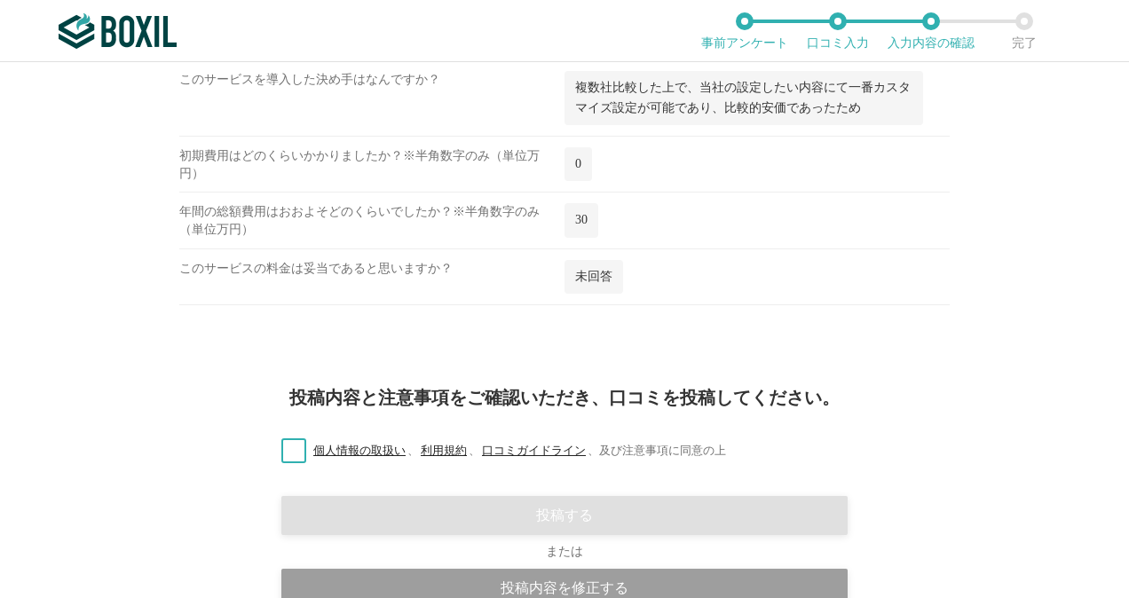
scroll to position [3195, 0]
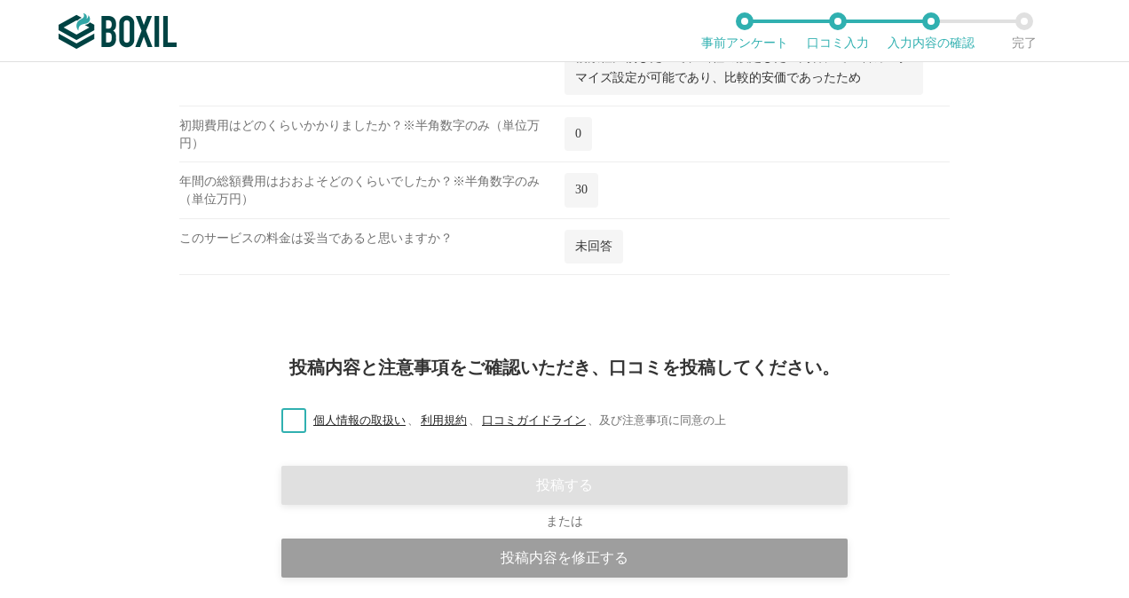
click at [283, 412] on label "個人情報の取扱い 、 利用規約 、 口コミガイドライン 、 及び注意事項に同意の上" at bounding box center [496, 421] width 459 height 19
click at [0, 0] on input "個人情報の取扱い 、 利用規約 、 口コミガイドライン 、 及び注意事項に同意の上" at bounding box center [0, 0] width 0 height 0
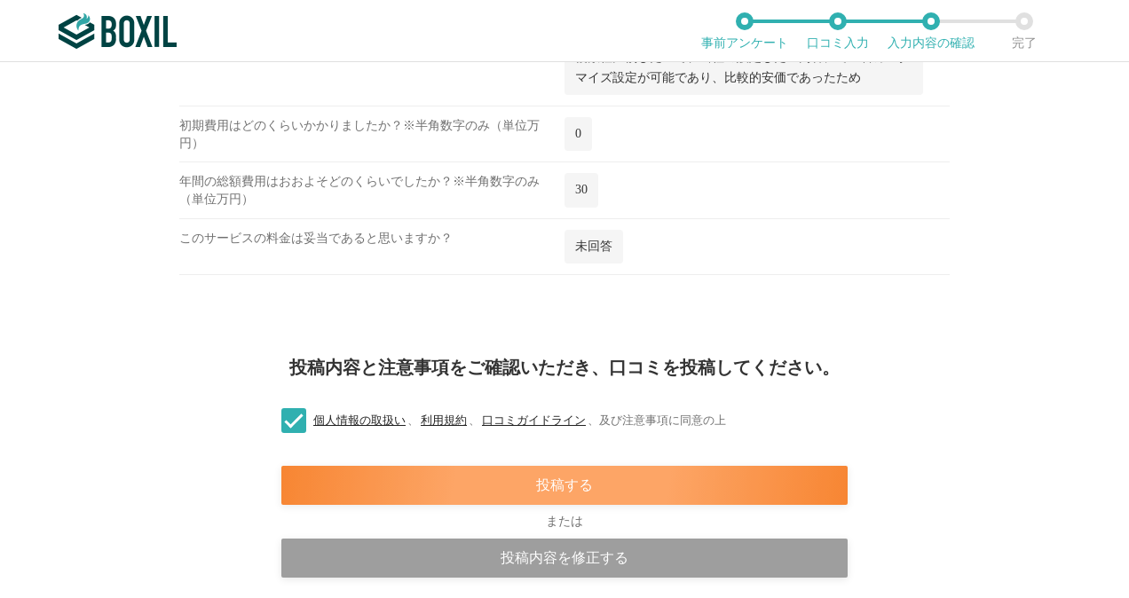
click at [553, 466] on div "投稿する" at bounding box center [564, 485] width 566 height 39
